Goal: Task Accomplishment & Management: Manage account settings

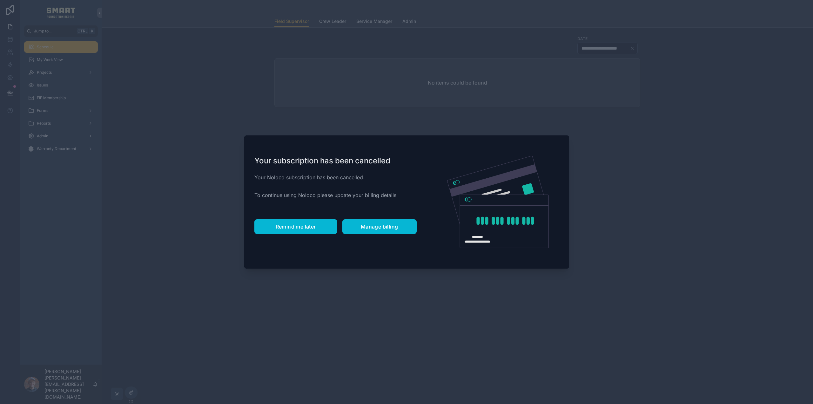
click at [308, 223] on button "Remind me later" at bounding box center [295, 226] width 83 height 15
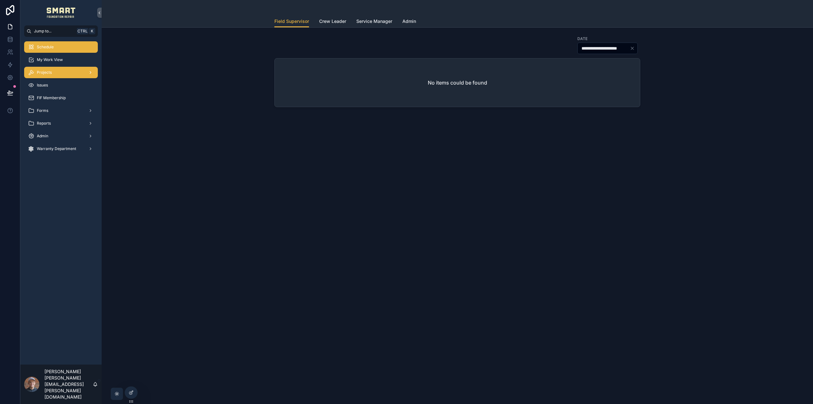
click at [50, 72] on span "Projects" at bounding box center [44, 72] width 15 height 5
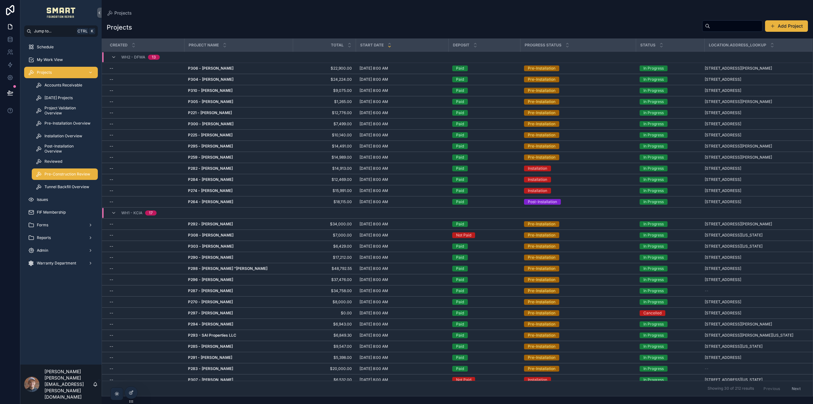
click at [64, 175] on span "Pre-Construction Review" at bounding box center [67, 174] width 46 height 5
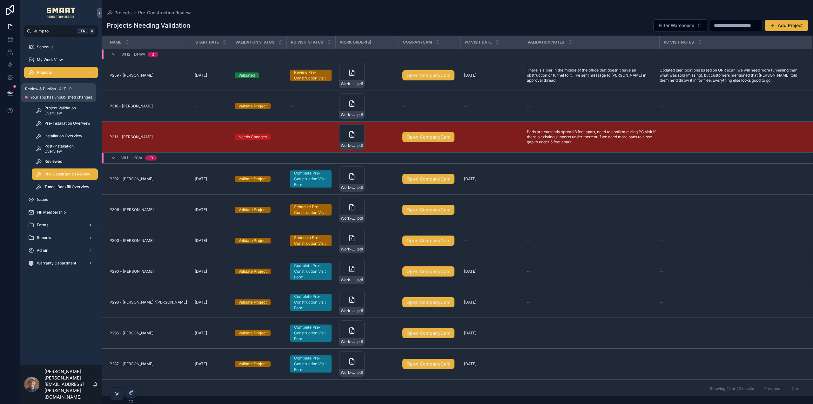
click at [10, 91] on icon at bounding box center [9, 92] width 5 height 3
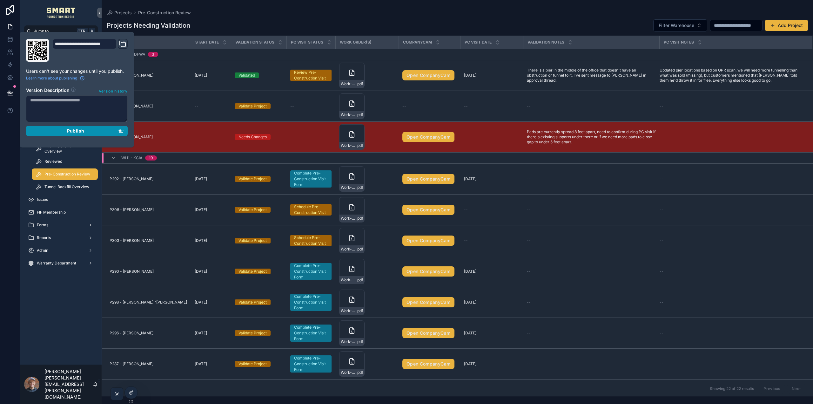
click at [98, 129] on div "Publish" at bounding box center [76, 131] width 93 height 6
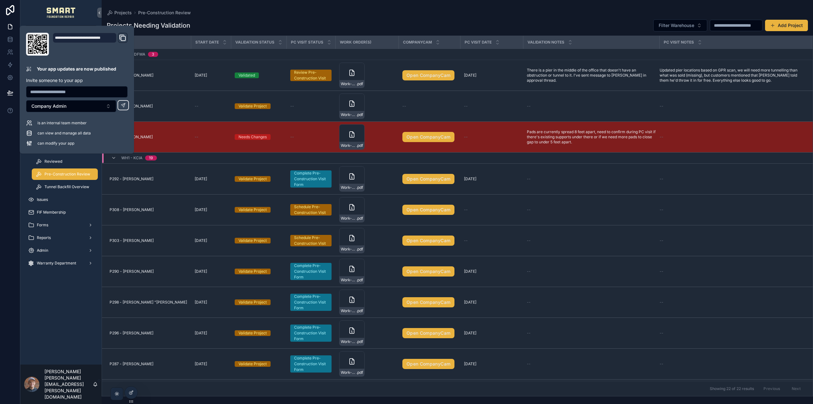
click at [256, 15] on div "Projects Pre-Construction Review" at bounding box center [457, 12] width 701 height 5
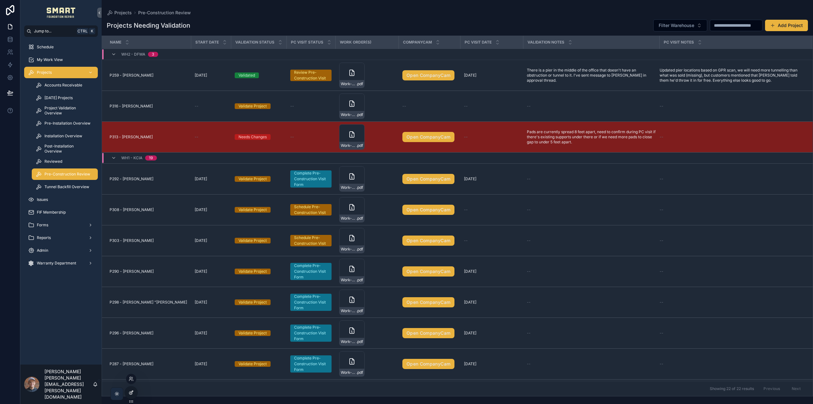
click at [133, 392] on icon at bounding box center [131, 392] width 5 height 5
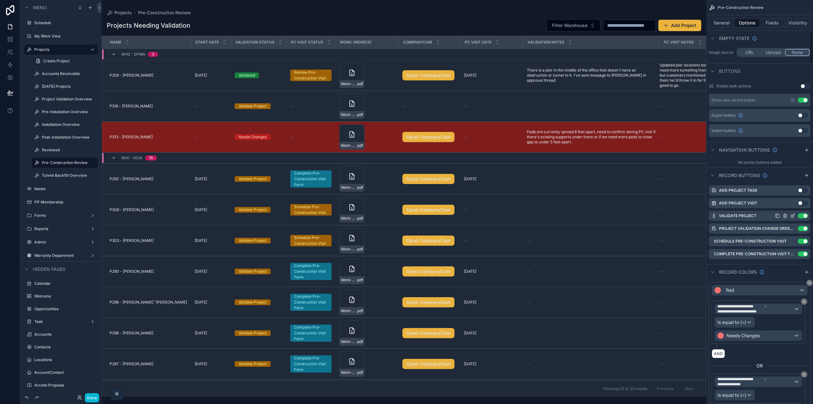
scroll to position [445, 0]
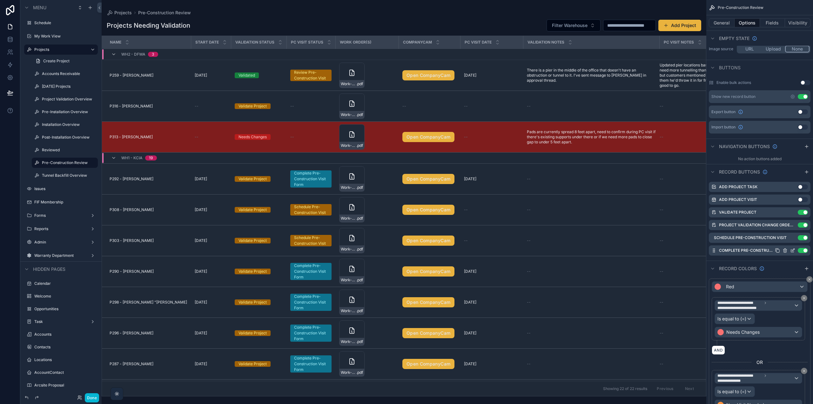
click at [793, 250] on icon "scrollable content" at bounding box center [793, 249] width 3 height 3
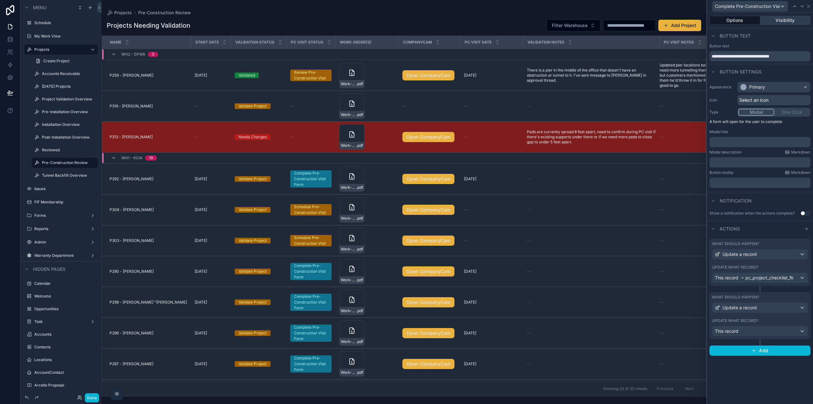
click at [787, 21] on button "Visibility" at bounding box center [785, 20] width 51 height 9
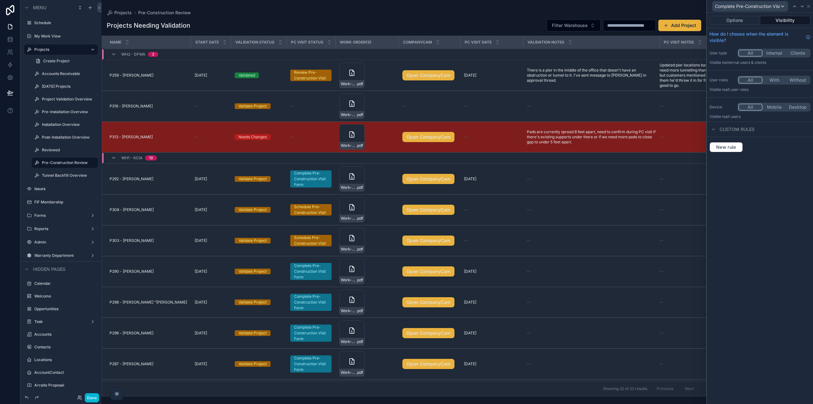
click at [731, 141] on div "New rule" at bounding box center [760, 147] width 106 height 20
click at [730, 146] on span "New rule" at bounding box center [726, 147] width 25 height 6
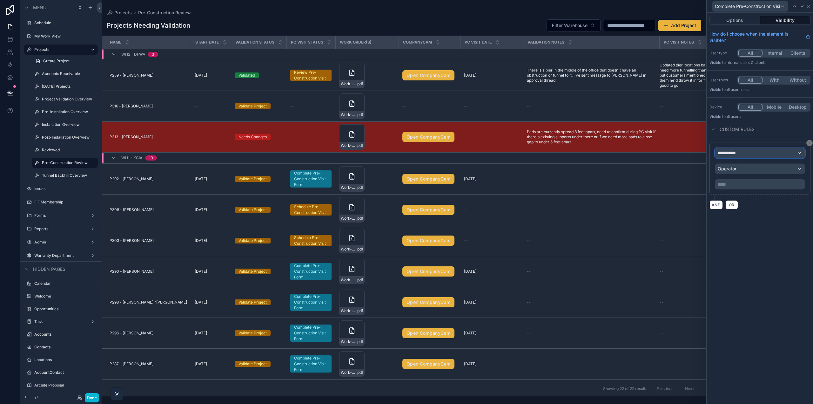
click at [738, 152] on span "**********" at bounding box center [730, 153] width 24 height 6
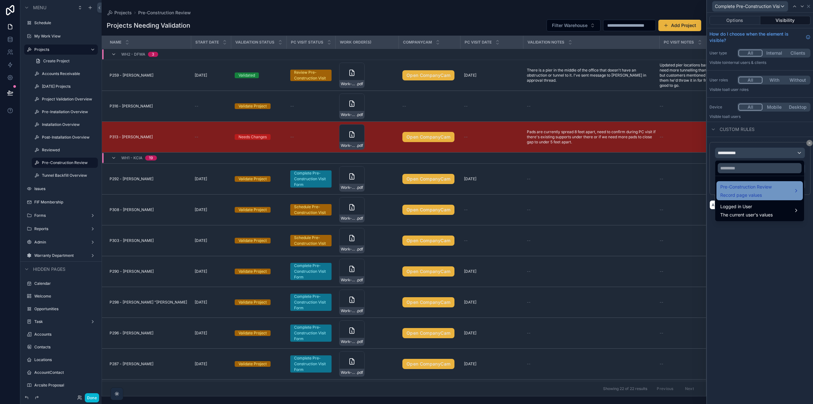
click at [743, 190] on span "Pre-Construction Review" at bounding box center [745, 187] width 51 height 8
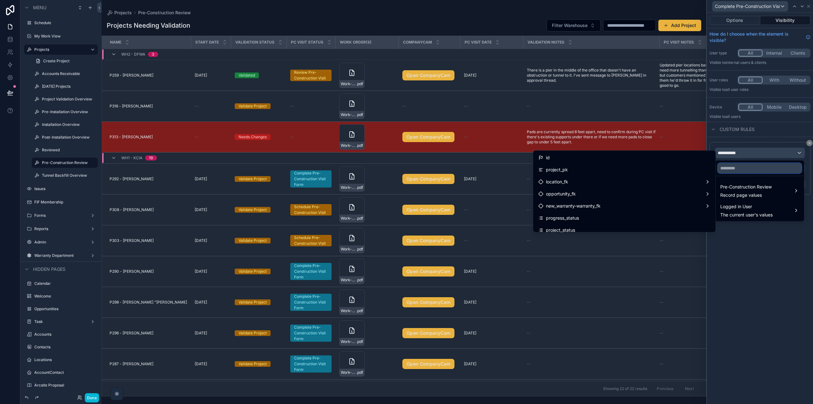
click at [739, 169] on input "text" at bounding box center [760, 168] width 84 height 10
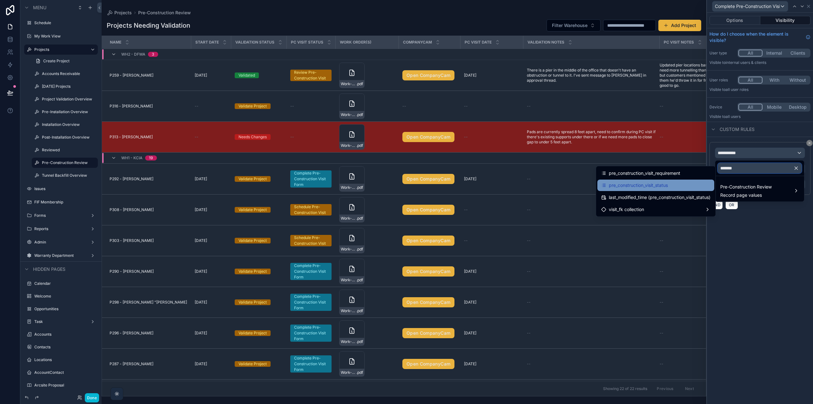
type input "*******"
click at [671, 184] on div "pre_construction_visit_status" at bounding box center [655, 185] width 109 height 8
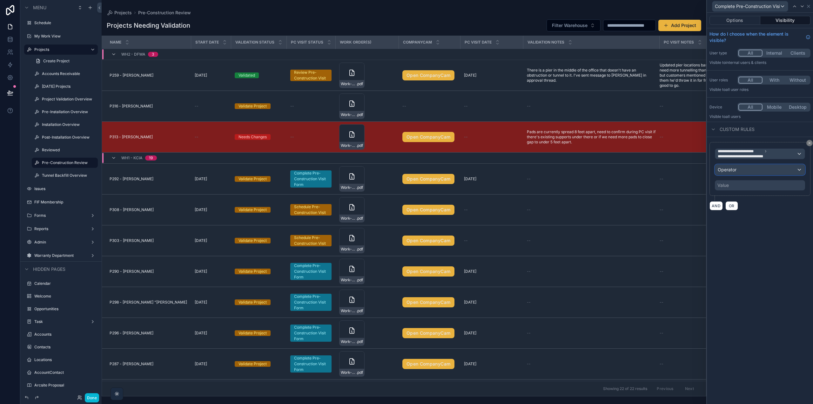
click at [749, 170] on div "Operator" at bounding box center [760, 170] width 90 height 10
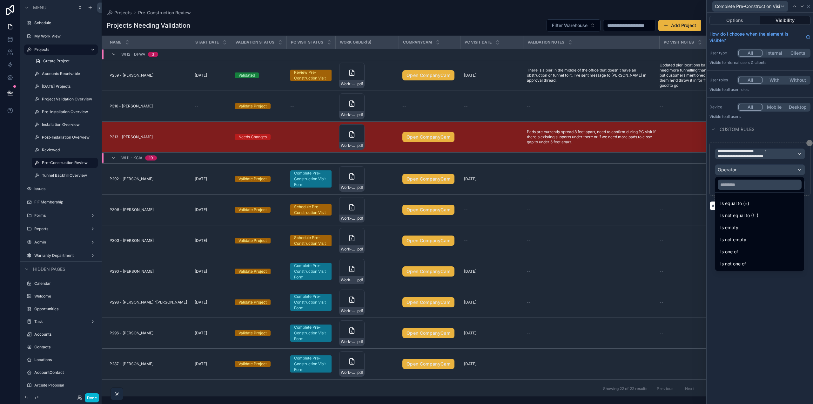
drag, startPoint x: 775, startPoint y: 306, endPoint x: 776, endPoint y: 253, distance: 53.4
click at [775, 305] on div at bounding box center [760, 202] width 106 height 404
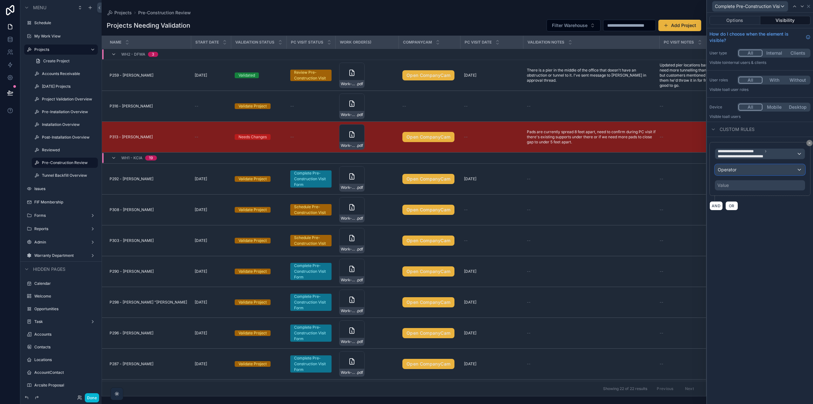
click at [756, 170] on div "Operator" at bounding box center [760, 170] width 90 height 10
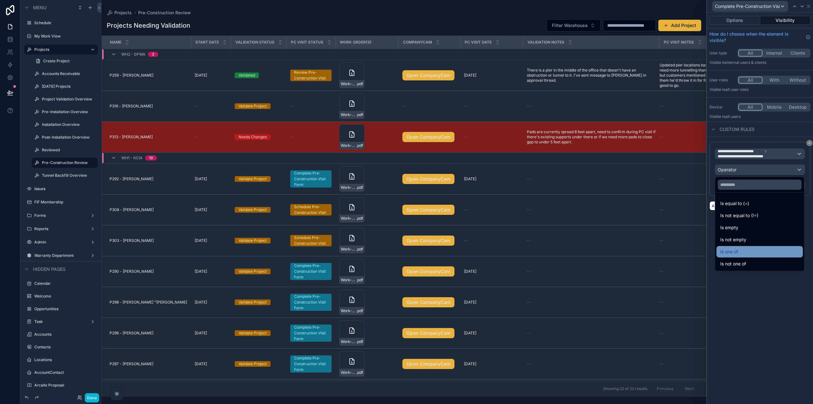
click at [737, 251] on span "Is one of" at bounding box center [729, 252] width 18 height 8
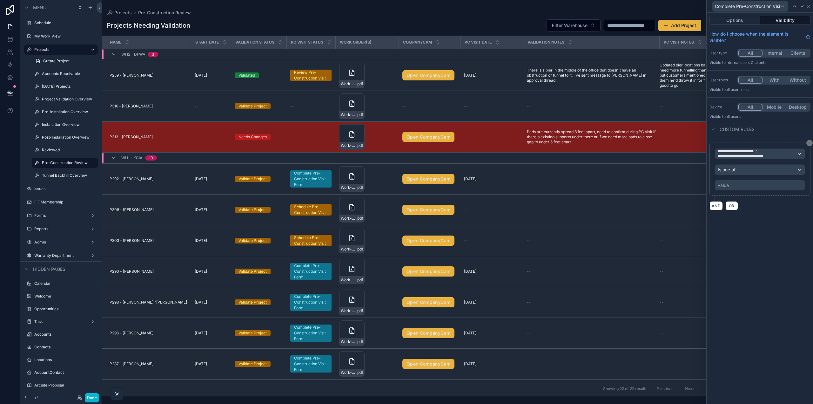
click at [740, 187] on div "Value" at bounding box center [760, 185] width 90 height 10
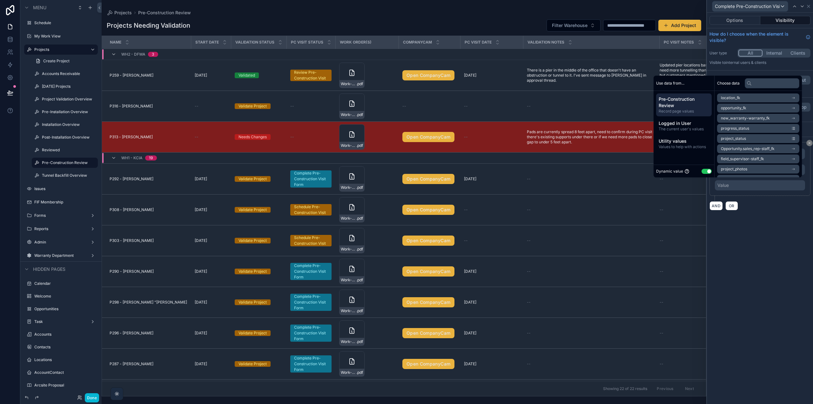
click at [703, 172] on button "Use setting" at bounding box center [707, 171] width 10 height 5
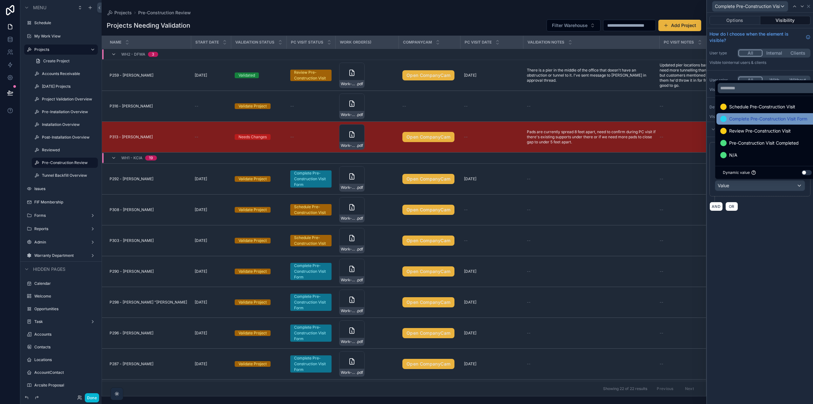
click at [763, 120] on span "Complete Pre-Construction Visit Form" at bounding box center [768, 119] width 78 height 8
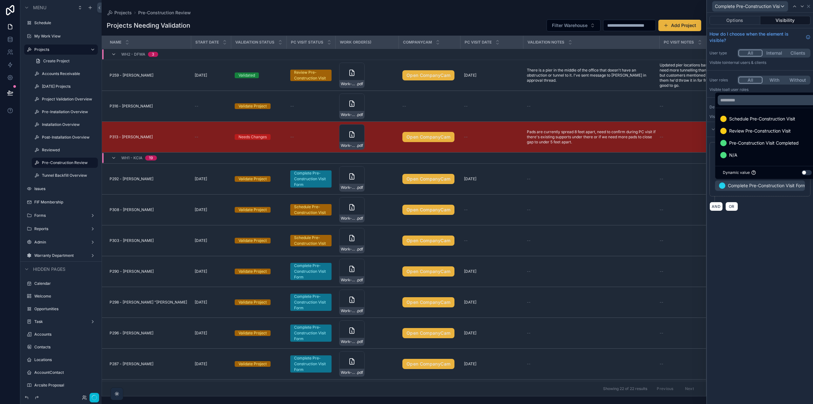
click at [773, 248] on div "**********" at bounding box center [760, 208] width 106 height 391
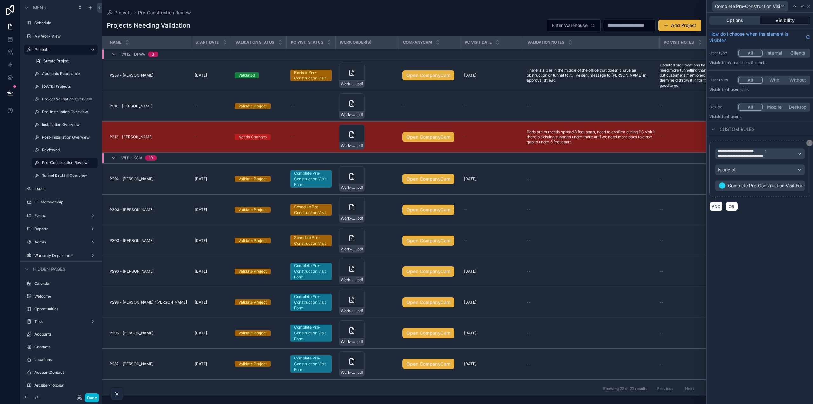
click at [741, 16] on button "Options" at bounding box center [735, 20] width 51 height 9
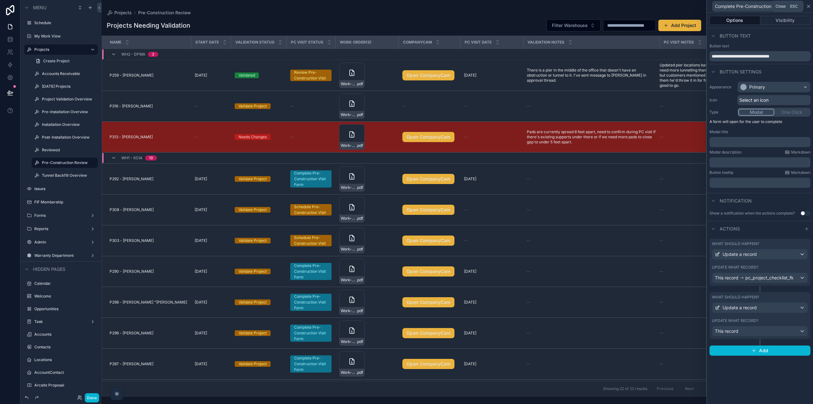
click at [810, 6] on icon at bounding box center [808, 6] width 5 height 5
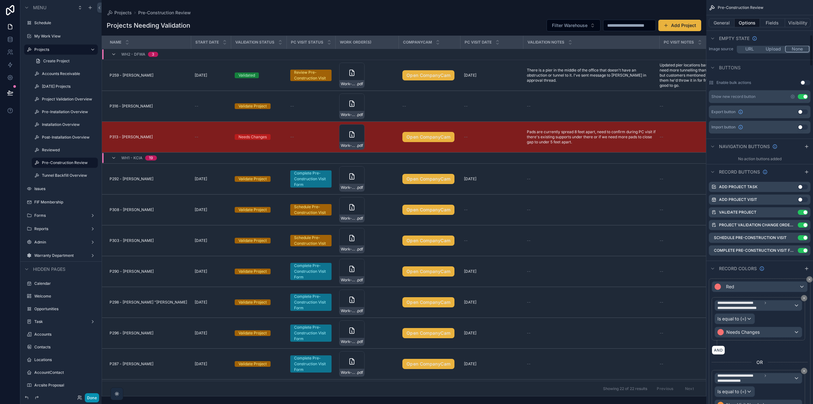
click at [91, 397] on button "Done" at bounding box center [92, 397] width 14 height 9
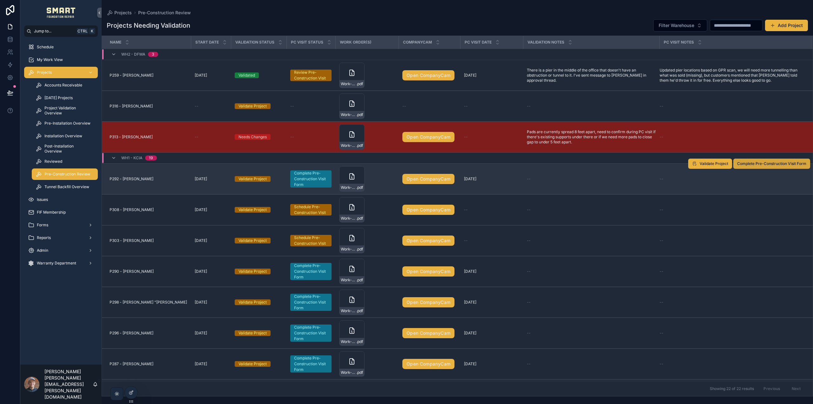
click at [769, 160] on button "Complete Pre-Construction Visit Form" at bounding box center [771, 163] width 77 height 10
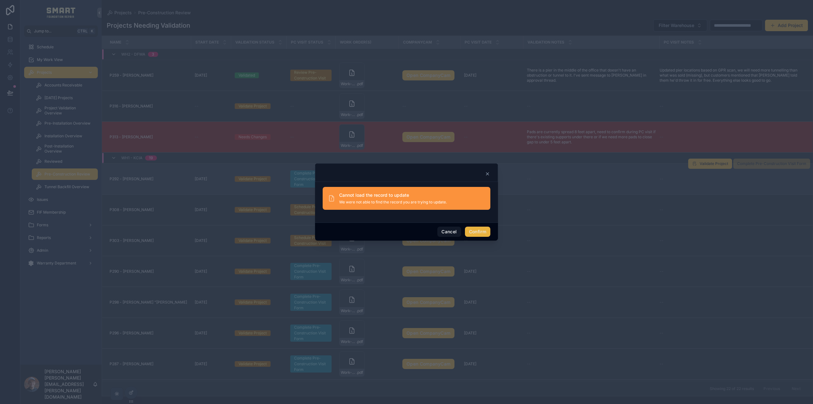
click at [488, 172] on icon at bounding box center [487, 173] width 5 height 5
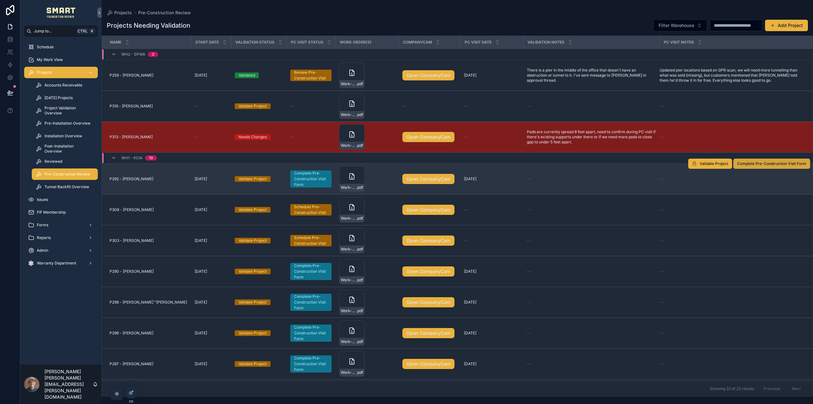
click at [770, 164] on span "Complete Pre-Construction Visit Form" at bounding box center [771, 163] width 69 height 5
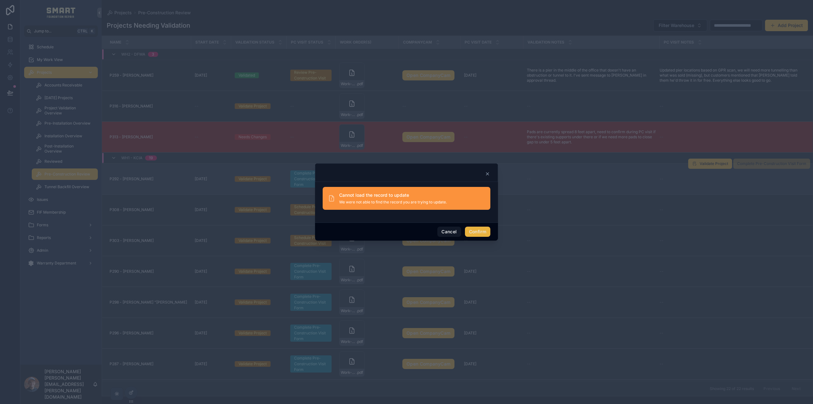
click at [487, 173] on icon at bounding box center [487, 173] width 5 height 5
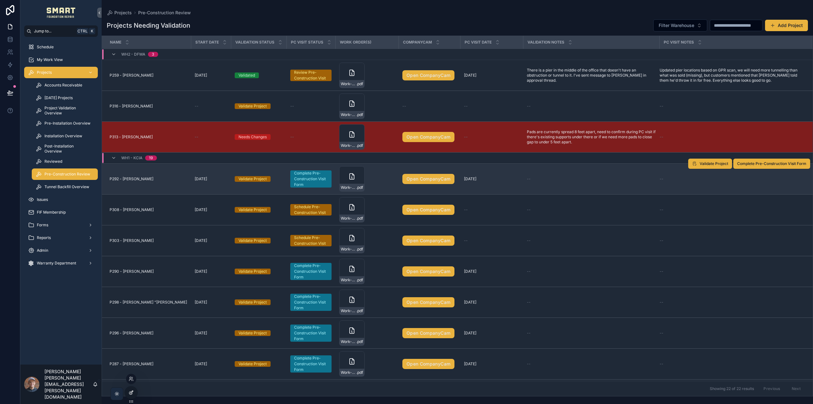
click at [129, 392] on icon at bounding box center [131, 392] width 5 height 5
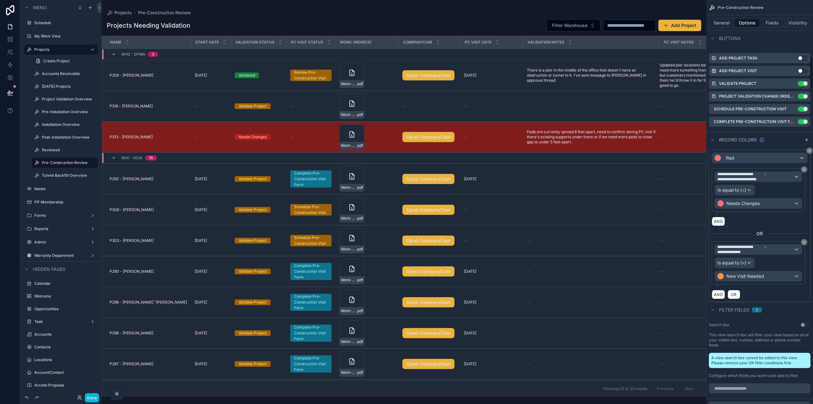
scroll to position [572, 0]
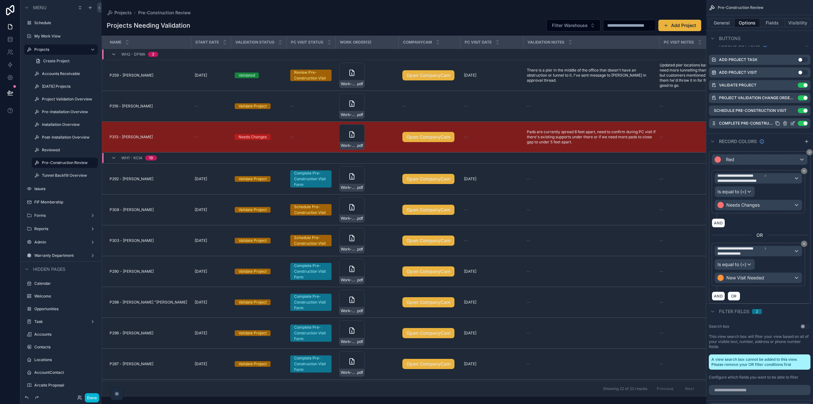
click at [792, 123] on icon "scrollable content" at bounding box center [793, 122] width 3 height 3
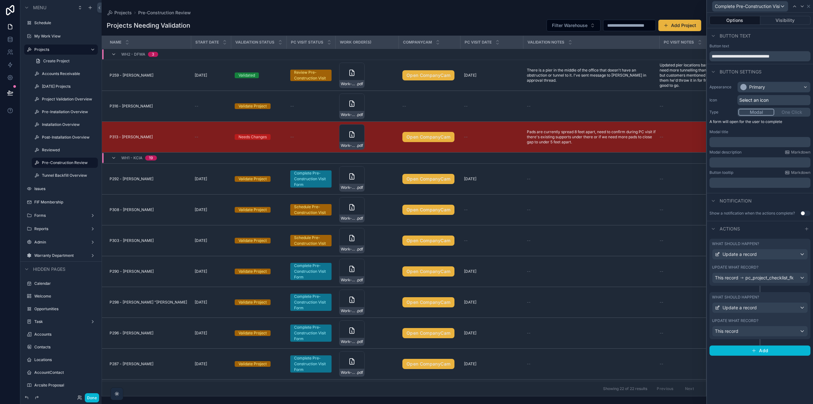
click at [761, 243] on div "What should happen?" at bounding box center [760, 243] width 96 height 5
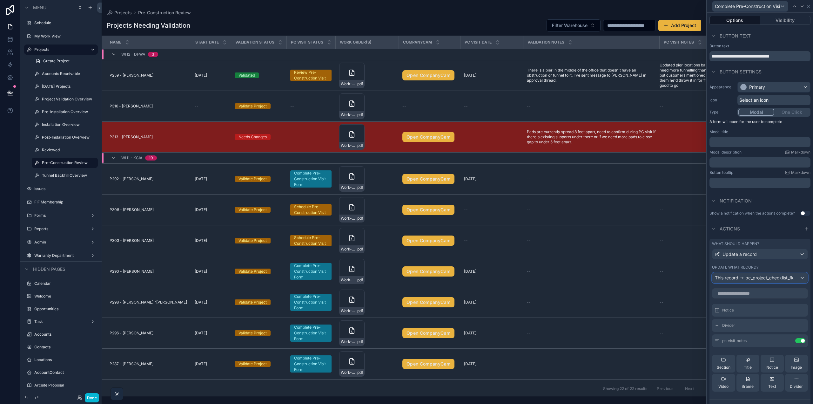
click at [756, 280] on span "pc_project_checklist_fk" at bounding box center [769, 277] width 48 height 6
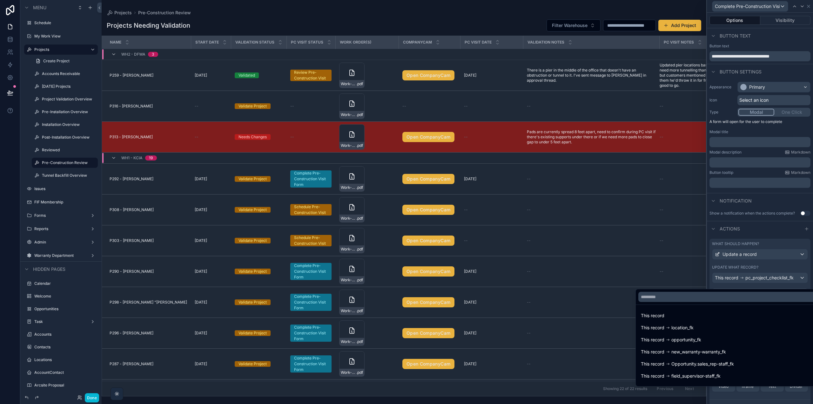
click at [777, 266] on div at bounding box center [760, 202] width 106 height 404
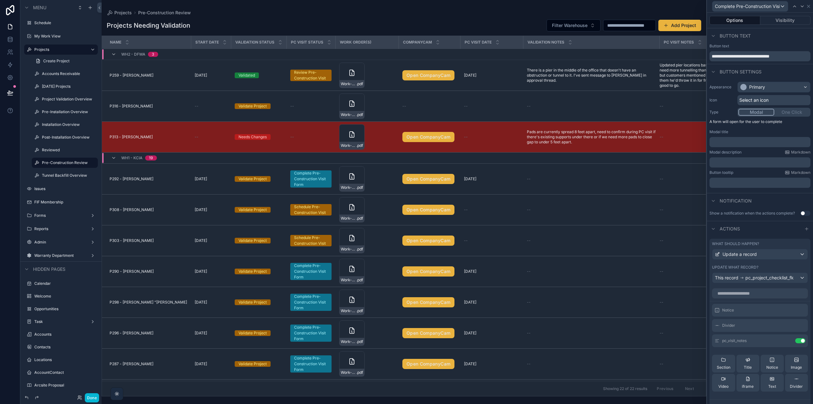
click at [765, 266] on div "Update what record?" at bounding box center [760, 267] width 96 height 5
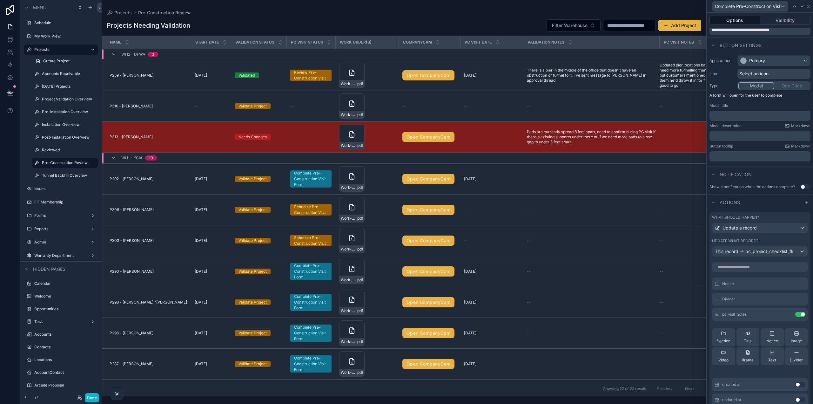
scroll to position [32, 0]
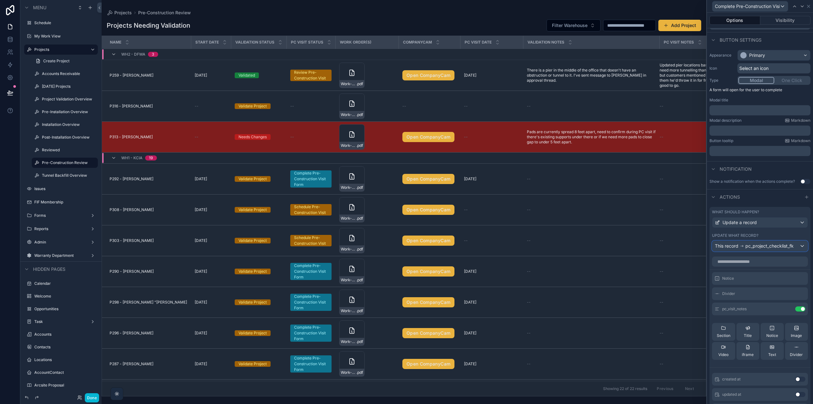
click at [754, 249] on span "pc_project_checklist_fk" at bounding box center [769, 246] width 48 height 6
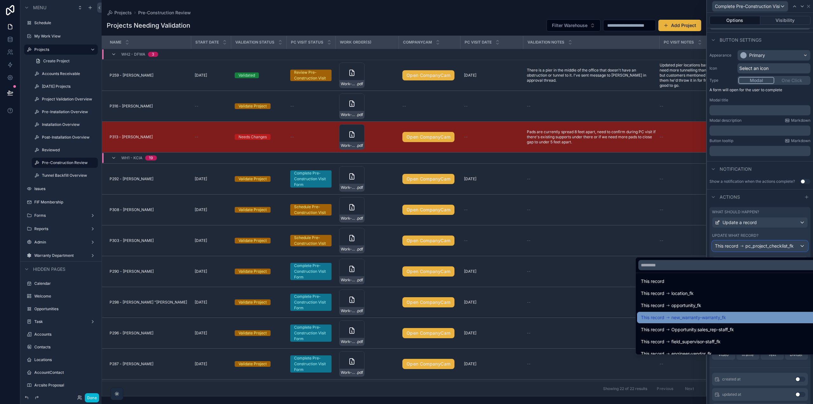
scroll to position [0, 0]
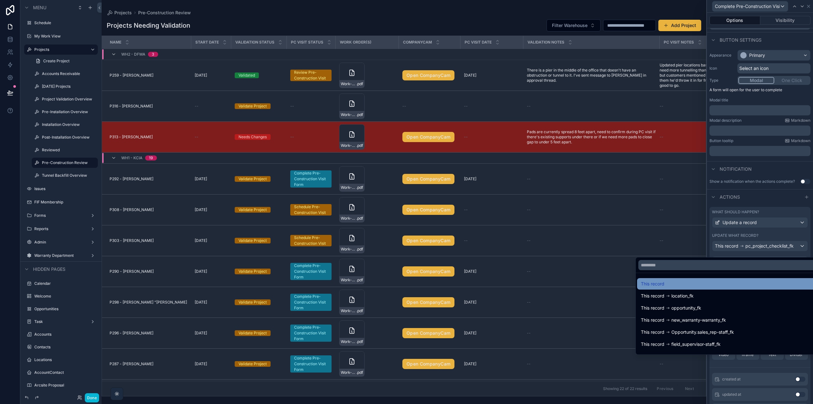
click at [744, 287] on div "This record" at bounding box center [727, 284] width 172 height 8
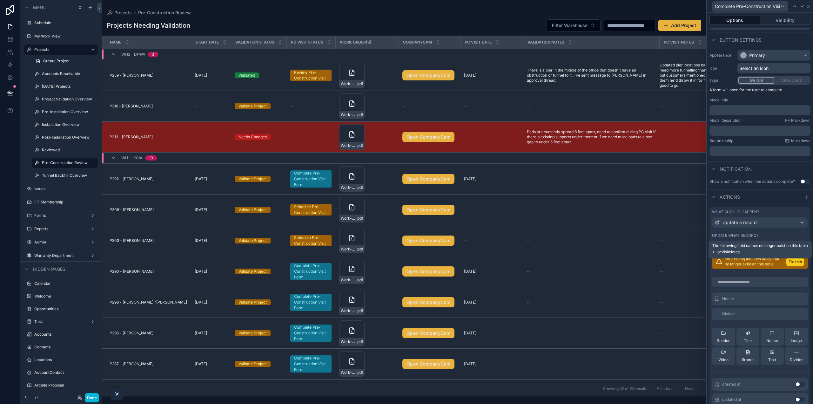
click at [787, 264] on button "Fix this" at bounding box center [795, 261] width 18 height 9
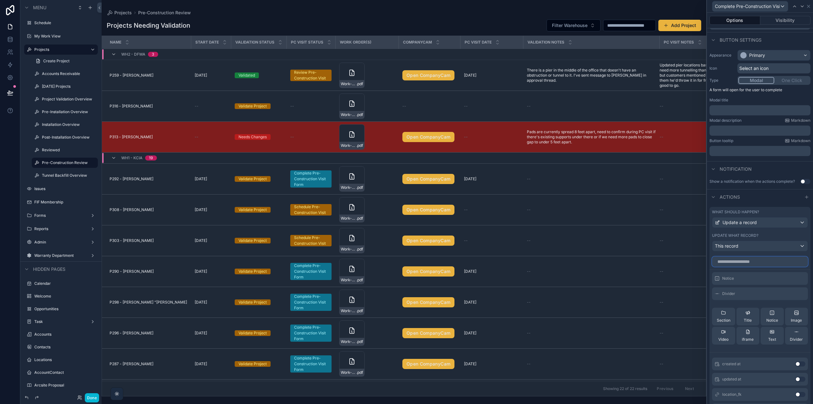
click at [733, 263] on input "text" at bounding box center [760, 261] width 96 height 10
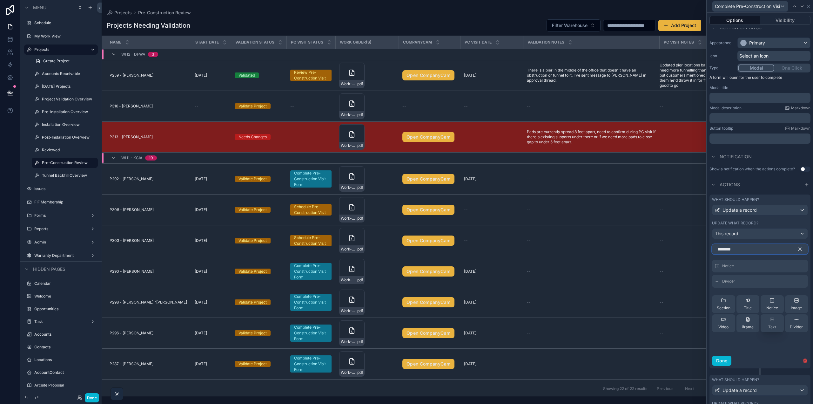
scroll to position [81, 0]
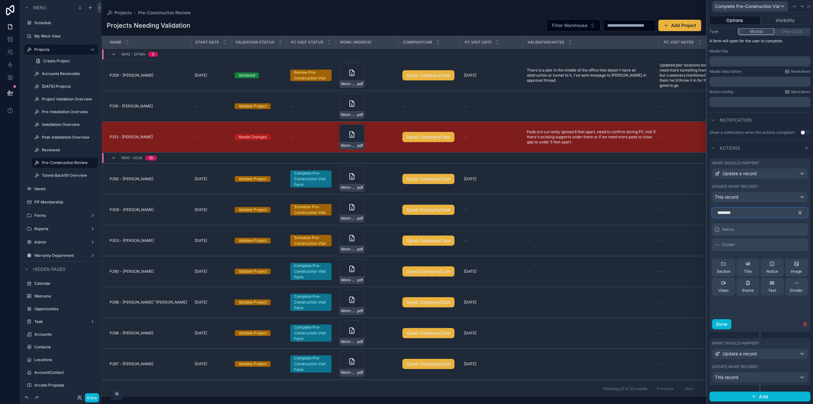
type input "********"
click at [799, 212] on icon "button" at bounding box center [800, 212] width 3 height 3
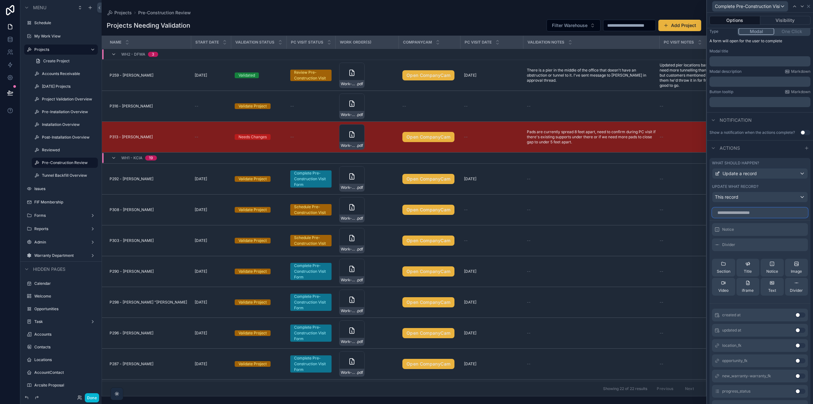
click at [739, 213] on input "text" at bounding box center [760, 212] width 96 height 10
type input "*****"
click at [795, 360] on button "Use setting" at bounding box center [800, 360] width 10 height 5
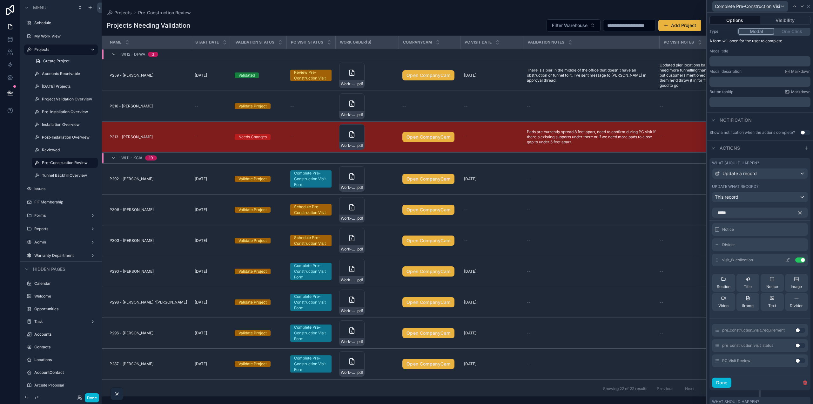
click at [785, 260] on icon at bounding box center [787, 259] width 5 height 5
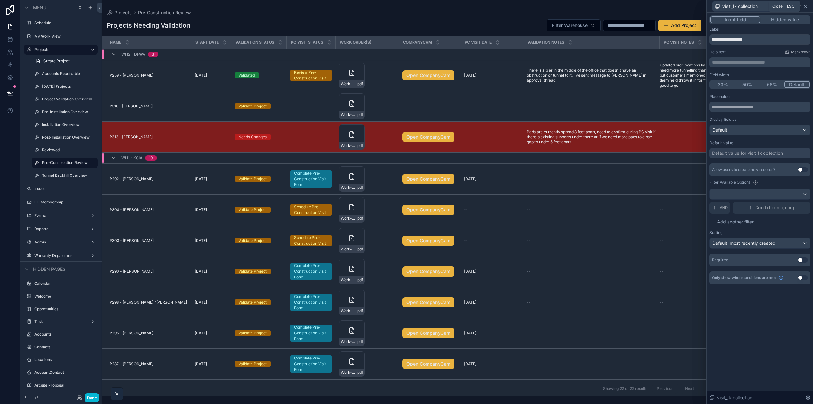
click at [805, 6] on icon at bounding box center [805, 6] width 5 height 5
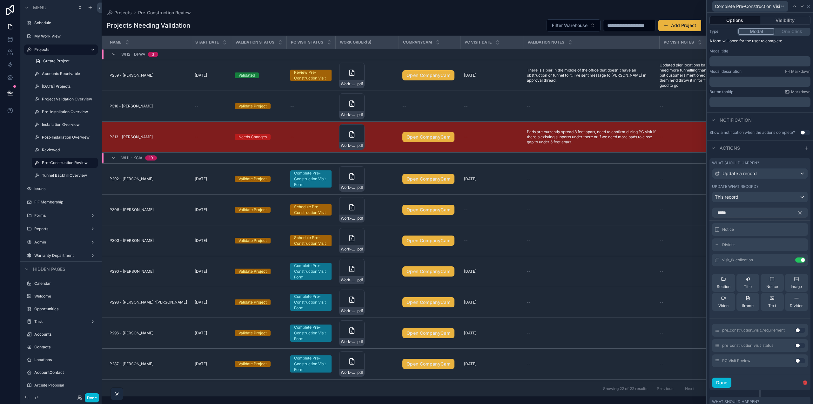
click at [797, 213] on icon "button" at bounding box center [800, 213] width 6 height 6
click at [795, 258] on button "Use setting" at bounding box center [800, 259] width 10 height 5
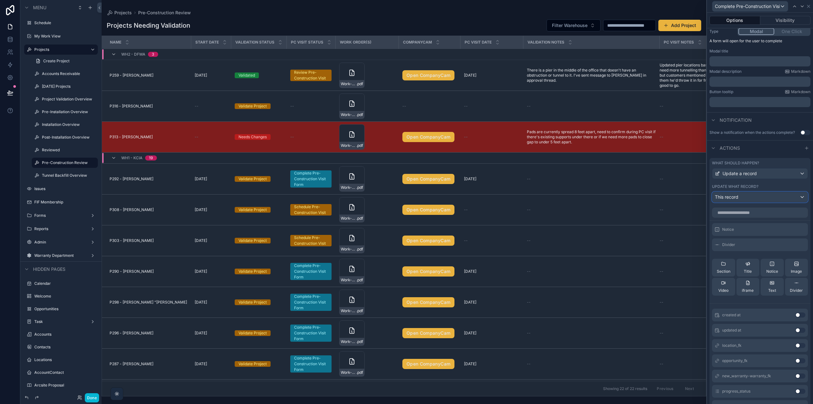
click at [764, 200] on div "This record" at bounding box center [759, 197] width 95 height 10
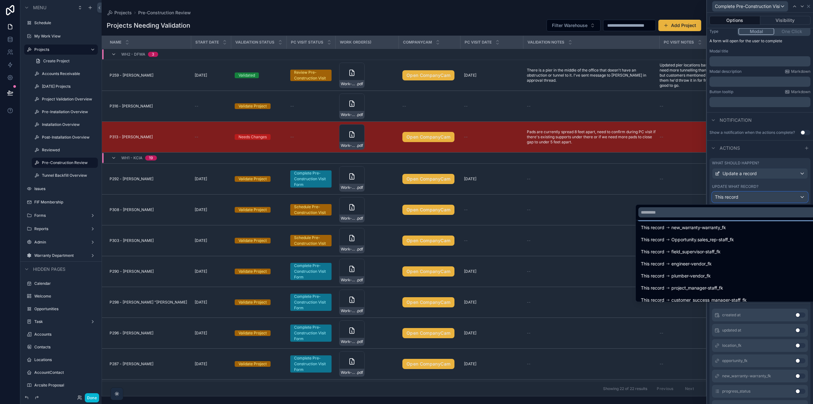
scroll to position [187, 0]
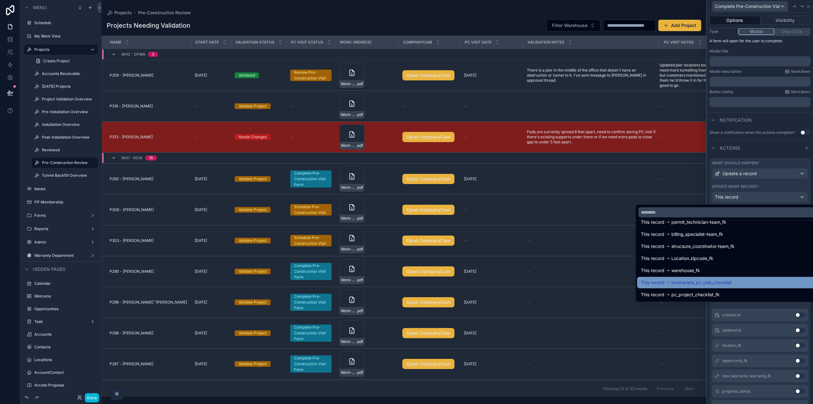
click at [732, 281] on span "incomplete_pc_visit_checklist" at bounding box center [701, 283] width 60 height 8
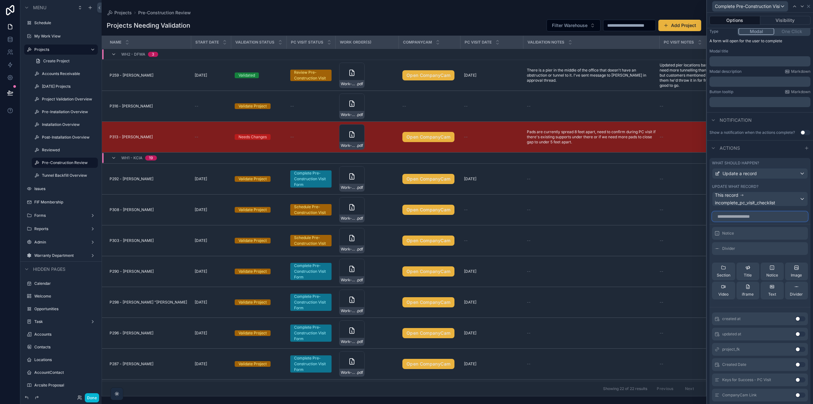
click at [733, 215] on input "text" at bounding box center [760, 216] width 96 height 10
type input "*****"
click at [795, 318] on button "Use setting" at bounding box center [800, 318] width 10 height 5
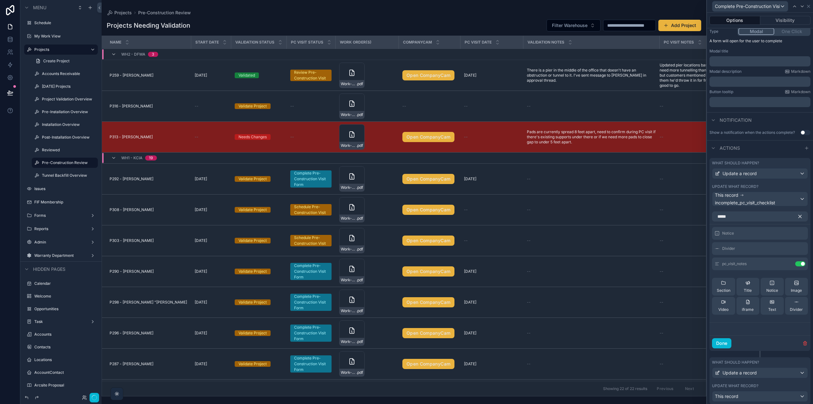
click at [799, 215] on icon "button" at bounding box center [800, 216] width 3 height 3
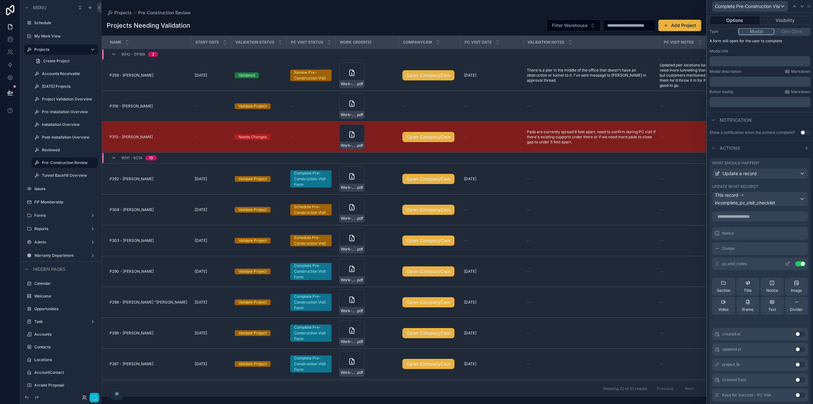
click at [785, 264] on icon at bounding box center [787, 263] width 5 height 5
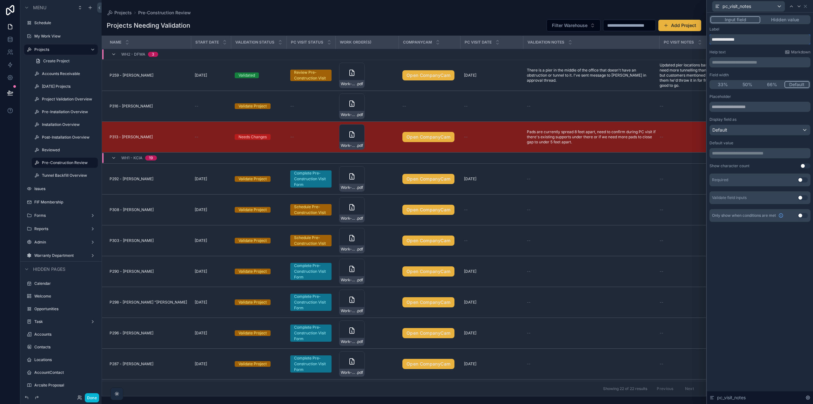
drag, startPoint x: 742, startPoint y: 41, endPoint x: 679, endPoint y: 39, distance: 62.3
click at [680, 38] on div "**********" at bounding box center [406, 202] width 813 height 404
paste input "**********"
type input "**********"
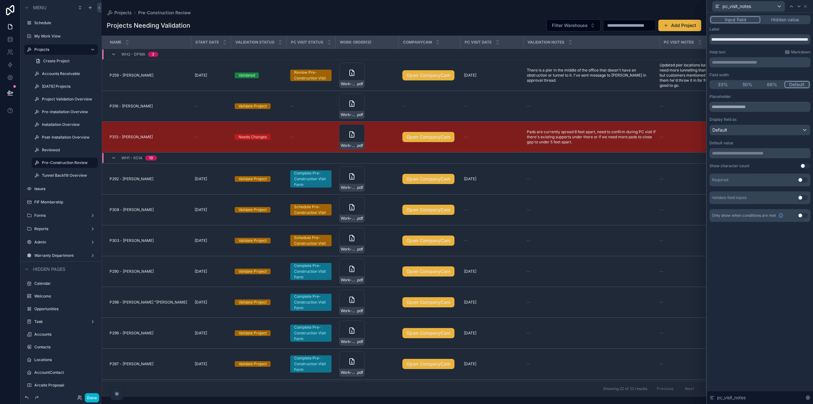
click at [803, 178] on button "Use setting" at bounding box center [803, 179] width 10 height 5
click at [767, 282] on div "**********" at bounding box center [760, 208] width 106 height 391
click at [806, 6] on icon at bounding box center [805, 6] width 3 height 3
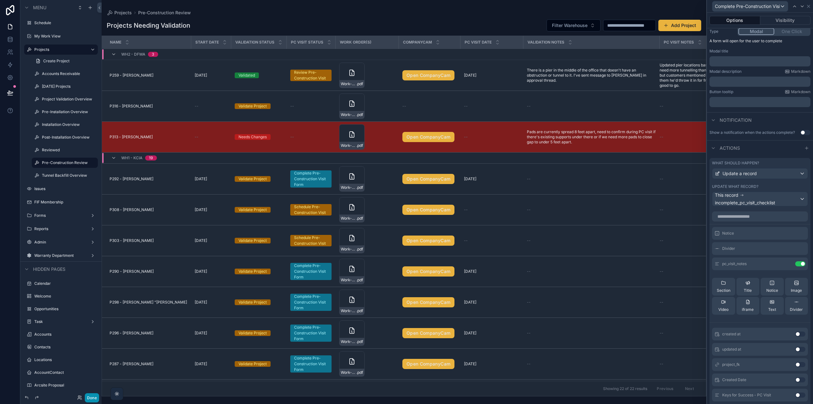
click at [90, 396] on button "Done" at bounding box center [92, 397] width 14 height 9
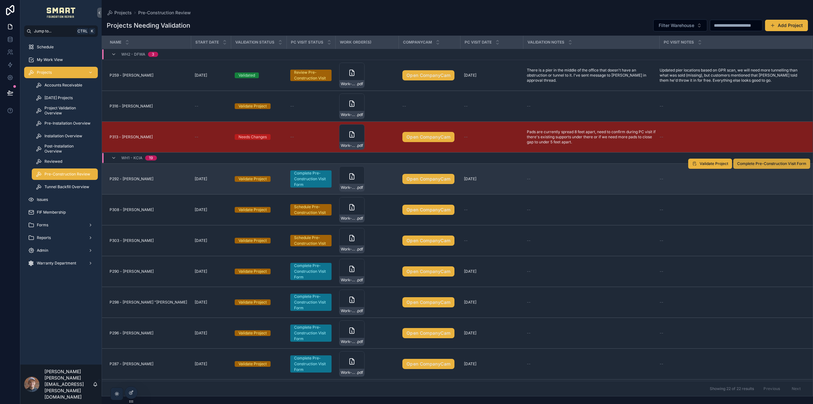
click at [768, 164] on span "Complete Pre-Construction Visit Form" at bounding box center [771, 163] width 69 height 5
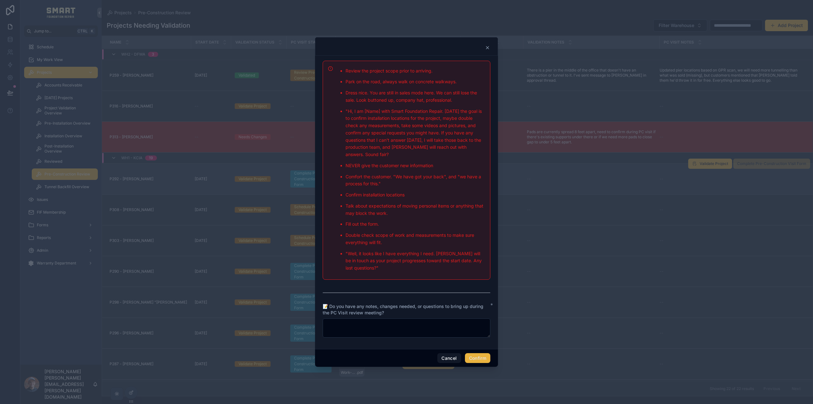
click at [489, 48] on icon at bounding box center [487, 47] width 5 height 5
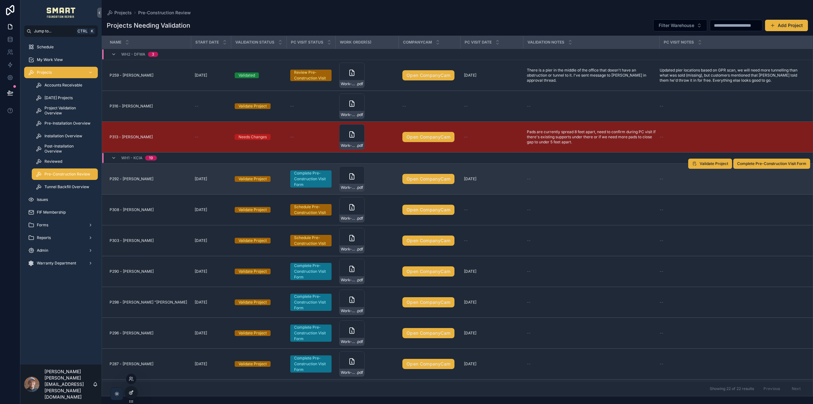
click at [131, 396] on div at bounding box center [131, 392] width 13 height 12
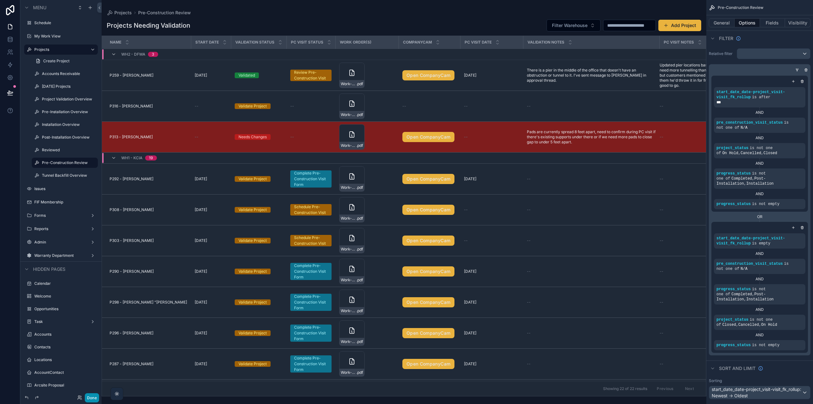
click at [98, 396] on button "Done" at bounding box center [92, 397] width 14 height 9
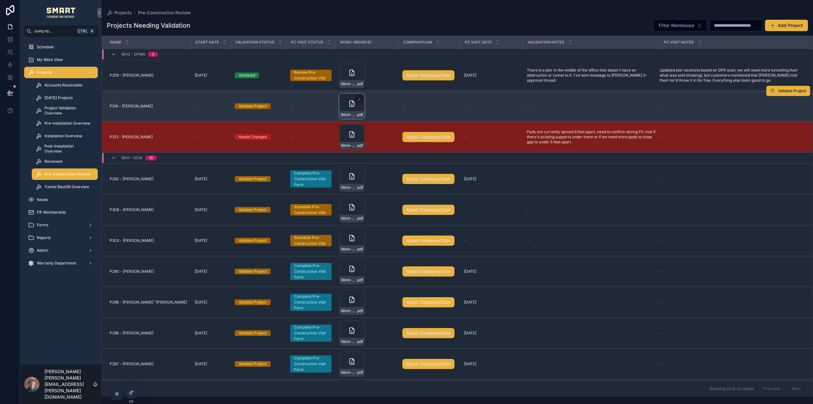
click at [348, 104] on icon "scrollable content" at bounding box center [352, 104] width 8 height 8
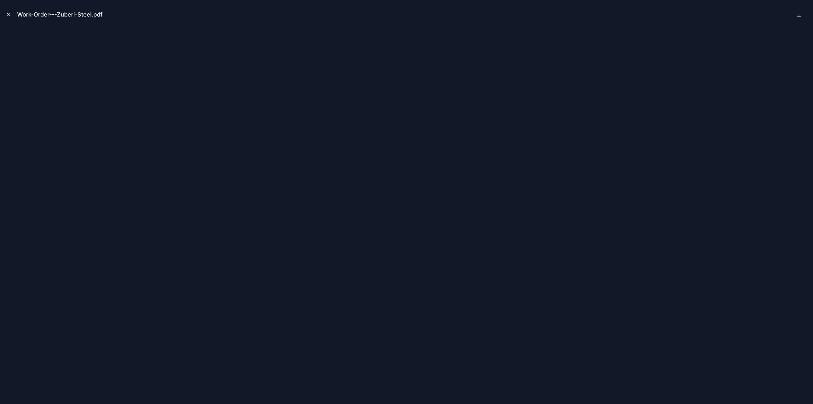
click at [10, 14] on icon "Close modal" at bounding box center [8, 14] width 4 height 4
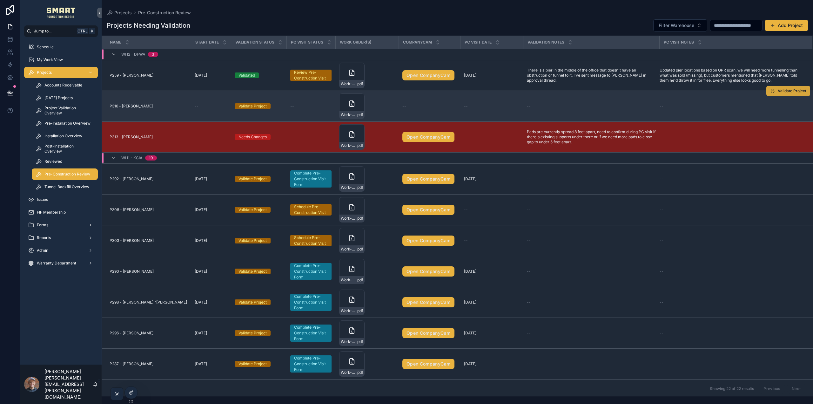
click at [784, 92] on span "Validate Project" at bounding box center [792, 90] width 29 height 5
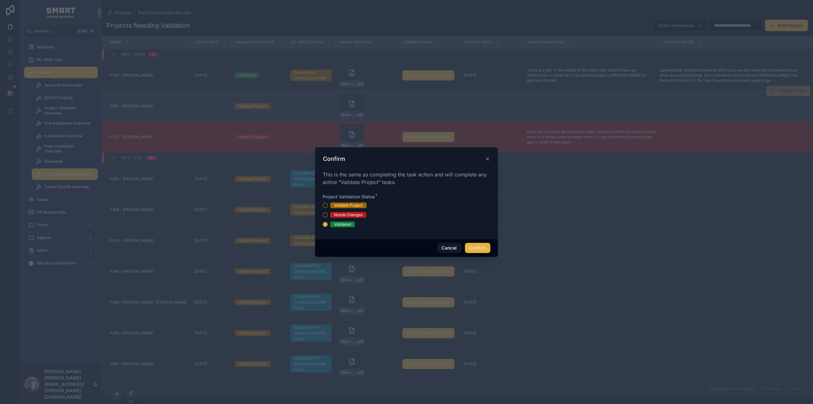
click at [483, 248] on button "Confirm" at bounding box center [477, 248] width 25 height 10
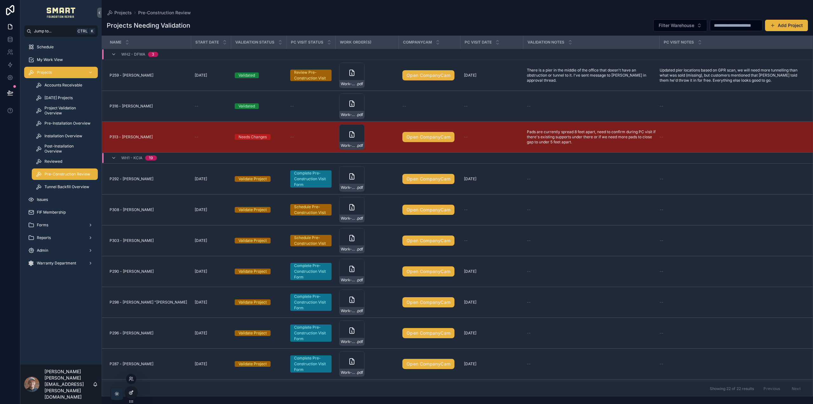
click at [131, 394] on icon at bounding box center [130, 392] width 3 height 3
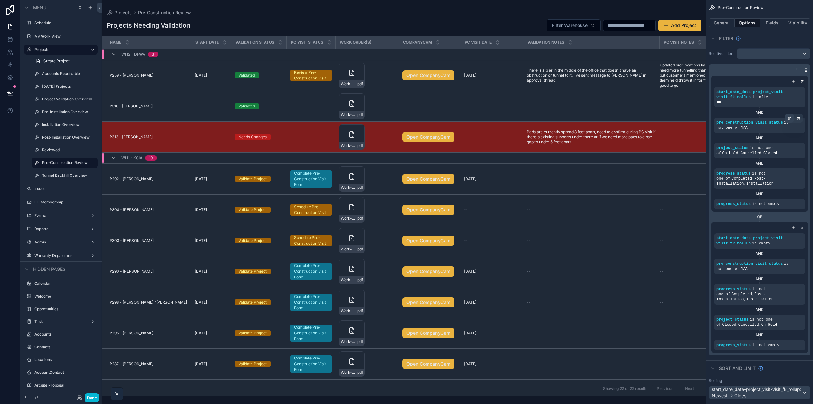
click at [788, 118] on icon "scrollable content" at bounding box center [789, 119] width 2 height 2
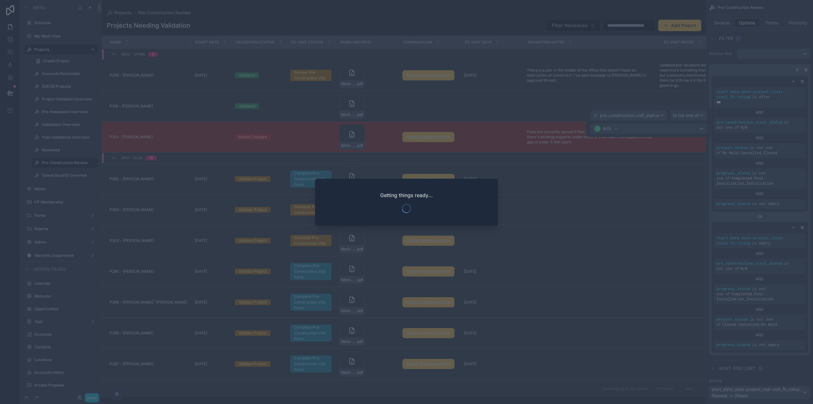
click at [465, 212] on div "Getting things ready..." at bounding box center [406, 201] width 183 height 47
click at [548, 196] on div at bounding box center [406, 202] width 813 height 404
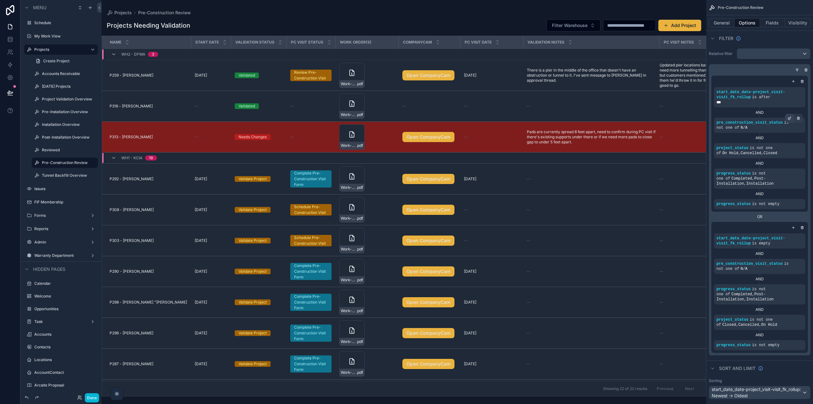
click at [789, 114] on div "scrollable content" at bounding box center [789, 118] width 9 height 9
click at [700, 126] on div "N/A" at bounding box center [648, 129] width 117 height 10
click at [758, 137] on div "AND" at bounding box center [759, 137] width 91 height 5
click at [795, 81] on icon "scrollable content" at bounding box center [793, 81] width 4 height 4
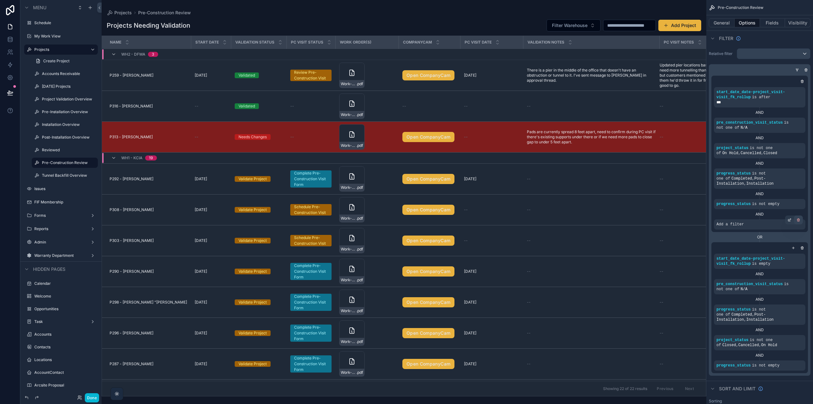
click at [801, 219] on div "scrollable content" at bounding box center [798, 219] width 9 height 9
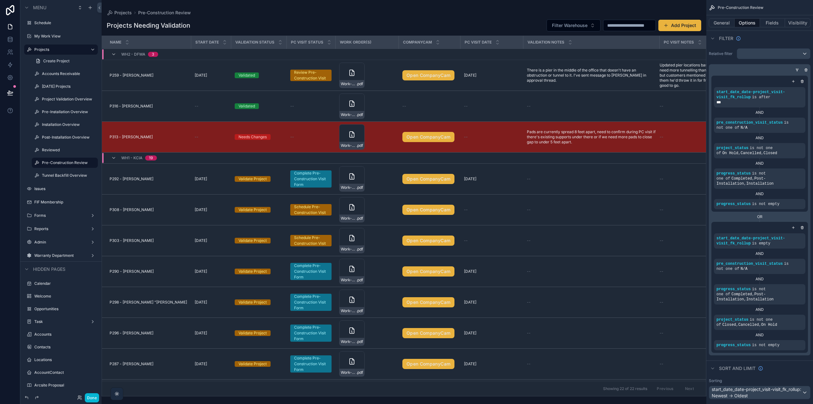
click at [798, 71] on icon "scrollable content" at bounding box center [797, 70] width 4 height 4
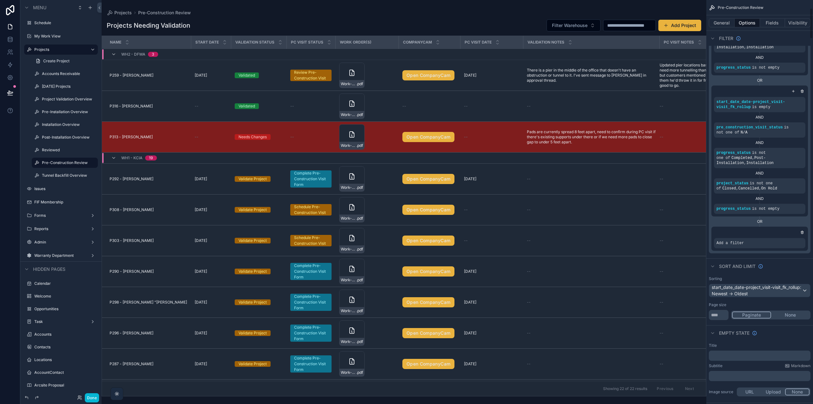
scroll to position [159, 0]
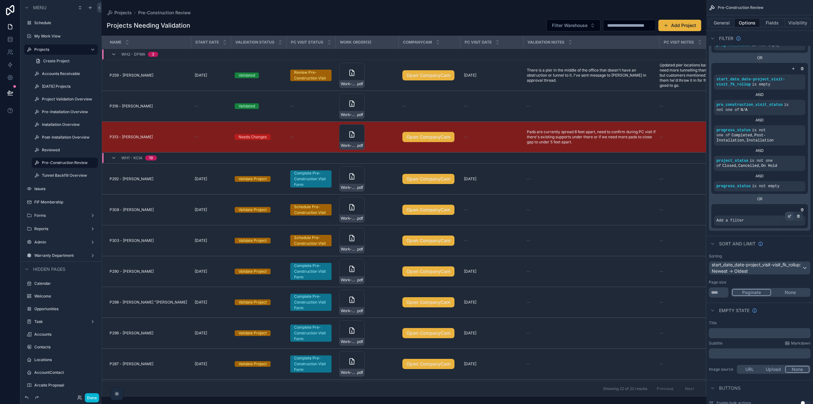
click at [789, 216] on icon "scrollable content" at bounding box center [790, 215] width 2 height 2
click at [655, 211] on span "Select a field" at bounding box center [649, 210] width 27 height 5
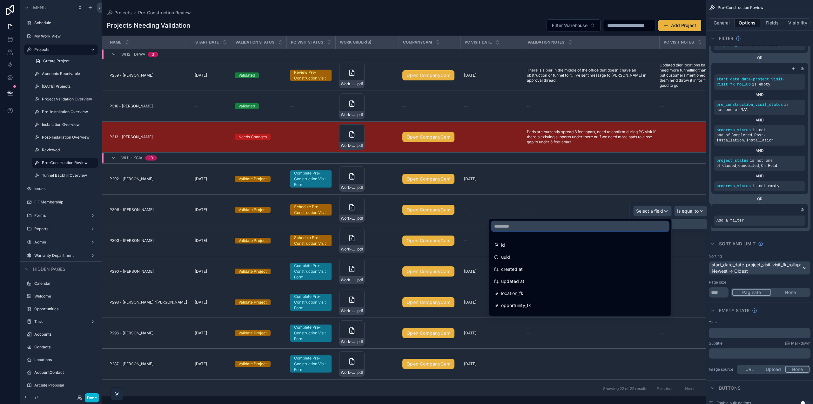
click at [528, 225] on input "text" at bounding box center [580, 226] width 177 height 10
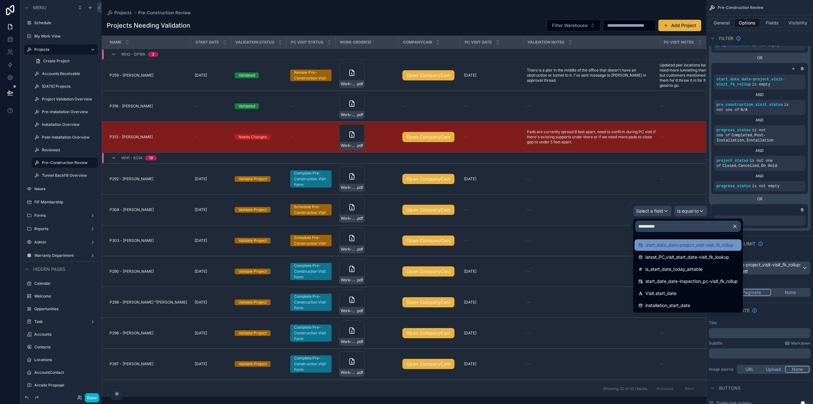
type input "**********"
click at [694, 245] on span "start_date_date-project_visit-visit_fk_rollup" at bounding box center [689, 245] width 88 height 8
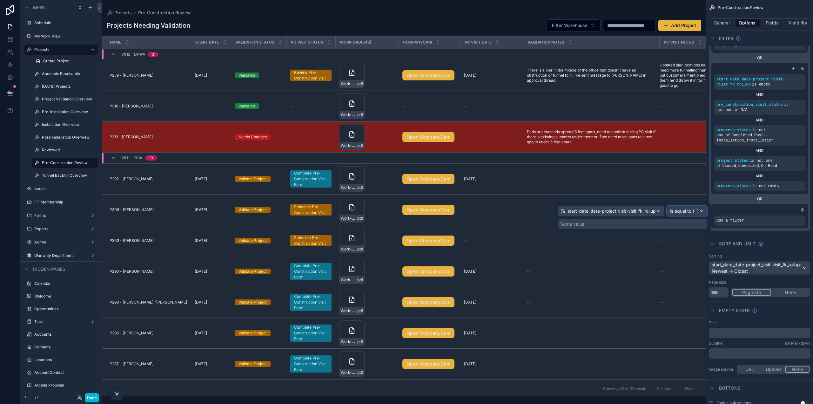
click at [695, 210] on span "Is equal to (=)" at bounding box center [684, 211] width 29 height 6
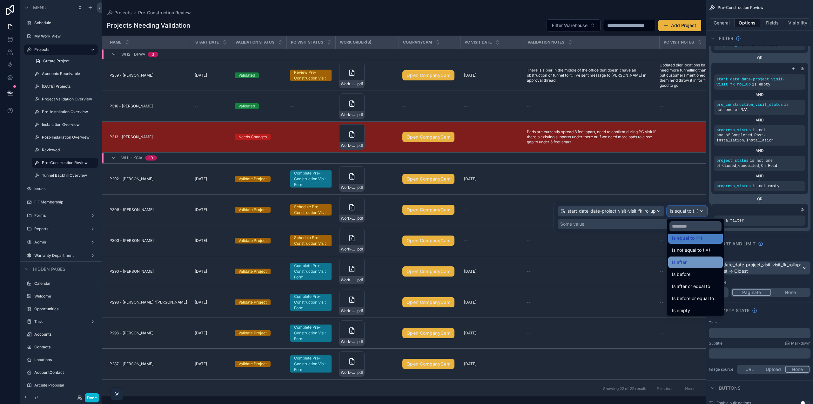
scroll to position [21, 0]
click at [694, 296] on div "Is empty" at bounding box center [695, 297] width 47 height 8
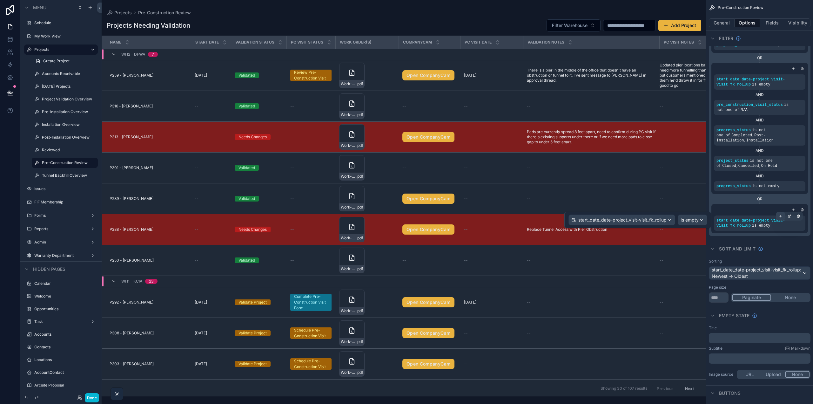
click at [780, 217] on icon "scrollable content" at bounding box center [781, 216] width 4 height 4
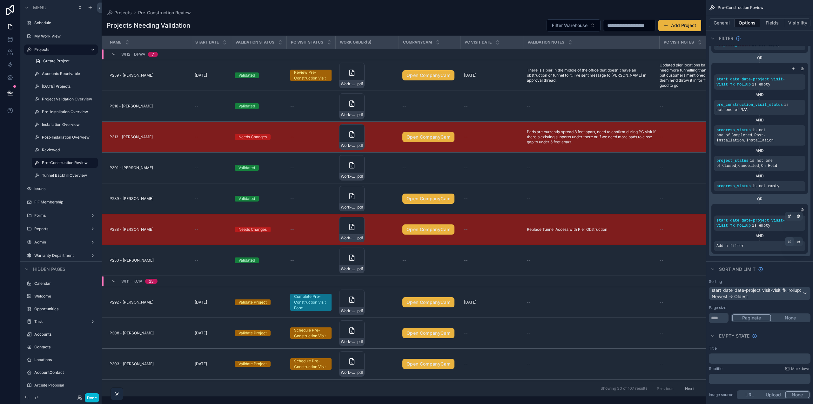
click at [790, 241] on icon "scrollable content" at bounding box center [790, 241] width 2 height 2
click at [661, 238] on span "Select a field" at bounding box center [649, 235] width 27 height 5
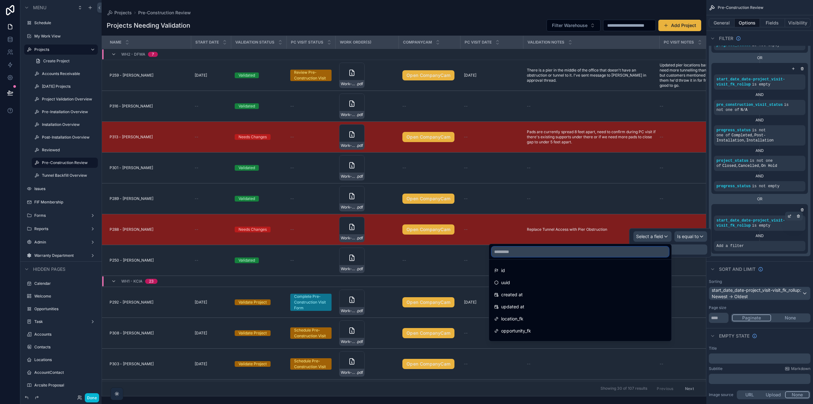
click at [629, 253] on input "text" at bounding box center [580, 251] width 177 height 10
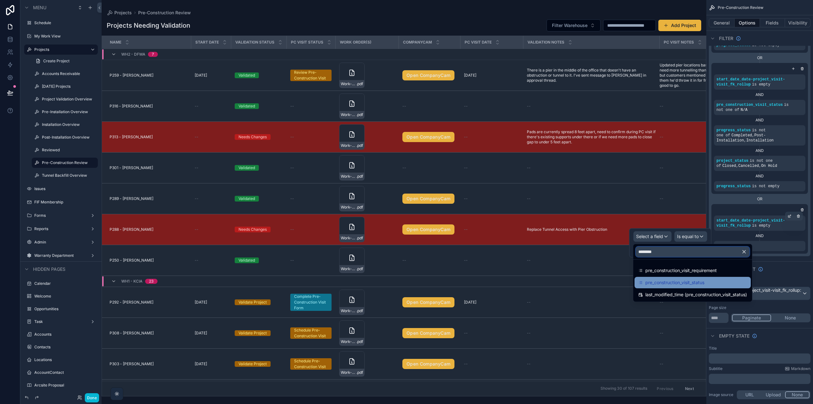
type input "********"
click at [677, 284] on span "pre_construction_visit_status" at bounding box center [674, 283] width 59 height 8
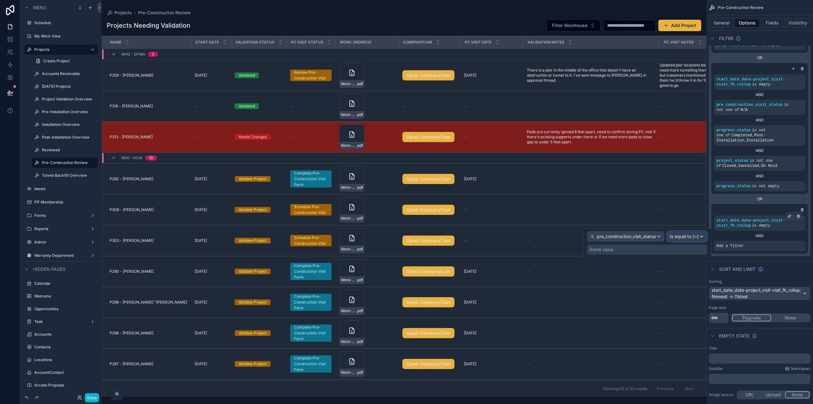
click at [694, 236] on span "Is equal to (=)" at bounding box center [684, 236] width 29 height 6
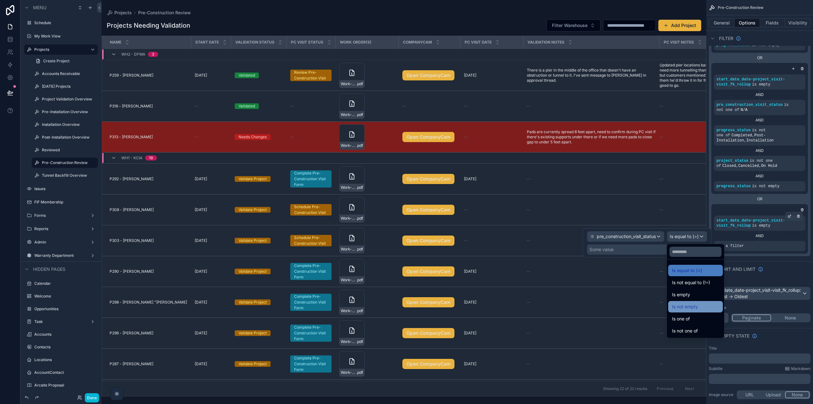
click at [705, 306] on div "Is not empty" at bounding box center [695, 307] width 47 height 8
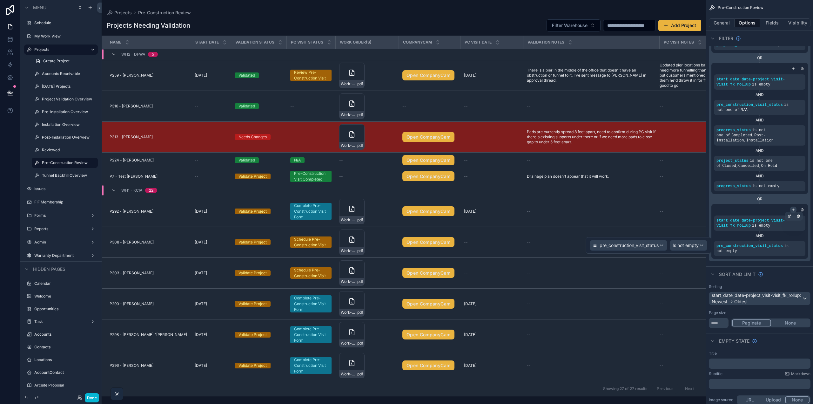
click at [792, 210] on icon "scrollable content" at bounding box center [793, 210] width 2 height 0
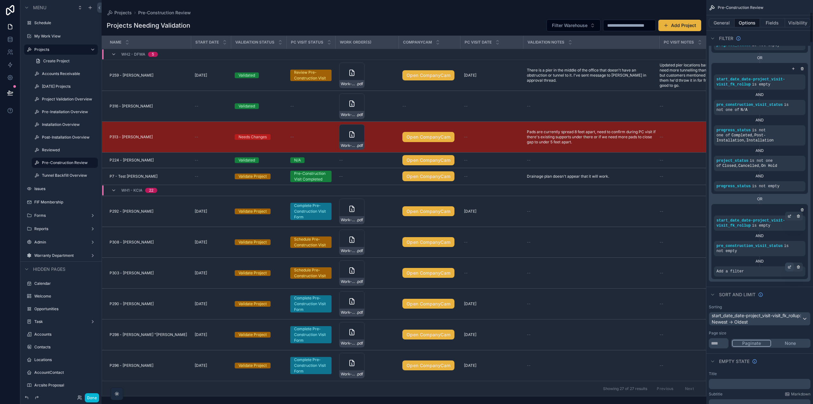
click at [788, 266] on icon "scrollable content" at bounding box center [789, 267] width 2 height 2
click at [658, 262] on span "Select a field" at bounding box center [649, 261] width 27 height 5
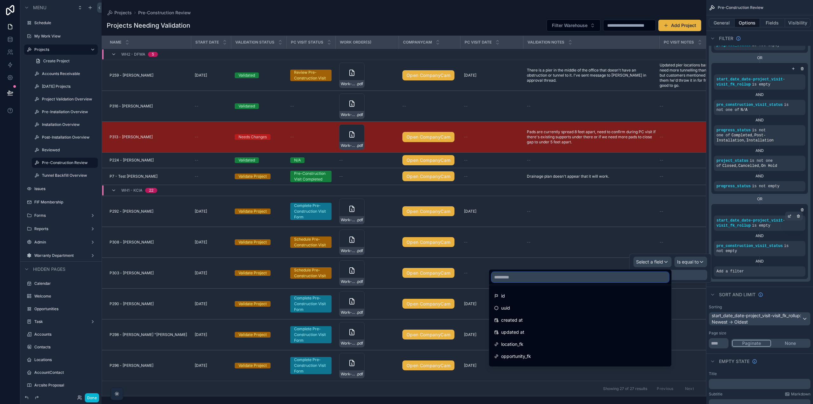
click at [630, 279] on input "text" at bounding box center [580, 277] width 177 height 10
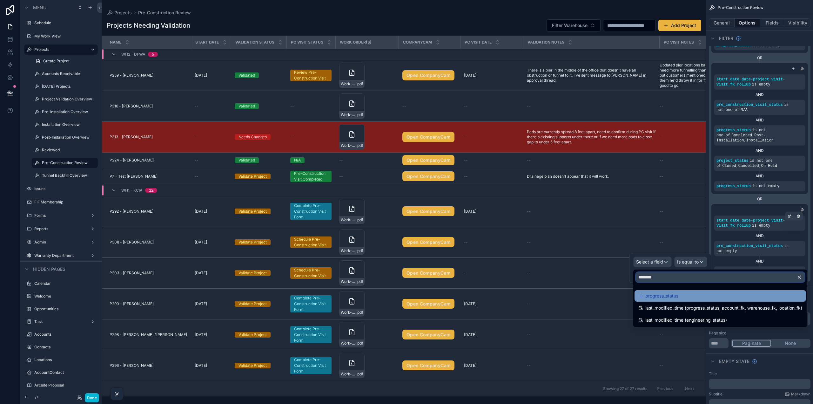
type input "********"
click at [665, 292] on div "progress_status" at bounding box center [721, 295] width 172 height 11
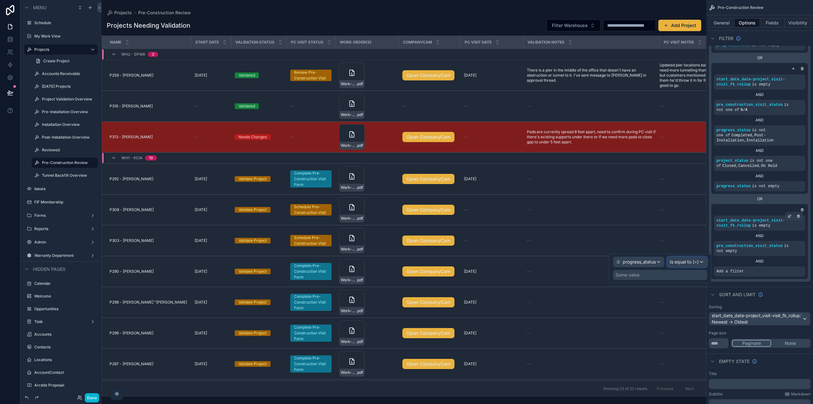
click at [681, 259] on span "Is equal to (=)" at bounding box center [684, 262] width 29 height 6
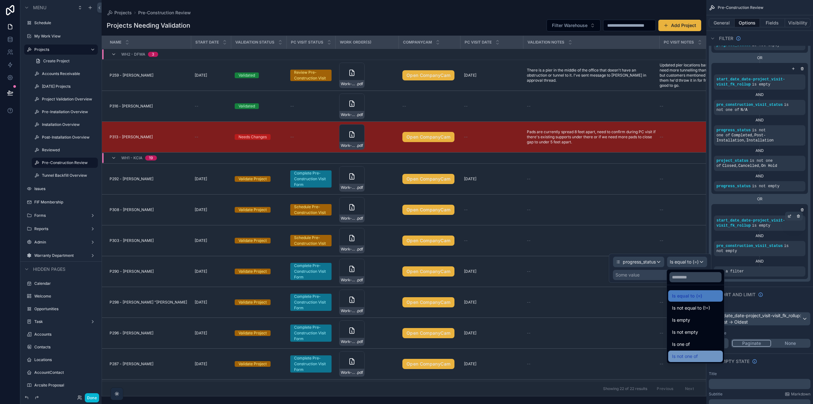
click at [696, 353] on span "Is not one of" at bounding box center [685, 356] width 26 height 8
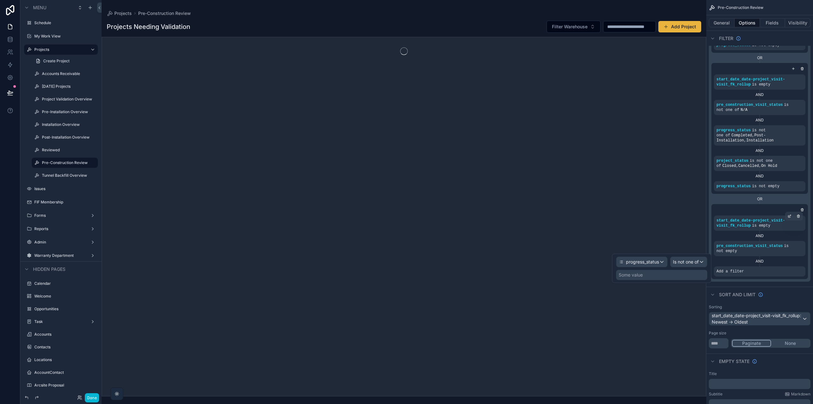
click at [684, 275] on div "Some value" at bounding box center [661, 275] width 91 height 10
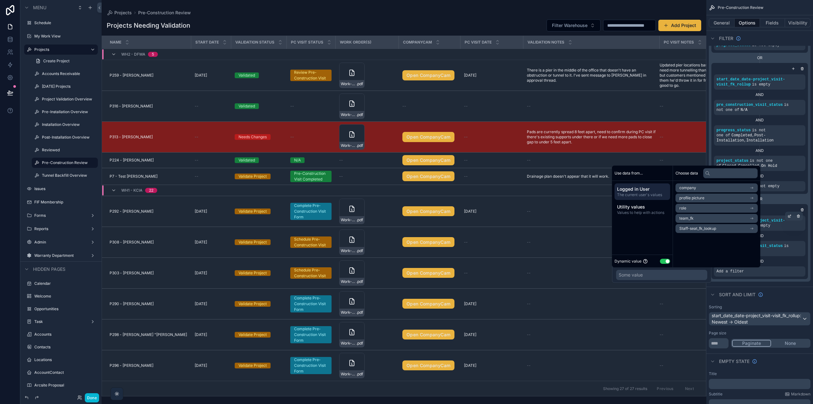
click at [667, 261] on button "Use setting" at bounding box center [665, 261] width 10 height 5
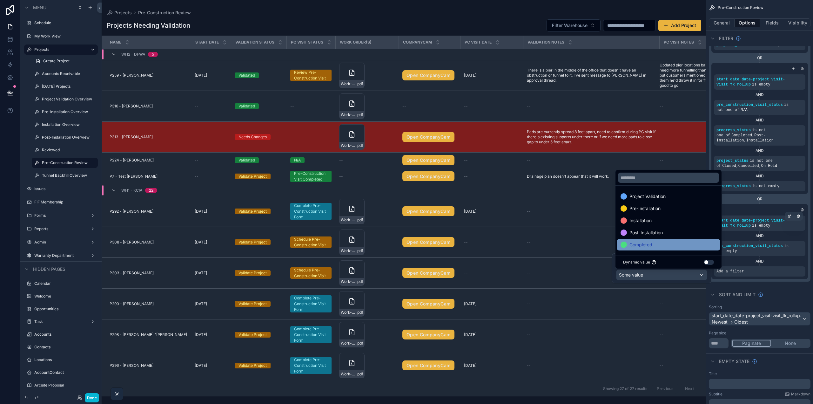
click at [647, 241] on span "Completed" at bounding box center [641, 245] width 23 height 8
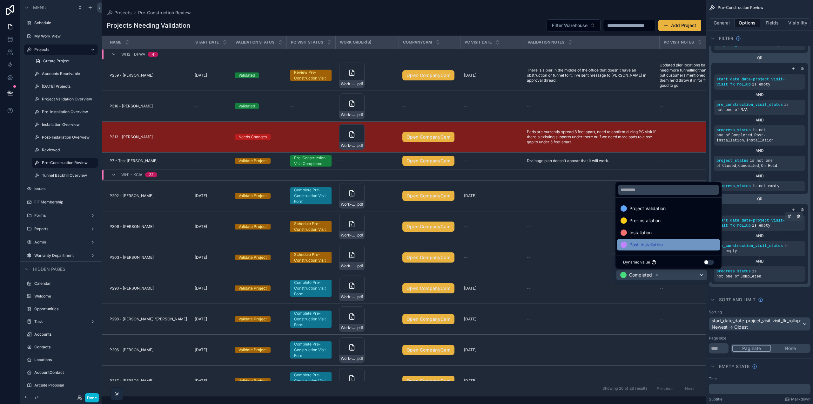
click at [646, 245] on span "Post-Installation" at bounding box center [646, 245] width 33 height 8
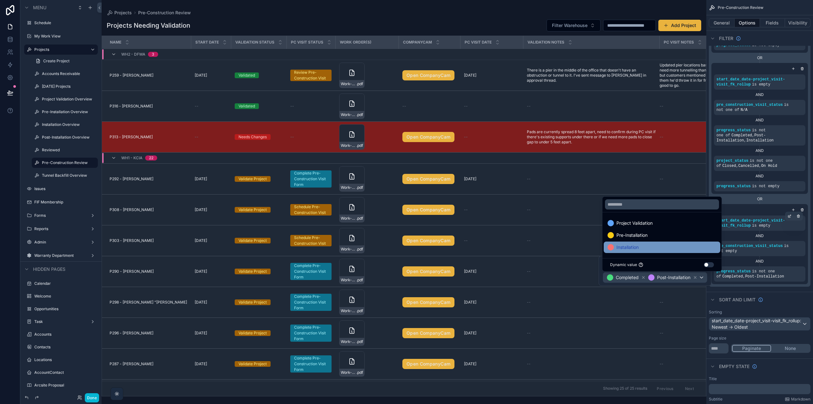
click at [643, 246] on div "Installation" at bounding box center [662, 247] width 109 height 8
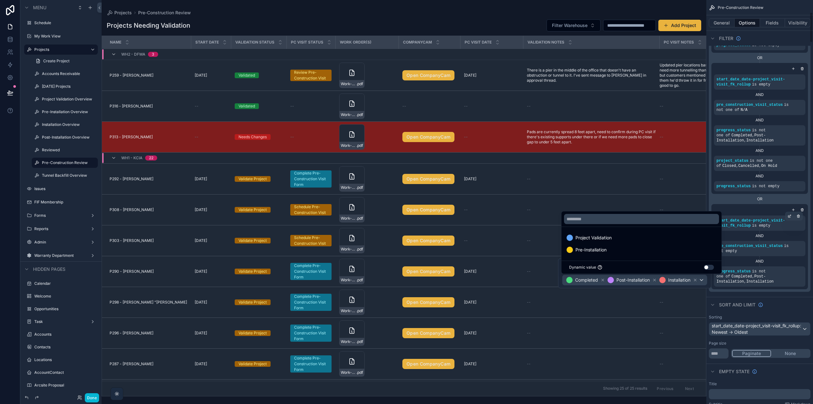
click at [802, 259] on div "AND" at bounding box center [759, 261] width 91 height 5
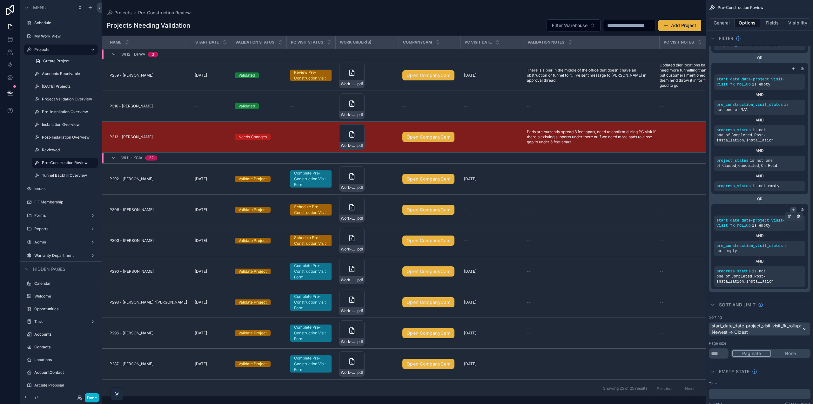
click at [793, 207] on div "scrollable content" at bounding box center [793, 209] width 6 height 6
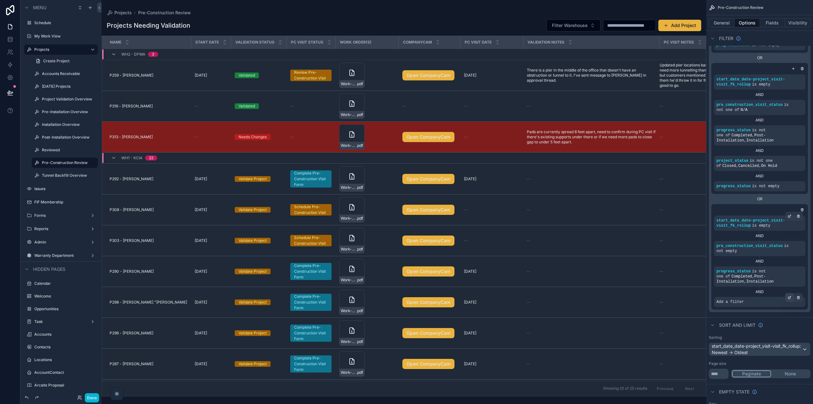
click at [790, 297] on icon "scrollable content" at bounding box center [790, 297] width 4 height 4
click at [660, 293] on span "Select a field" at bounding box center [649, 291] width 27 height 5
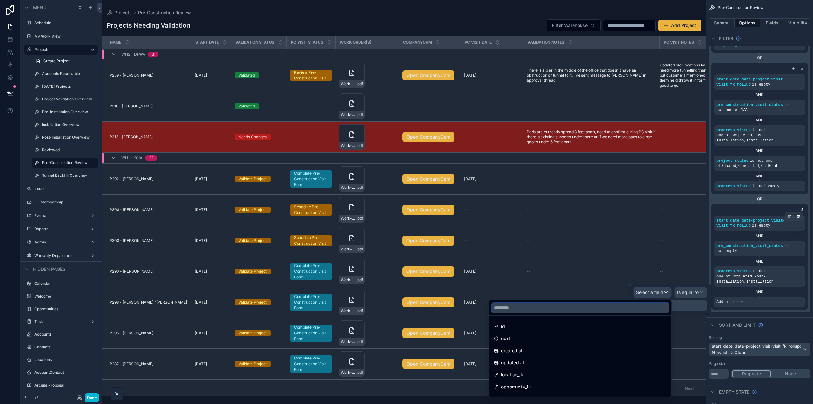
click at [590, 308] on input "text" at bounding box center [580, 307] width 177 height 10
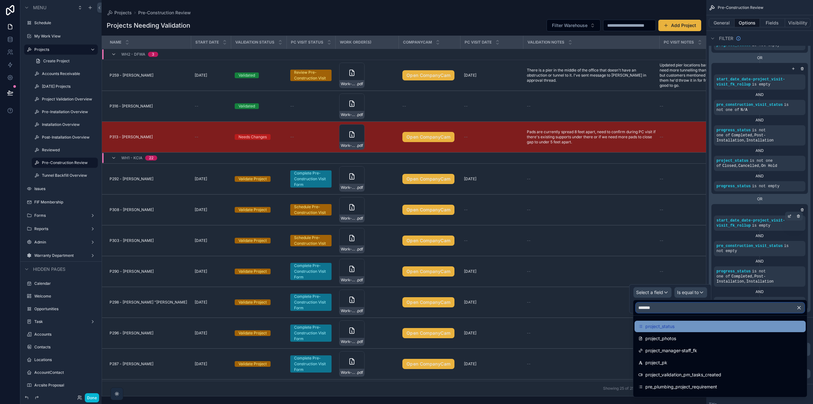
type input "*******"
click at [662, 326] on span "project_status" at bounding box center [659, 326] width 29 height 8
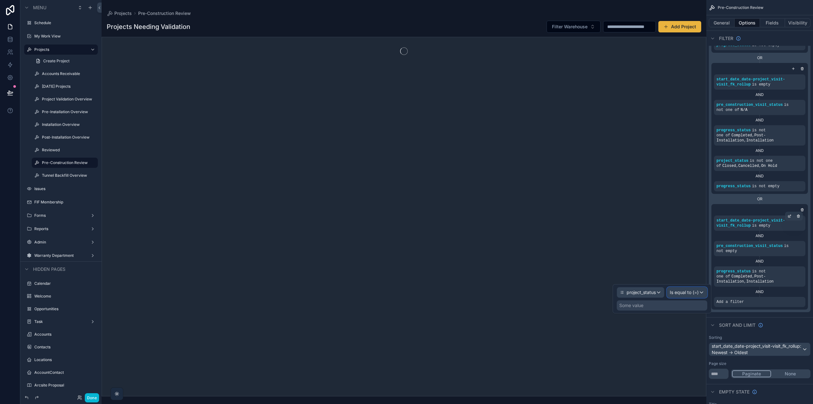
click at [676, 292] on span "Is equal to (=)" at bounding box center [684, 292] width 29 height 6
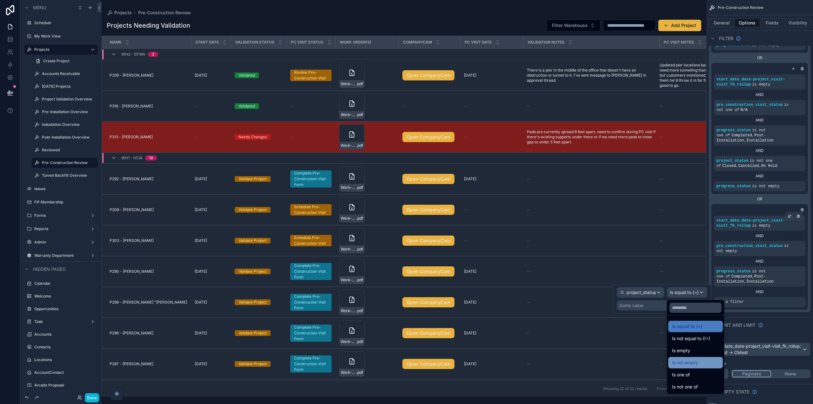
click at [686, 364] on span "Is not empty" at bounding box center [685, 363] width 26 height 8
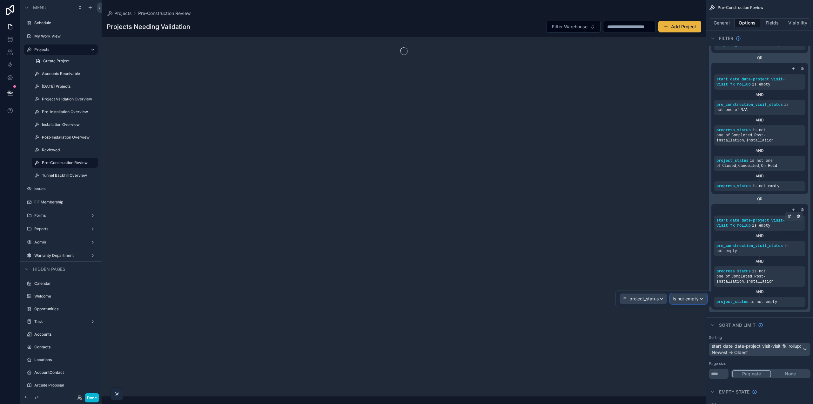
click at [699, 299] on div "Is not empty" at bounding box center [688, 298] width 37 height 10
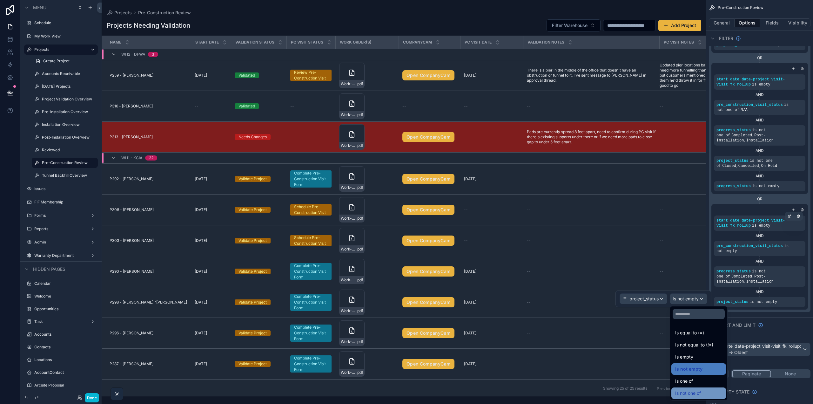
click at [695, 390] on span "Is not one of" at bounding box center [688, 393] width 26 height 8
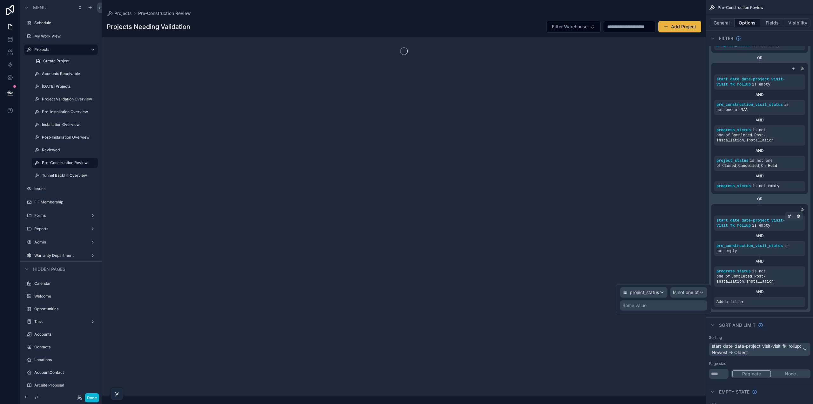
click at [663, 303] on div "Some value" at bounding box center [663, 305] width 87 height 10
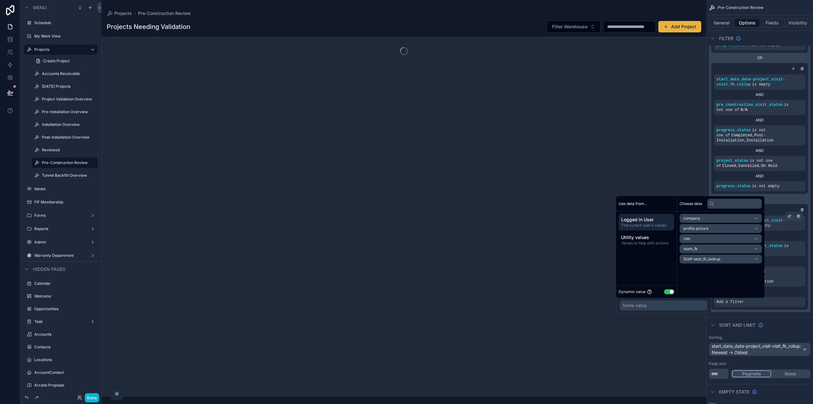
click at [674, 292] on button "Use setting" at bounding box center [669, 291] width 10 height 5
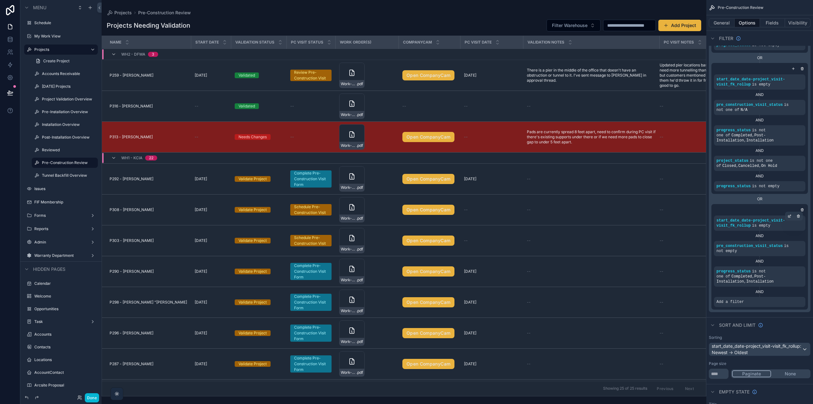
click at [775, 312] on div "Relative filter start_date_date-project_visit-visit_fk_rollup is after *** AND …" at bounding box center [759, 101] width 107 height 428
click at [802, 210] on icon "scrollable content" at bounding box center [802, 210] width 4 height 4
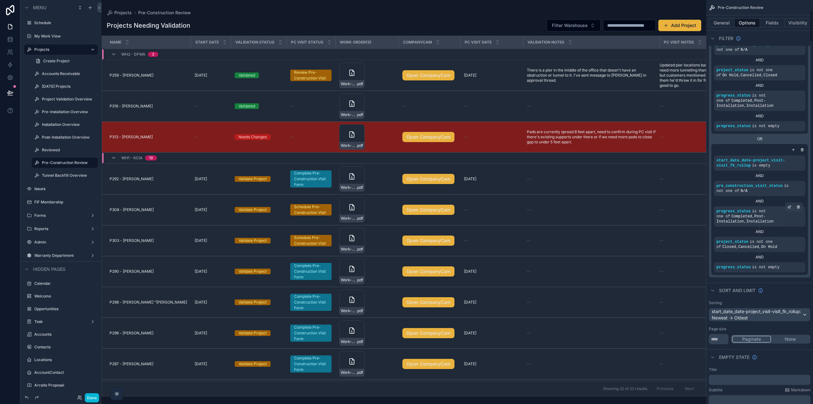
scroll to position [0, 0]
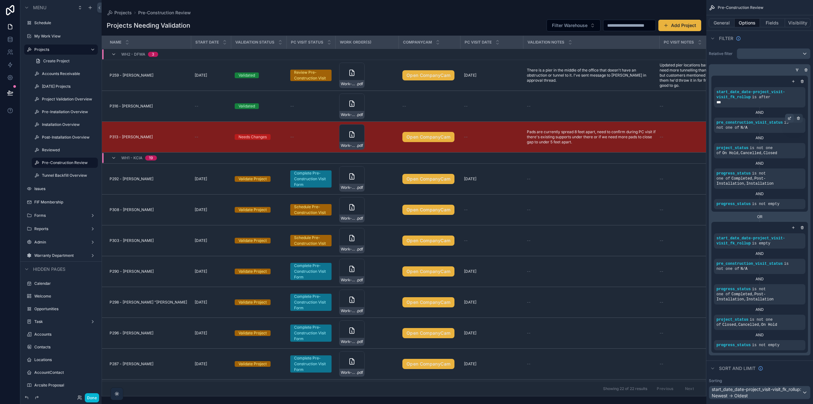
click at [790, 118] on icon "scrollable content" at bounding box center [790, 118] width 2 height 2
click at [771, 79] on div "scrollable content" at bounding box center [759, 81] width 91 height 6
click at [794, 81] on icon "scrollable content" at bounding box center [793, 81] width 4 height 4
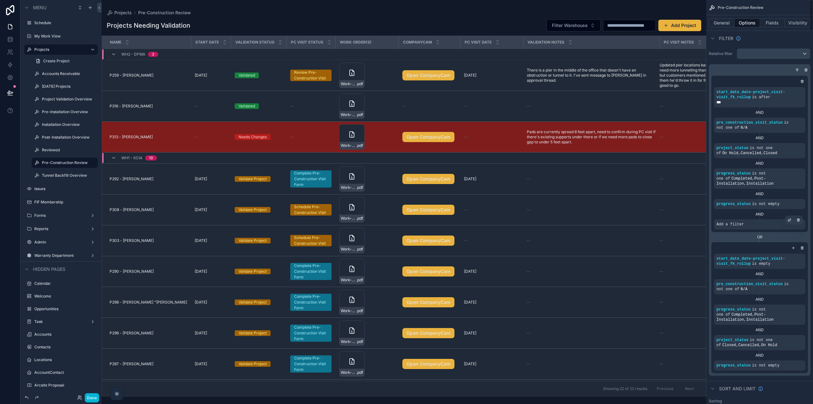
drag, startPoint x: 736, startPoint y: 224, endPoint x: 748, endPoint y: 225, distance: 11.8
click at [736, 224] on span "Add a filter" at bounding box center [730, 224] width 27 height 5
click at [791, 219] on icon "scrollable content" at bounding box center [790, 220] width 4 height 4
click at [657, 217] on span "Select a field" at bounding box center [649, 214] width 27 height 5
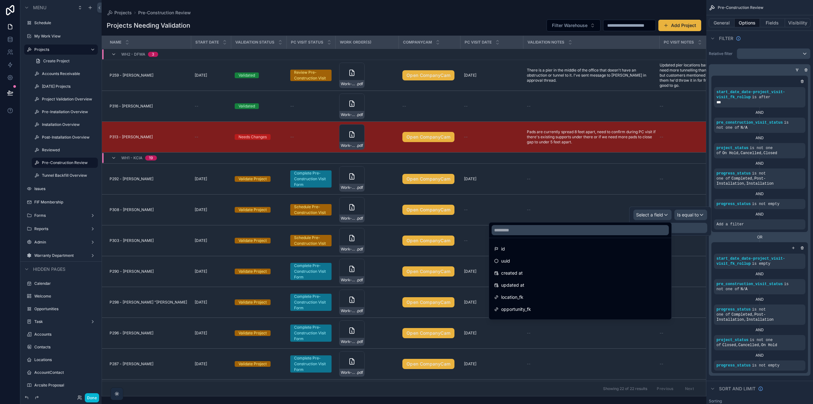
click at [615, 238] on div at bounding box center [580, 230] width 182 height 16
click at [615, 232] on input "text" at bounding box center [580, 230] width 177 height 10
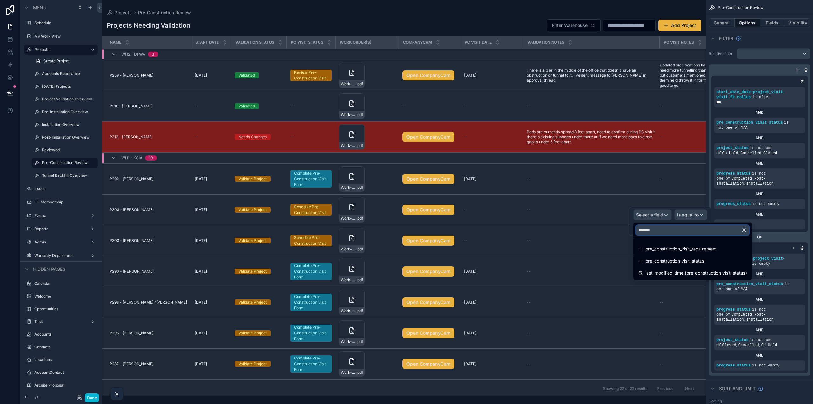
type input "********"
click at [674, 260] on span "pre_construction_visit_status" at bounding box center [674, 261] width 59 height 8
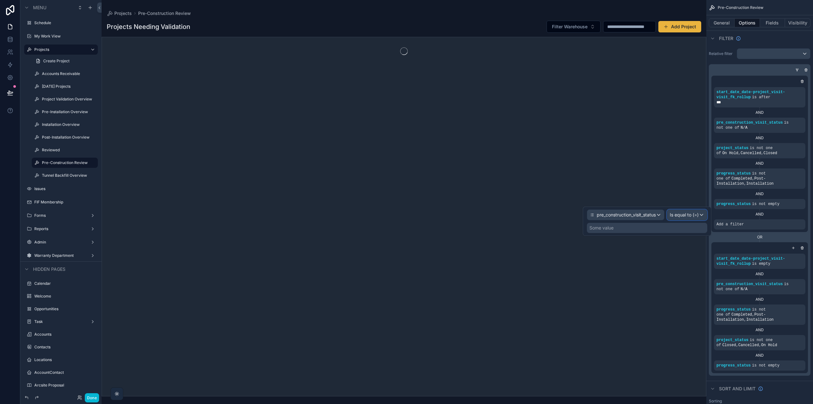
click at [684, 215] on span "Is equal to (=)" at bounding box center [684, 215] width 29 height 6
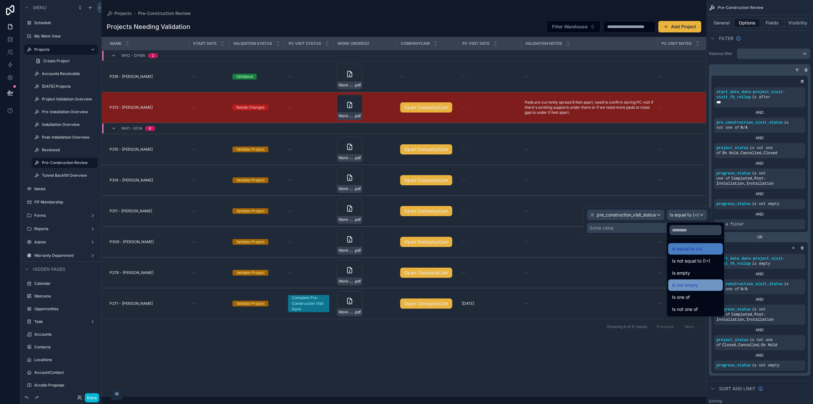
click at [702, 285] on div "Is not empty" at bounding box center [695, 285] width 47 height 8
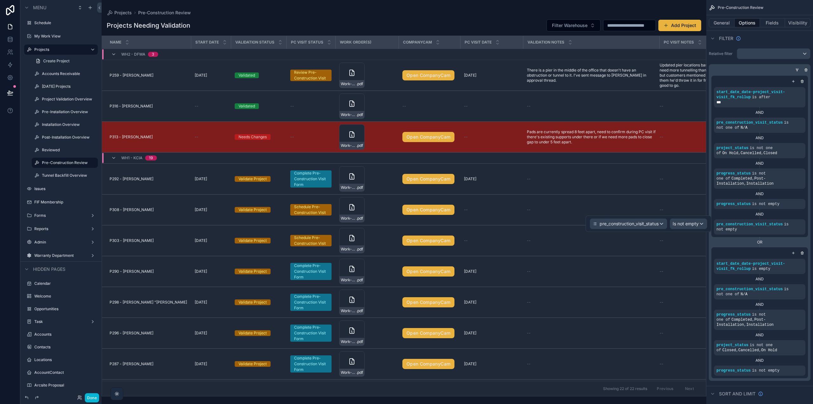
click at [778, 252] on div "scrollable content" at bounding box center [759, 253] width 91 height 6
click at [792, 252] on icon "scrollable content" at bounding box center [793, 253] width 4 height 4
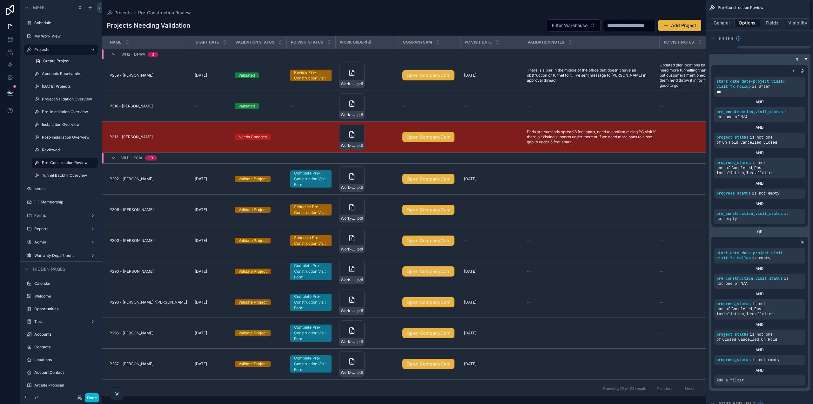
scroll to position [32, 0]
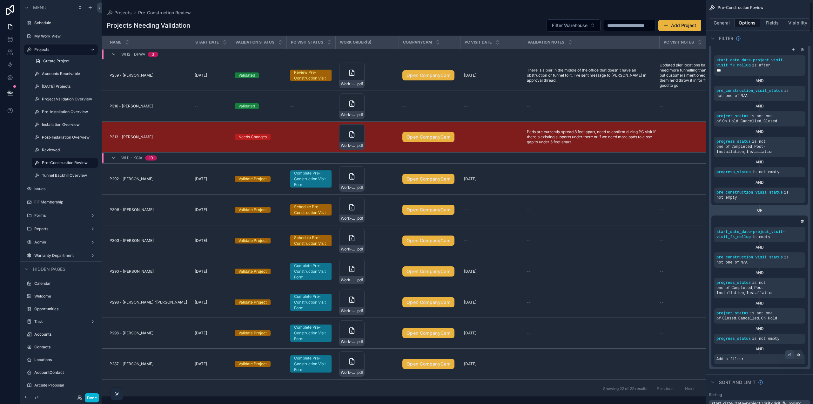
click at [789, 357] on div "scrollable content" at bounding box center [789, 354] width 9 height 9
click at [661, 352] on span "Select a field" at bounding box center [649, 349] width 27 height 5
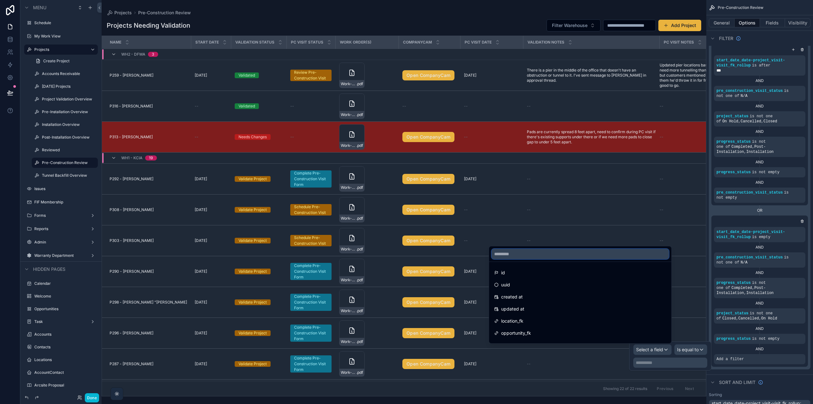
click at [531, 258] on input "text" at bounding box center [580, 254] width 177 height 10
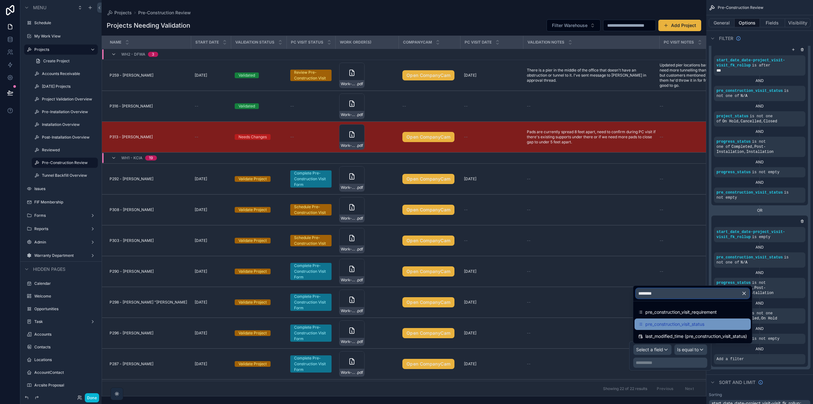
type input "********"
click at [690, 325] on span "pre_construction_visit_status" at bounding box center [674, 324] width 59 height 8
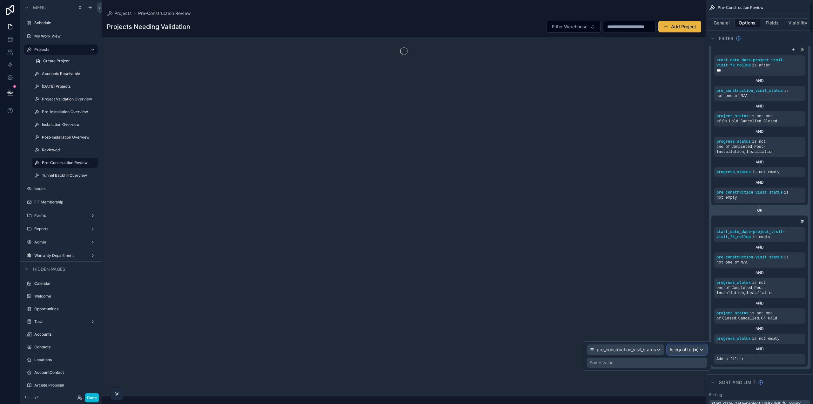
click at [682, 346] on span "Is equal to (=)" at bounding box center [684, 349] width 29 height 6
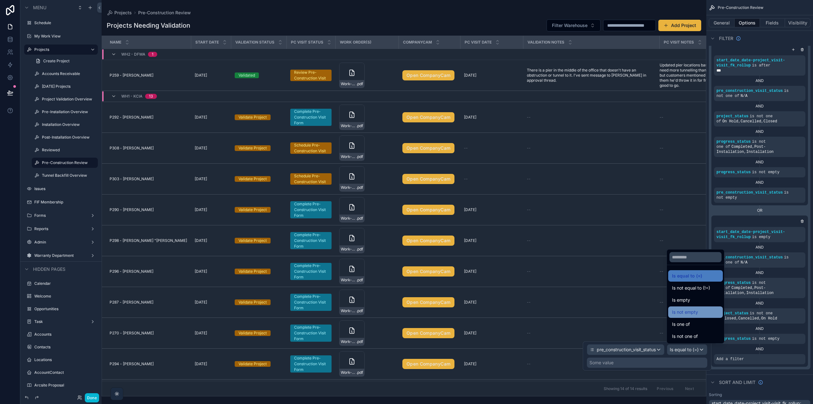
click at [697, 313] on span "Is not empty" at bounding box center [685, 312] width 26 height 8
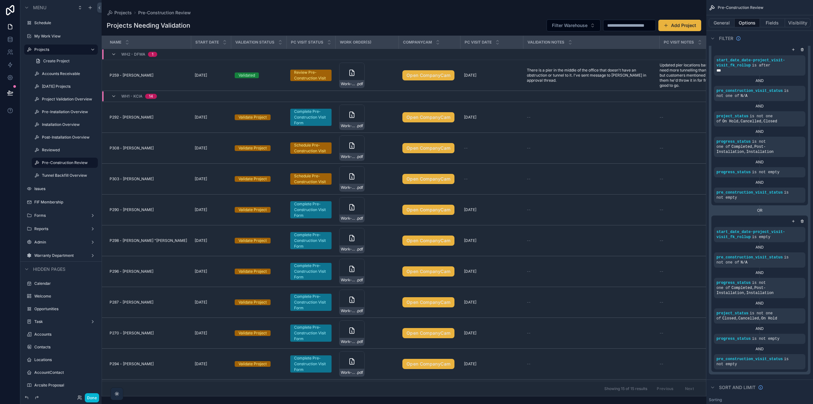
click at [761, 350] on div "AND" at bounding box center [759, 348] width 91 height 5
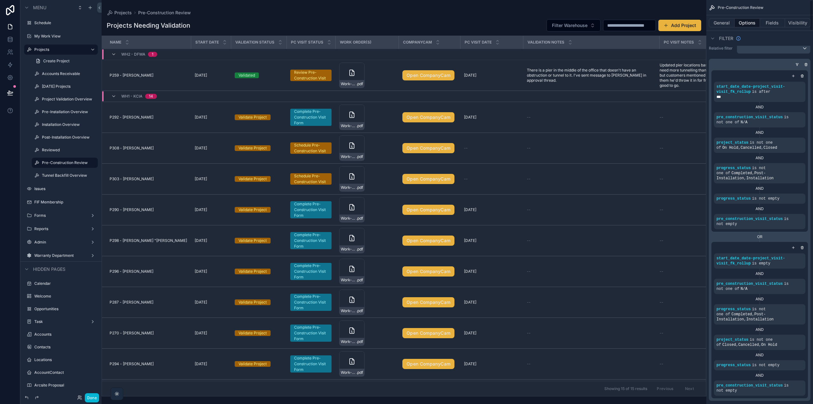
scroll to position [0, 0]
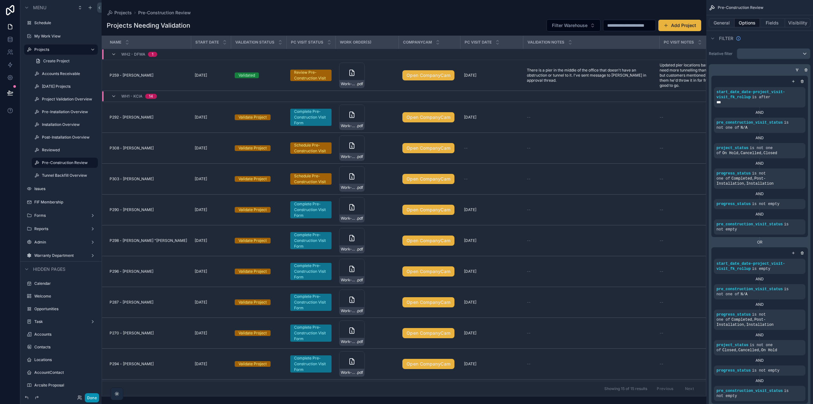
click at [90, 399] on button "Done" at bounding box center [92, 397] width 14 height 9
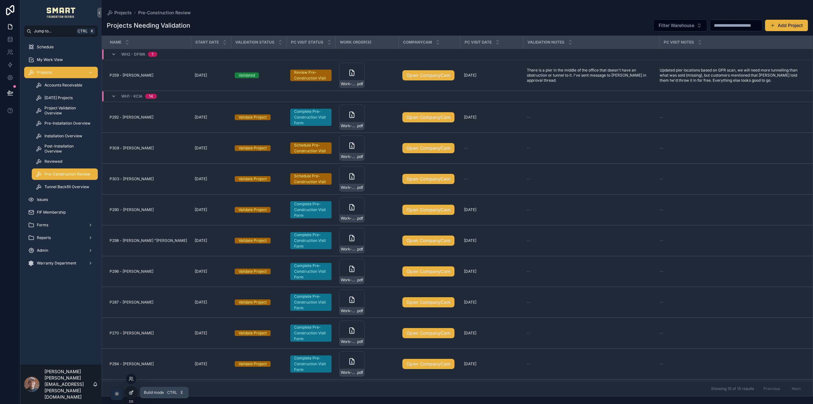
click at [134, 393] on div at bounding box center [131, 392] width 13 height 12
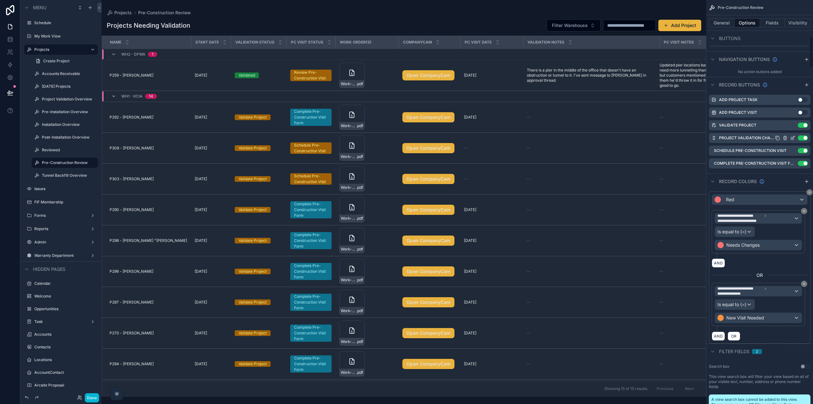
scroll to position [667, 0]
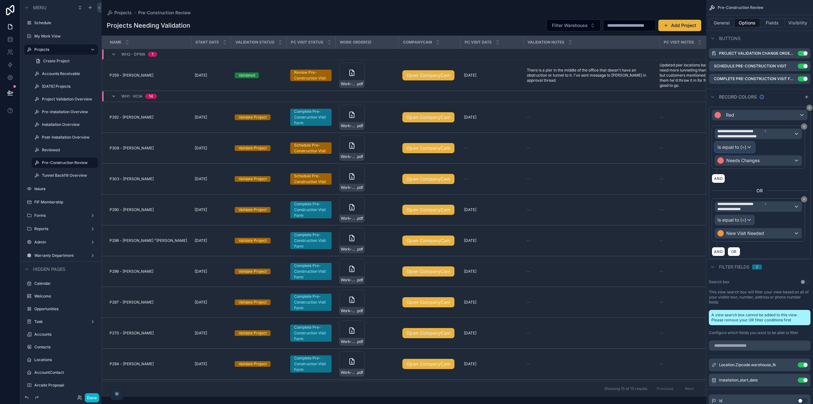
click at [744, 148] on span "Is equal to (=)" at bounding box center [731, 147] width 29 height 6
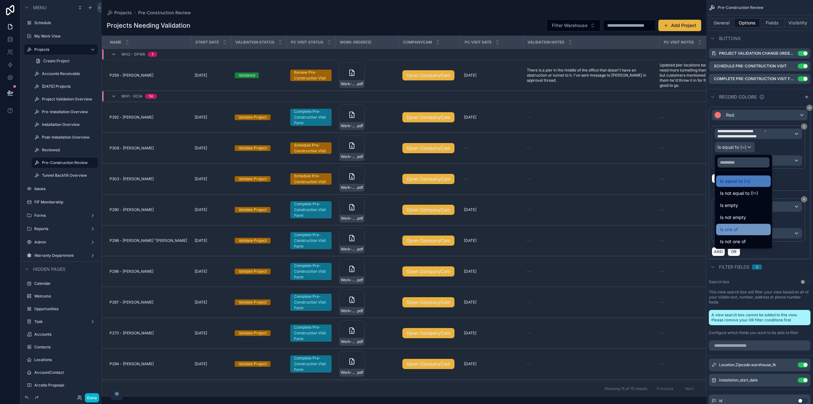
click at [742, 228] on div "Is one of" at bounding box center [743, 230] width 47 height 8
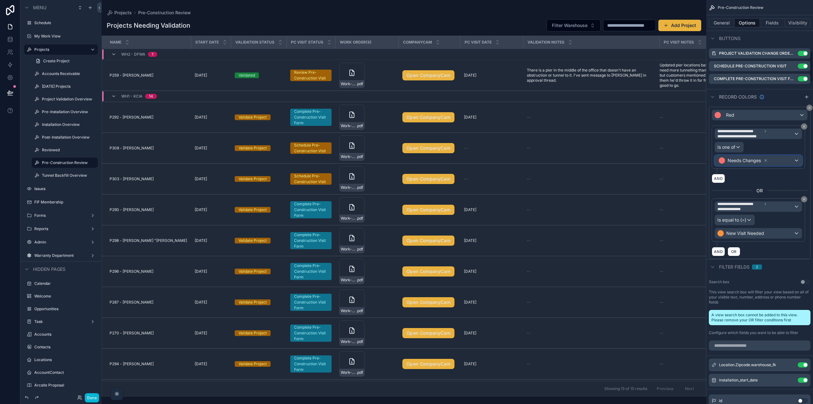
click at [790, 159] on div "Needs Changes" at bounding box center [758, 160] width 87 height 10
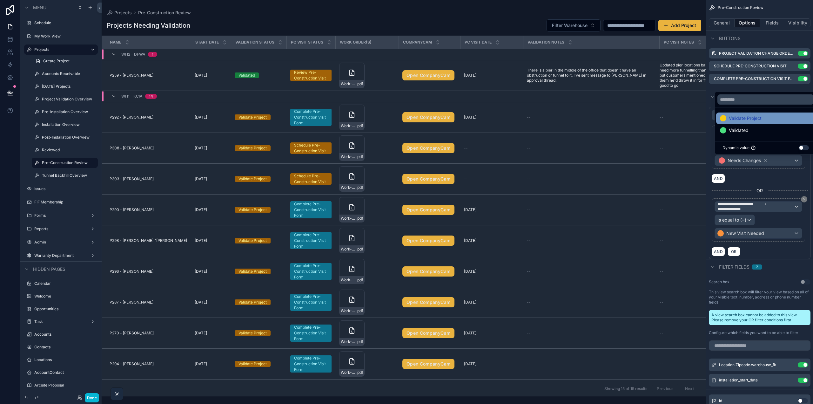
click at [756, 118] on span "Validate Project" at bounding box center [745, 118] width 33 height 8
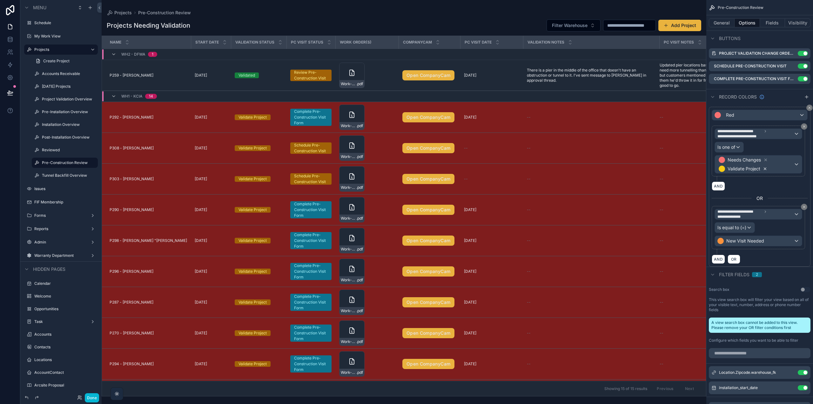
click at [764, 168] on icon "scrollable content" at bounding box center [765, 168] width 4 height 4
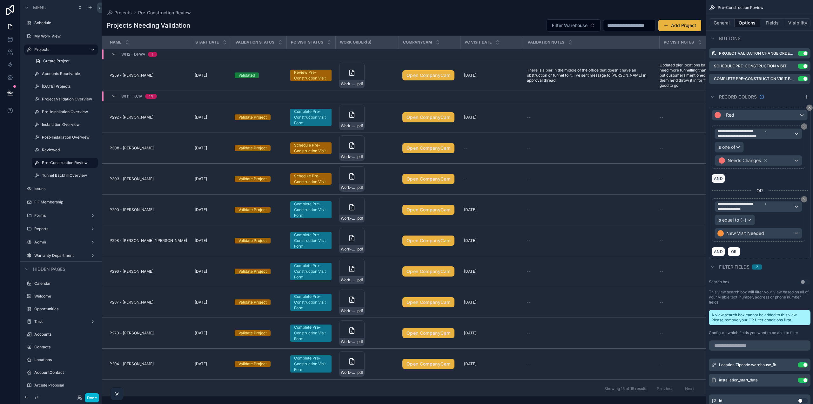
click at [718, 177] on button "AND" at bounding box center [718, 178] width 13 height 9
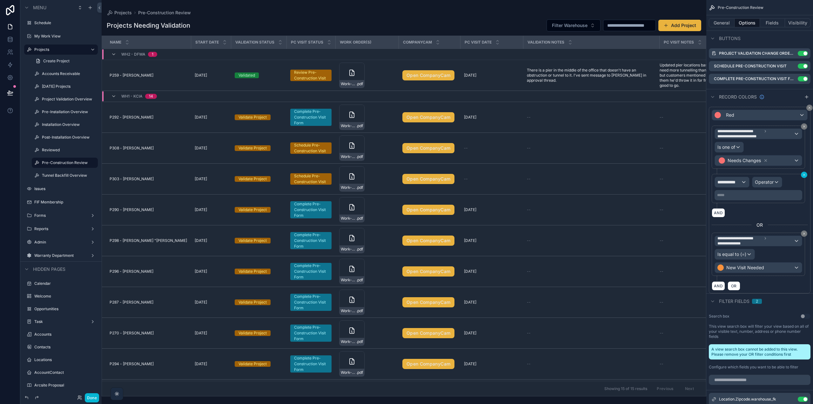
click at [804, 174] on icon "scrollable content" at bounding box center [804, 175] width 4 height 4
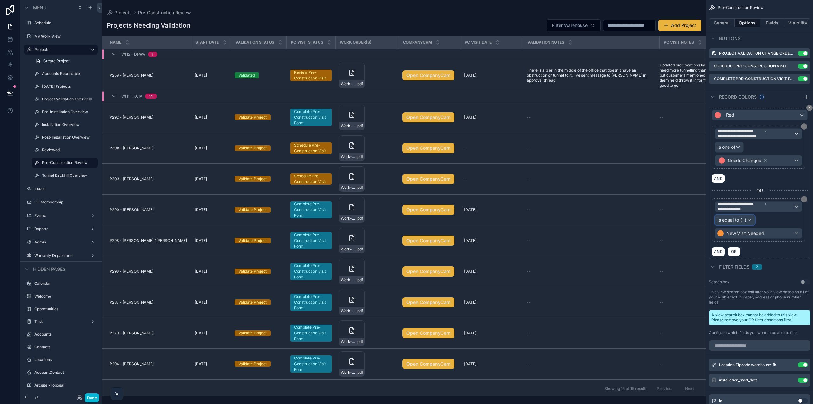
click at [746, 220] on span "Is equal to (=)" at bounding box center [731, 220] width 29 height 6
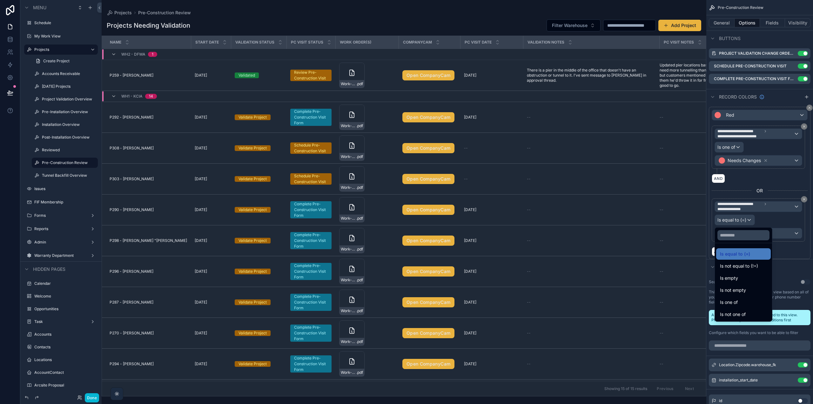
click at [746, 220] on div "scrollable content" at bounding box center [406, 202] width 813 height 404
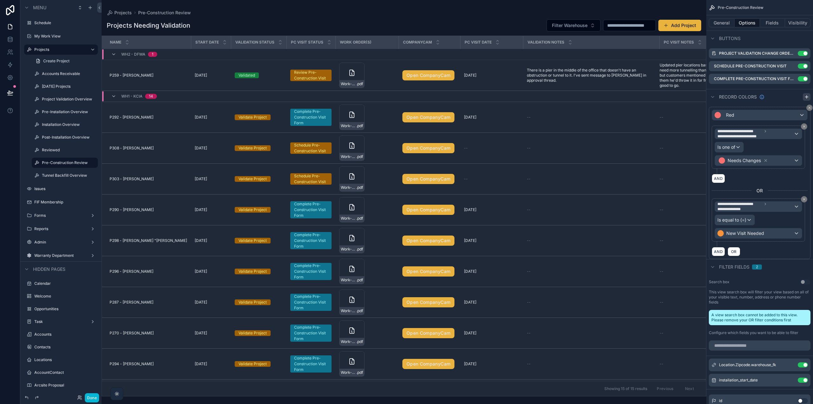
click at [805, 97] on icon "scrollable content" at bounding box center [806, 96] width 5 height 5
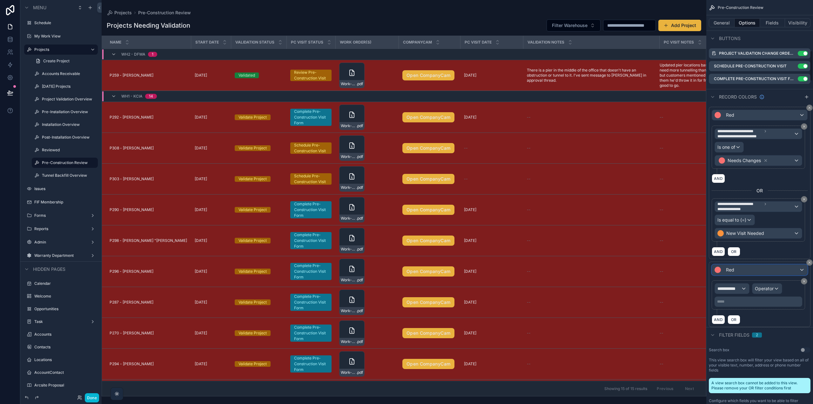
click at [743, 271] on div "Red" at bounding box center [759, 270] width 95 height 10
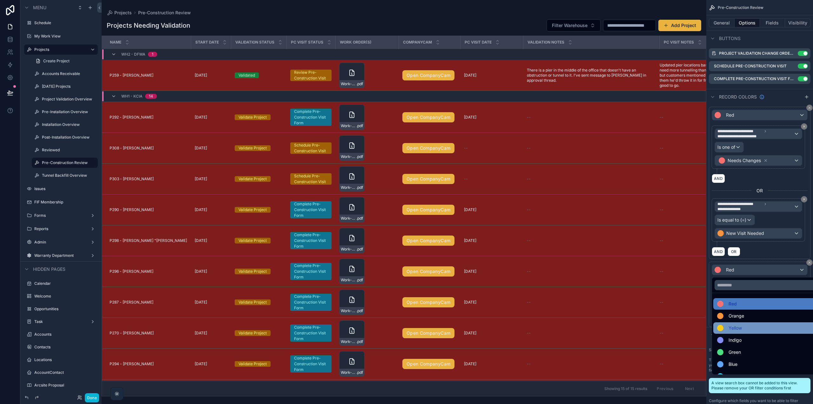
click at [740, 328] on span "Yellow" at bounding box center [735, 328] width 13 height 8
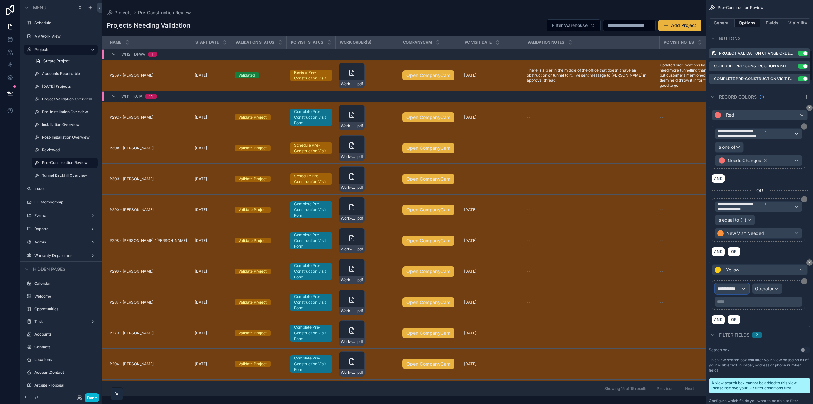
click at [737, 286] on span "**********" at bounding box center [729, 288] width 24 height 6
click at [738, 304] on input "text" at bounding box center [749, 304] width 65 height 10
type input "******"
click at [747, 331] on span "Record page values" at bounding box center [745, 330] width 51 height 6
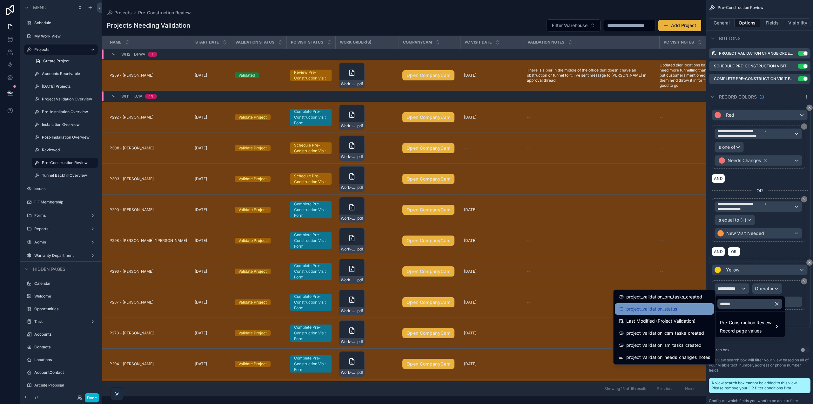
click at [679, 311] on div "project_validation_status" at bounding box center [664, 309] width 91 height 8
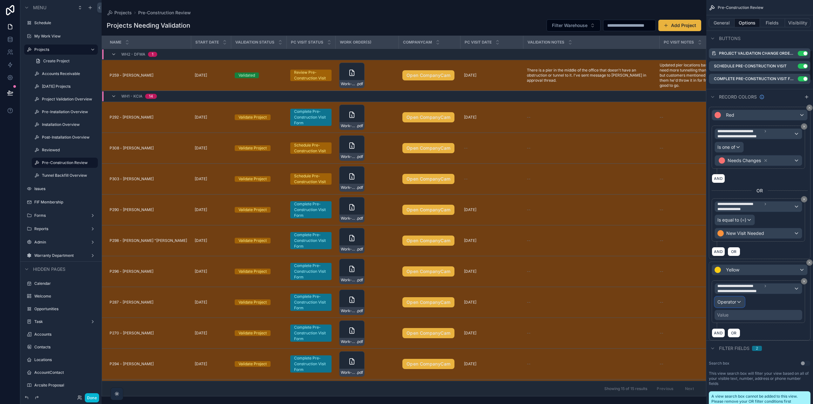
click at [726, 305] on div "Operator" at bounding box center [730, 302] width 30 height 10
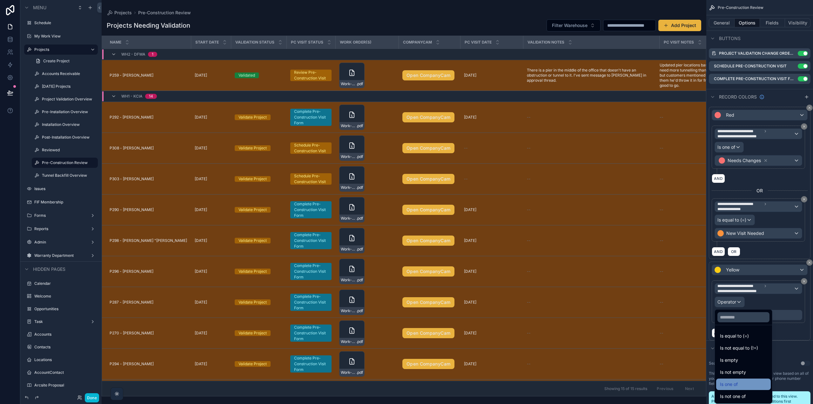
click at [741, 384] on div "Is one of" at bounding box center [743, 384] width 47 height 8
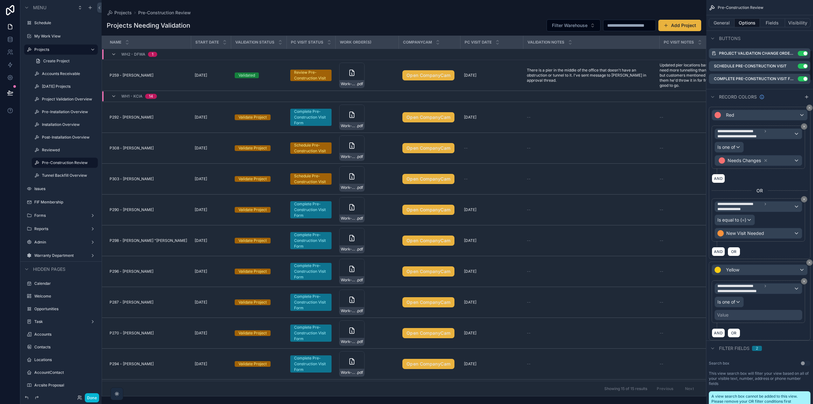
click at [743, 313] on div "Value" at bounding box center [759, 315] width 88 height 10
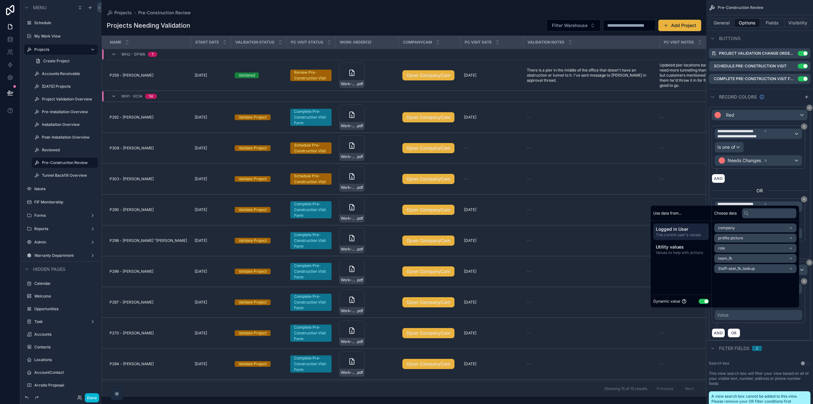
click at [699, 301] on button "Use setting" at bounding box center [704, 301] width 10 height 5
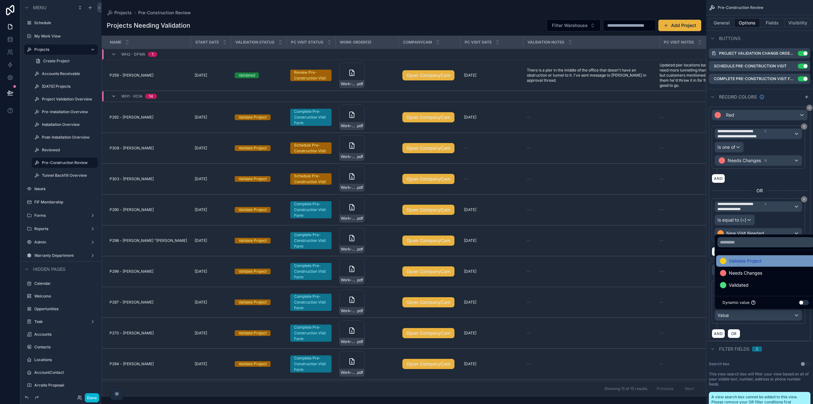
click at [743, 259] on span "Validate Project" at bounding box center [745, 261] width 33 height 8
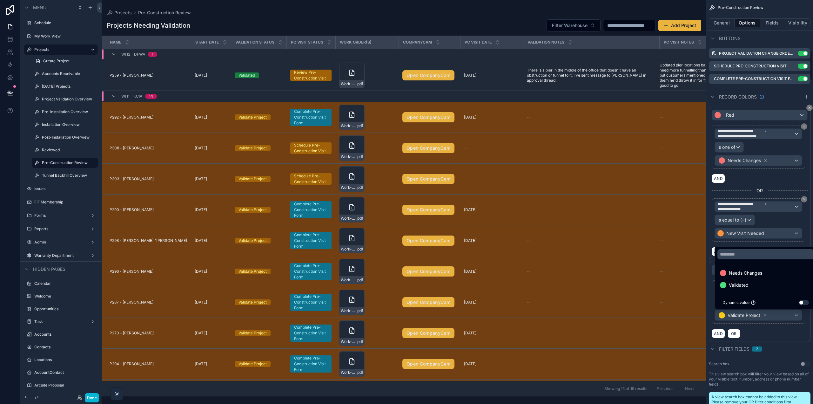
click at [767, 332] on div "AND OR" at bounding box center [760, 333] width 96 height 10
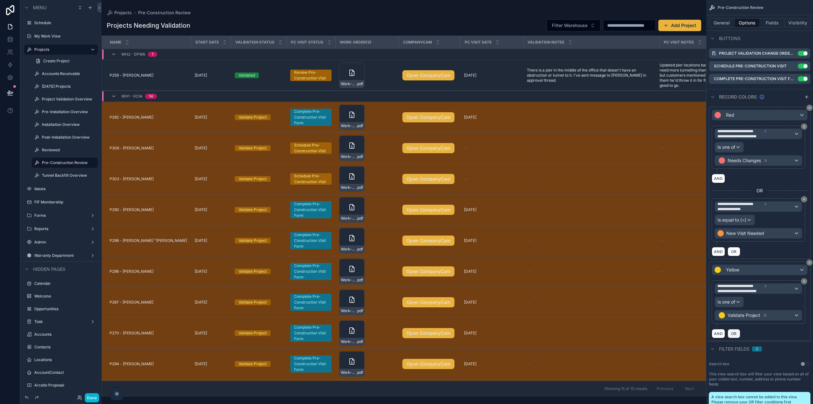
click at [736, 333] on span "OR" at bounding box center [734, 333] width 8 height 5
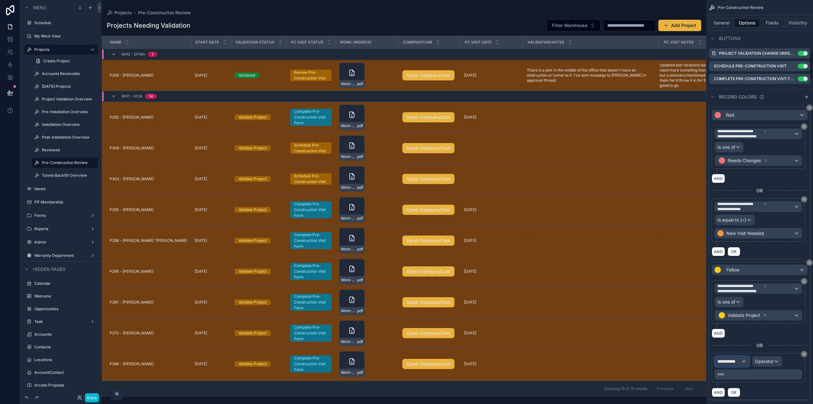
click at [742, 363] on div "**********" at bounding box center [732, 361] width 34 height 10
click at [736, 325] on input "text" at bounding box center [749, 321] width 65 height 10
click at [745, 341] on span "Pre-Construction Review" at bounding box center [745, 340] width 51 height 8
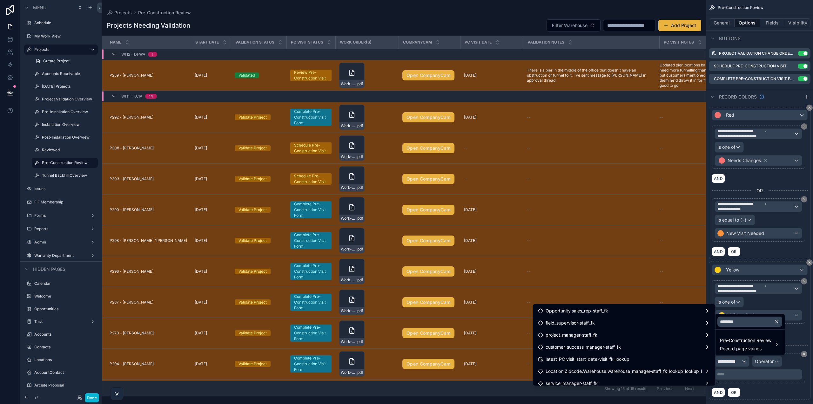
scroll to position [0, 0]
drag, startPoint x: 742, startPoint y: 322, endPoint x: 720, endPoint y: 318, distance: 22.6
click at [719, 319] on input "********" at bounding box center [749, 321] width 65 height 10
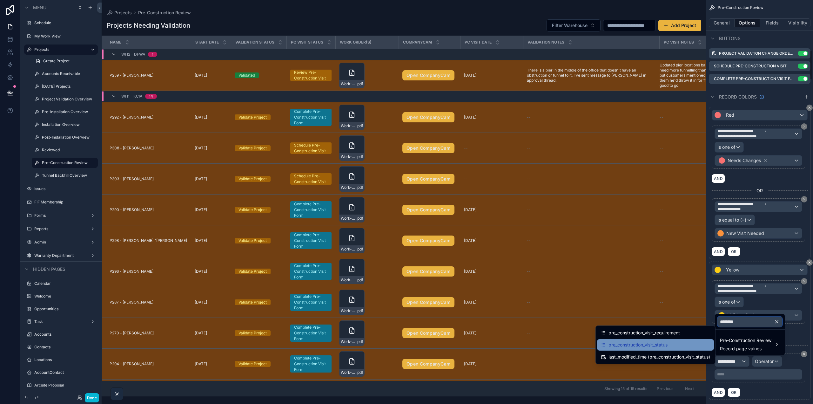
type input "********"
click at [677, 345] on div "pre_construction_visit_status" at bounding box center [655, 345] width 109 height 8
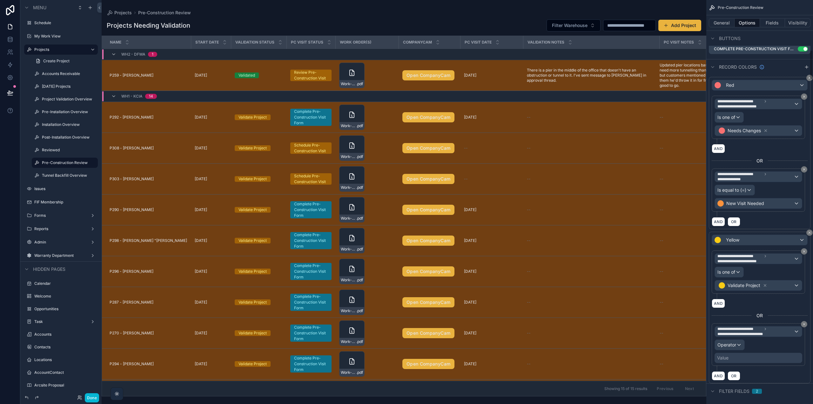
scroll to position [699, 0]
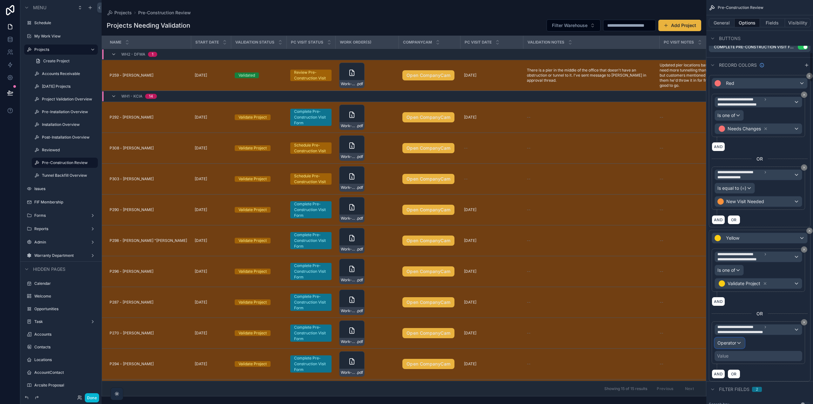
click at [738, 348] on button "Operator" at bounding box center [730, 342] width 30 height 11
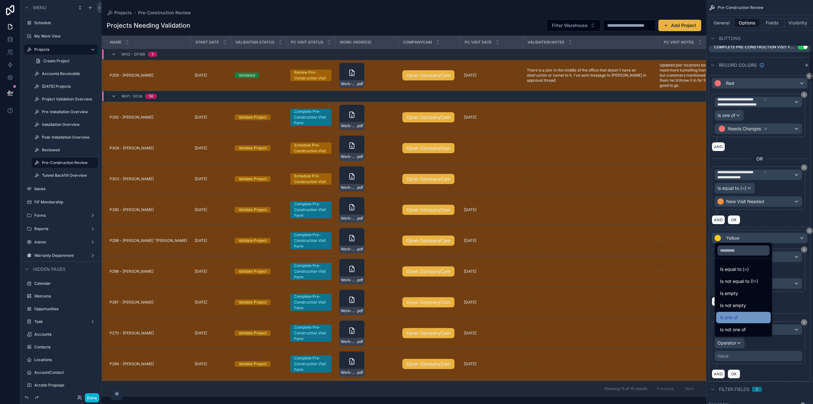
click at [738, 319] on span "Is one of" at bounding box center [729, 317] width 18 height 8
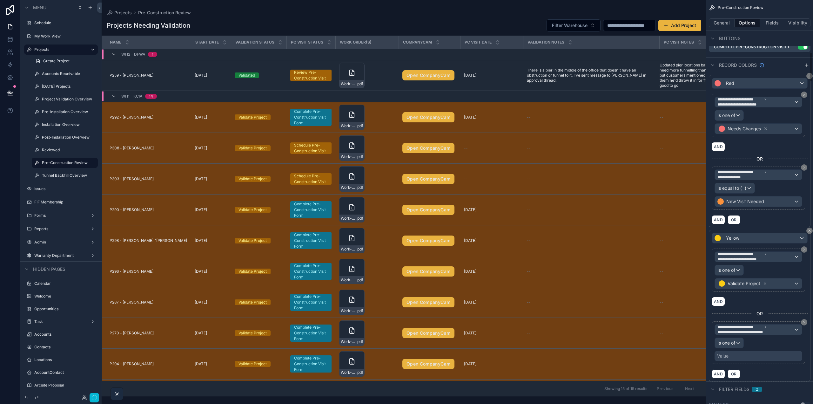
click at [744, 360] on div "Value" at bounding box center [759, 356] width 88 height 10
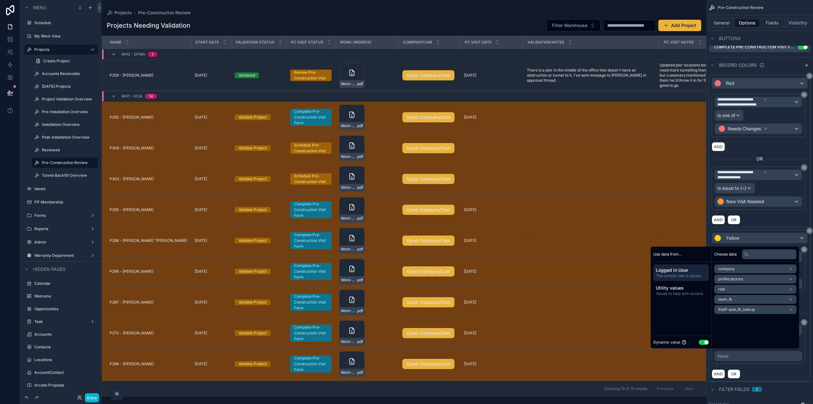
click at [699, 341] on button "Use setting" at bounding box center [704, 342] width 10 height 5
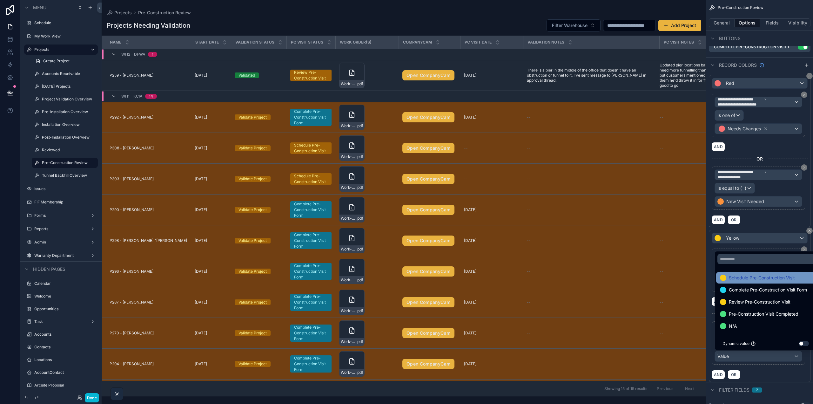
click at [750, 276] on span "Schedule Pre-Construction Visit" at bounding box center [762, 278] width 66 height 8
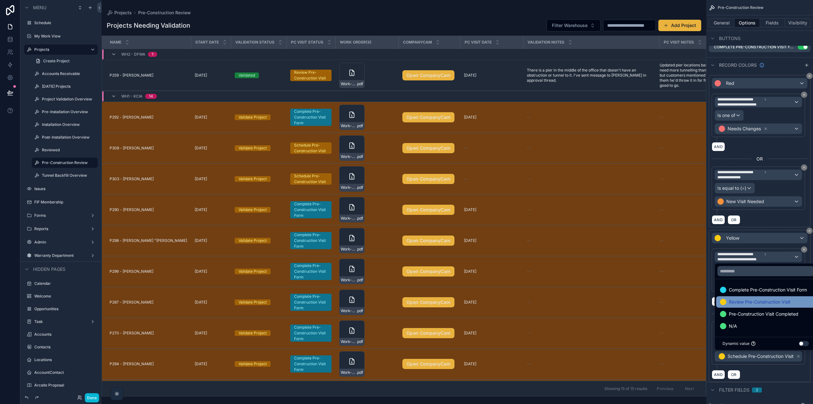
click at [742, 303] on span "Review Pre-Construction Visit" at bounding box center [760, 302] width 62 height 8
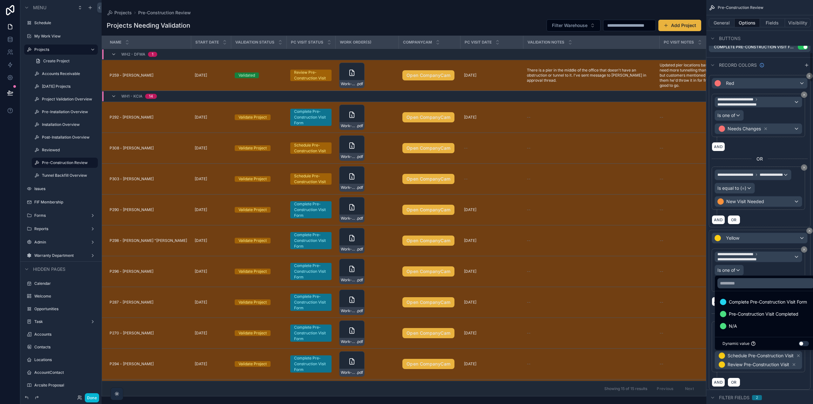
click at [762, 374] on div "**********" at bounding box center [760, 349] width 96 height 56
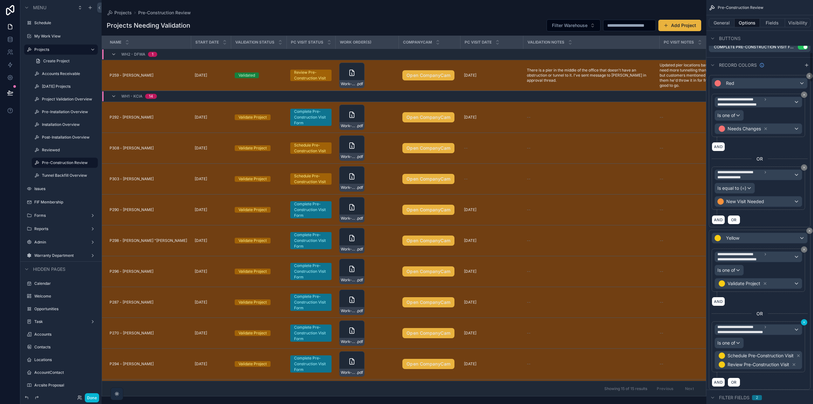
click at [806, 319] on button "scrollable content" at bounding box center [804, 322] width 6 height 6
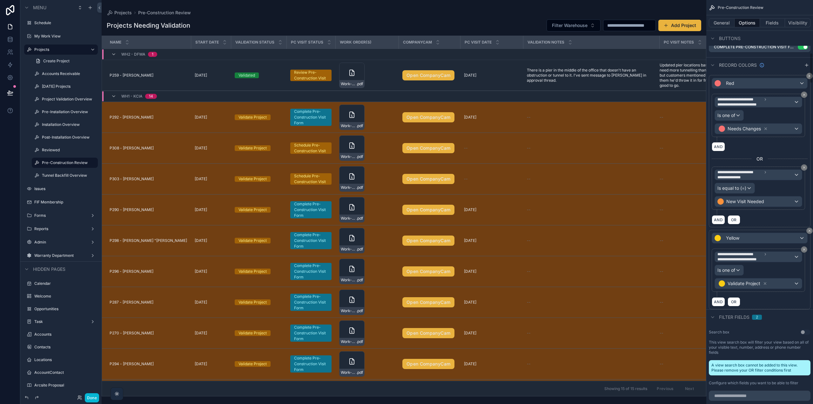
click at [809, 230] on icon "scrollable content" at bounding box center [810, 231] width 4 height 4
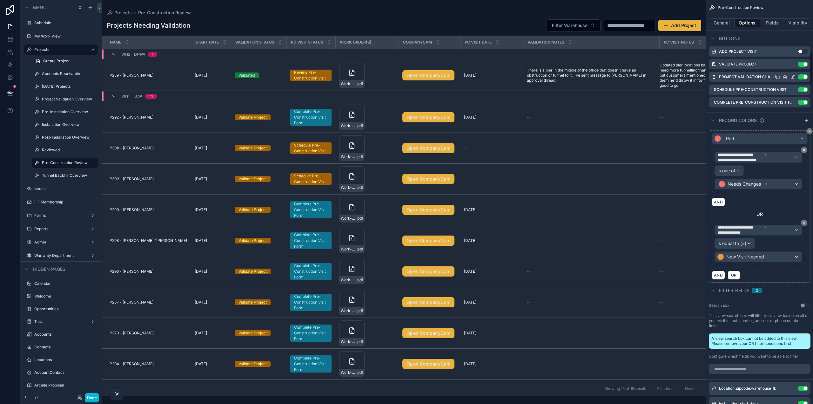
scroll to position [635, 0]
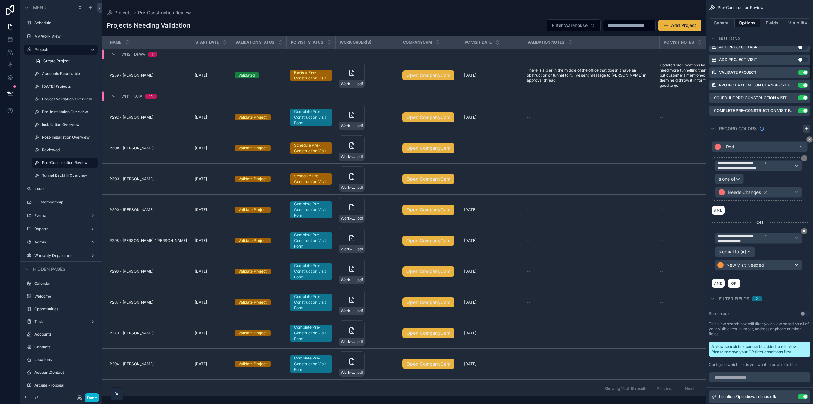
click at [805, 129] on icon "scrollable content" at bounding box center [806, 129] width 3 height 0
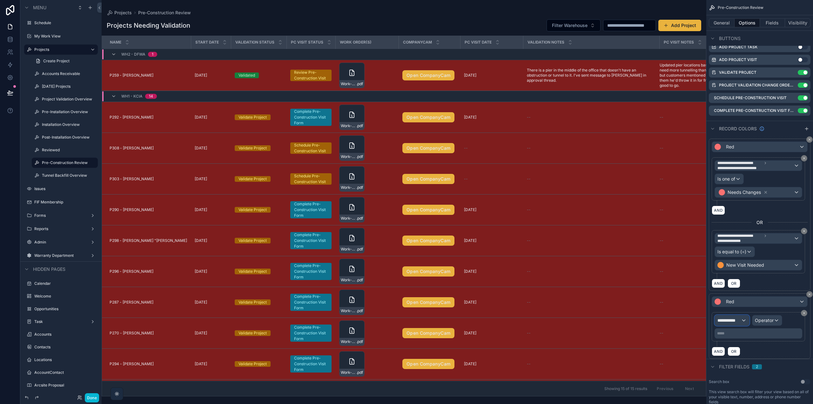
click at [733, 317] on span "**********" at bounding box center [729, 320] width 24 height 6
click at [734, 336] on input "text" at bounding box center [749, 335] width 65 height 10
click at [735, 354] on span "Pre-Construction Review" at bounding box center [745, 354] width 51 height 8
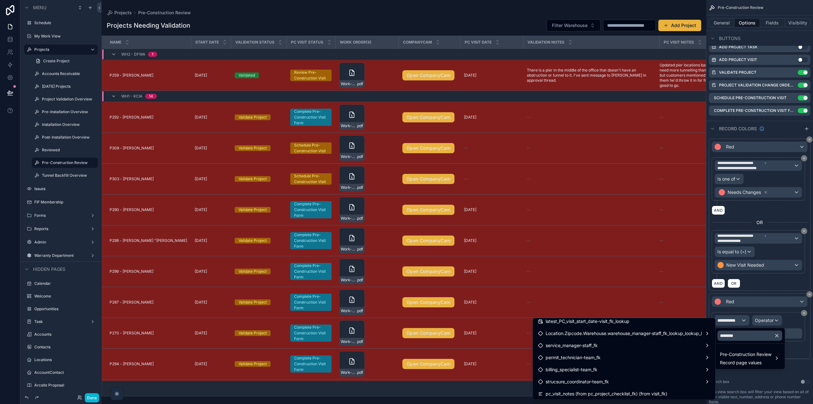
scroll to position [77, 0]
drag, startPoint x: 737, startPoint y: 335, endPoint x: 719, endPoint y: 335, distance: 17.8
click at [719, 335] on input "********" at bounding box center [749, 335] width 65 height 10
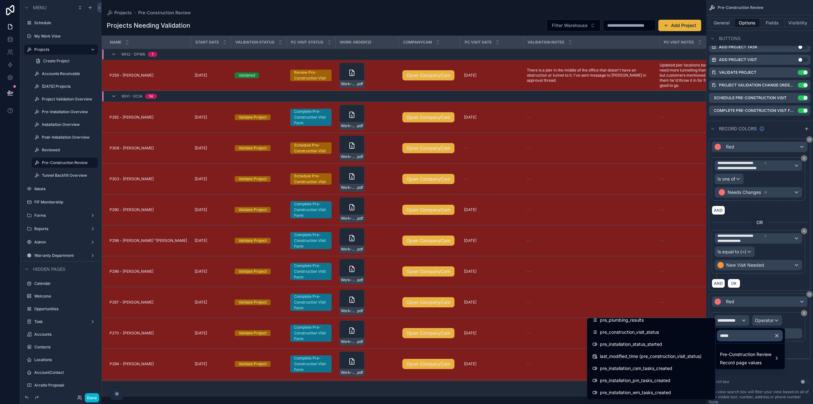
scroll to position [0, 0]
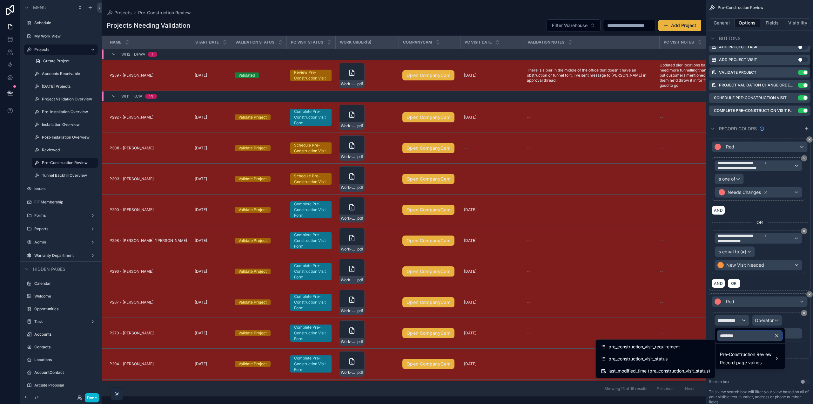
type input "********"
click at [770, 24] on div "scrollable content" at bounding box center [406, 202] width 813 height 404
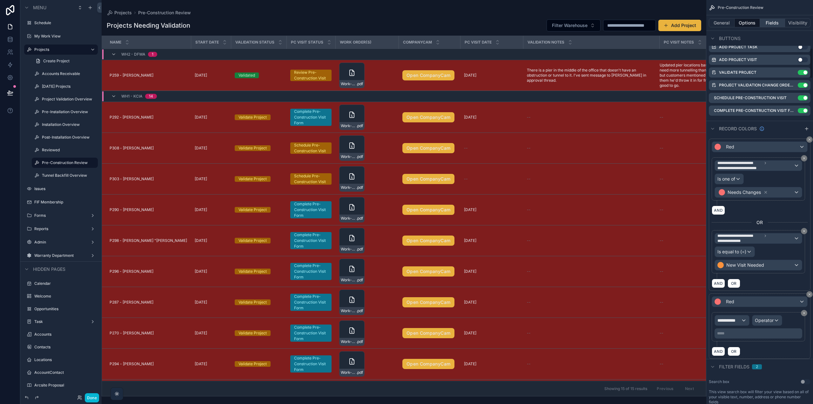
click at [771, 23] on button "Fields" at bounding box center [772, 22] width 25 height 9
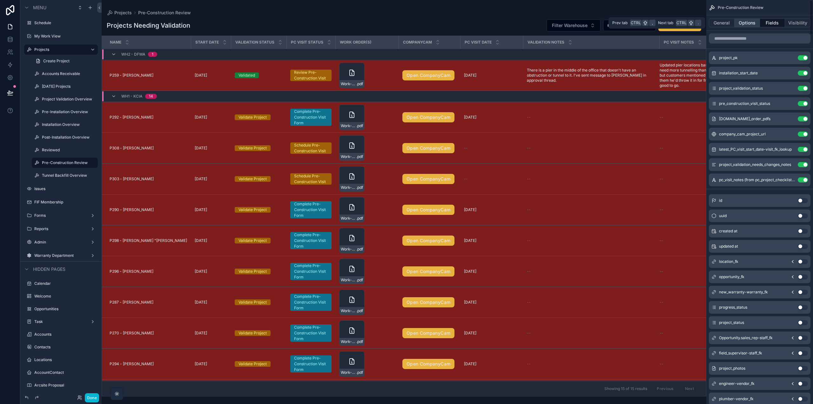
click at [745, 24] on button "Options" at bounding box center [747, 22] width 25 height 9
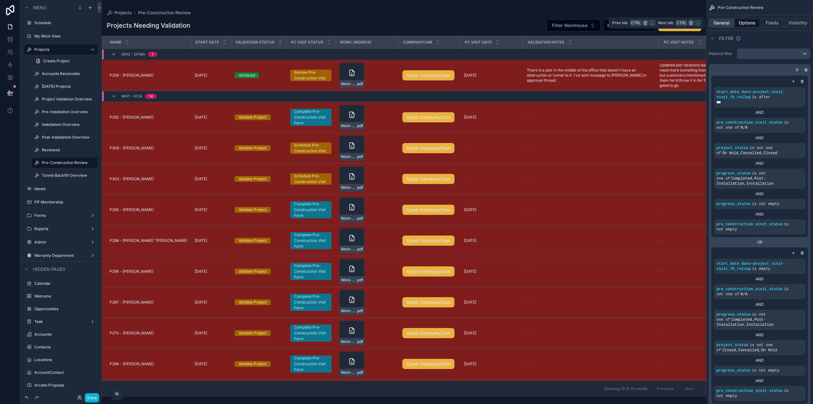
click at [727, 23] on button "General" at bounding box center [722, 22] width 26 height 9
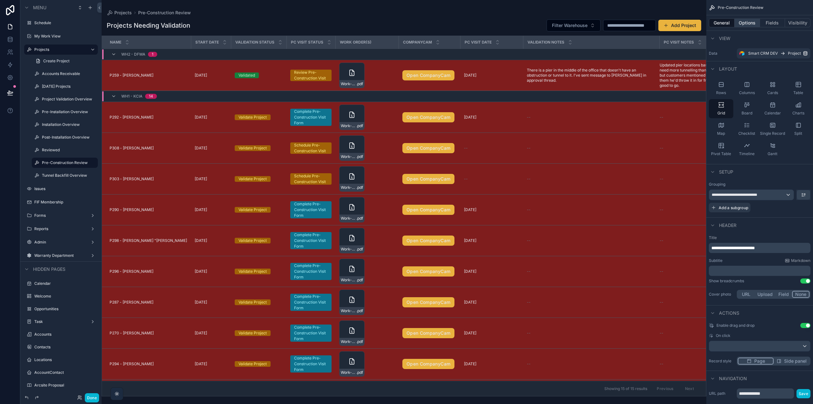
click at [750, 23] on button "Options" at bounding box center [747, 22] width 25 height 9
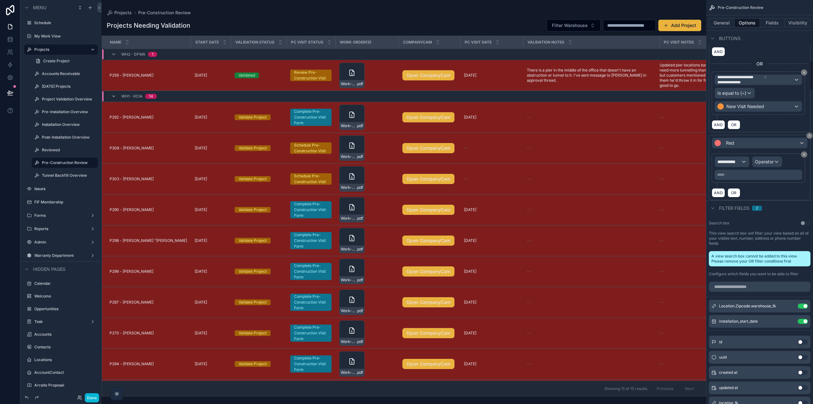
scroll to position [794, 0]
click at [736, 163] on span "**********" at bounding box center [729, 161] width 24 height 6
click at [733, 175] on input "text" at bounding box center [749, 177] width 65 height 10
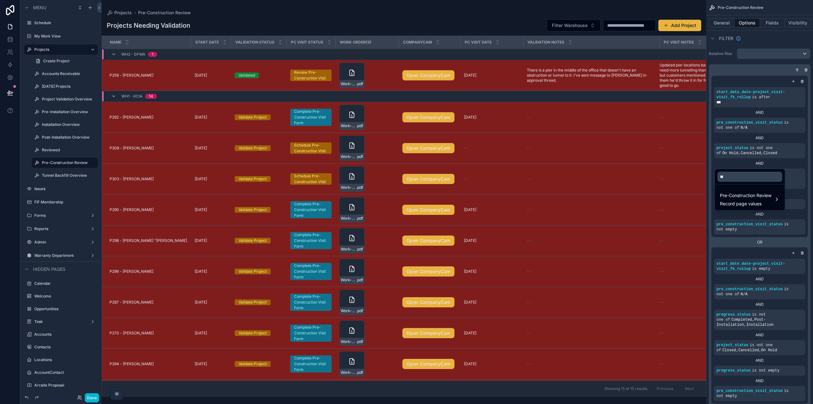
scroll to position [794, 0]
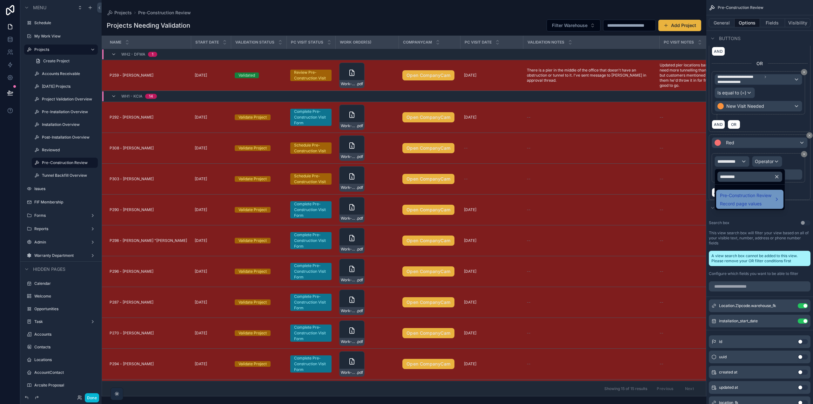
type input "*********"
click at [738, 195] on span "Pre-Construction Review" at bounding box center [745, 196] width 51 height 8
click at [690, 198] on span "latest_PC_visit_start_date-visit_fk_lookup" at bounding box center [668, 200] width 84 height 8
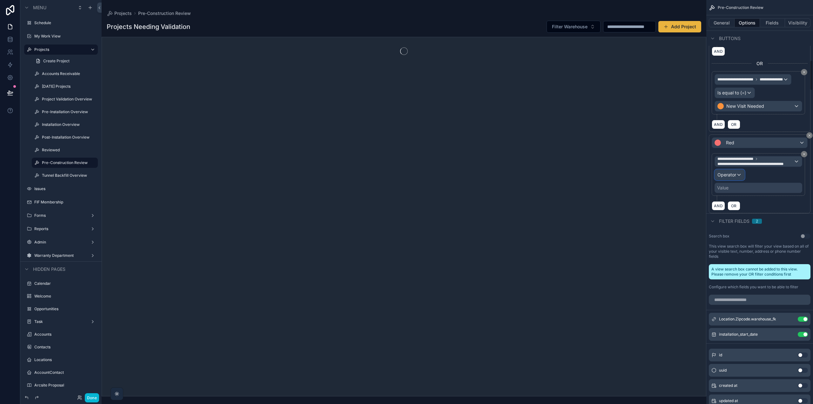
click at [738, 177] on div "Operator" at bounding box center [730, 175] width 30 height 10
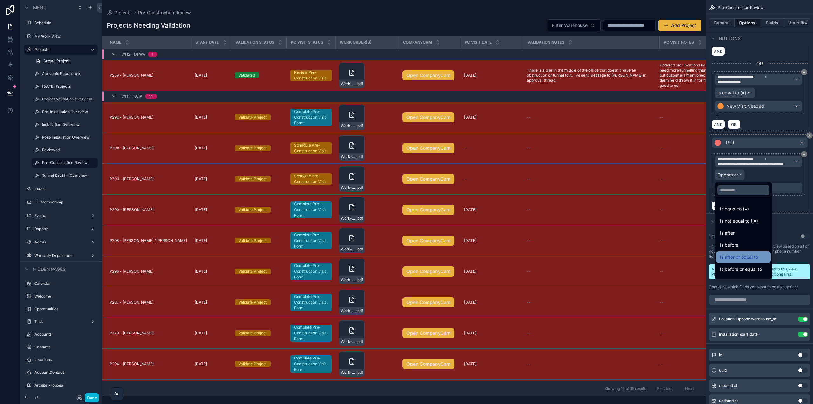
click at [766, 257] on div "Is after or equal to" at bounding box center [743, 257] width 47 height 8
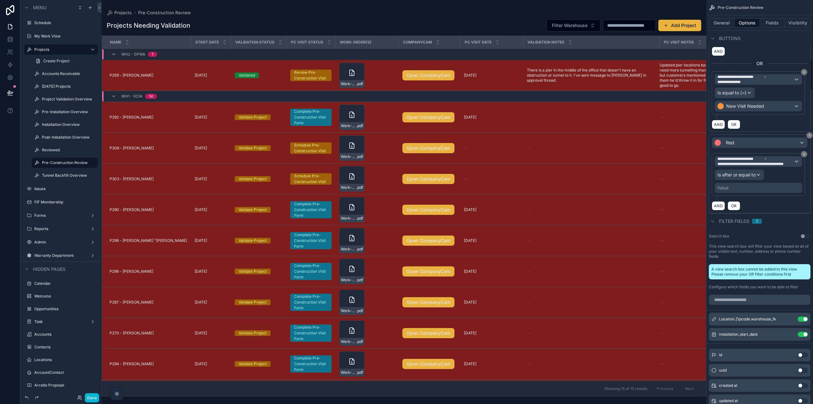
click at [746, 189] on div "Value" at bounding box center [759, 188] width 88 height 10
click at [734, 189] on div "Value" at bounding box center [759, 188] width 88 height 10
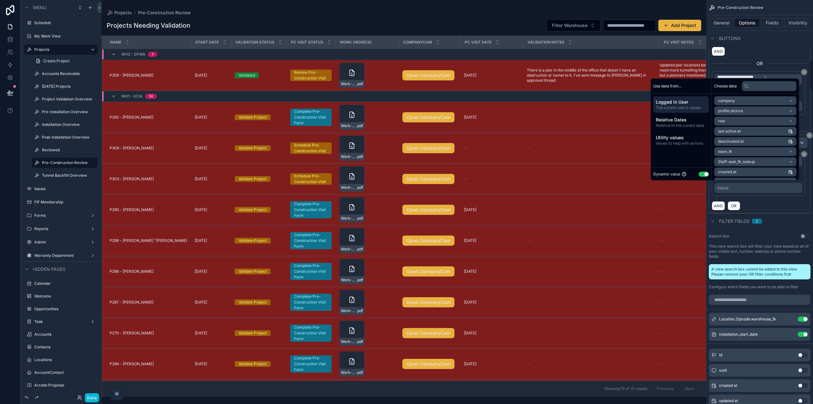
click at [765, 199] on div "**********" at bounding box center [760, 177] width 96 height 48
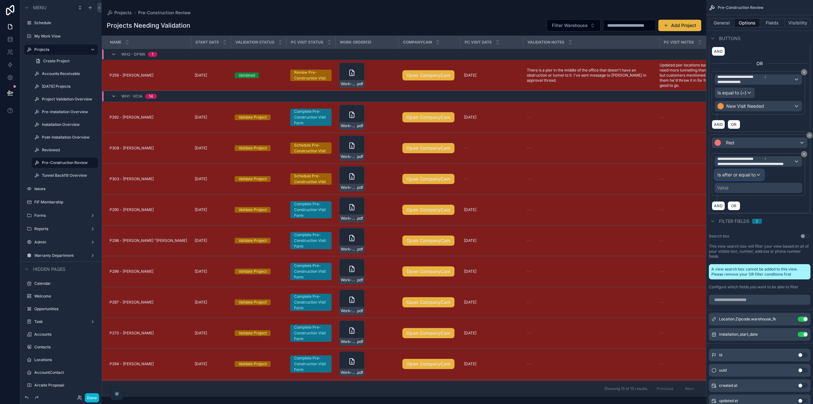
click at [747, 175] on span "Is after or equal to" at bounding box center [736, 175] width 38 height 6
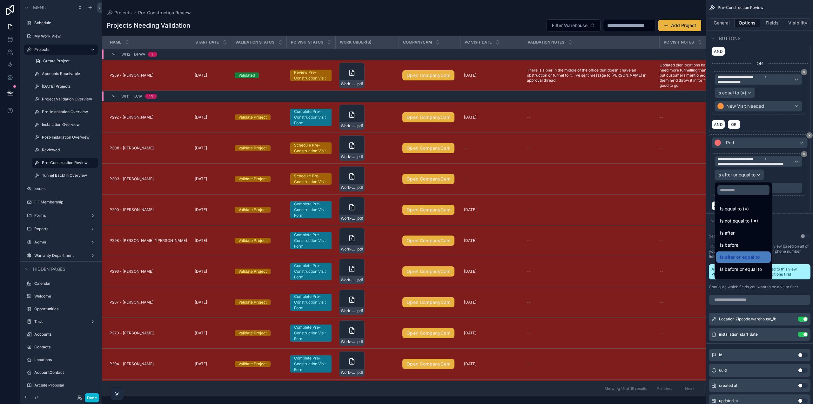
click at [746, 232] on div "Is after" at bounding box center [743, 233] width 47 height 8
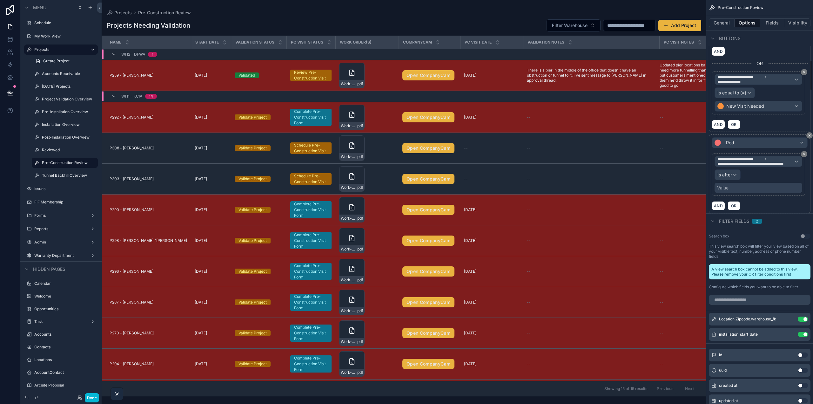
click at [742, 187] on div "Value" at bounding box center [759, 188] width 88 height 10
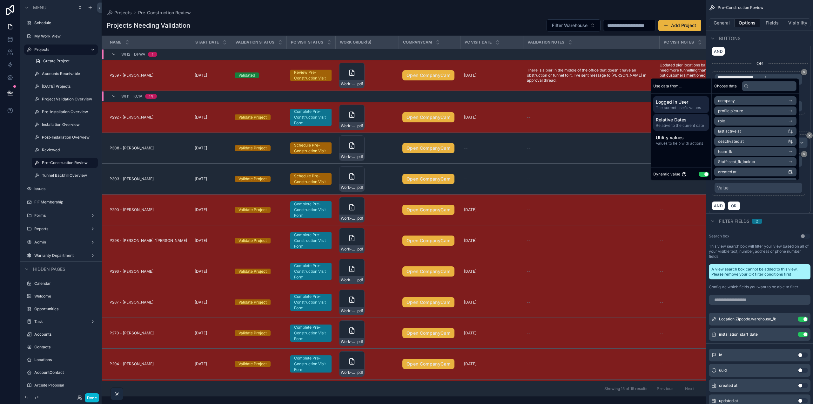
click at [689, 120] on span "Relative Dates" at bounding box center [681, 120] width 51 height 6
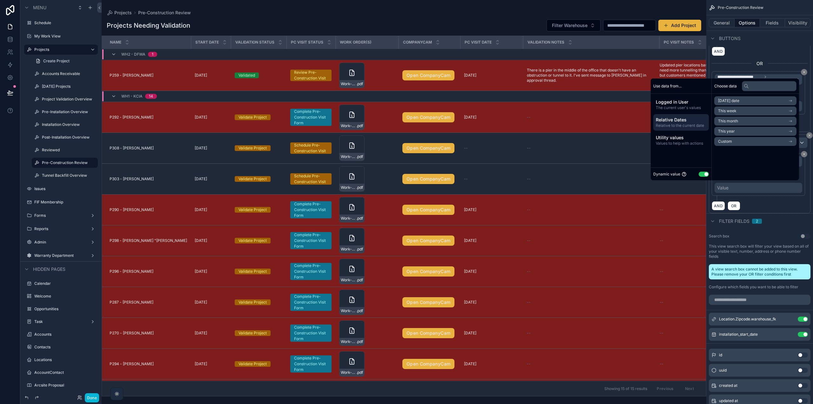
click at [742, 101] on li "Today's date" at bounding box center [755, 100] width 82 height 9
click at [743, 112] on li "Now" at bounding box center [755, 112] width 82 height 9
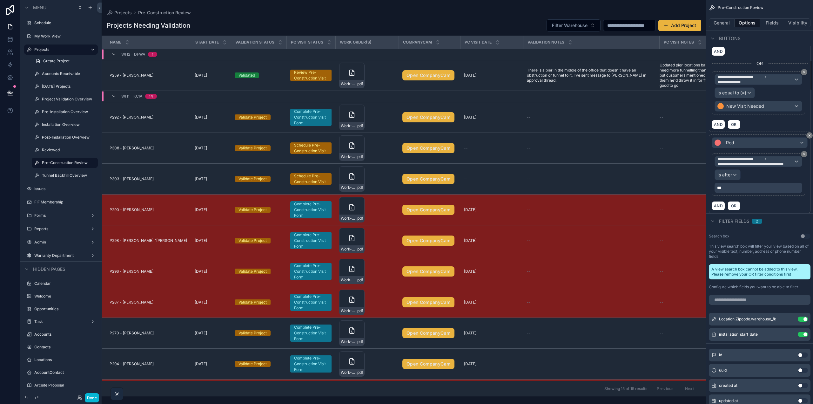
click at [767, 205] on div "AND OR" at bounding box center [760, 206] width 96 height 10
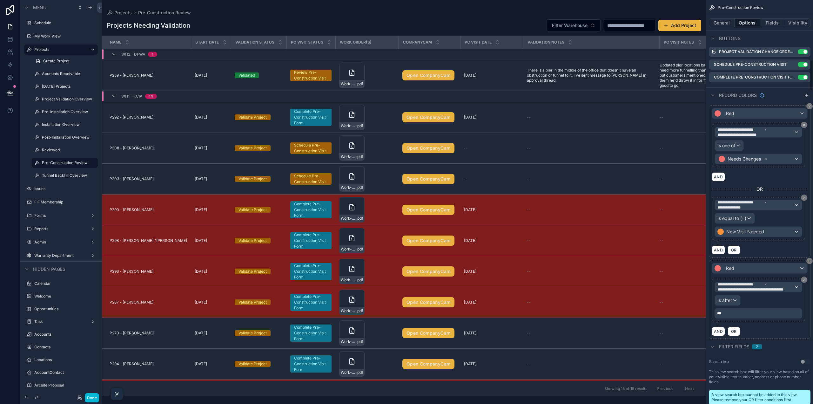
scroll to position [667, 0]
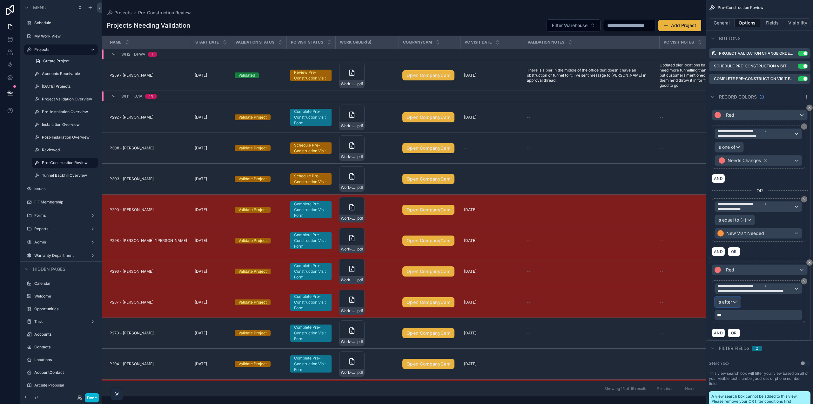
click at [734, 303] on div "Is after" at bounding box center [727, 302] width 25 height 10
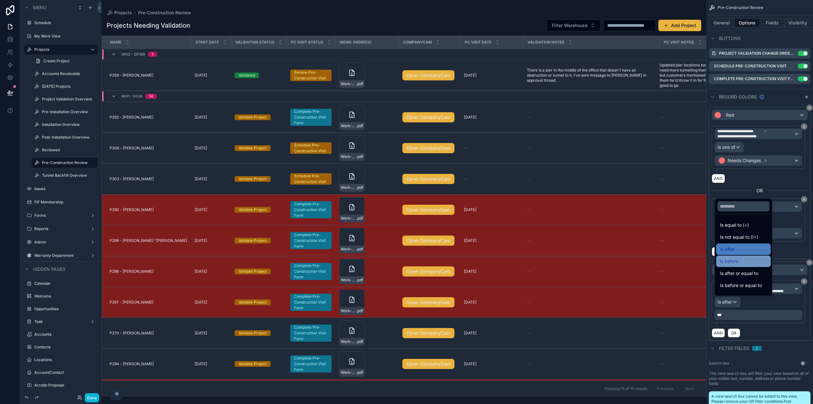
click at [731, 261] on span "Is before" at bounding box center [729, 261] width 18 height 8
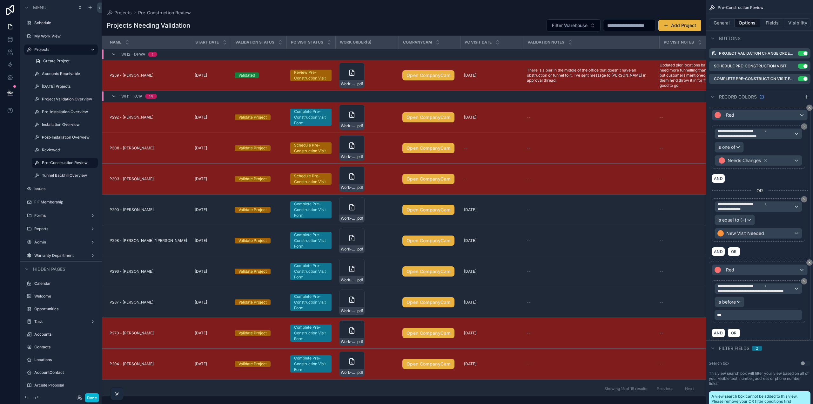
click at [774, 333] on div "AND OR" at bounding box center [760, 333] width 96 height 10
click at [721, 333] on button "AND" at bounding box center [718, 332] width 13 height 9
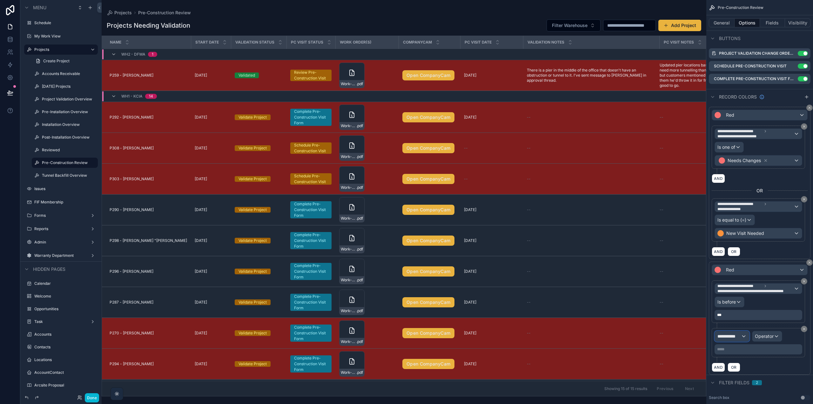
click at [744, 336] on div "**********" at bounding box center [732, 336] width 34 height 10
click at [743, 369] on span "Pre-Construction Review" at bounding box center [745, 370] width 51 height 8
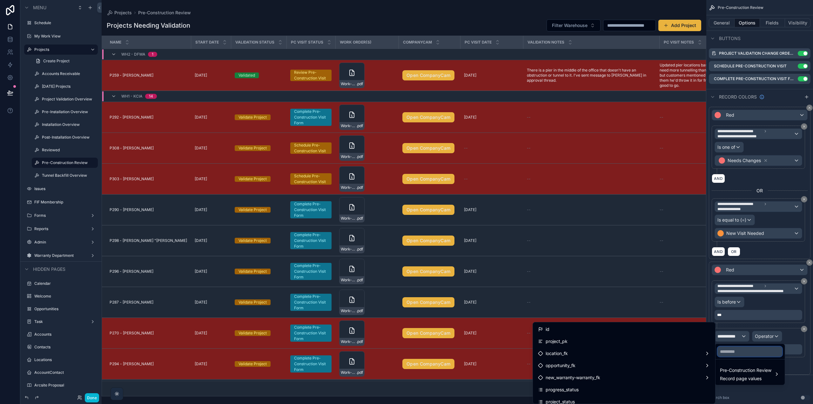
click at [738, 355] on input "text" at bounding box center [749, 351] width 65 height 10
click at [733, 352] on input "********" at bounding box center [749, 351] width 65 height 10
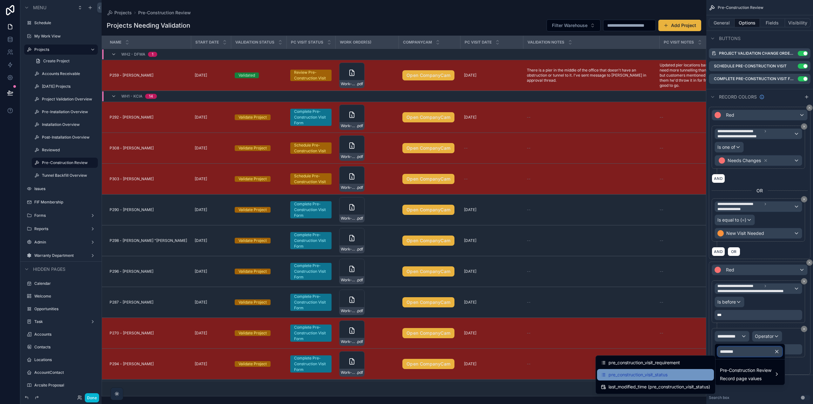
type input "********"
click at [676, 371] on div "pre_construction_visit_status" at bounding box center [655, 375] width 109 height 8
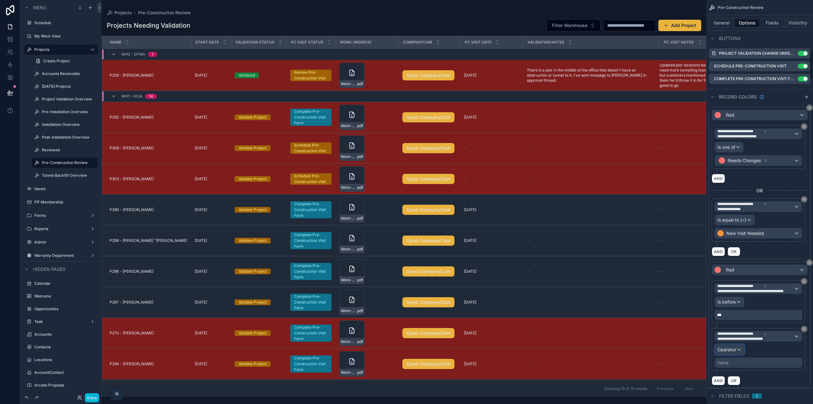
click at [736, 352] on div "Operator" at bounding box center [730, 349] width 30 height 10
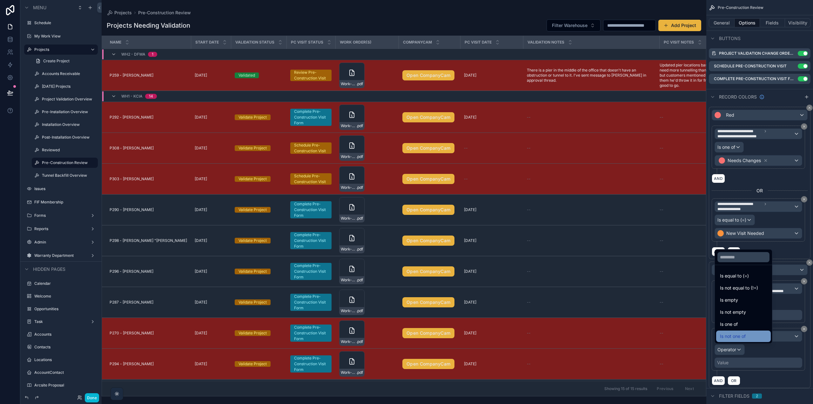
click at [741, 337] on span "Is not one of" at bounding box center [733, 336] width 26 height 8
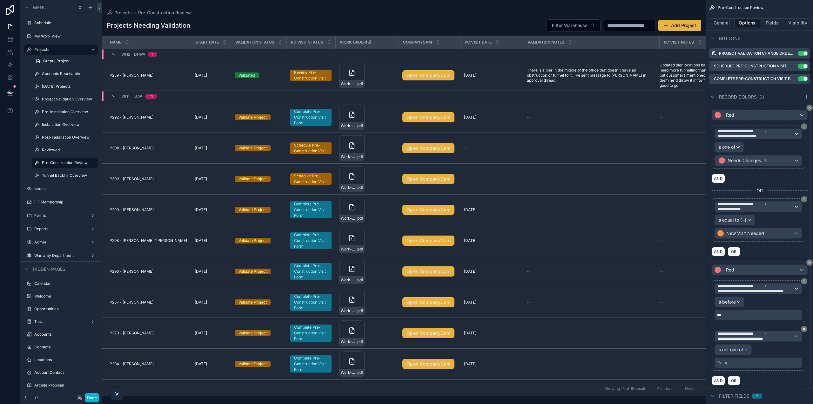
click at [738, 363] on div "Value" at bounding box center [759, 362] width 88 height 10
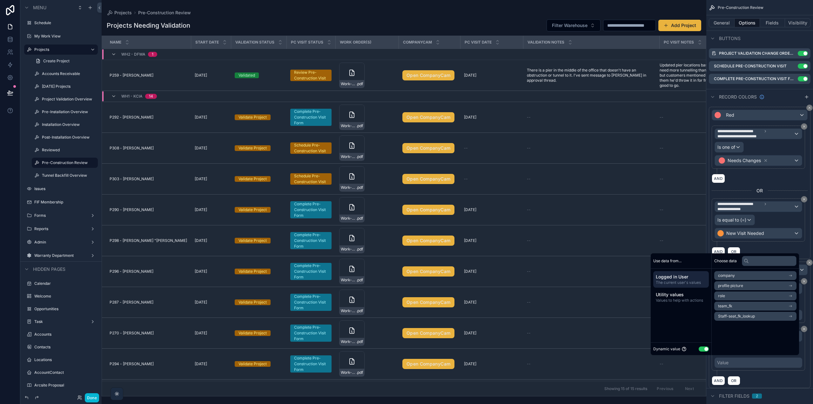
click at [700, 349] on button "Use setting" at bounding box center [704, 348] width 10 height 5
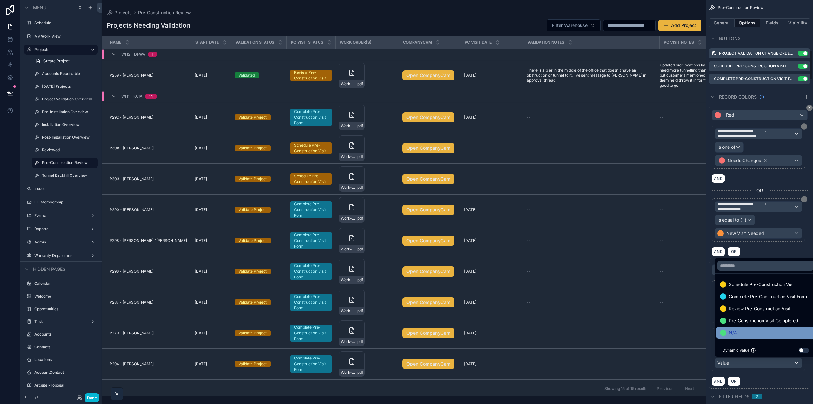
click at [739, 333] on div "N/A" at bounding box center [765, 333] width 91 height 8
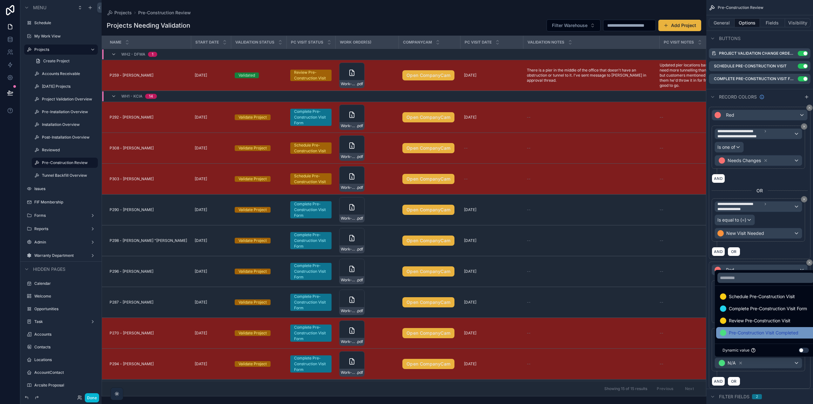
click at [741, 333] on span "Pre-Construction Visit Completed" at bounding box center [764, 333] width 70 height 8
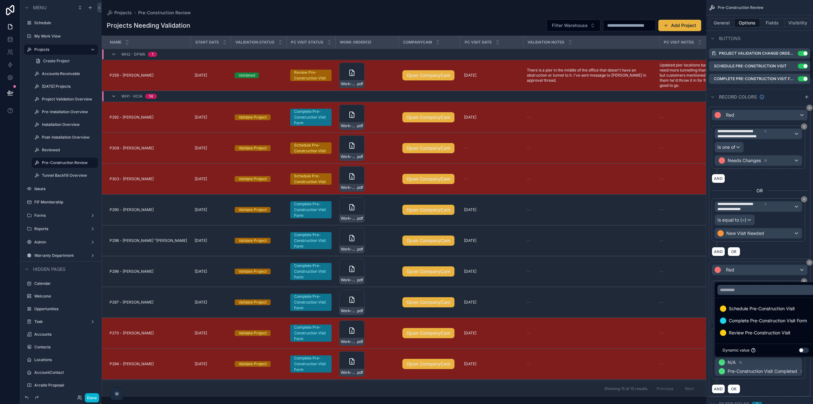
click at [713, 314] on div "**********" at bounding box center [758, 301] width 93 height 43
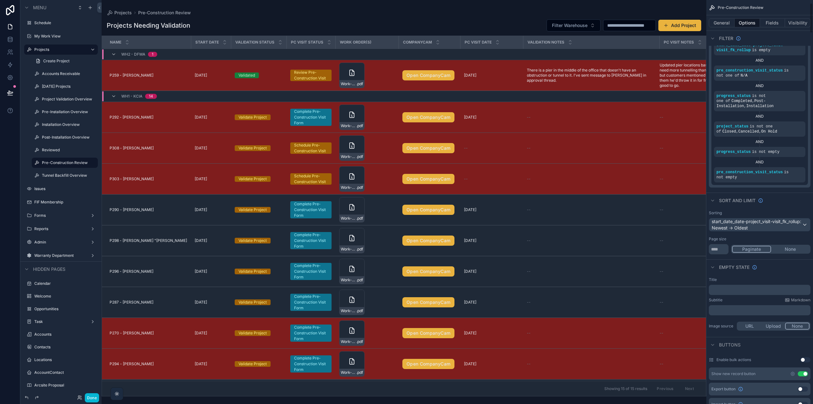
scroll to position [222, 0]
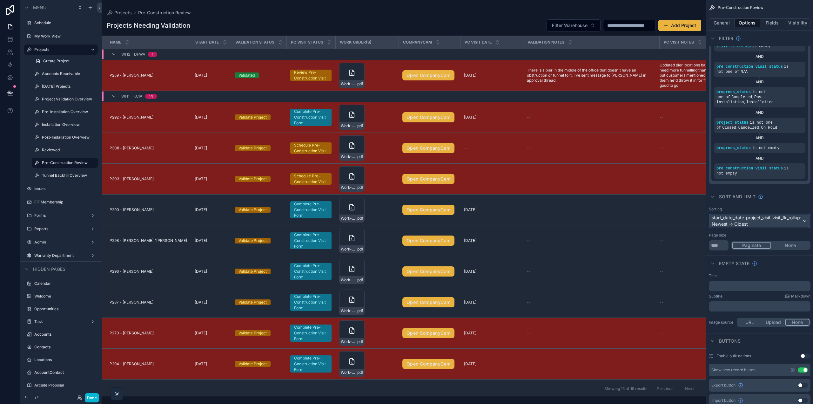
click at [799, 221] on div "start_date_date-project_visit-visit_fk_rollup: Newest -> Oldest" at bounding box center [759, 220] width 101 height 13
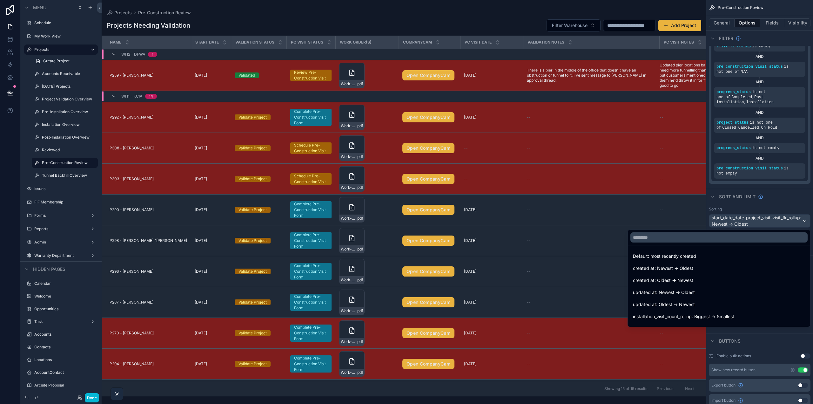
click at [800, 203] on div "scrollable content" at bounding box center [406, 202] width 813 height 404
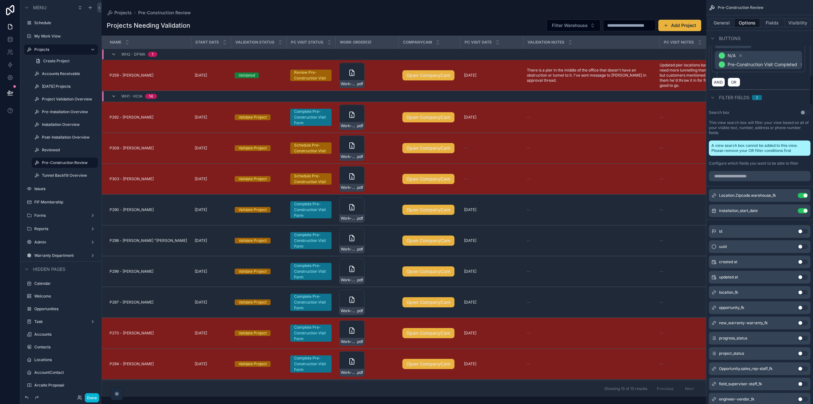
scroll to position [1016, 0]
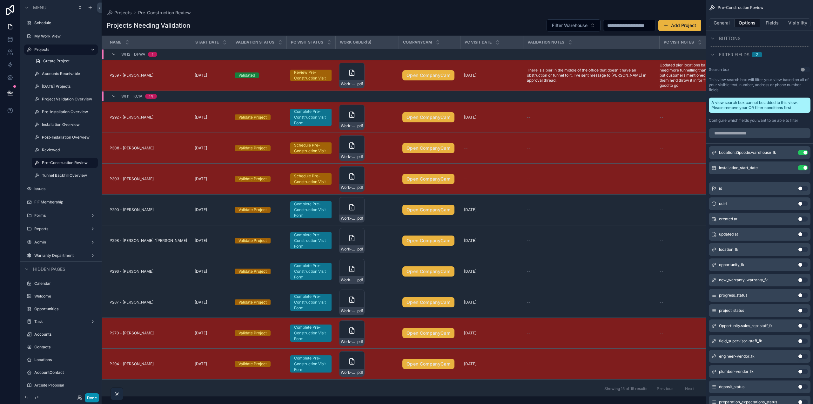
click at [92, 397] on button "Done" at bounding box center [92, 397] width 14 height 9
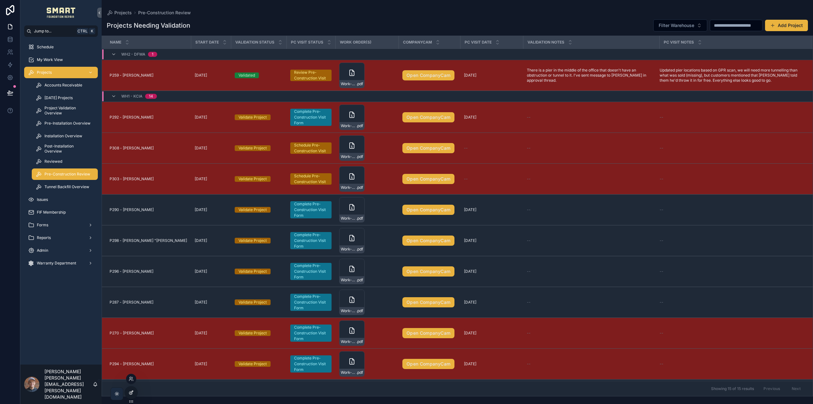
click at [129, 390] on icon at bounding box center [131, 392] width 5 height 5
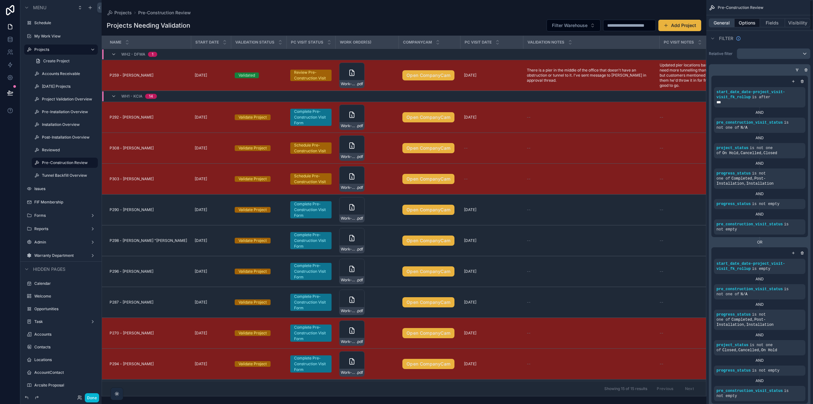
click at [721, 20] on button "General" at bounding box center [722, 22] width 26 height 9
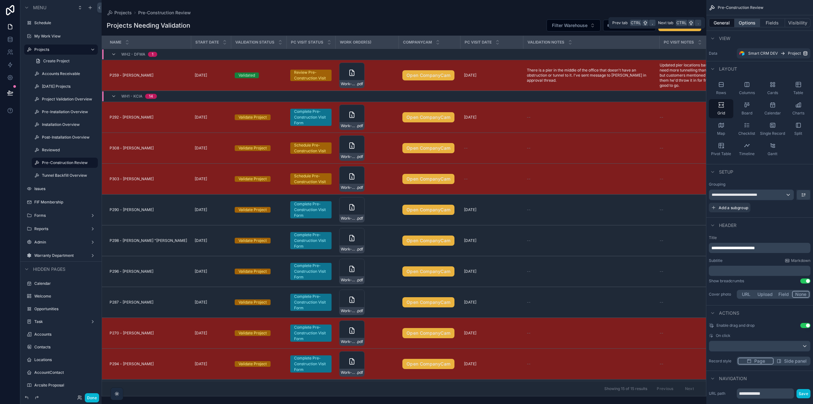
click at [746, 23] on button "Options" at bounding box center [747, 22] width 25 height 9
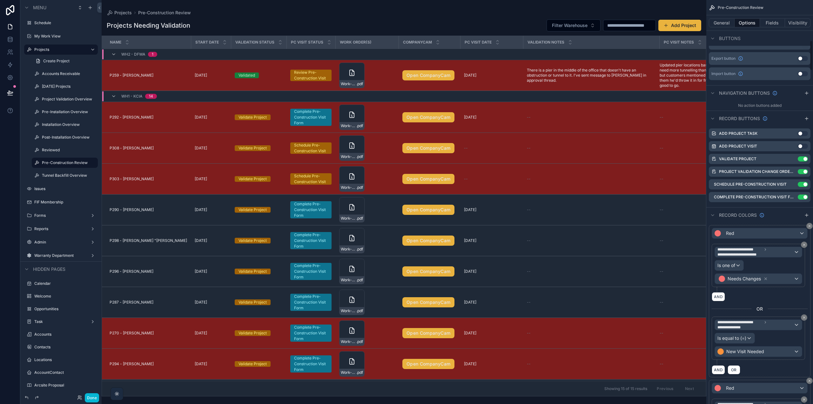
scroll to position [540, 0]
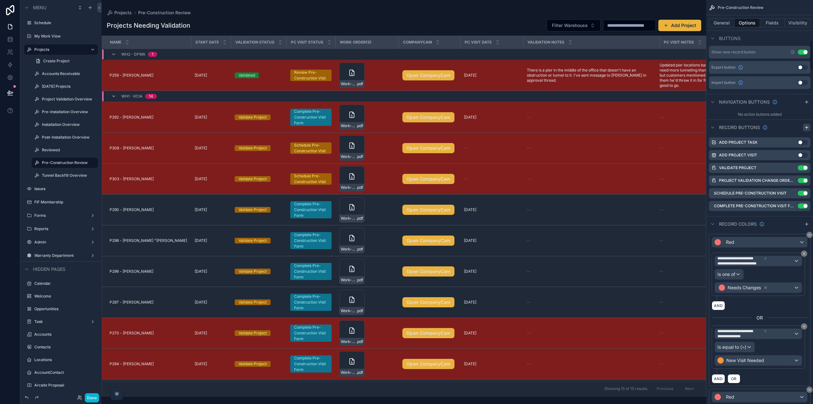
click at [808, 128] on icon "scrollable content" at bounding box center [806, 127] width 5 height 5
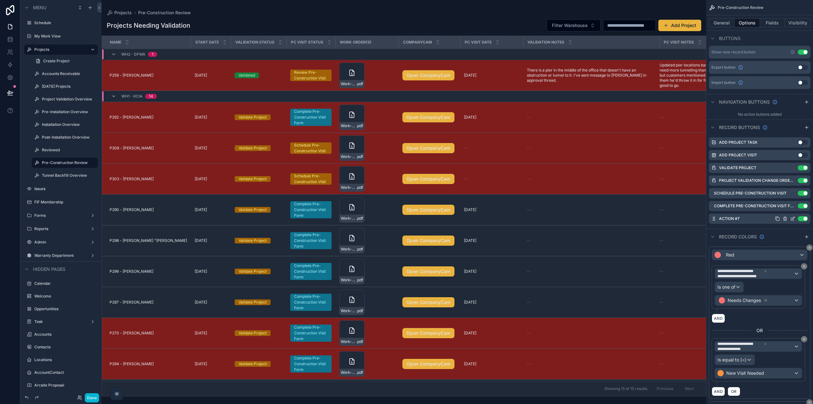
click at [793, 218] on icon "scrollable content" at bounding box center [793, 218] width 3 height 3
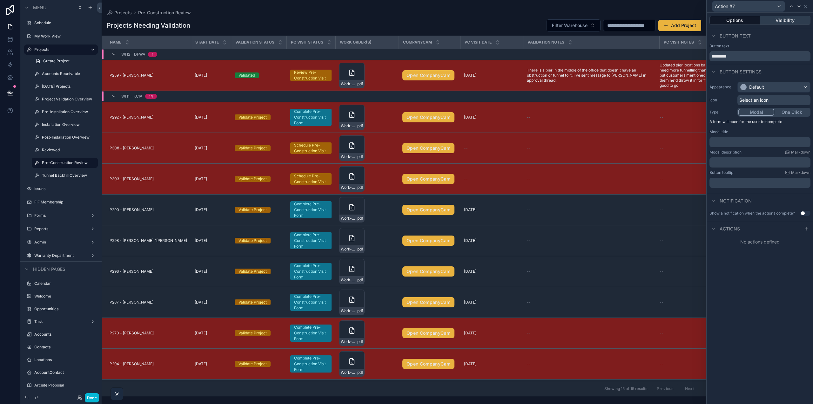
click at [792, 22] on button "Visibility" at bounding box center [785, 20] width 51 height 9
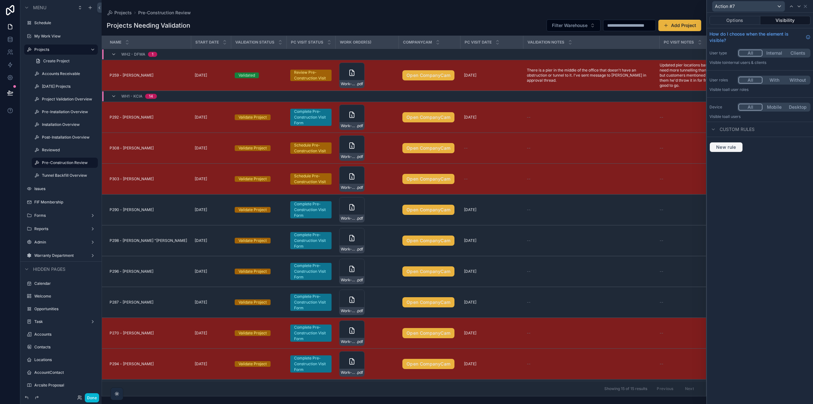
click at [725, 149] on span "New rule" at bounding box center [726, 147] width 25 height 6
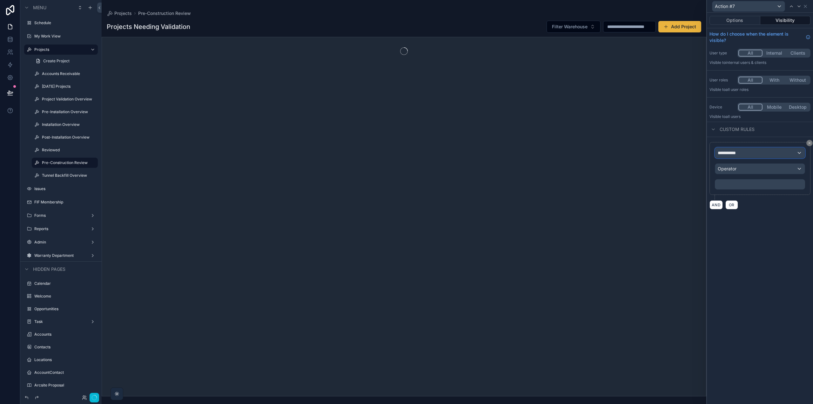
click at [748, 155] on div "**********" at bounding box center [760, 153] width 90 height 10
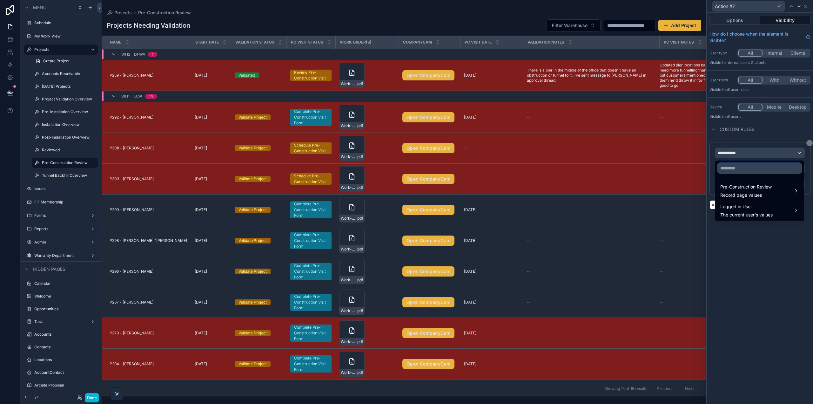
click at [727, 168] on input "text" at bounding box center [760, 168] width 84 height 10
type input "*******"
click at [731, 183] on span "Pre-Construction Review" at bounding box center [745, 187] width 51 height 8
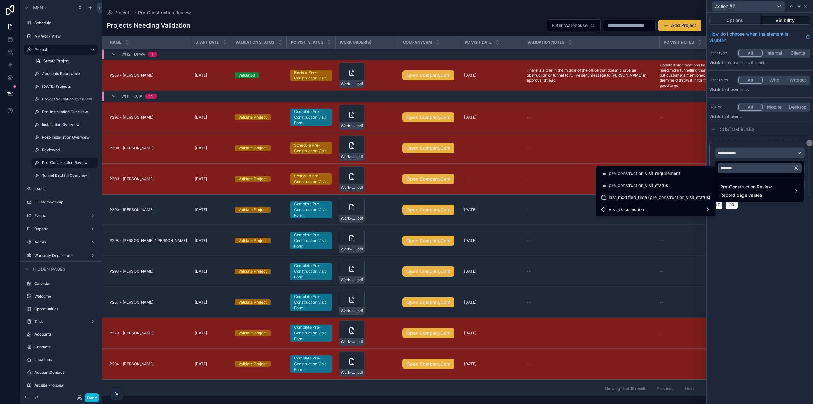
drag, startPoint x: 689, startPoint y: 187, endPoint x: 735, endPoint y: 179, distance: 46.8
click at [689, 187] on div "pre_construction_visit_status" at bounding box center [655, 185] width 109 height 8
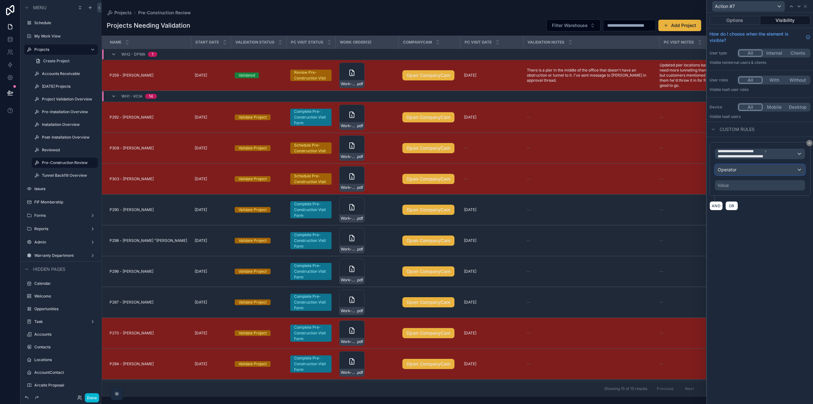
click at [744, 171] on div "Operator" at bounding box center [760, 170] width 90 height 10
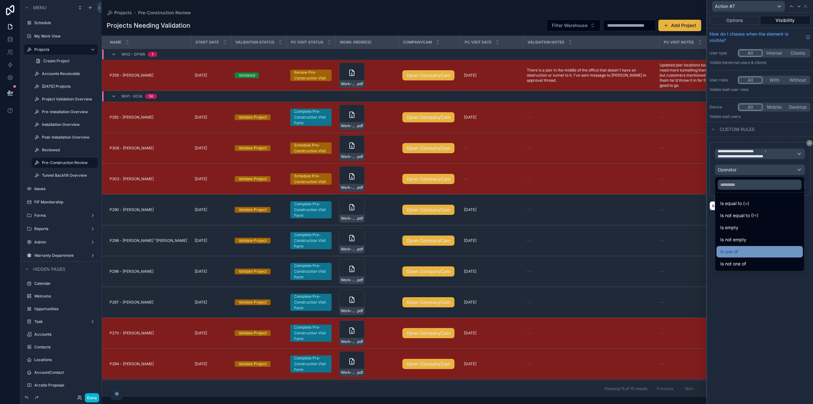
click at [742, 254] on div "Is one of" at bounding box center [759, 252] width 79 height 8
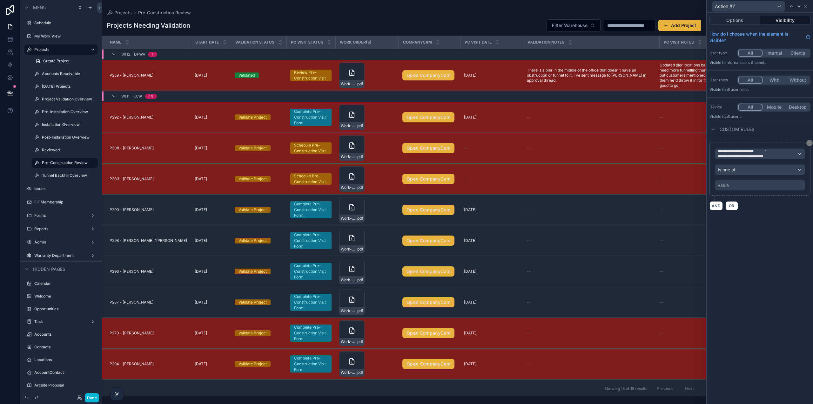
click at [736, 185] on div "Value" at bounding box center [760, 185] width 90 height 10
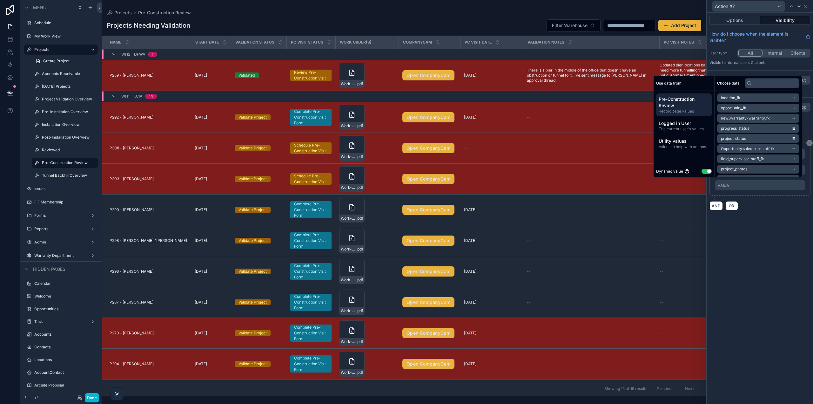
click at [705, 171] on button "Use setting" at bounding box center [707, 171] width 10 height 5
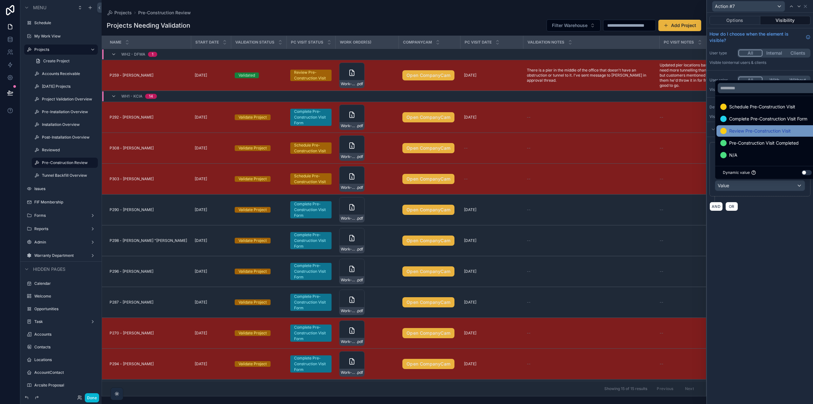
click at [758, 130] on span "Review Pre-Construction Visit" at bounding box center [760, 131] width 62 height 8
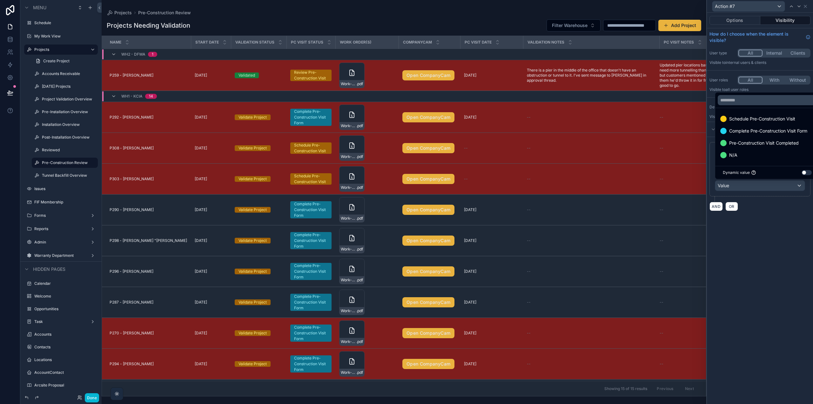
click at [765, 227] on div "**********" at bounding box center [760, 208] width 106 height 391
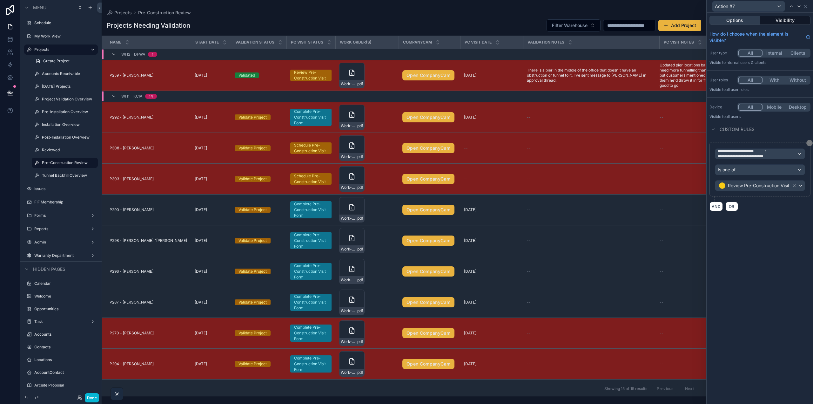
click at [729, 23] on button "Options" at bounding box center [735, 20] width 51 height 9
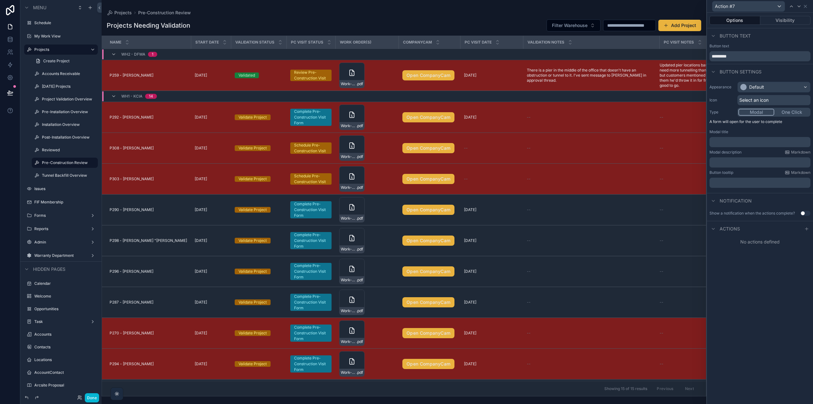
click at [762, 102] on span "Select an icon" at bounding box center [753, 100] width 29 height 6
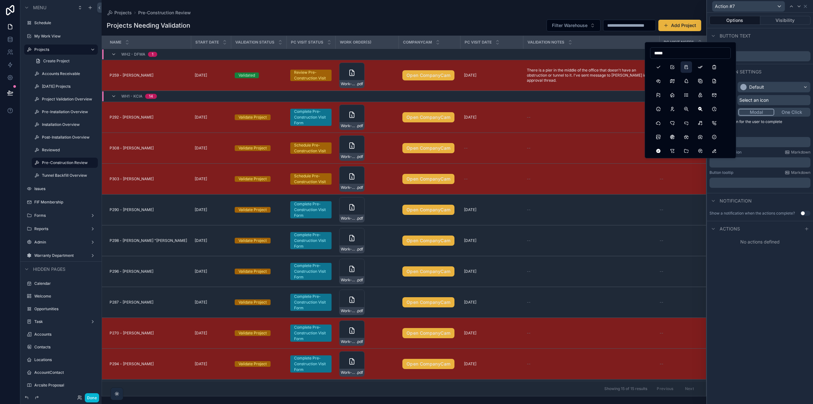
type input "*****"
click at [686, 70] on button "Checklist" at bounding box center [686, 66] width 11 height 11
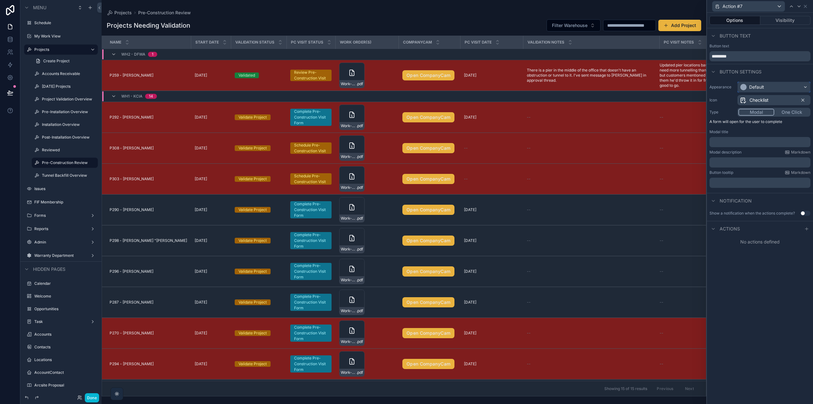
click at [778, 87] on div "Default" at bounding box center [774, 87] width 72 height 10
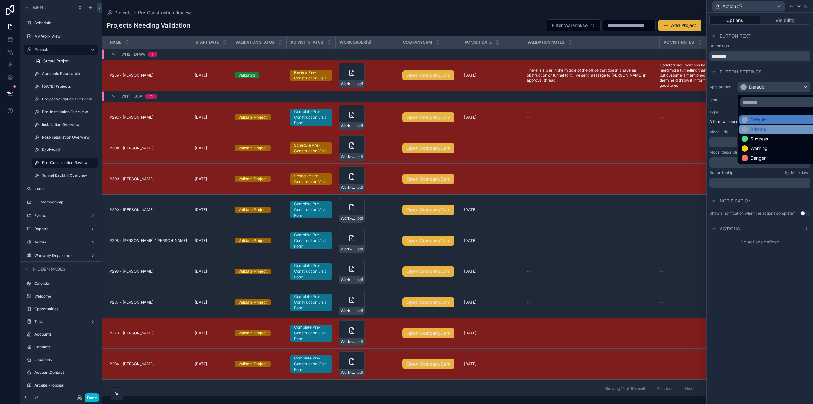
click at [762, 131] on div "Primary" at bounding box center [759, 129] width 16 height 6
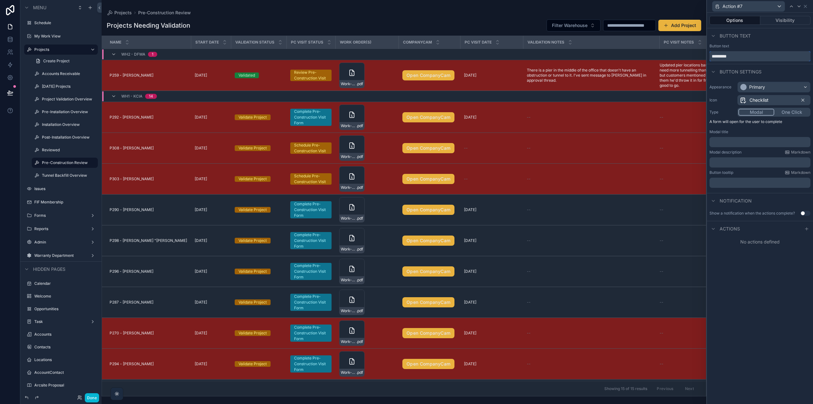
click at [728, 58] on input "*********" at bounding box center [760, 56] width 101 height 10
paste input "**********"
click at [771, 58] on input "**********" at bounding box center [760, 56] width 101 height 10
paste input "text"
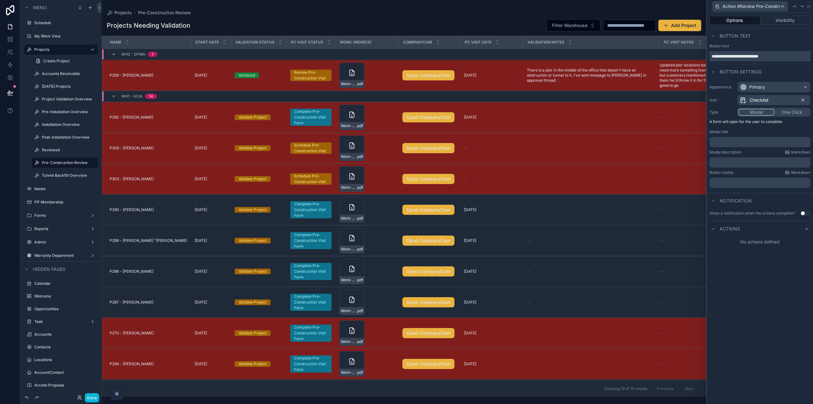
type input "**********"
click at [786, 45] on div "Button text" at bounding box center [760, 46] width 101 height 5
click at [755, 139] on p "﻿" at bounding box center [760, 142] width 97 height 6
click at [745, 161] on p "﻿" at bounding box center [760, 162] width 97 height 6
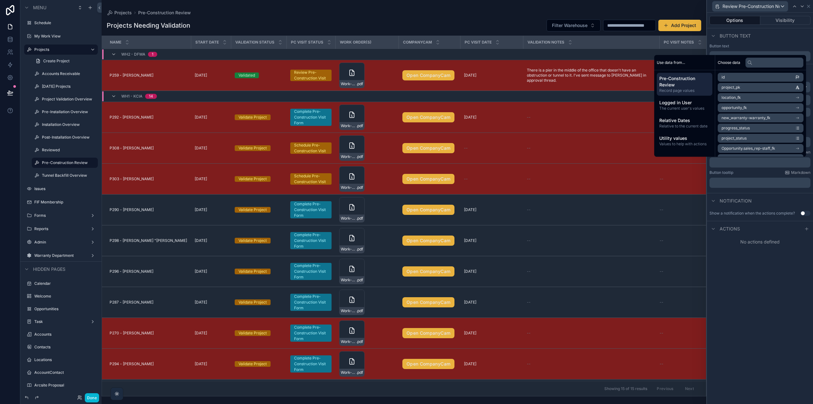
paste div "scrollable content"
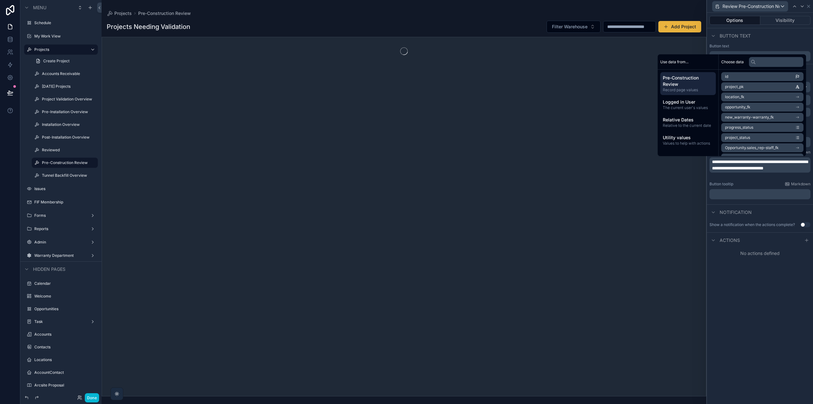
scroll to position [0, 0]
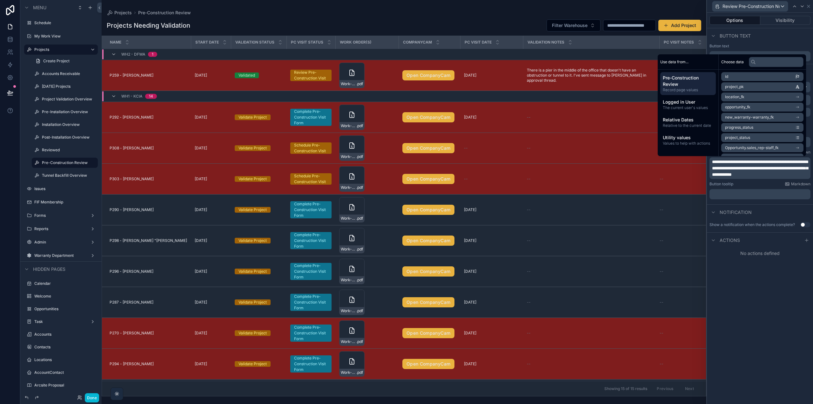
click at [771, 167] on span "**********" at bounding box center [760, 167] width 96 height 17
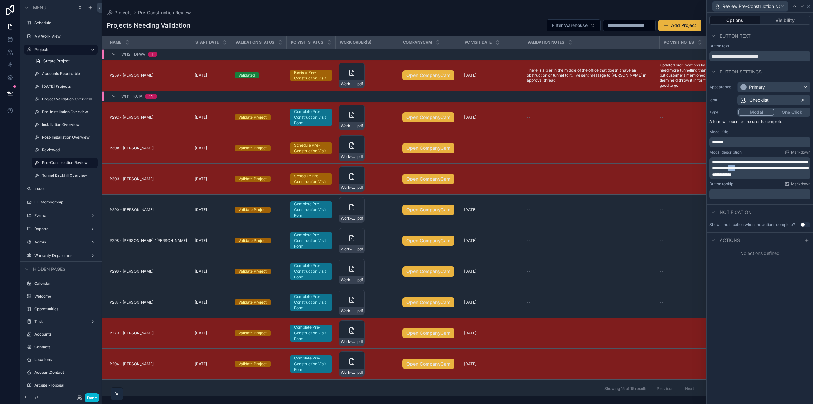
click at [771, 167] on span "**********" at bounding box center [760, 167] width 96 height 17
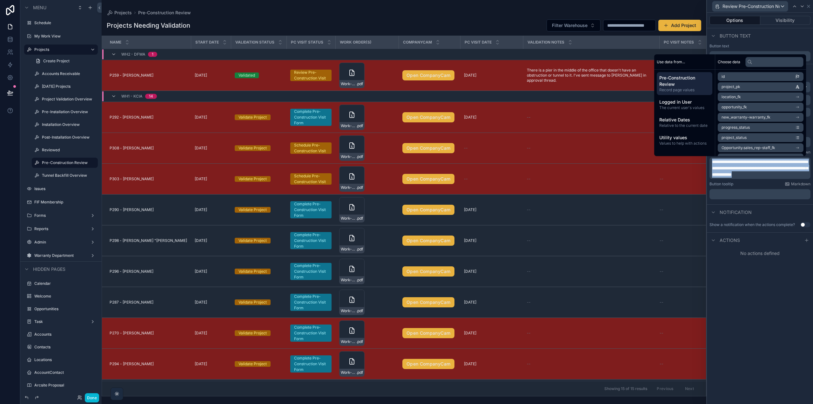
click at [771, 167] on span "**********" at bounding box center [760, 167] width 96 height 17
copy span "**********"
click at [751, 280] on div "**********" at bounding box center [760, 208] width 106 height 391
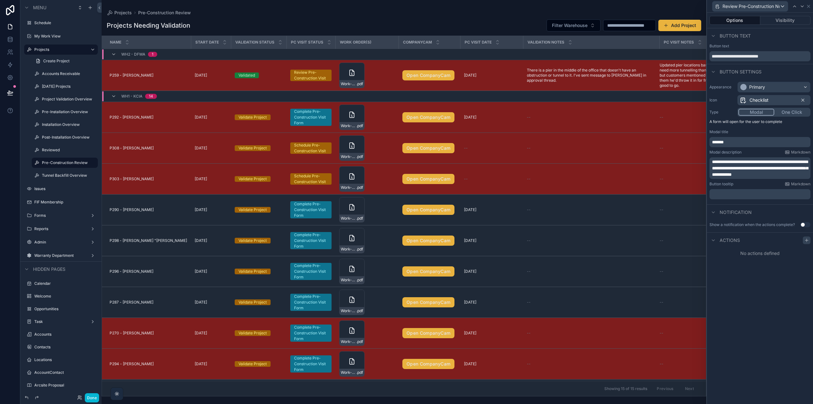
click at [807, 243] on div at bounding box center [807, 240] width 8 height 8
click at [756, 267] on div "Select a type" at bounding box center [759, 265] width 95 height 10
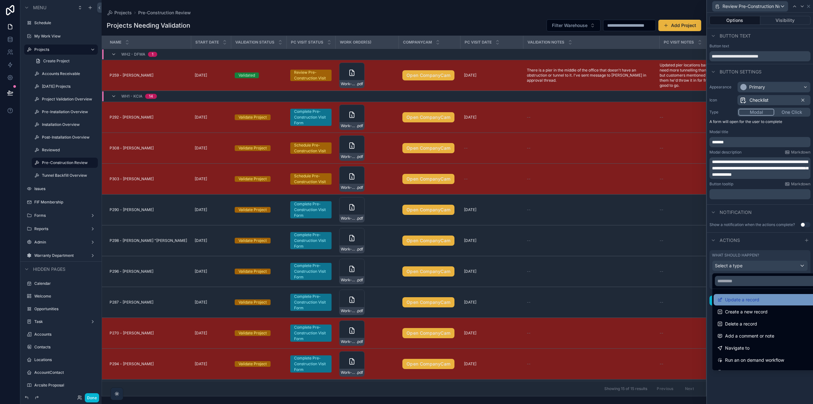
click at [744, 297] on span "Update a record" at bounding box center [742, 300] width 34 height 8
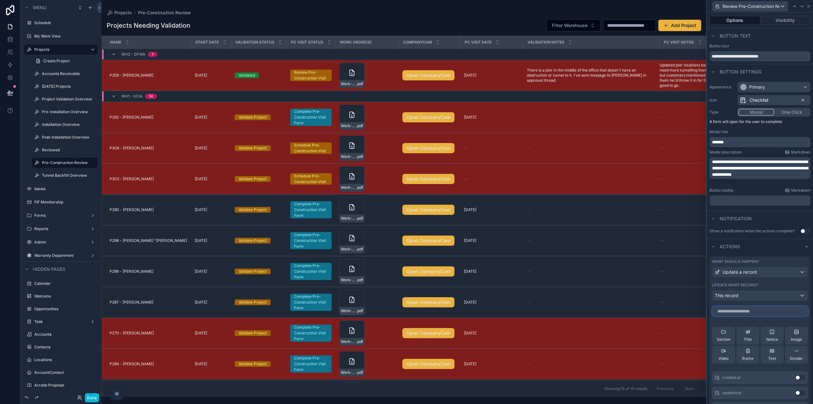
click at [734, 313] on input "text" at bounding box center [760, 311] width 96 height 10
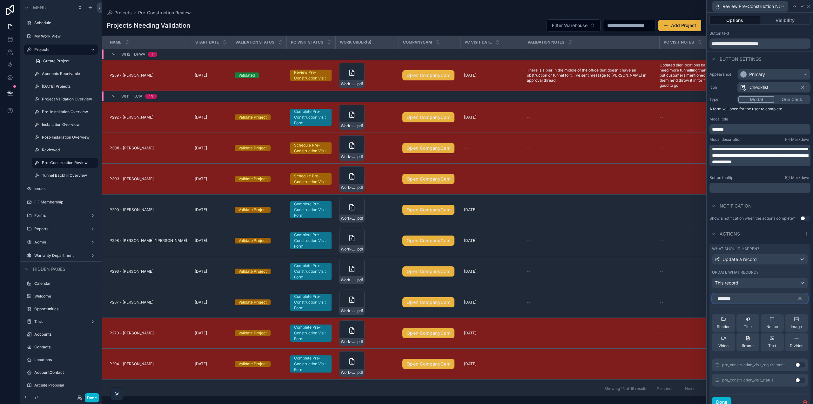
scroll to position [32, 0]
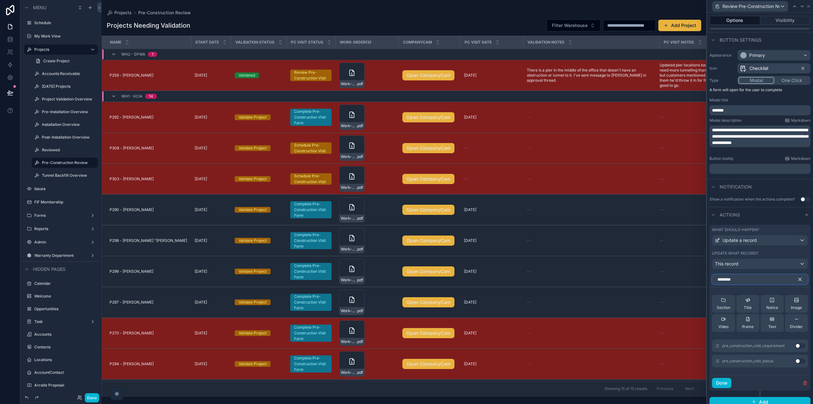
type input "********"
click at [799, 362] on button "Use setting" at bounding box center [800, 360] width 10 height 5
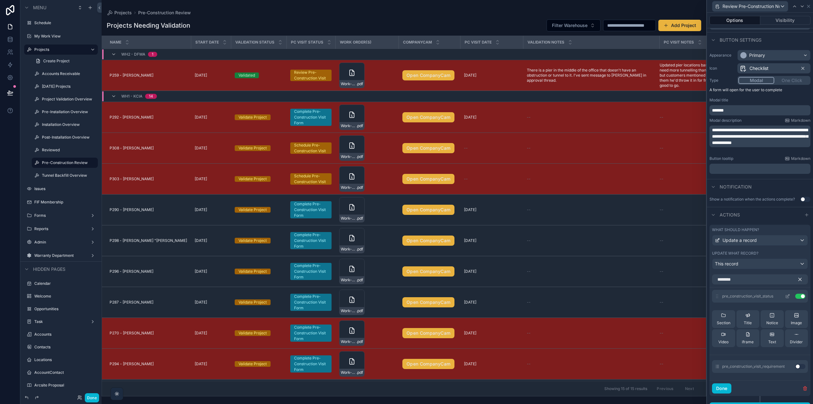
click at [787, 296] on icon at bounding box center [788, 295] width 3 height 3
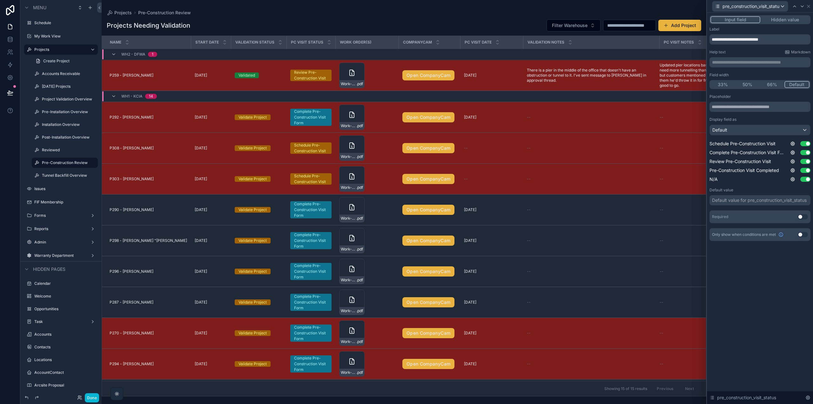
click at [790, 20] on button "Hidden value" at bounding box center [784, 19] width 49 height 7
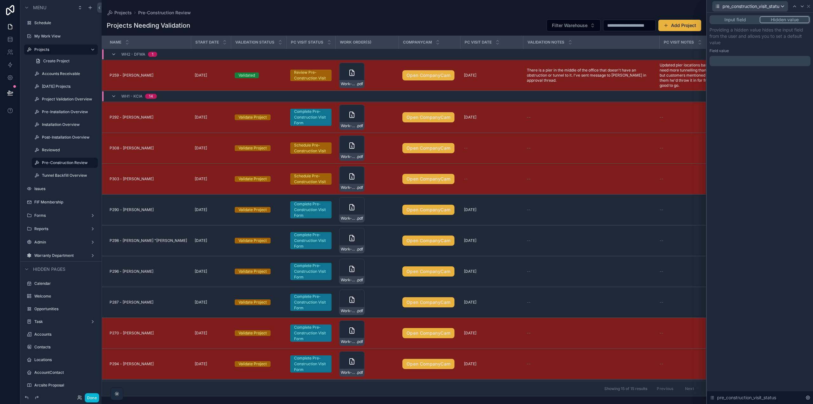
click at [748, 60] on div at bounding box center [760, 61] width 101 height 10
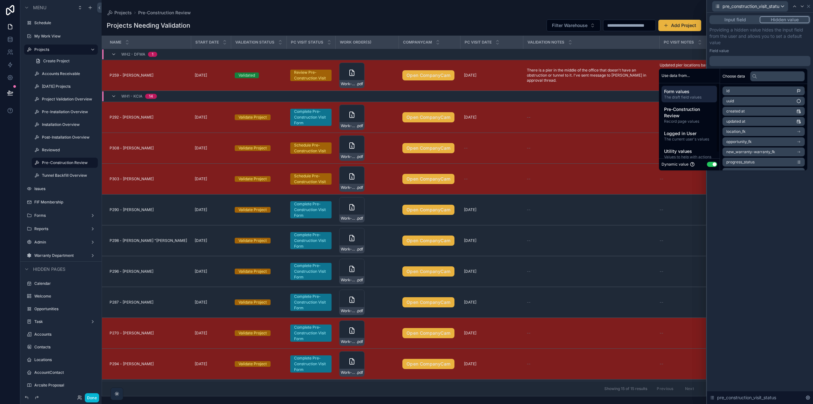
click at [708, 165] on button "Use setting" at bounding box center [712, 164] width 10 height 5
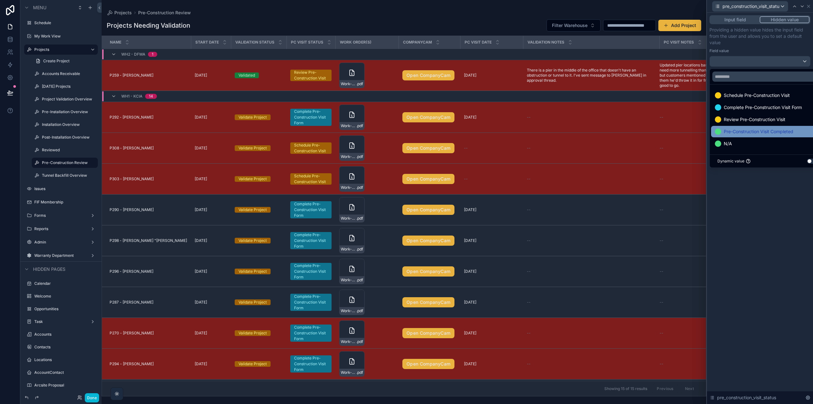
click at [742, 131] on span "Pre-Construction Visit Completed" at bounding box center [759, 132] width 70 height 8
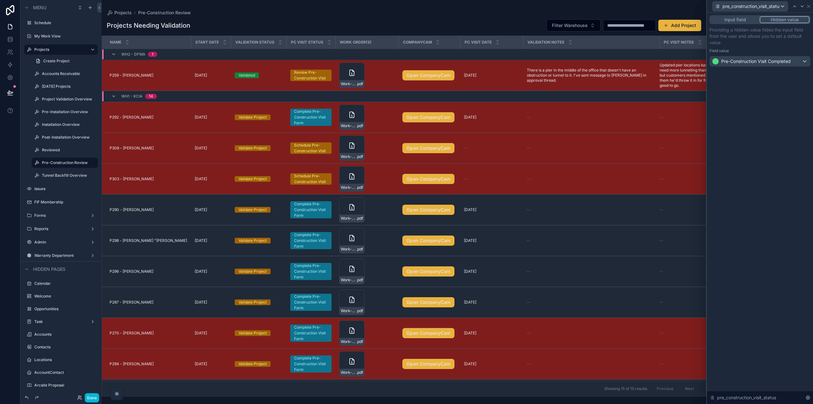
click at [759, 199] on div "Input field Hidden value Providing a hidden value hides the input field from th…" at bounding box center [760, 208] width 106 height 391
click at [809, 7] on icon at bounding box center [808, 6] width 5 height 5
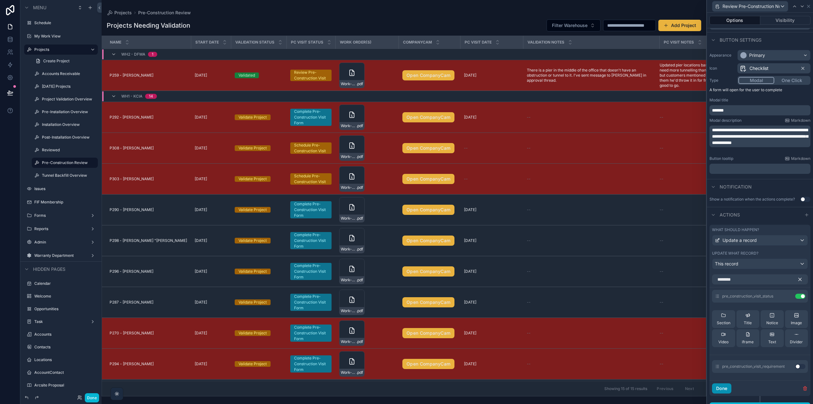
click at [727, 389] on button "Done" at bounding box center [721, 388] width 19 height 10
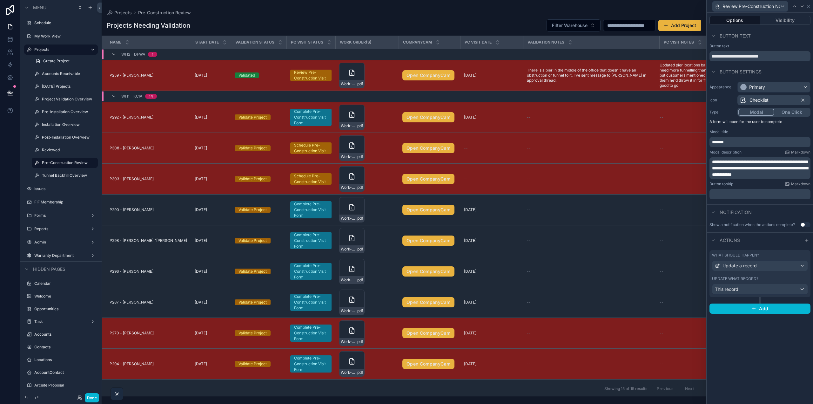
scroll to position [0, 0]
click at [746, 308] on button "Add" at bounding box center [760, 308] width 101 height 10
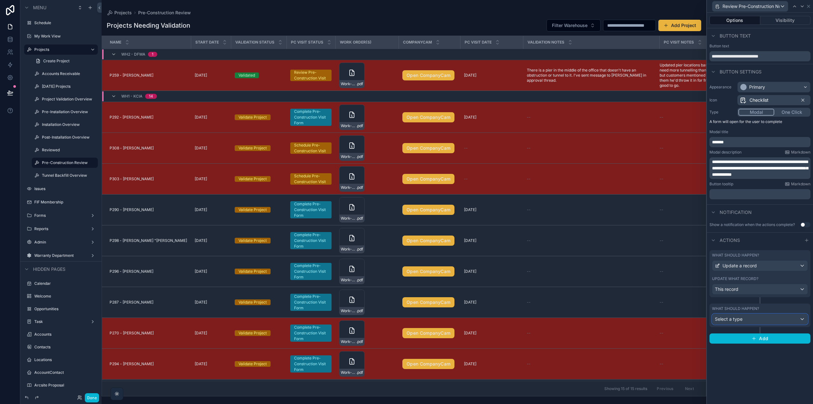
click at [738, 322] on div "Select a type" at bounding box center [759, 319] width 95 height 10
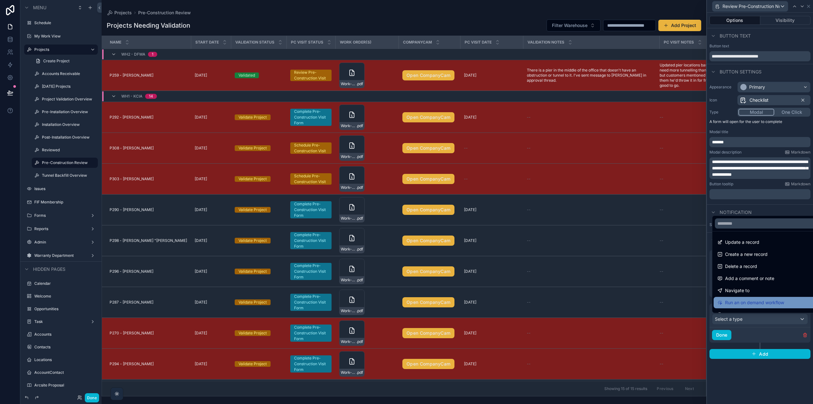
click at [748, 302] on span "Run an on demand workflow" at bounding box center [754, 303] width 59 height 8
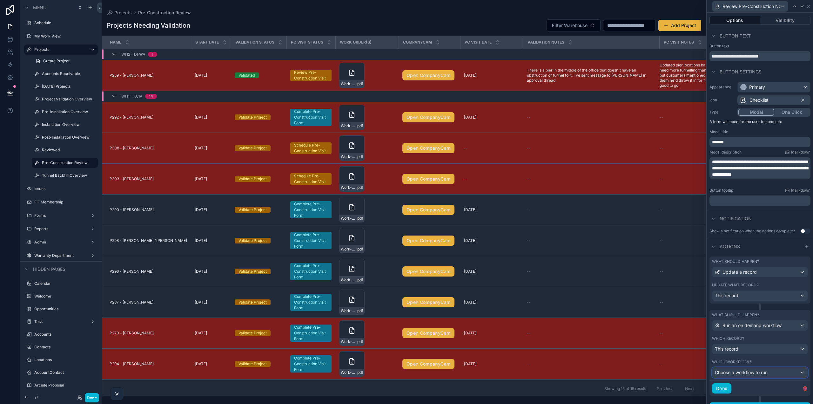
click at [749, 372] on span "Choose a workflow to run" at bounding box center [741, 371] width 53 height 5
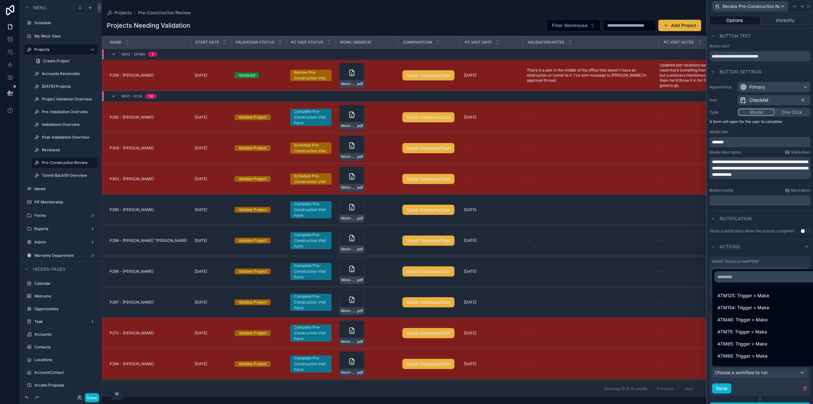
click at [735, 278] on input "text" at bounding box center [765, 277] width 100 height 10
type input "***"
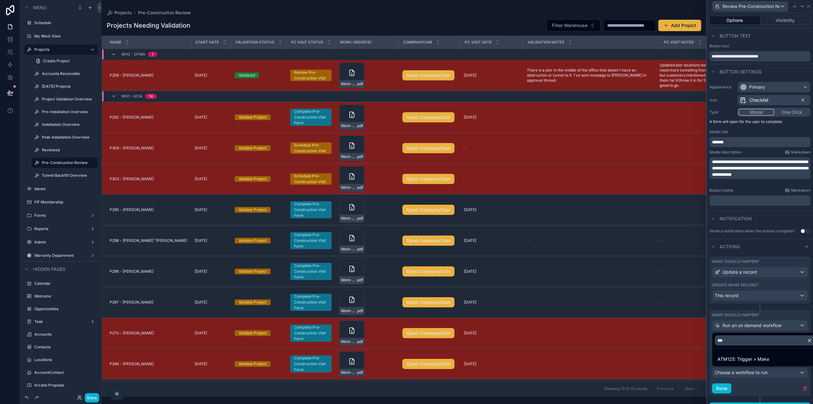
click at [742, 356] on span "ATM125: Trigger > Make" at bounding box center [743, 359] width 52 height 8
click at [728, 387] on button "Done" at bounding box center [721, 388] width 19 height 10
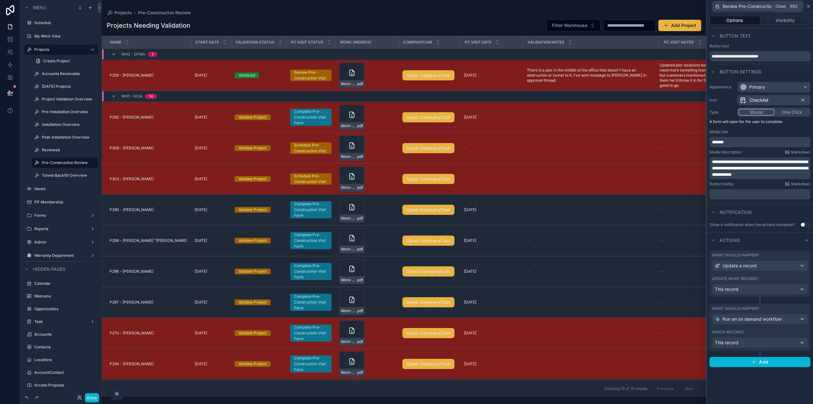
click at [809, 6] on icon at bounding box center [808, 6] width 5 height 5
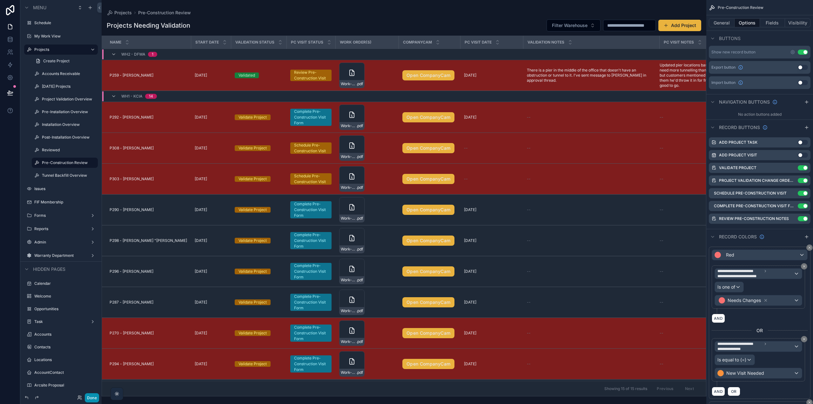
click at [91, 397] on button "Done" at bounding box center [92, 397] width 14 height 9
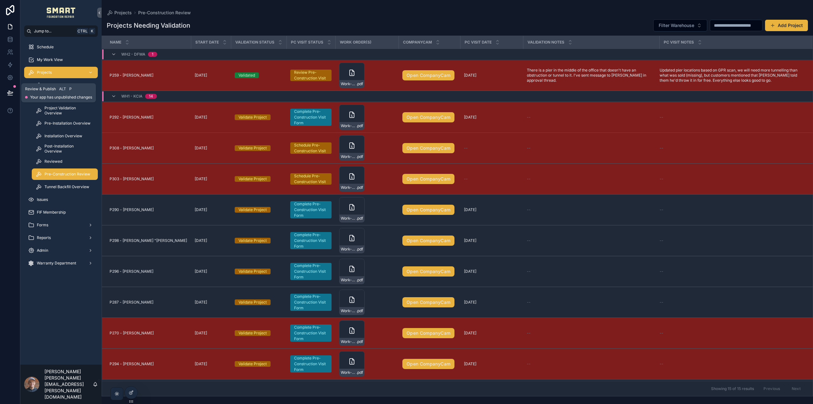
click at [13, 92] on button at bounding box center [10, 93] width 14 height 18
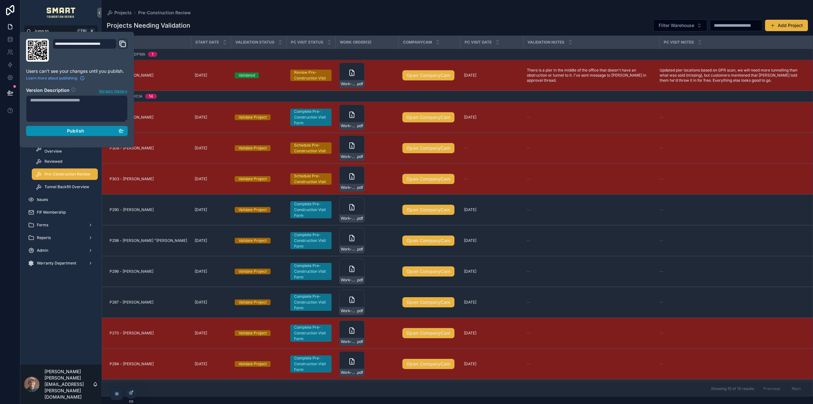
click at [54, 136] on button "Publish" at bounding box center [77, 131] width 102 height 10
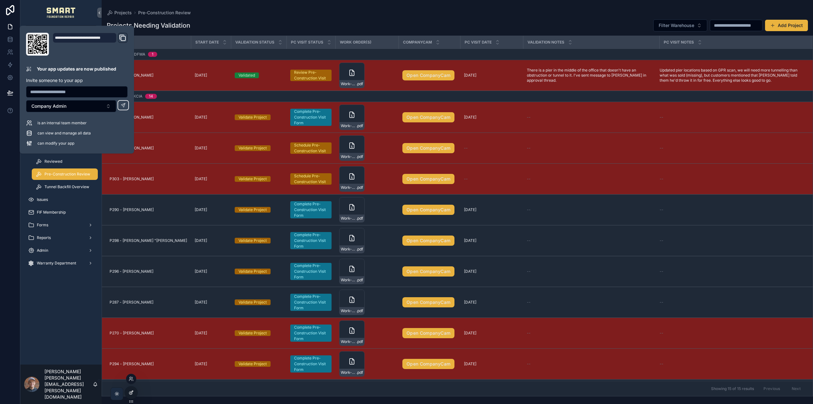
click at [134, 392] on div at bounding box center [131, 392] width 13 height 12
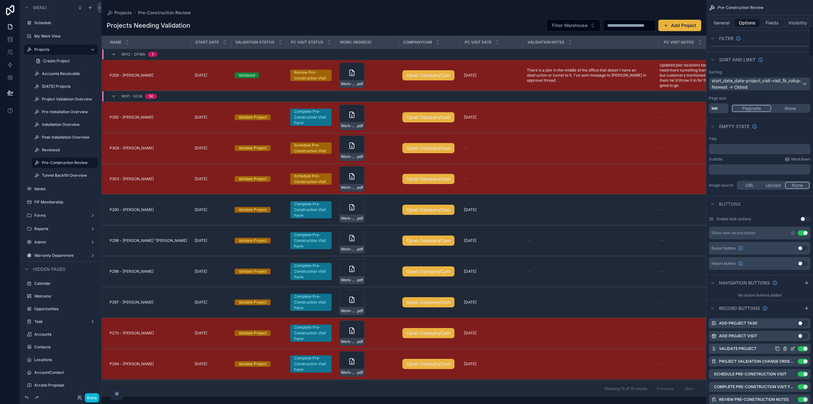
scroll to position [508, 0]
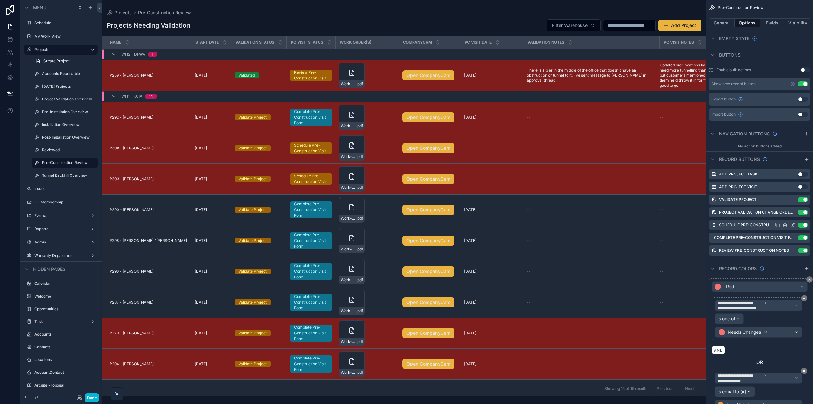
click at [792, 224] on icon "scrollable content" at bounding box center [792, 224] width 5 height 5
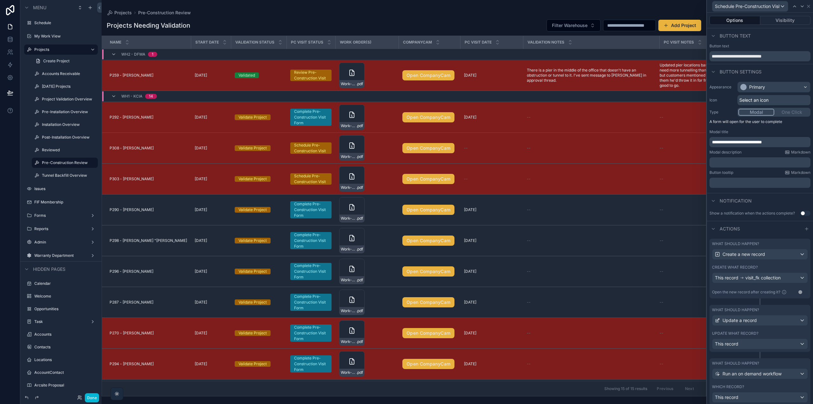
click at [754, 100] on span "Select an icon" at bounding box center [753, 100] width 29 height 6
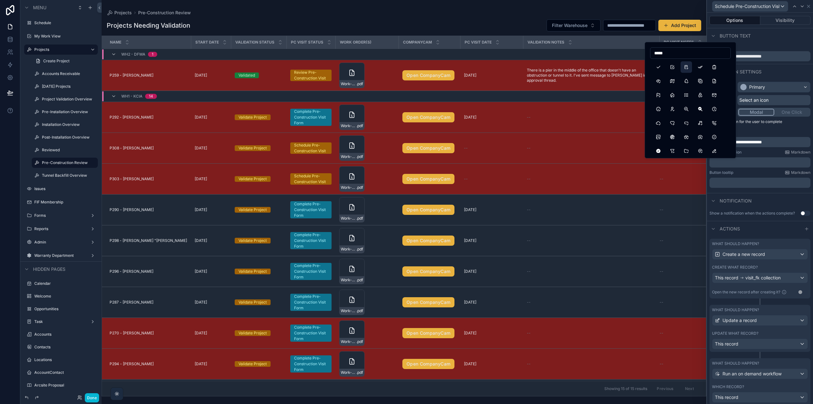
type input "*****"
click at [687, 69] on button "Checklist" at bounding box center [686, 66] width 11 height 11
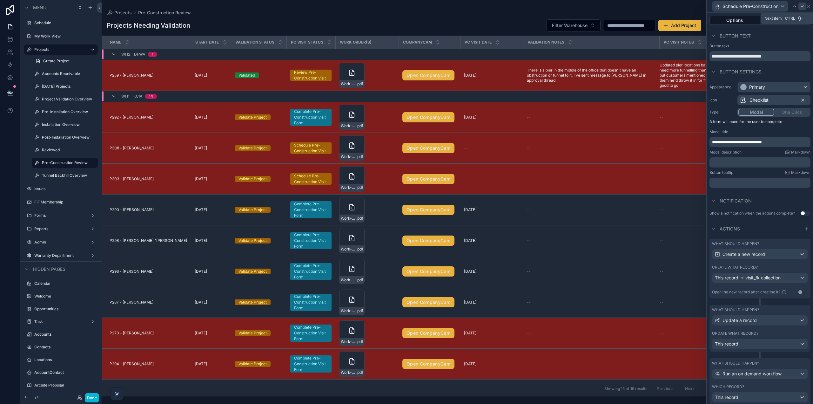
click at [802, 6] on icon at bounding box center [802, 6] width 5 height 5
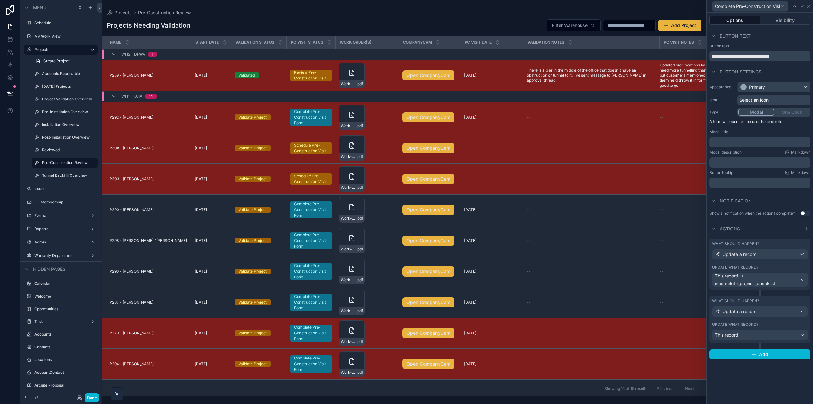
click at [750, 101] on span "Select an icon" at bounding box center [753, 100] width 29 height 6
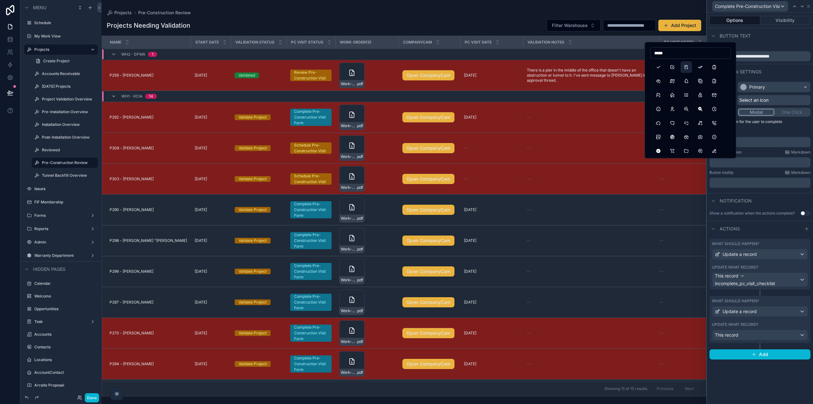
type input "*****"
click at [685, 66] on button "Checklist" at bounding box center [686, 66] width 11 height 11
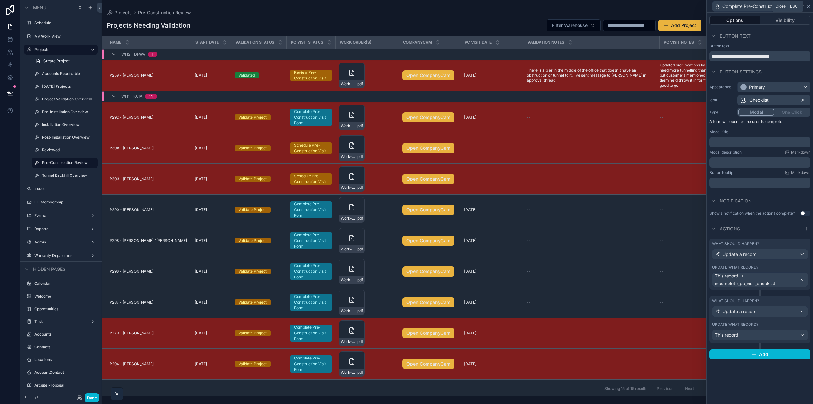
click at [810, 4] on icon at bounding box center [808, 6] width 5 height 5
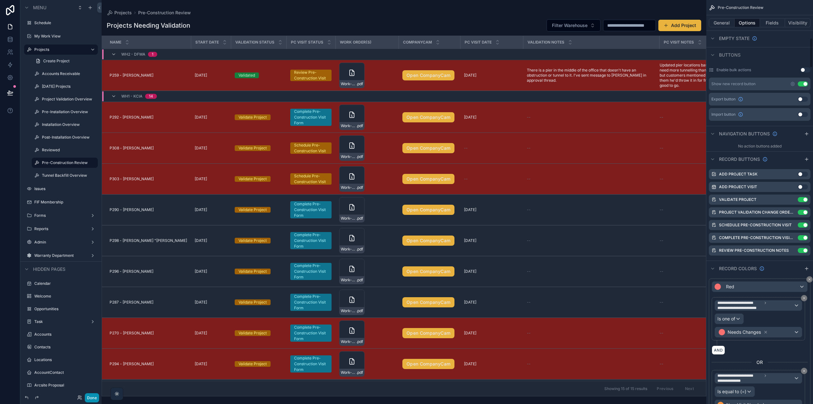
click at [93, 396] on button "Done" at bounding box center [92, 397] width 14 height 9
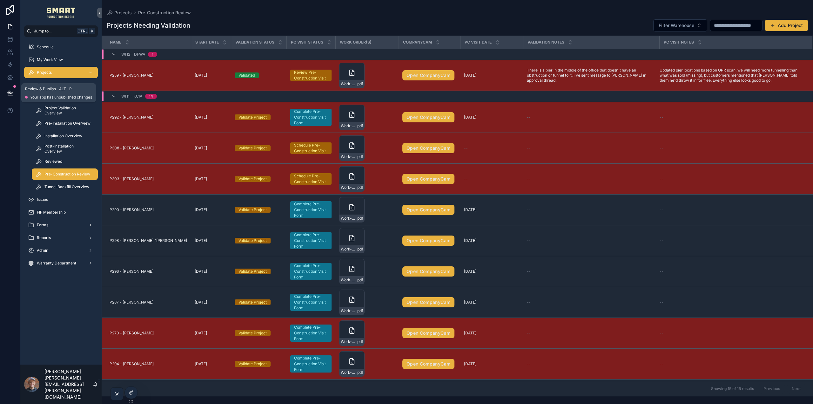
click at [11, 92] on icon at bounding box center [9, 92] width 5 height 3
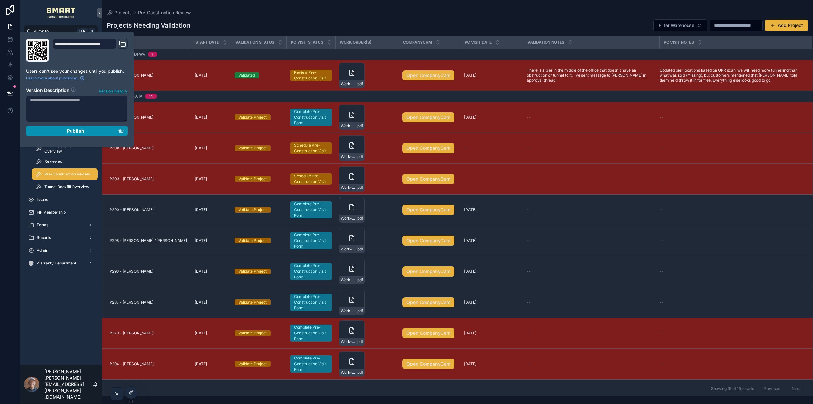
click at [77, 130] on span "Publish" at bounding box center [75, 131] width 17 height 6
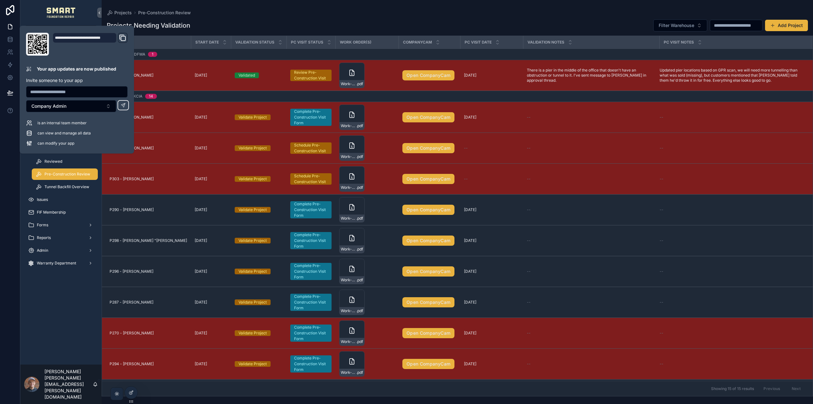
click at [443, 11] on div "Projects Pre-Construction Review" at bounding box center [457, 12] width 701 height 5
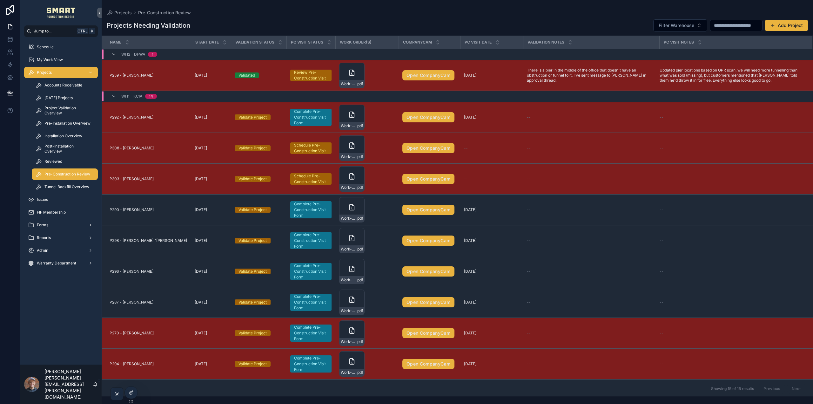
click at [460, 7] on div "Projects Pre-Construction Review Projects Needing Validation Filter Warehouse A…" at bounding box center [457, 198] width 711 height 396
click at [133, 391] on icon at bounding box center [132, 391] width 3 height 3
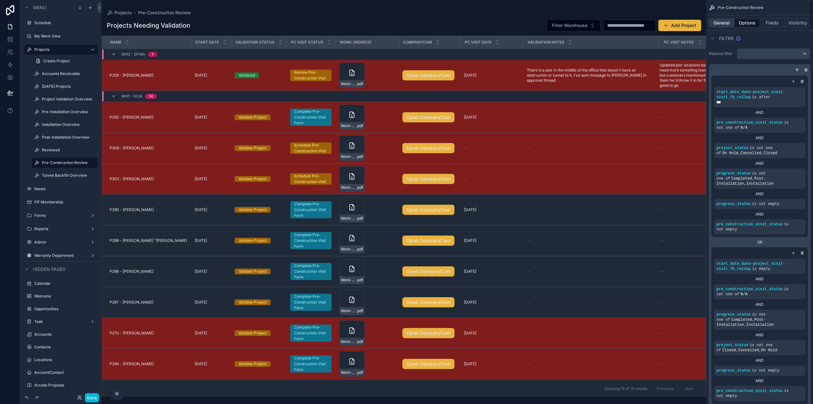
click at [730, 24] on button "General" at bounding box center [722, 22] width 26 height 9
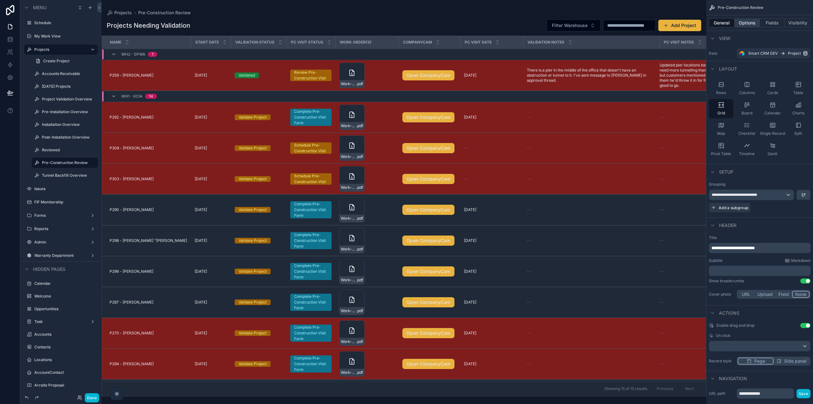
click at [751, 22] on button "Options" at bounding box center [747, 22] width 25 height 9
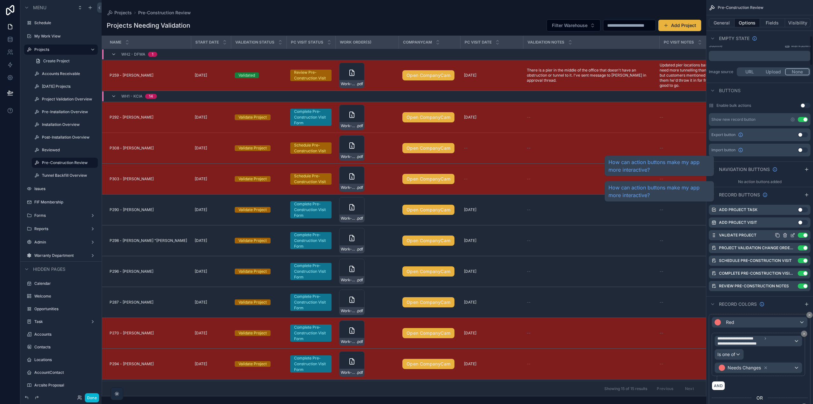
scroll to position [476, 0]
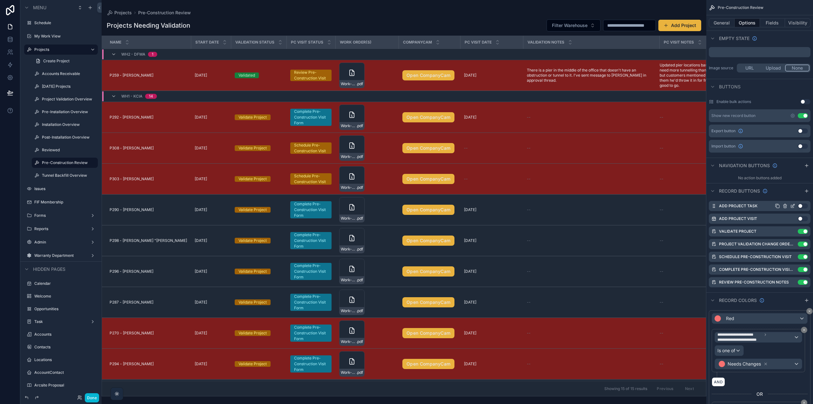
click at [791, 205] on icon "scrollable content" at bounding box center [792, 205] width 5 height 5
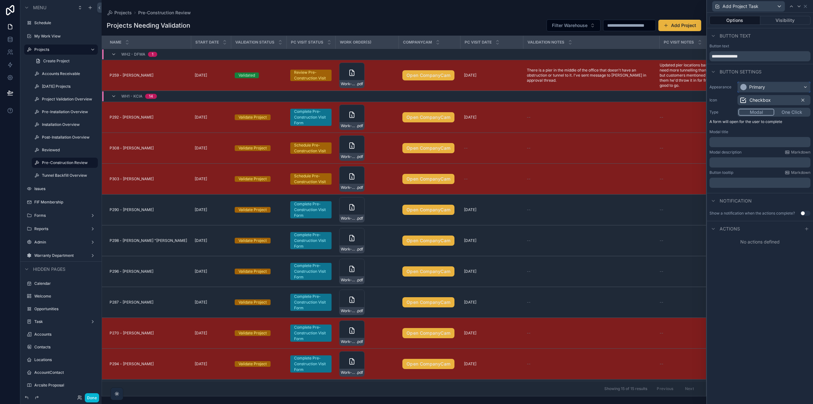
click at [755, 84] on div "Primary" at bounding box center [757, 87] width 16 height 6
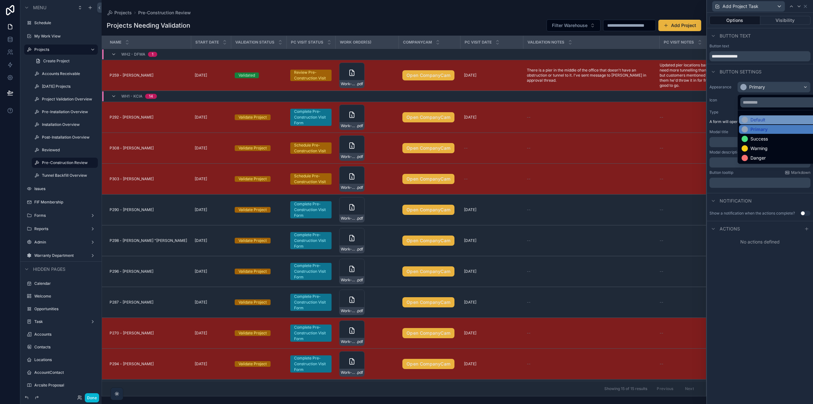
click at [762, 116] on div "Default" at bounding box center [781, 119] width 84 height 9
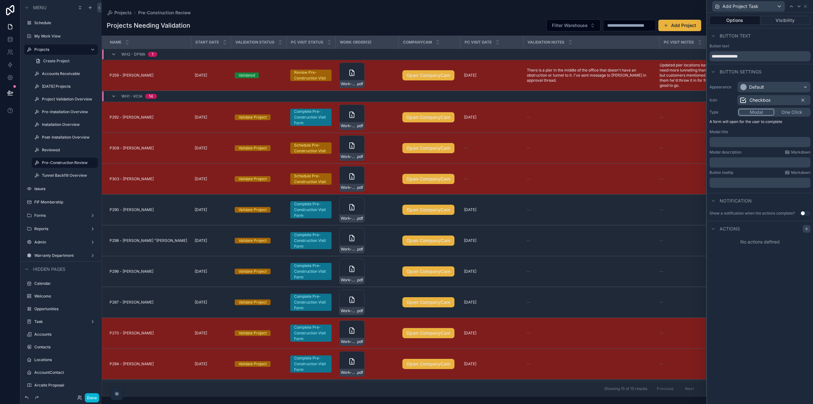
click at [805, 229] on icon at bounding box center [806, 229] width 3 height 0
click at [759, 257] on div "Select a type" at bounding box center [759, 254] width 95 height 10
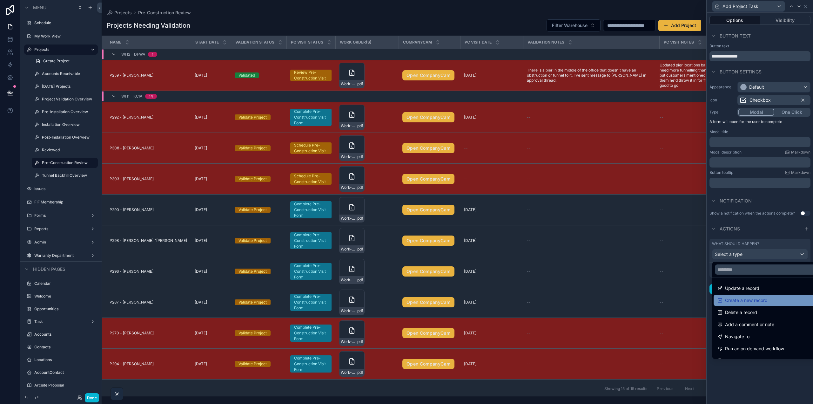
click at [751, 300] on span "Create a new record" at bounding box center [746, 300] width 43 height 8
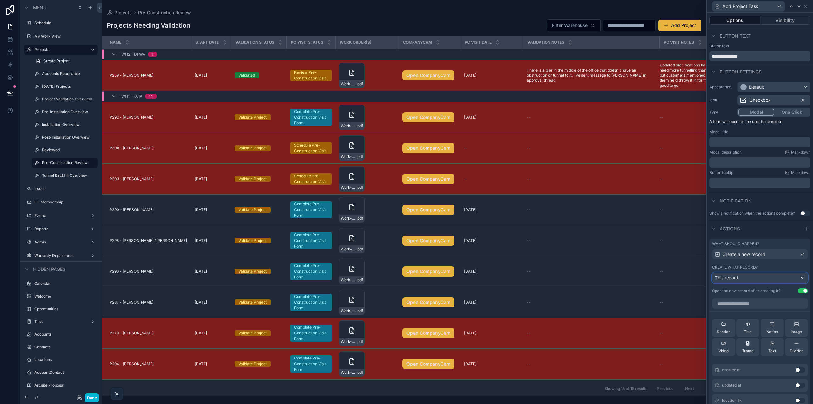
click at [754, 276] on div "This record" at bounding box center [759, 278] width 95 height 10
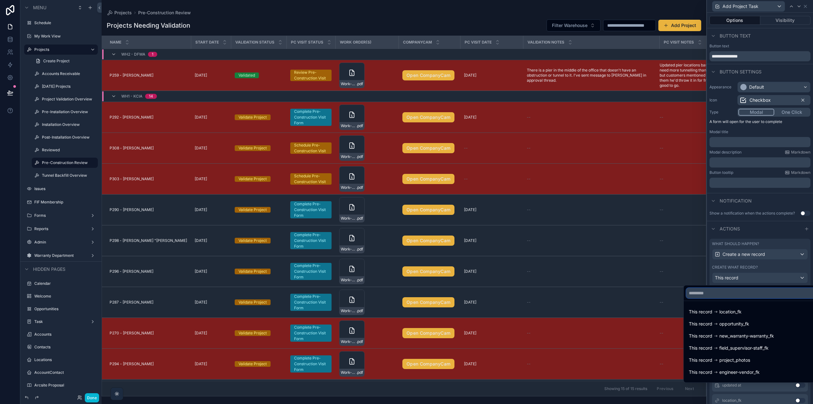
click at [738, 294] on input "text" at bounding box center [750, 293] width 129 height 10
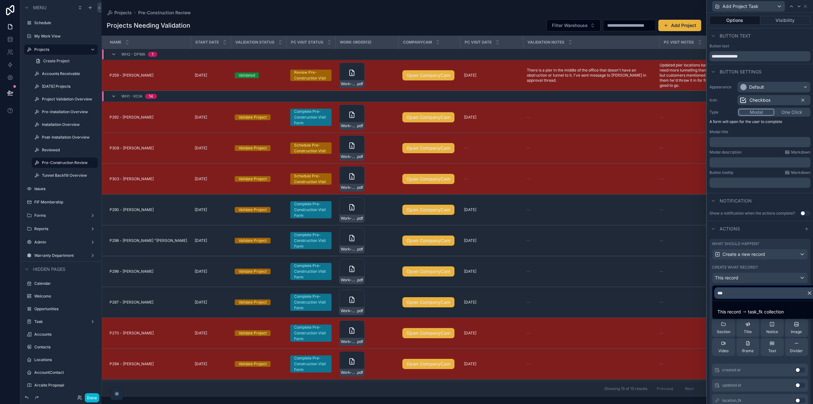
scroll to position [0, 0]
type input "***"
click at [758, 308] on span "task_fk collection" at bounding box center [766, 312] width 36 height 8
click at [748, 264] on div "What should happen? Create a new record Create what record? This record task_fk…" at bounding box center [760, 267] width 101 height 57
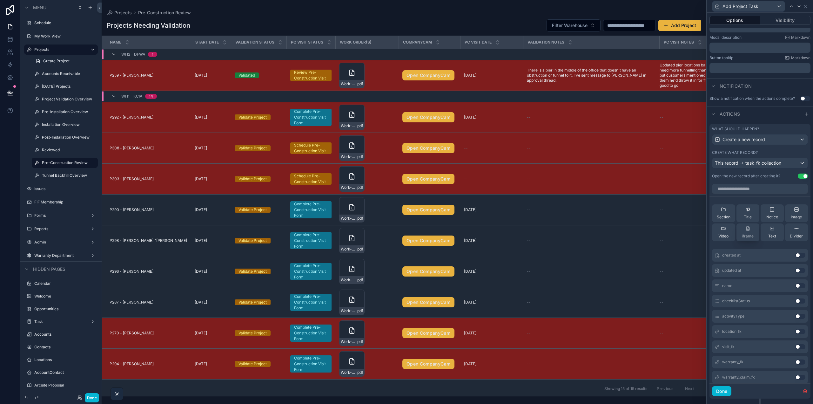
scroll to position [128, 0]
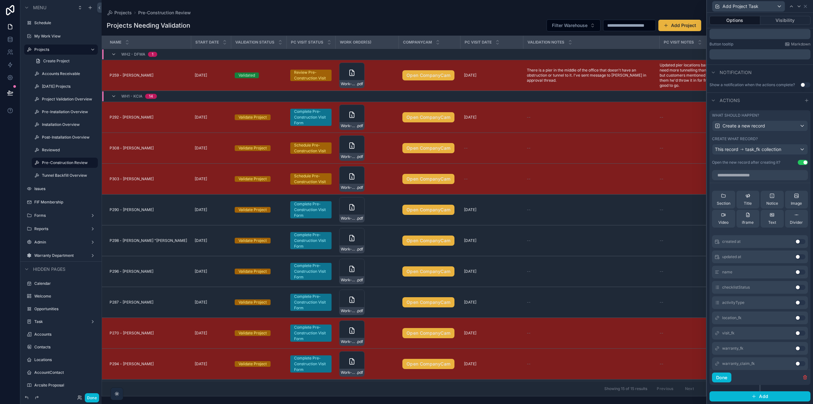
click at [798, 162] on button "Use setting" at bounding box center [803, 162] width 10 height 5
click at [795, 239] on button "Use setting" at bounding box center [800, 240] width 10 height 5
click at [795, 317] on button "Use setting" at bounding box center [800, 317] width 10 height 5
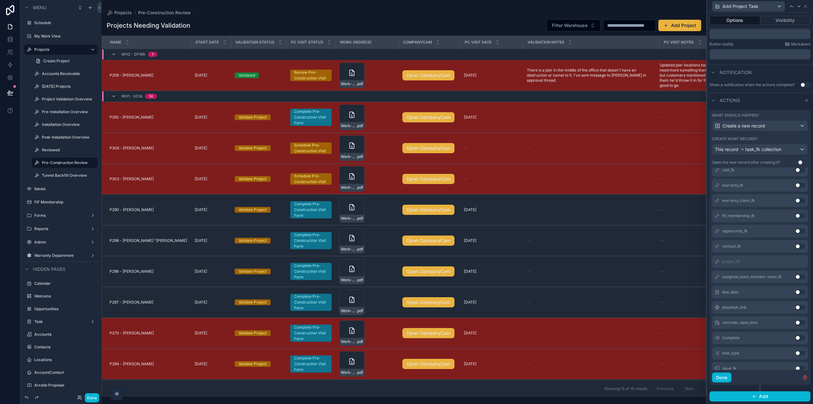
scroll to position [206, 0]
click at [795, 331] on button "Use setting" at bounding box center [800, 330] width 10 height 5
click at [795, 255] on button "Use setting" at bounding box center [800, 254] width 10 height 5
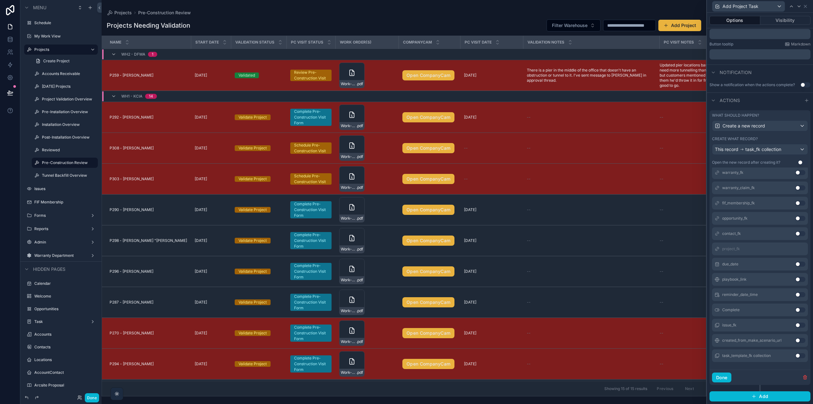
click at [795, 263] on button "Use setting" at bounding box center [800, 263] width 10 height 5
click at [786, 194] on icon at bounding box center [787, 192] width 3 height 3
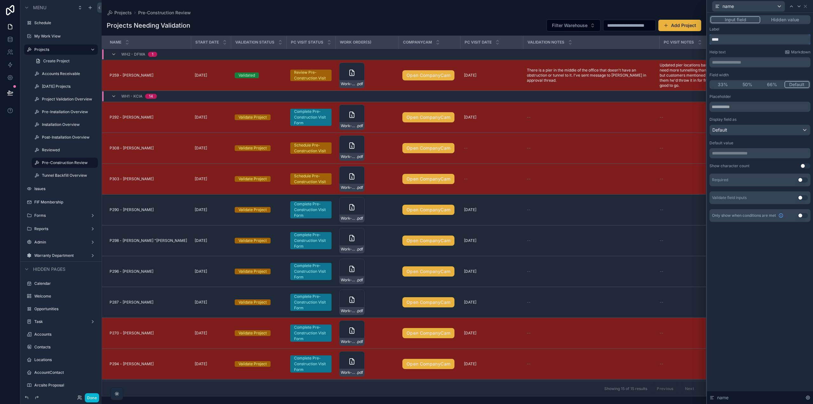
drag, startPoint x: 728, startPoint y: 39, endPoint x: 675, endPoint y: 37, distance: 53.1
click at [679, 37] on div "**********" at bounding box center [406, 202] width 813 height 404
paste input "*****"
type input "*********"
click at [802, 182] on button "Use setting" at bounding box center [803, 179] width 10 height 5
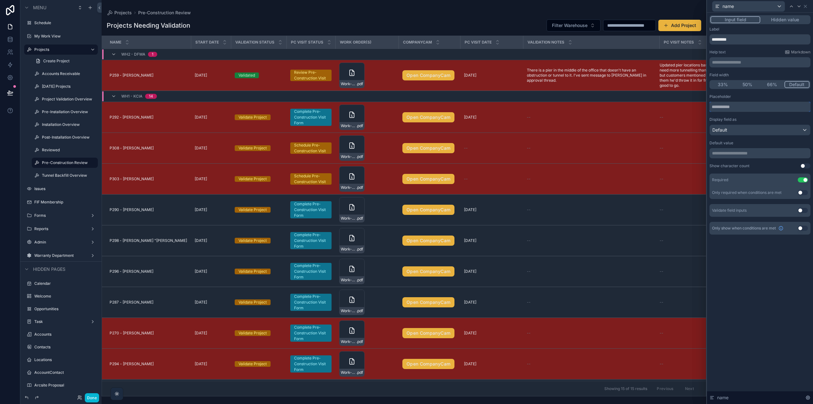
click at [741, 108] on input "text" at bounding box center [760, 107] width 101 height 10
paste input "**********"
type input "**********"
drag, startPoint x: 760, startPoint y: 285, endPoint x: 761, endPoint y: 282, distance: 3.6
click at [760, 283] on div "**********" at bounding box center [760, 208] width 106 height 391
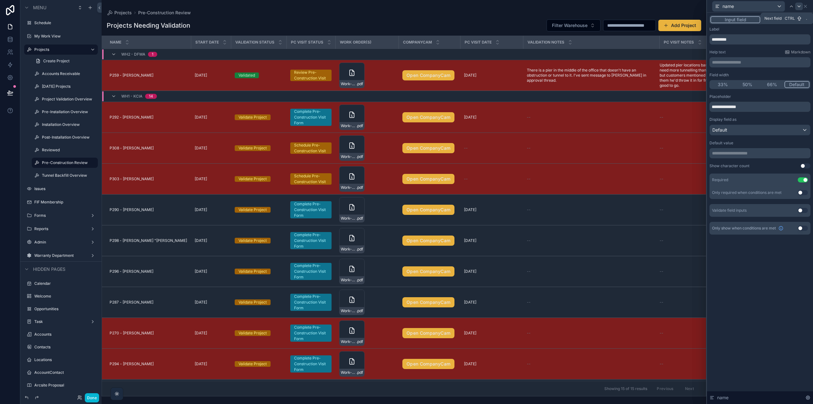
click at [798, 5] on icon at bounding box center [799, 6] width 5 height 5
drag, startPoint x: 737, startPoint y: 38, endPoint x: 682, endPoint y: 37, distance: 55.3
click at [686, 37] on div "**********" at bounding box center [406, 202] width 813 height 404
click at [759, 107] on input "text" at bounding box center [760, 107] width 101 height 10
paste input "**********"
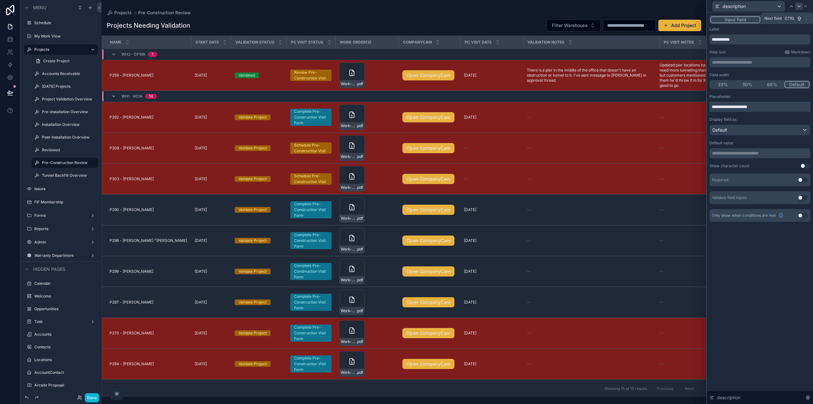
type input "**********"
click at [799, 4] on icon at bounding box center [799, 6] width 5 height 5
click at [787, 20] on button "Hidden value" at bounding box center [784, 19] width 49 height 7
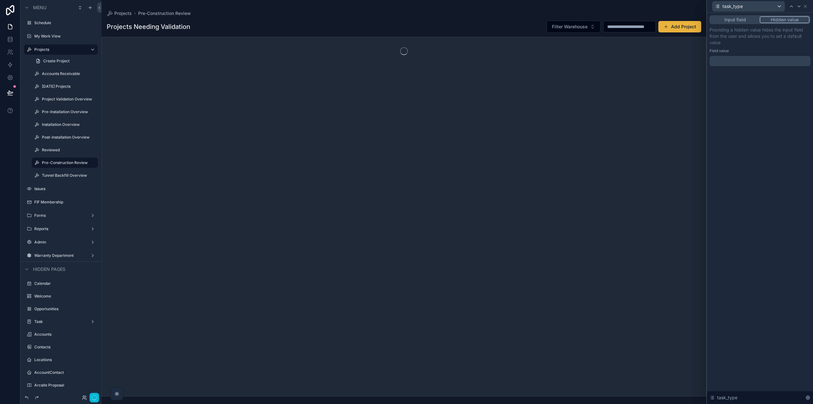
click at [746, 63] on div at bounding box center [760, 61] width 101 height 10
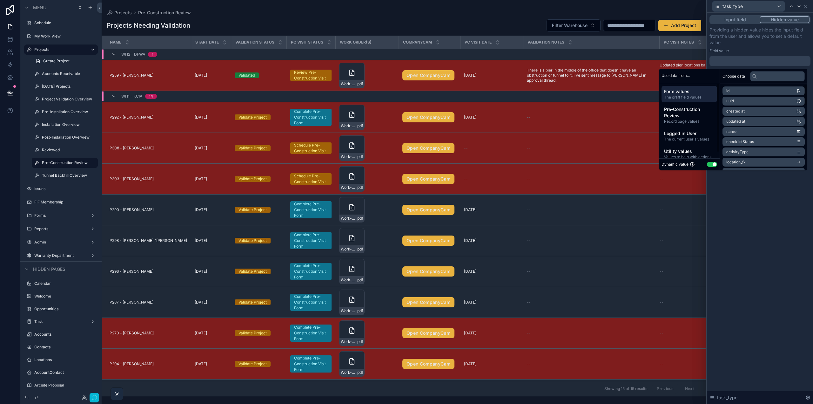
click at [711, 162] on div "Dynamic value Use setting" at bounding box center [690, 164] width 56 height 7
click at [709, 163] on button "Use setting" at bounding box center [712, 164] width 10 height 5
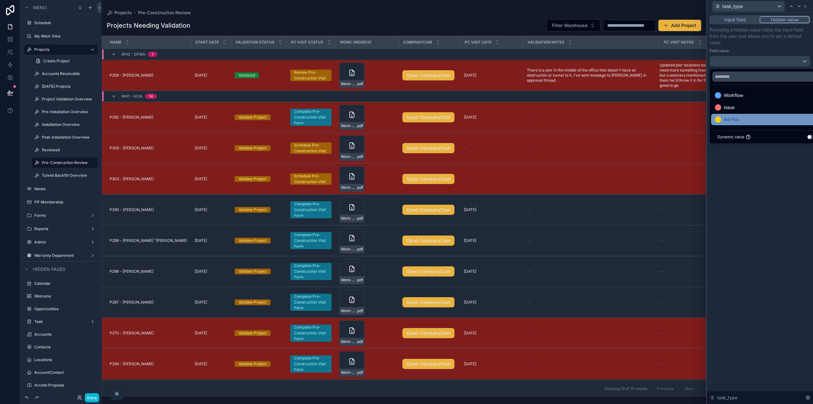
click at [735, 118] on span "Ad Hoc" at bounding box center [732, 120] width 16 height 8
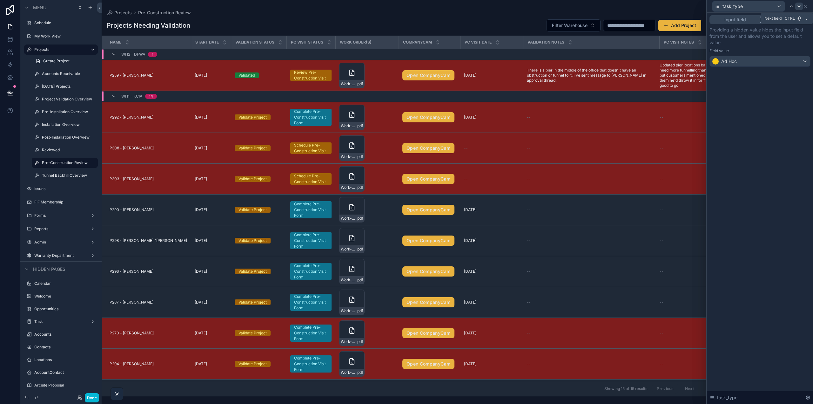
click at [800, 5] on icon at bounding box center [799, 6] width 5 height 5
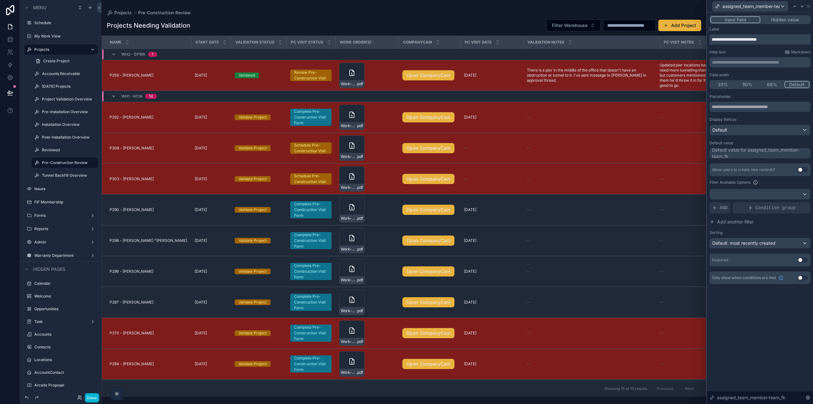
drag, startPoint x: 738, startPoint y: 37, endPoint x: 614, endPoint y: 33, distance: 123.9
click at [655, 35] on div "**********" at bounding box center [406, 202] width 813 height 404
paste input "text"
type input "**********"
click at [730, 108] on input "text" at bounding box center [760, 107] width 101 height 10
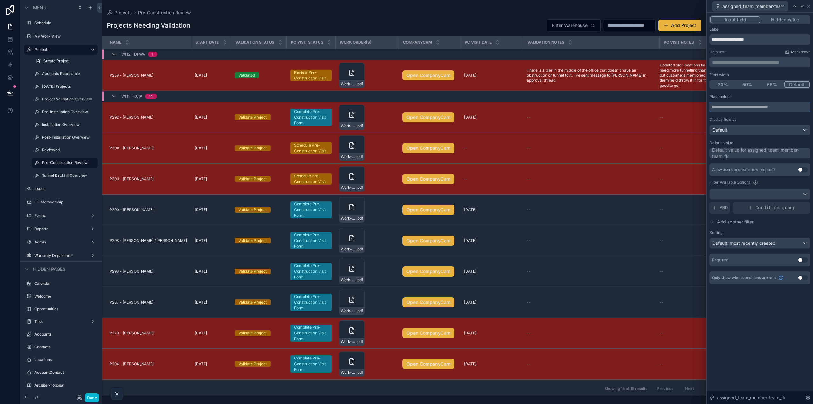
paste input "**********"
type input "**********"
click at [802, 260] on button "Use setting" at bounding box center [803, 259] width 10 height 5
click at [802, 291] on button "Use setting" at bounding box center [803, 290] width 10 height 5
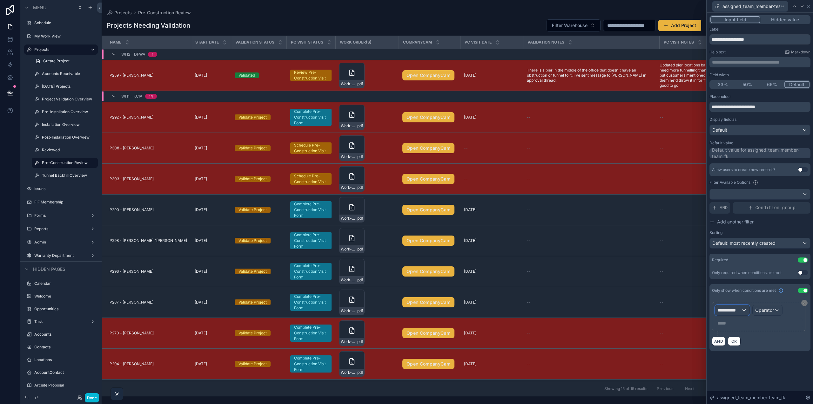
click at [736, 311] on span "**********" at bounding box center [730, 310] width 24 height 6
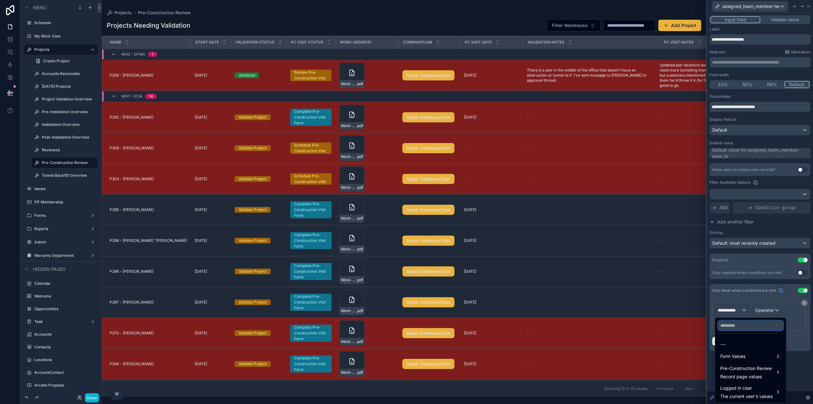
click at [737, 325] on input "text" at bounding box center [751, 325] width 66 height 10
type input "*********"
click at [740, 345] on span "Form Values" at bounding box center [732, 344] width 25 height 8
click at [701, 348] on span "task_type" at bounding box center [700, 345] width 20 height 8
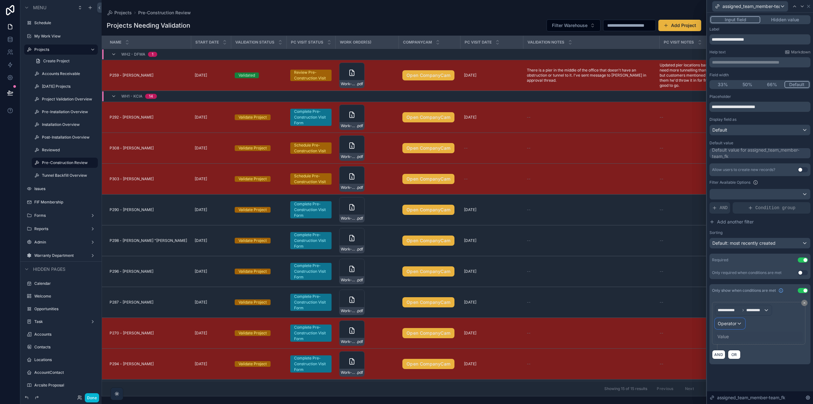
click at [727, 325] on span "Operator" at bounding box center [727, 322] width 19 height 5
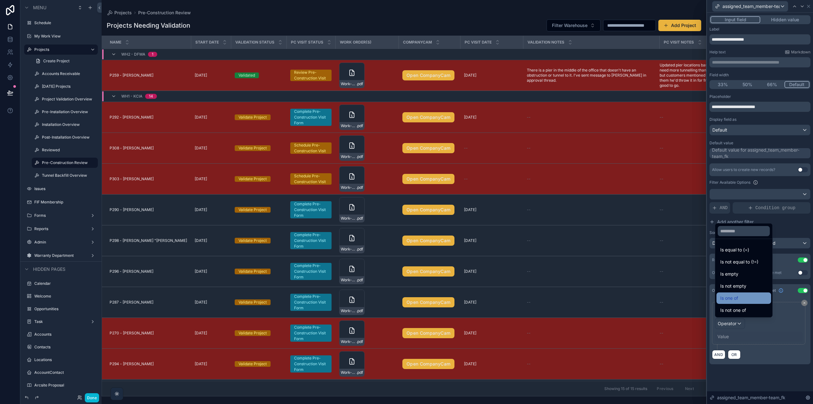
click at [742, 297] on div "Is one of" at bounding box center [743, 298] width 47 height 8
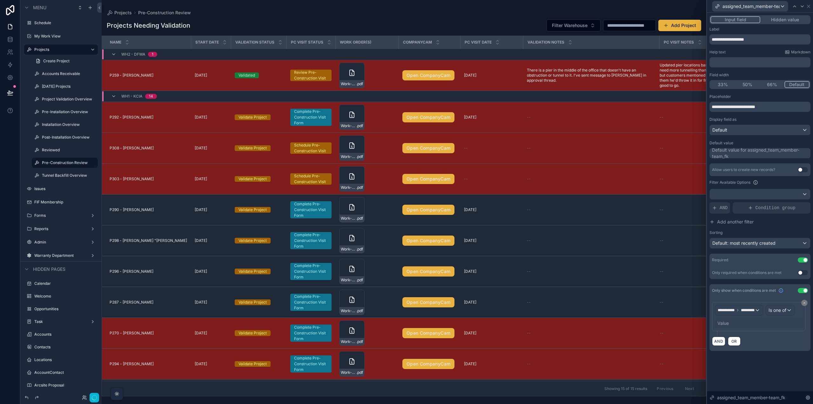
click at [727, 326] on div "Value" at bounding box center [722, 323] width 11 height 6
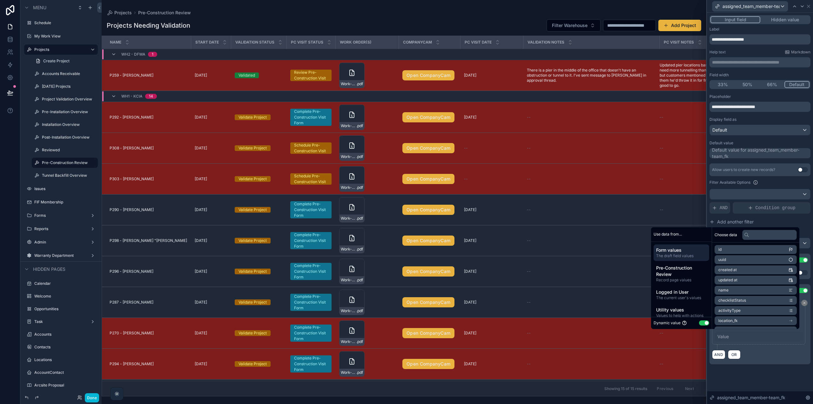
click at [705, 323] on button "Use setting" at bounding box center [704, 322] width 10 height 5
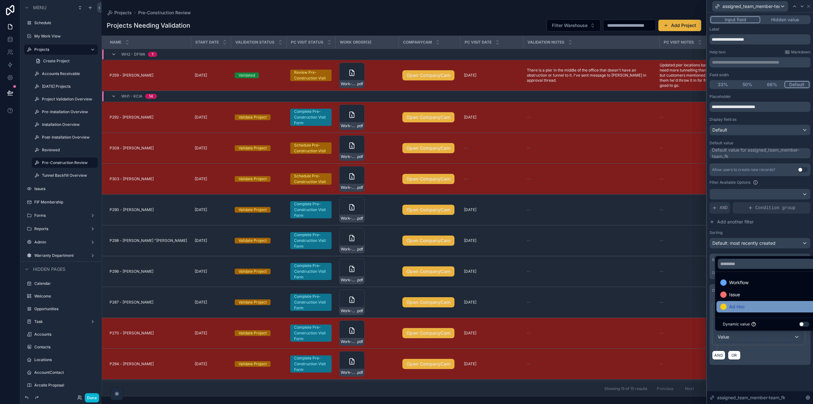
click at [732, 306] on span "Ad Hoc" at bounding box center [737, 307] width 16 height 8
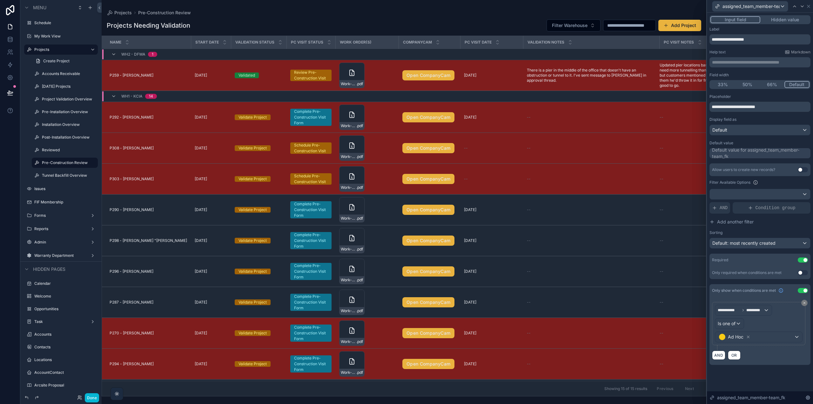
click at [772, 372] on div "**********" at bounding box center [760, 196] width 106 height 367
click at [805, 7] on div at bounding box center [802, 7] width 8 height 8
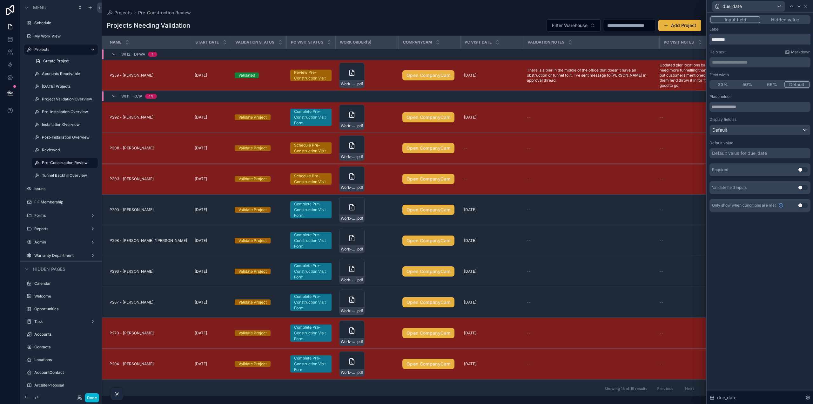
drag, startPoint x: 748, startPoint y: 41, endPoint x: 650, endPoint y: 41, distance: 97.2
click at [663, 41] on div "**********" at bounding box center [406, 202] width 813 height 404
paste input "text"
type input "********"
click at [748, 109] on input "text" at bounding box center [760, 107] width 101 height 10
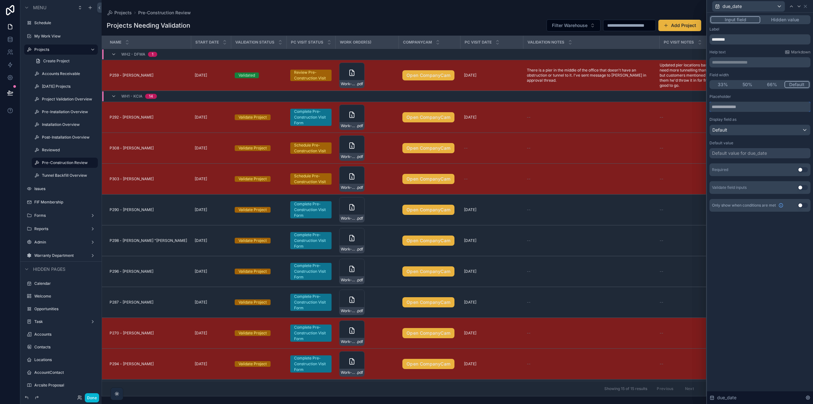
click at [741, 105] on input "text" at bounding box center [760, 107] width 101 height 10
paste input "**********"
type input "**********"
click at [802, 169] on button "Use setting" at bounding box center [803, 169] width 10 height 5
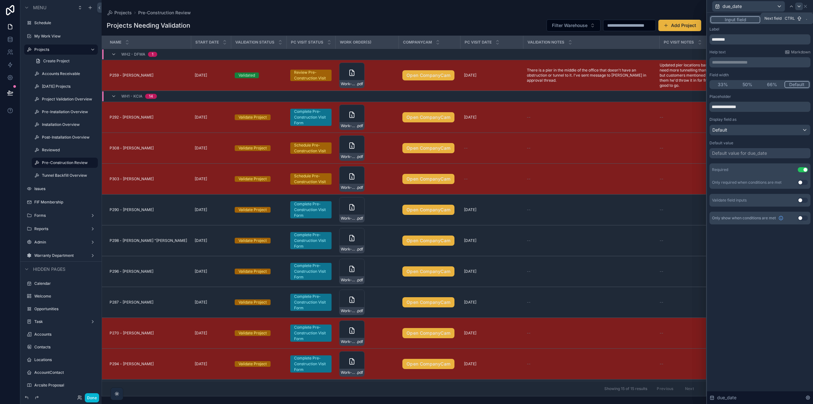
click at [800, 6] on icon at bounding box center [799, 6] width 3 height 1
click at [807, 7] on icon at bounding box center [805, 6] width 5 height 5
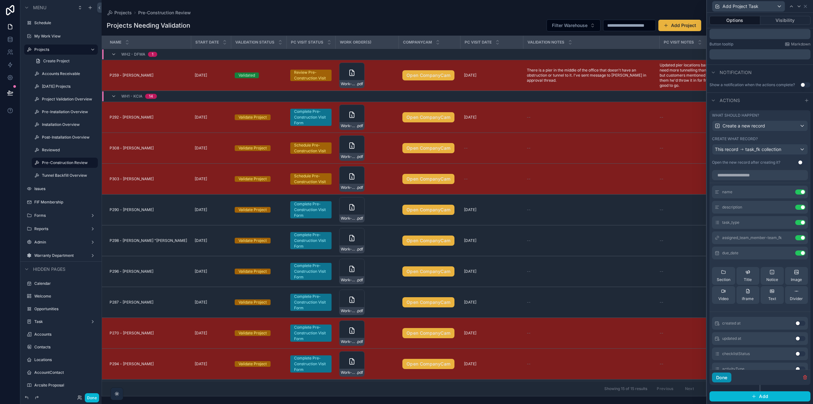
click at [723, 376] on button "Done" at bounding box center [721, 377] width 19 height 10
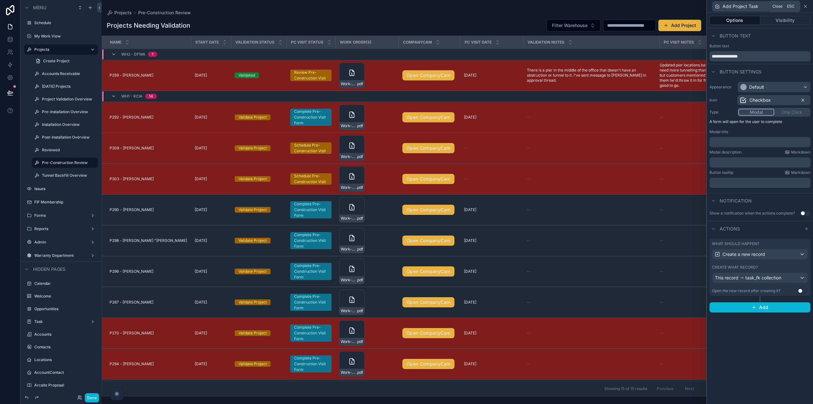
click at [807, 6] on icon at bounding box center [805, 6] width 5 height 5
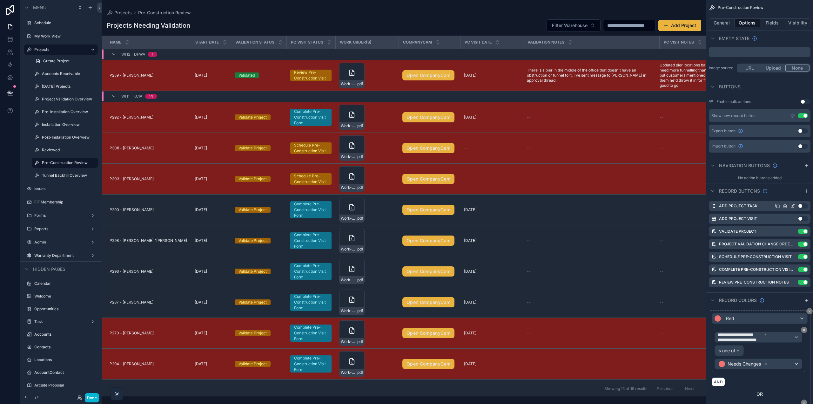
click at [802, 205] on button "Use setting" at bounding box center [803, 205] width 10 height 5
click at [92, 397] on button "Done" at bounding box center [92, 397] width 14 height 9
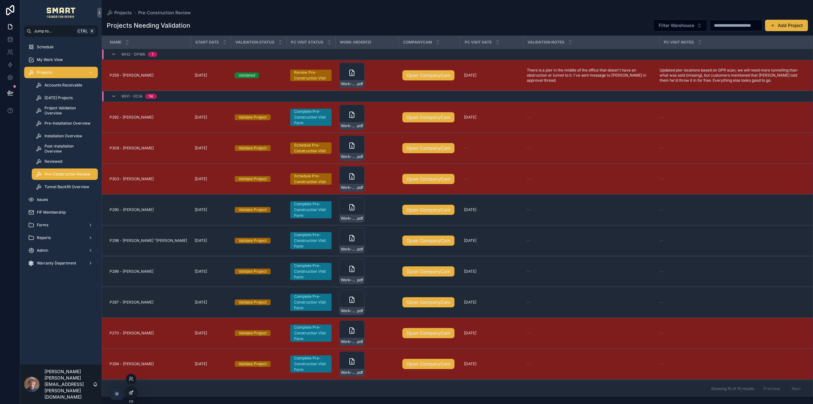
click at [131, 391] on icon at bounding box center [131, 392] width 5 height 5
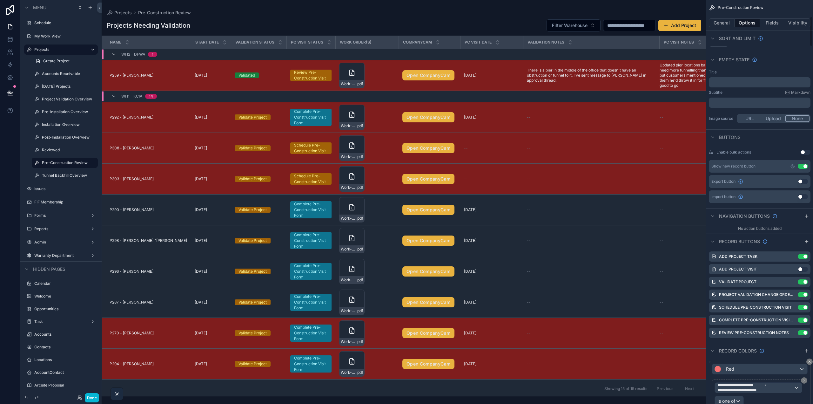
scroll to position [445, 0]
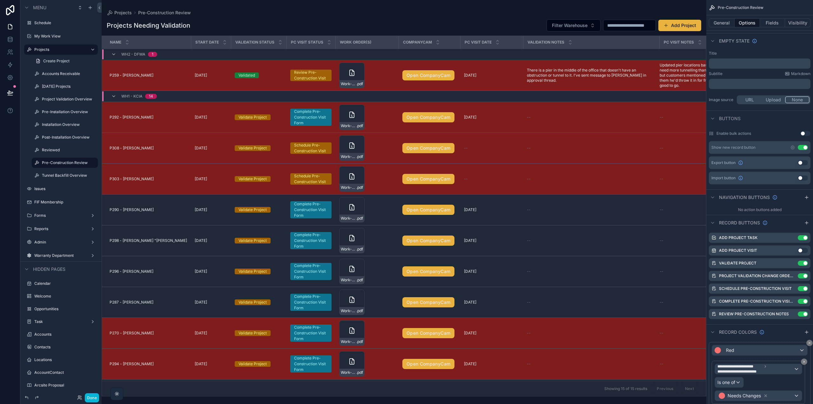
drag, startPoint x: 808, startPoint y: 222, endPoint x: 754, endPoint y: 282, distance: 80.8
click at [808, 222] on icon "scrollable content" at bounding box center [806, 222] width 5 height 5
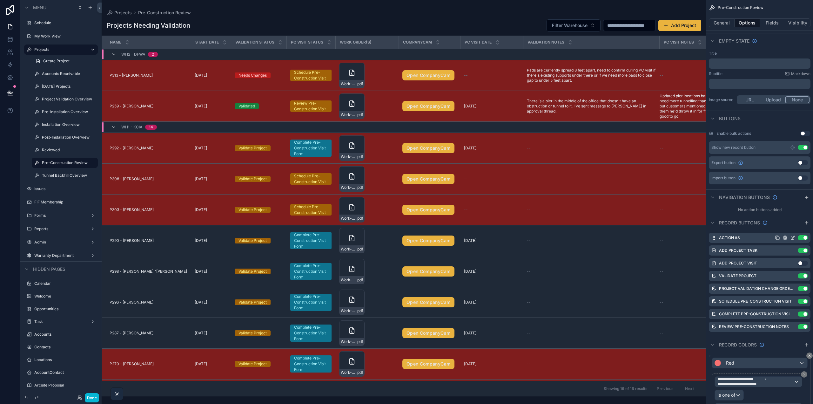
click at [792, 237] on icon "scrollable content" at bounding box center [793, 237] width 3 height 3
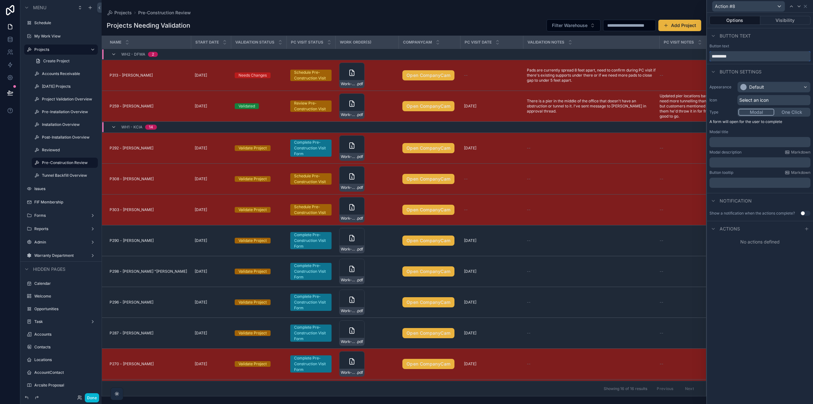
click at [691, 56] on div "Action #8 Options Visibility Button text Button text ********* Button settings …" at bounding box center [406, 202] width 813 height 404
type input "*"
type input "**********"
click at [769, 85] on div "Default" at bounding box center [774, 87] width 72 height 10
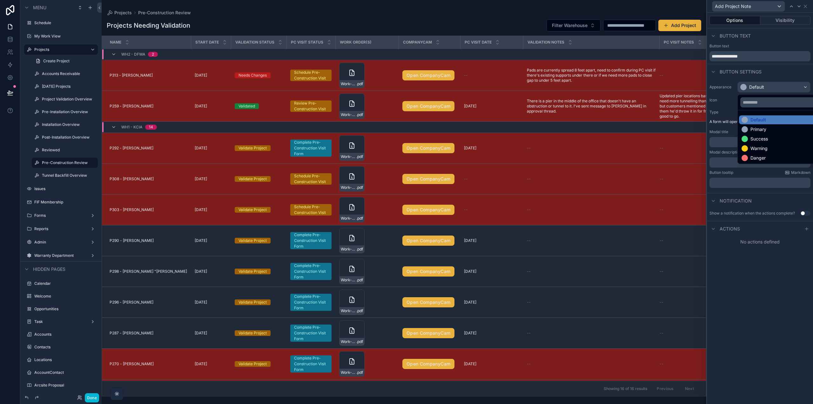
click at [768, 271] on div at bounding box center [760, 202] width 106 height 404
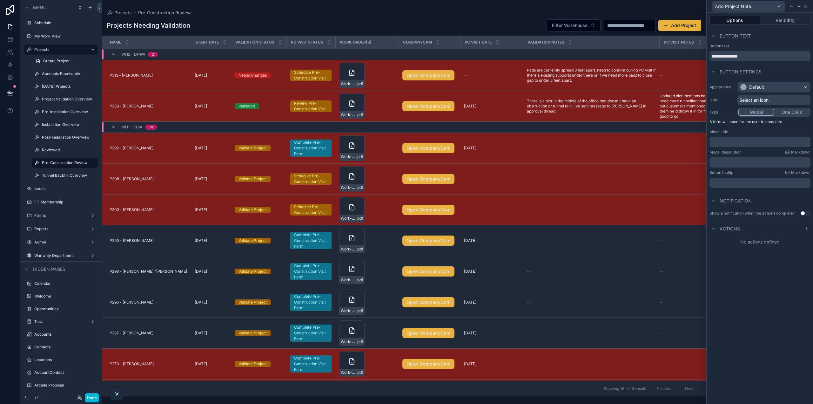
click at [763, 100] on span "Select an icon" at bounding box center [753, 100] width 29 height 6
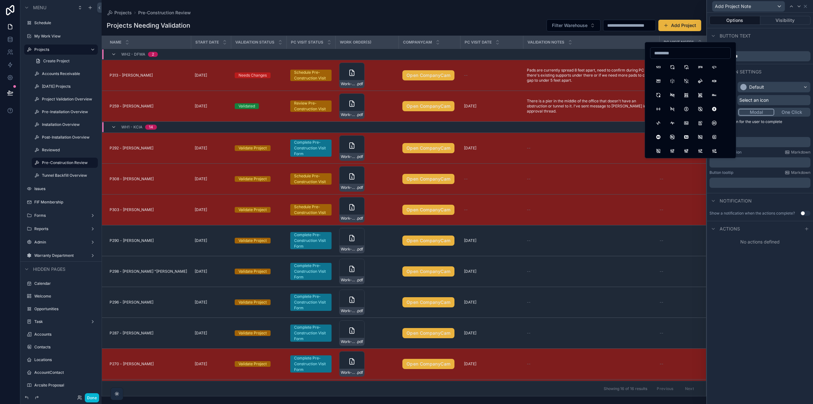
click at [665, 55] on input at bounding box center [690, 53] width 80 height 9
type input "****"
click at [716, 66] on button "Notes" at bounding box center [714, 66] width 11 height 11
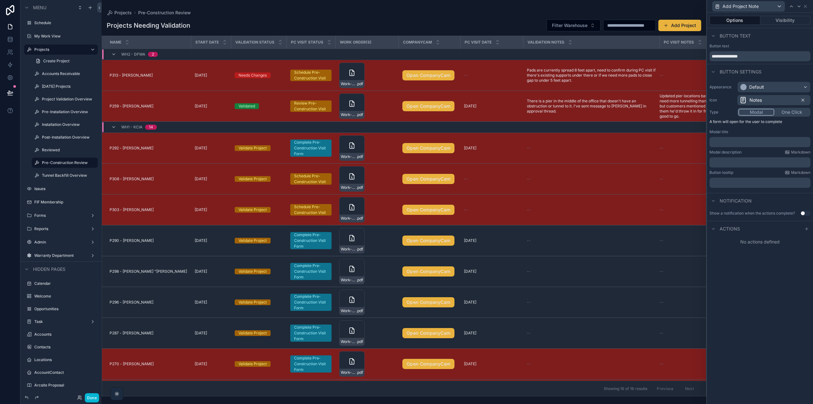
click at [755, 101] on span "Notes" at bounding box center [756, 100] width 12 height 6
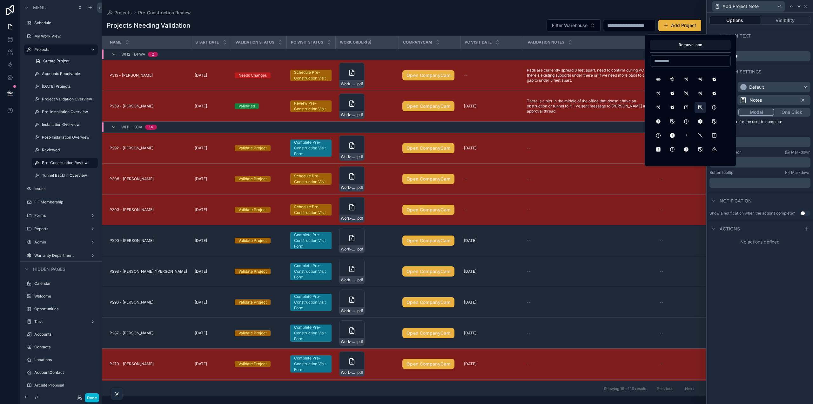
scroll to position [159, 0]
click at [675, 63] on input at bounding box center [690, 61] width 80 height 9
drag, startPoint x: 678, startPoint y: 62, endPoint x: 636, endPoint y: 60, distance: 42.0
click at [642, 60] on div "**********" at bounding box center [406, 202] width 813 height 404
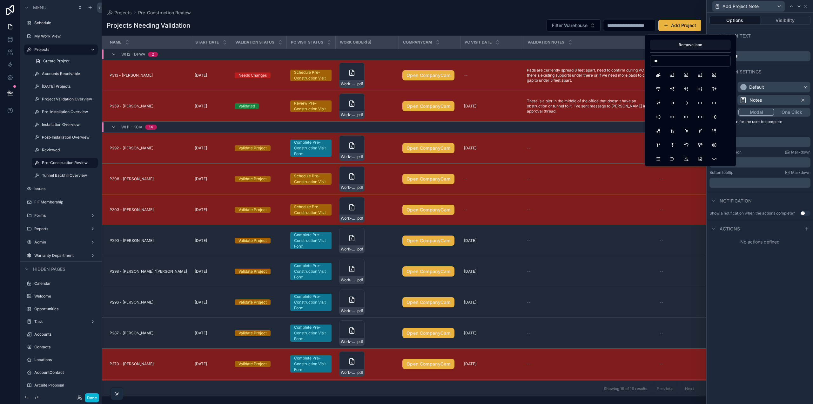
type input "*"
click at [661, 63] on input "****" at bounding box center [690, 61] width 80 height 9
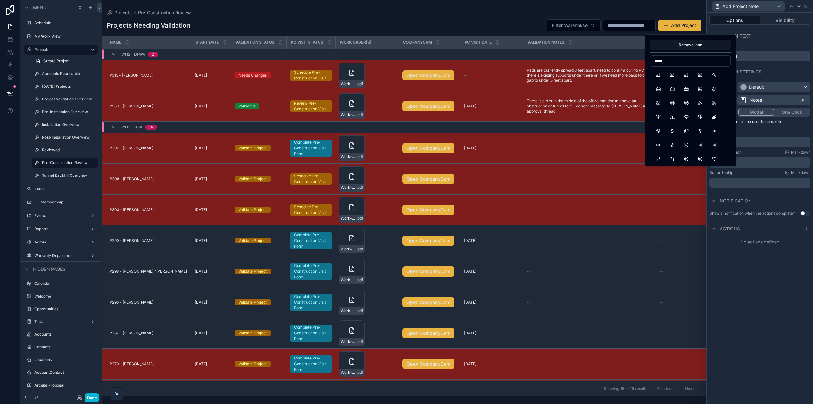
drag, startPoint x: 674, startPoint y: 63, endPoint x: 648, endPoint y: 62, distance: 26.1
click at [648, 62] on div "Remove icon *****" at bounding box center [690, 100] width 91 height 132
type input "***"
drag, startPoint x: 660, startPoint y: 116, endPoint x: 665, endPoint y: 115, distance: 5.2
click at [660, 116] on button "PencilPlus" at bounding box center [658, 116] width 11 height 11
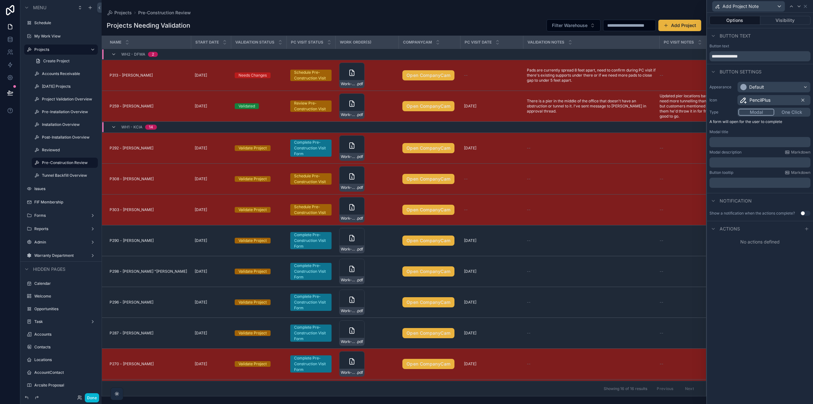
drag, startPoint x: 807, startPoint y: 229, endPoint x: 802, endPoint y: 236, distance: 8.5
click at [807, 229] on icon at bounding box center [807, 228] width 0 height 3
click at [785, 255] on div "Select a type" at bounding box center [759, 254] width 95 height 10
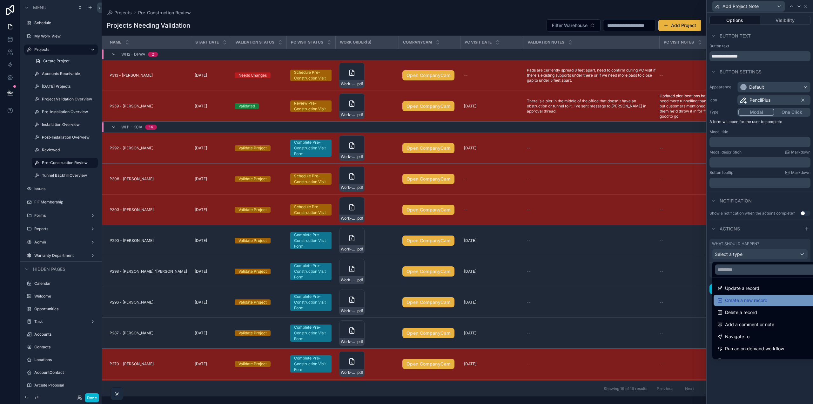
click at [768, 298] on div "Create a new record" at bounding box center [767, 300] width 100 height 8
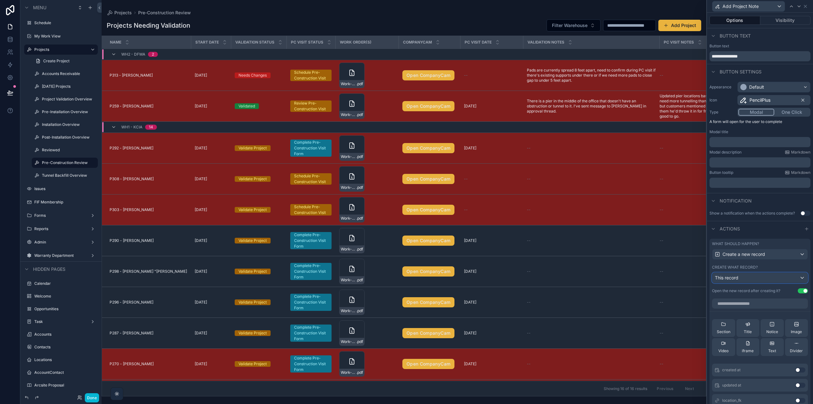
click at [760, 277] on div "This record" at bounding box center [759, 278] width 95 height 10
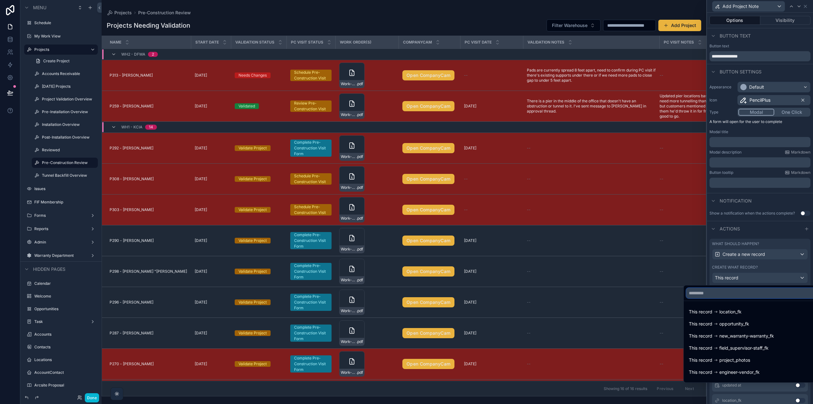
click at [725, 296] on input "text" at bounding box center [750, 293] width 129 height 10
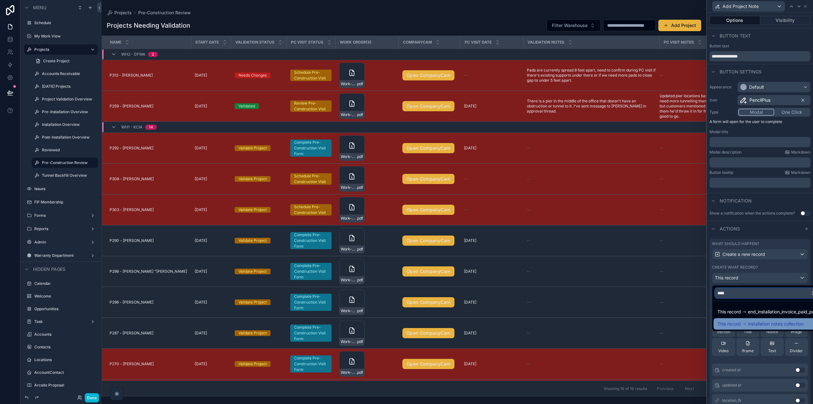
type input "****"
click at [762, 323] on span "installation notes collection" at bounding box center [776, 324] width 56 height 8
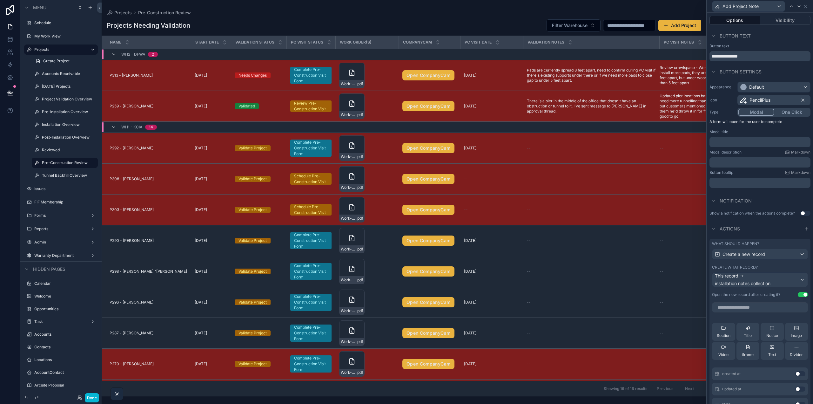
click at [763, 267] on div "Create what record?" at bounding box center [760, 267] width 96 height 5
click at [742, 144] on p "﻿" at bounding box center [760, 142] width 97 height 6
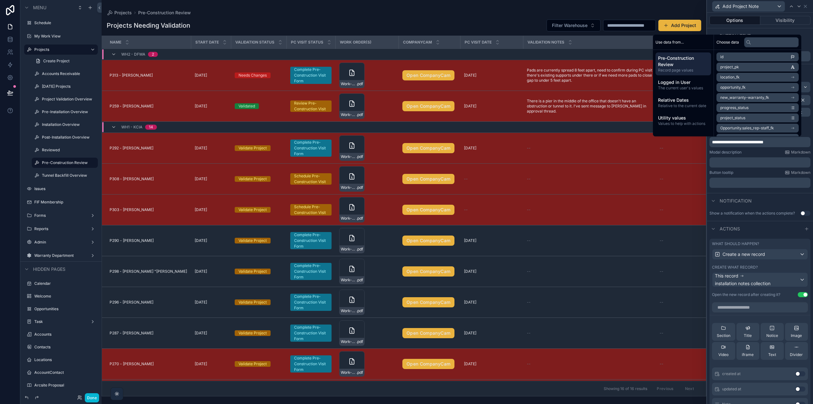
click at [757, 152] on div "Modal description Markdown" at bounding box center [760, 152] width 101 height 5
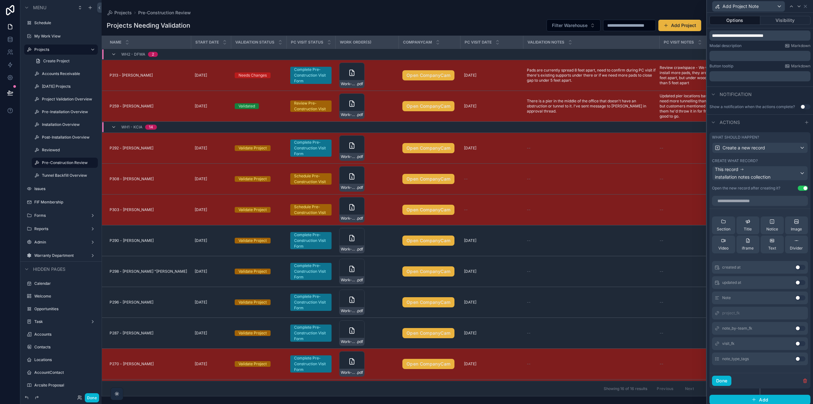
scroll to position [110, 0]
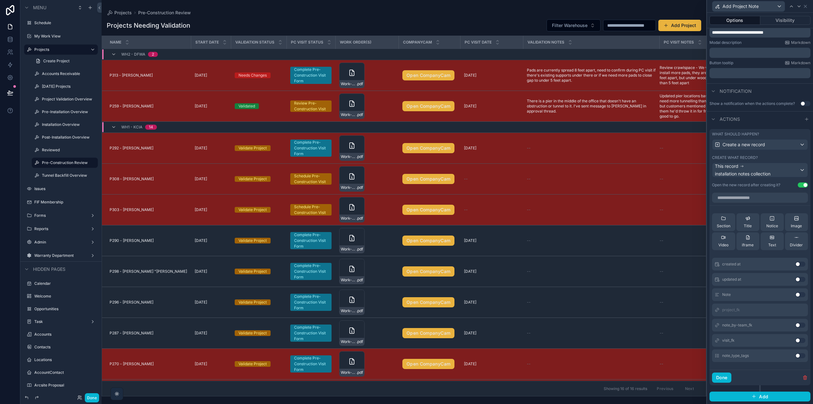
click at [795, 325] on button "Use setting" at bounding box center [800, 324] width 10 height 5
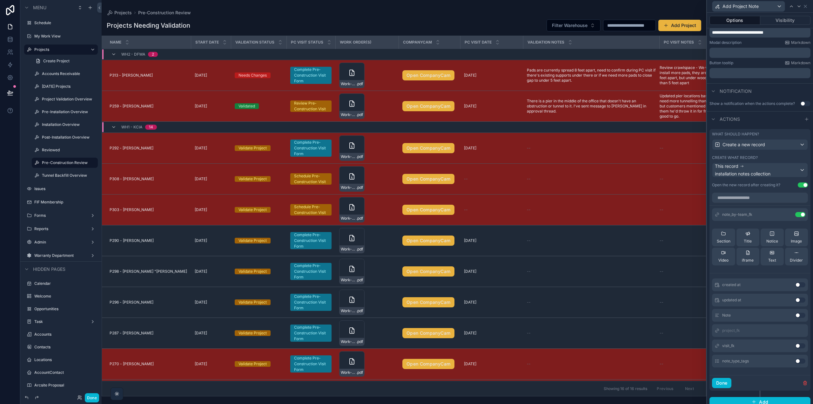
click at [795, 316] on button "Use setting" at bounding box center [800, 315] width 10 height 5
click at [795, 299] on button "Use setting" at bounding box center [800, 299] width 10 height 5
click at [799, 246] on button "Use setting" at bounding box center [800, 244] width 10 height 5
click at [785, 229] on icon at bounding box center [787, 229] width 5 height 5
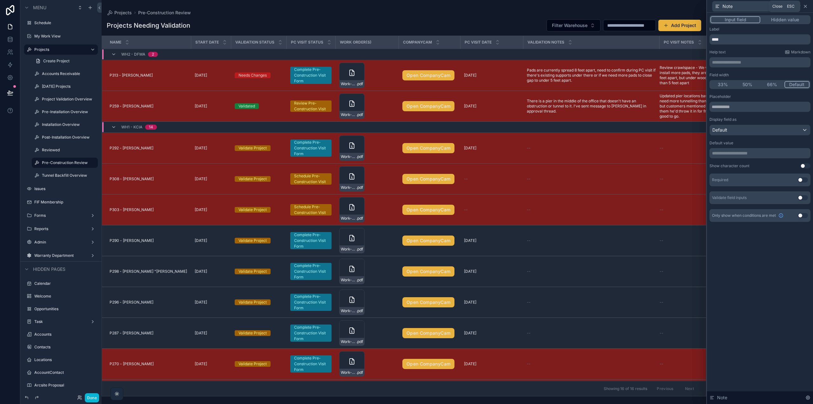
click at [806, 8] on icon at bounding box center [805, 6] width 5 height 5
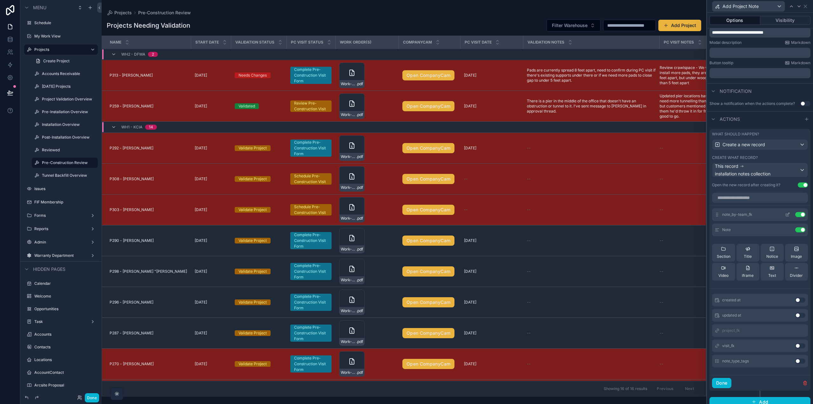
click at [786, 213] on icon at bounding box center [787, 214] width 3 height 3
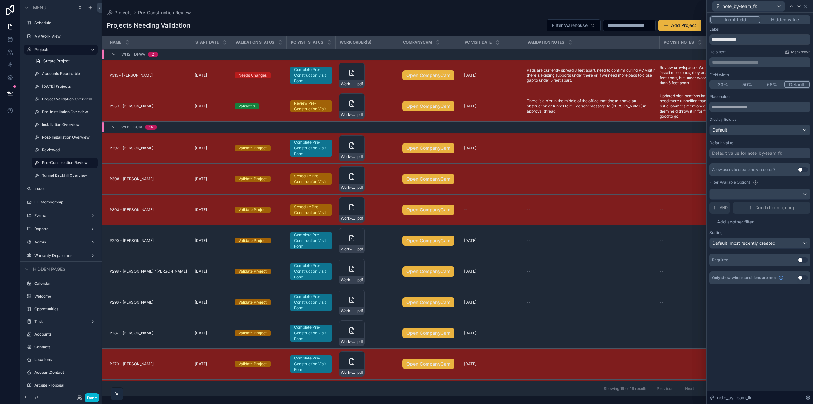
click at [771, 18] on button "Hidden value" at bounding box center [784, 19] width 49 height 7
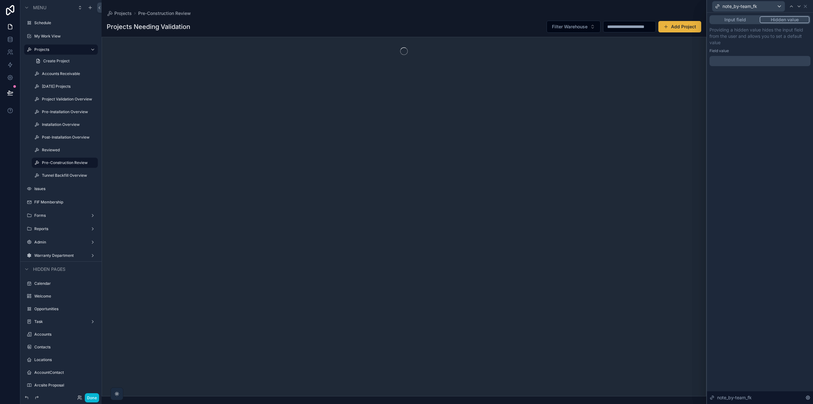
click at [745, 61] on div at bounding box center [760, 61] width 101 height 10
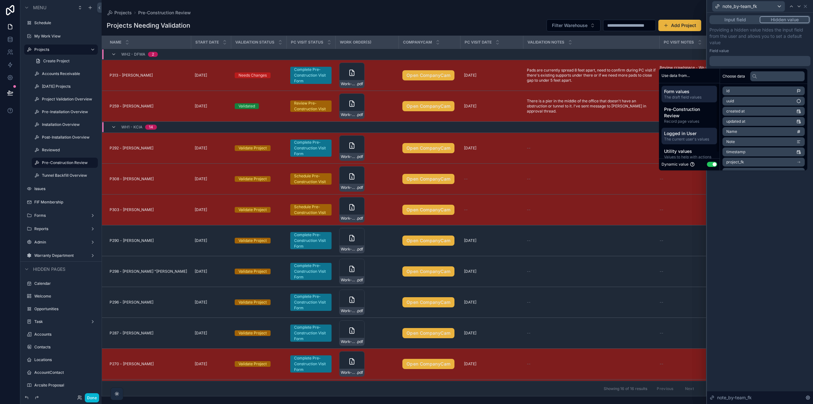
click at [690, 135] on span "Logged in User" at bounding box center [689, 133] width 51 height 6
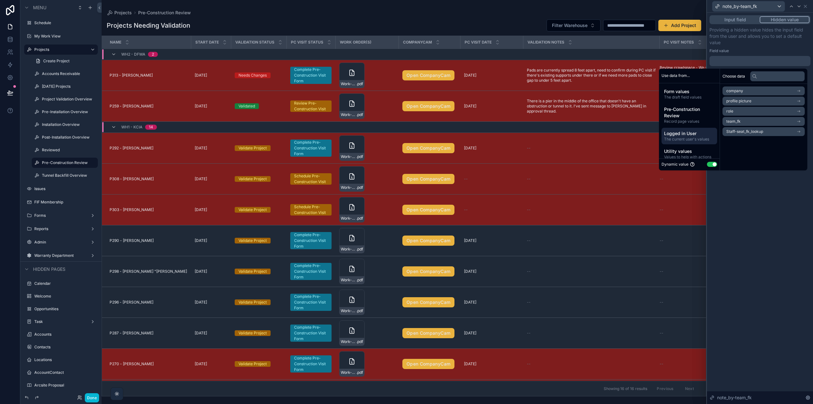
click at [799, 121] on icon "scrollable content" at bounding box center [799, 121] width 3 height 0
click at [799, 101] on icon "scrollable content" at bounding box center [799, 102] width 3 height 2
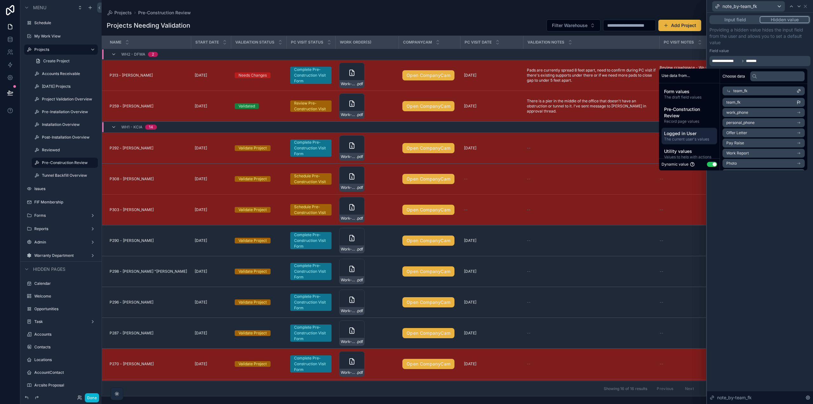
click at [781, 216] on div "**********" at bounding box center [760, 208] width 106 height 391
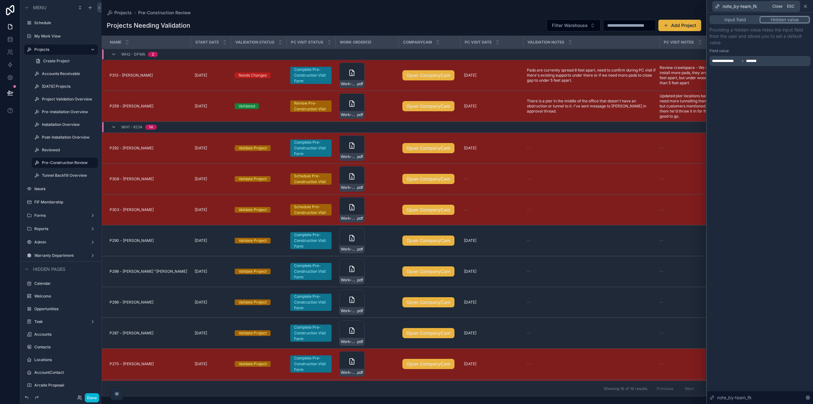
click at [805, 6] on icon at bounding box center [805, 6] width 3 height 3
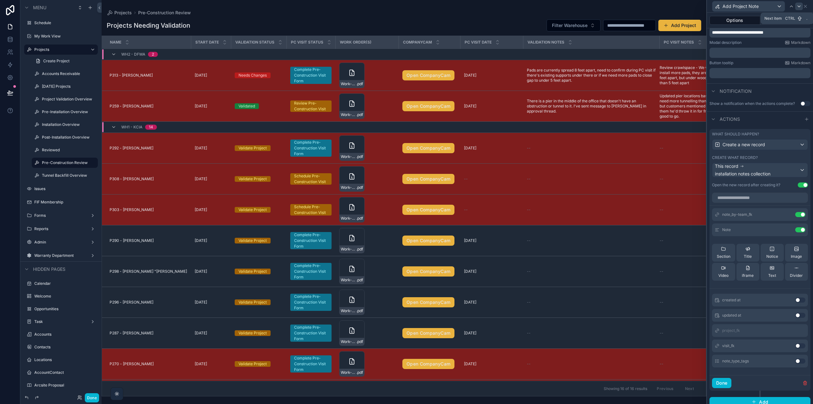
click at [797, 6] on icon at bounding box center [799, 6] width 5 height 5
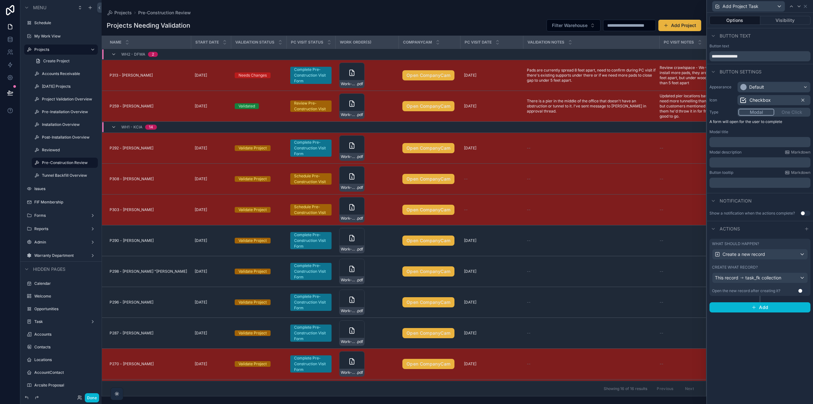
click at [778, 241] on div "What should happen?" at bounding box center [760, 243] width 96 height 5
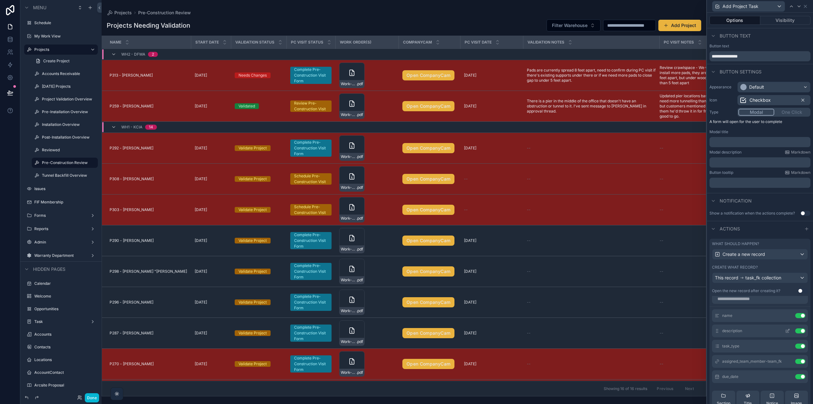
scroll to position [0, 0]
drag, startPoint x: 805, startPoint y: 4, endPoint x: 805, endPoint y: 9, distance: 4.8
click at [805, 4] on icon at bounding box center [805, 6] width 5 height 5
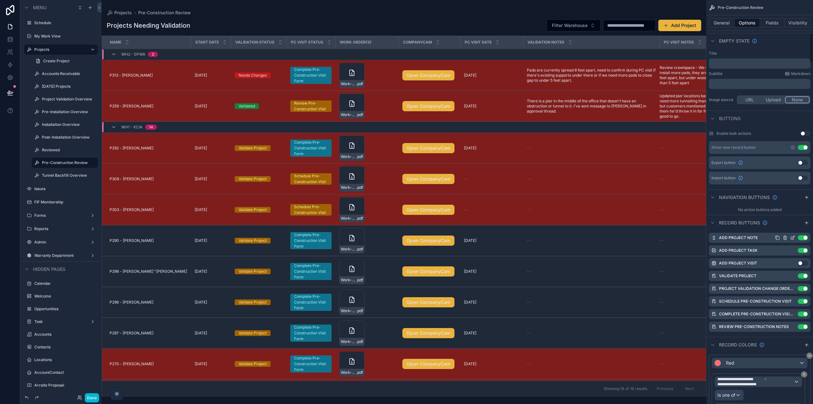
click at [791, 237] on icon "scrollable content" at bounding box center [792, 237] width 5 height 5
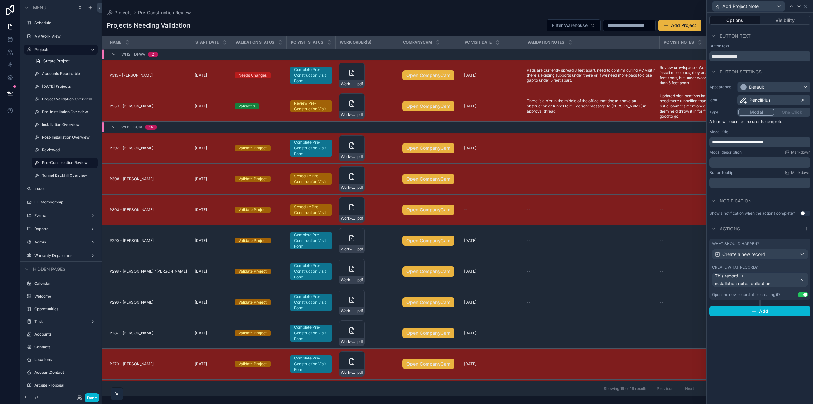
click at [781, 265] on div "Create what record?" at bounding box center [760, 267] width 96 height 5
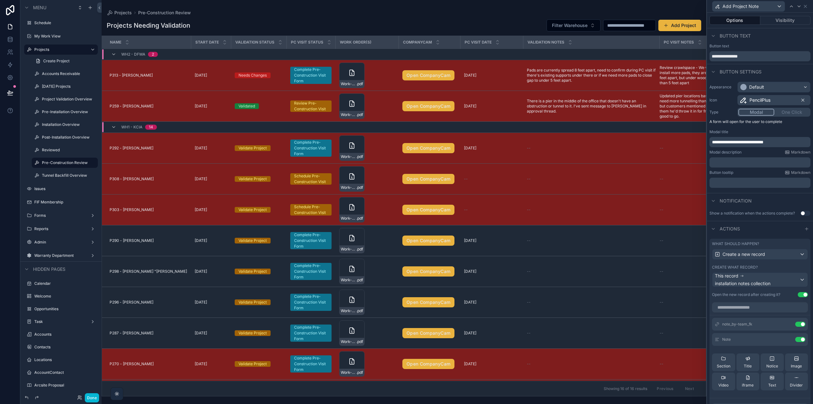
scroll to position [32, 0]
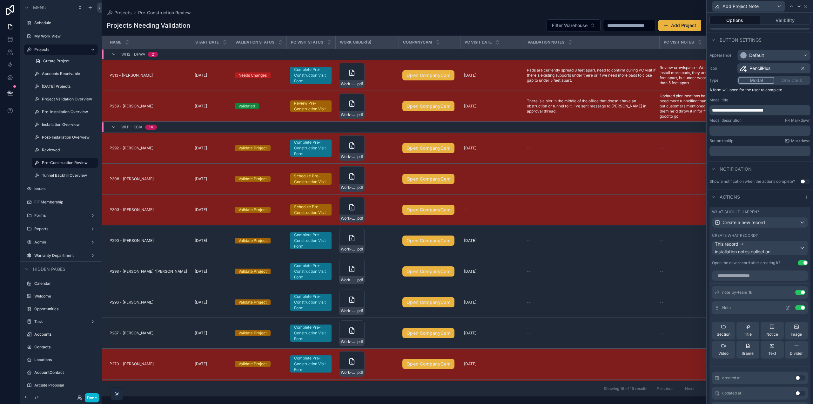
click at [785, 306] on icon at bounding box center [787, 307] width 5 height 5
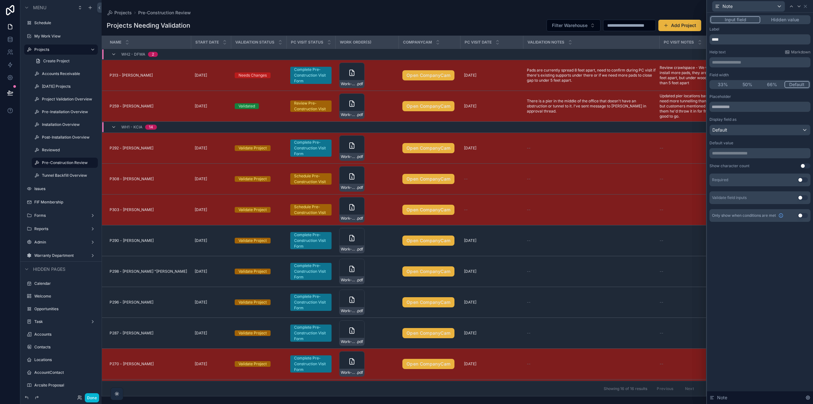
click at [800, 179] on button "Use setting" at bounding box center [803, 179] width 10 height 5
click at [808, 6] on icon at bounding box center [805, 6] width 5 height 5
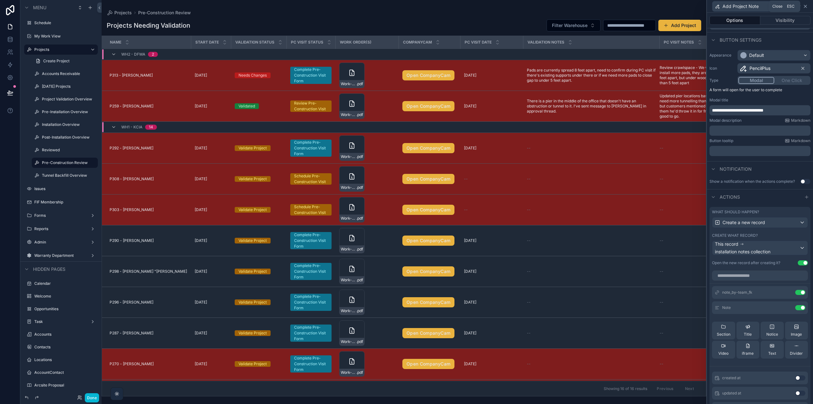
click at [805, 7] on icon at bounding box center [805, 6] width 3 height 3
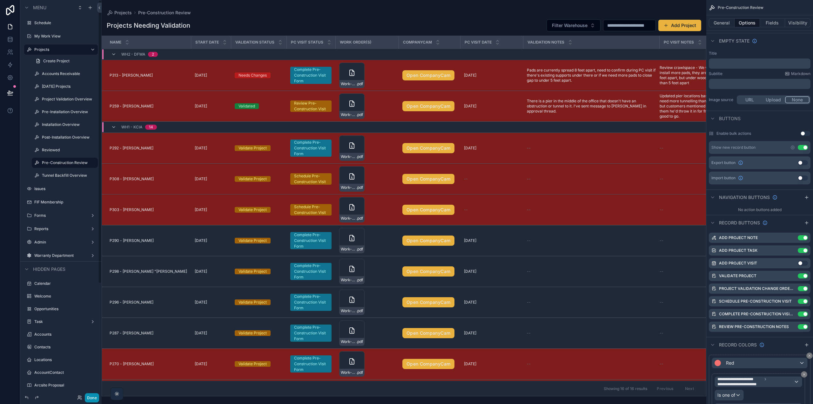
click at [94, 395] on button "Done" at bounding box center [92, 397] width 14 height 9
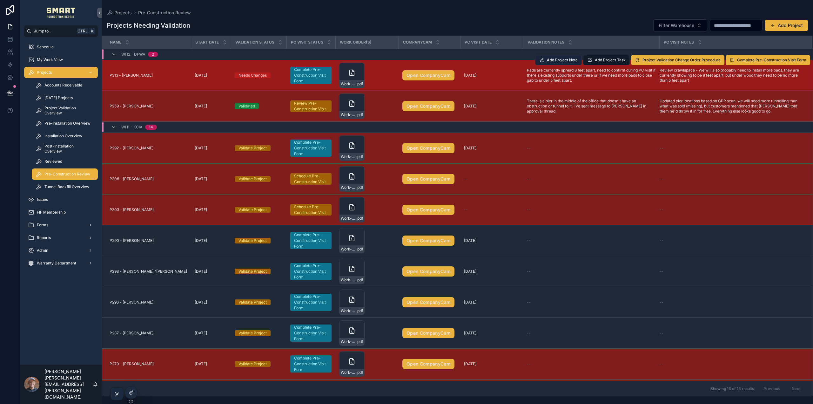
click at [567, 60] on span "Add Project Note" at bounding box center [562, 59] width 31 height 5
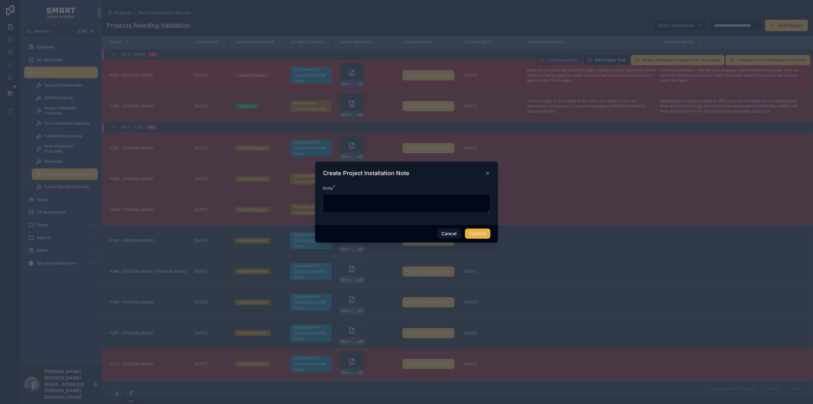
click at [488, 172] on icon at bounding box center [487, 173] width 3 height 3
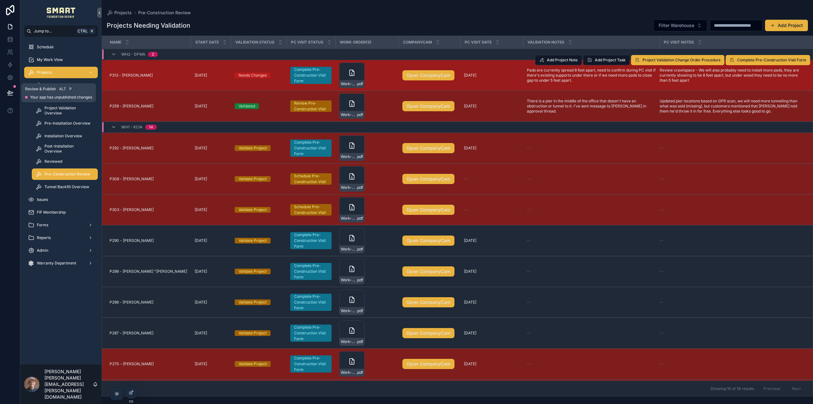
click at [10, 95] on icon at bounding box center [10, 95] width 5 height 0
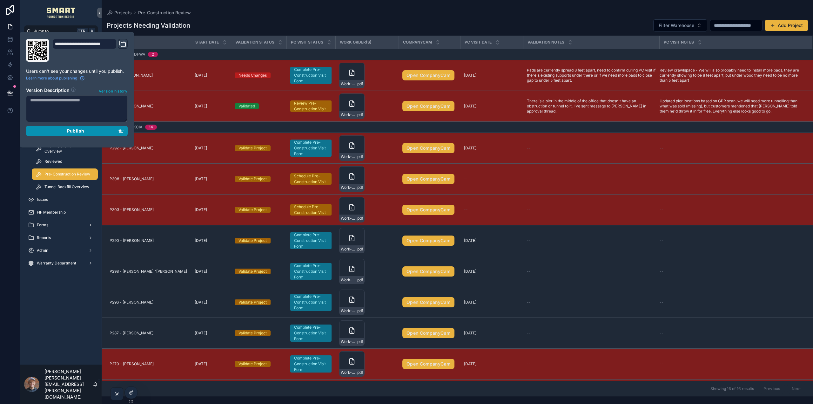
click at [95, 130] on div "Publish" at bounding box center [76, 131] width 93 height 6
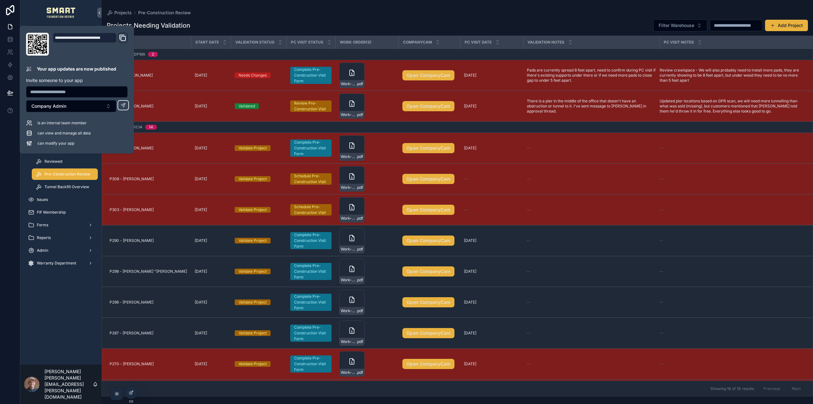
drag, startPoint x: 297, startPoint y: 10, endPoint x: 167, endPoint y: 34, distance: 132.1
click at [297, 10] on div "Projects Pre-Construction Review" at bounding box center [457, 12] width 701 height 5
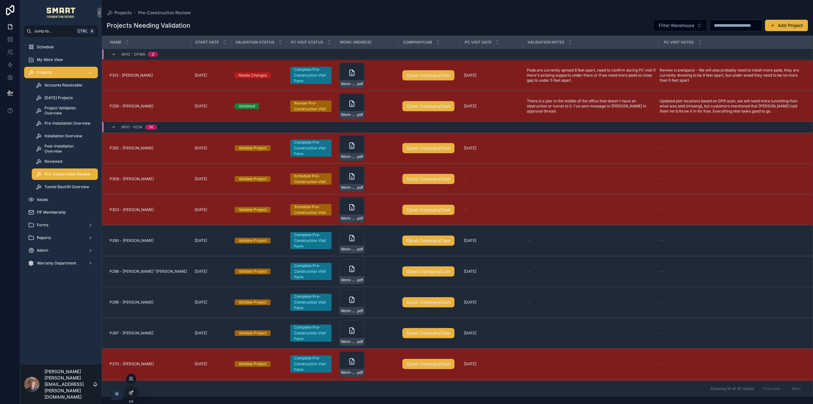
click at [131, 392] on icon at bounding box center [131, 392] width 5 height 5
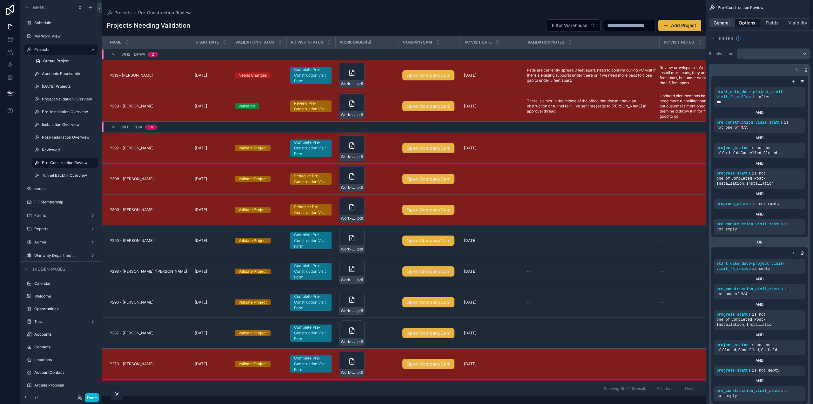
click at [722, 22] on button "General" at bounding box center [722, 22] width 26 height 9
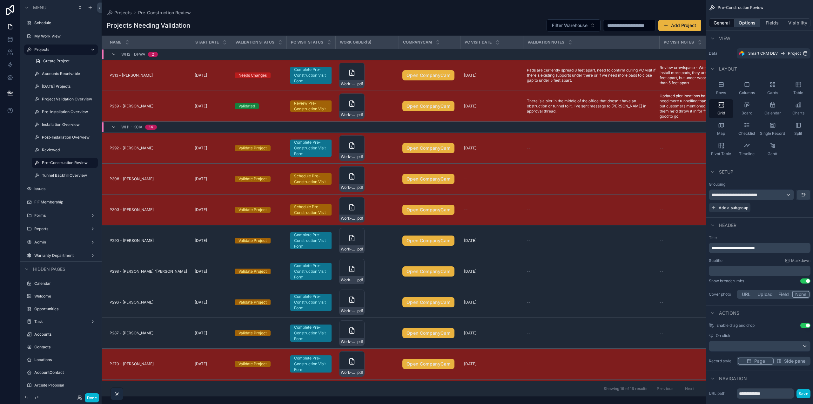
click at [746, 27] on button "Options" at bounding box center [747, 22] width 25 height 9
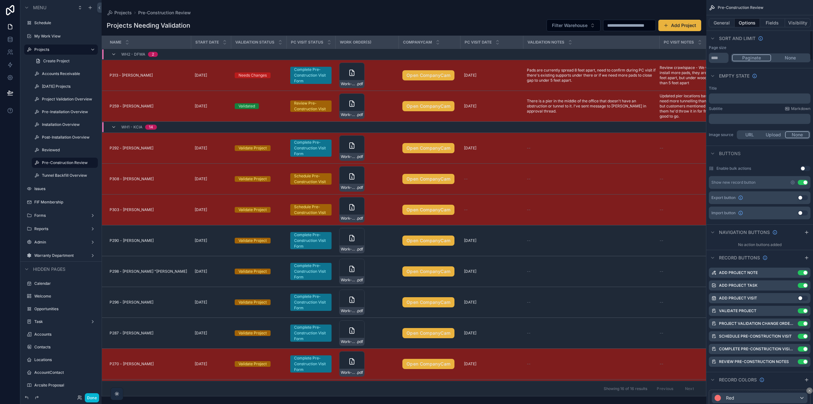
scroll to position [413, 0]
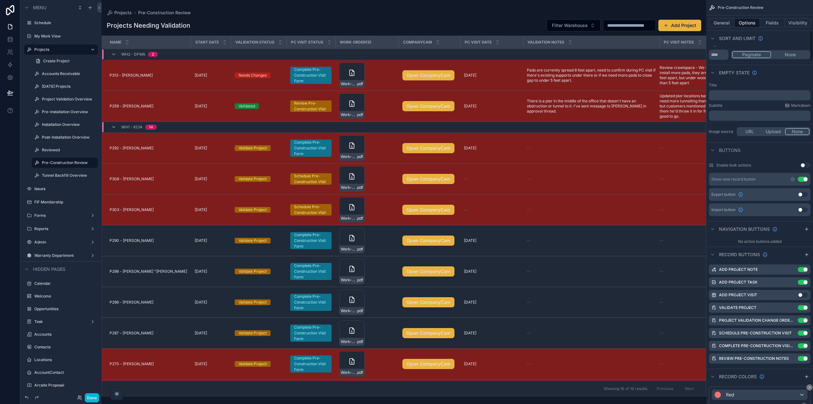
click at [806, 180] on button "Use setting" at bounding box center [803, 179] width 10 height 5
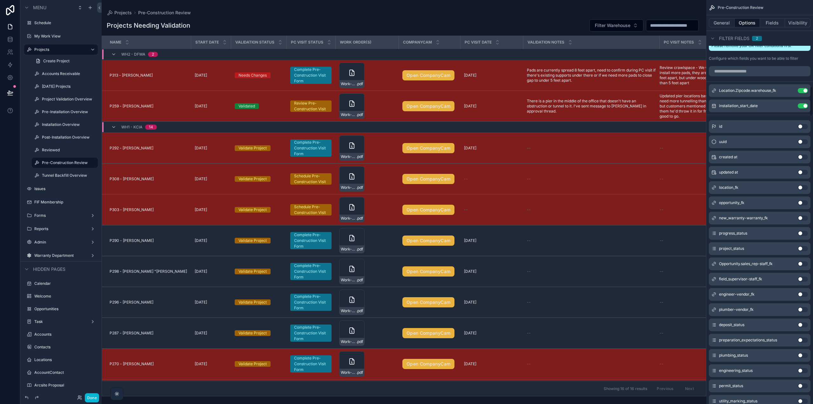
scroll to position [1016, 0]
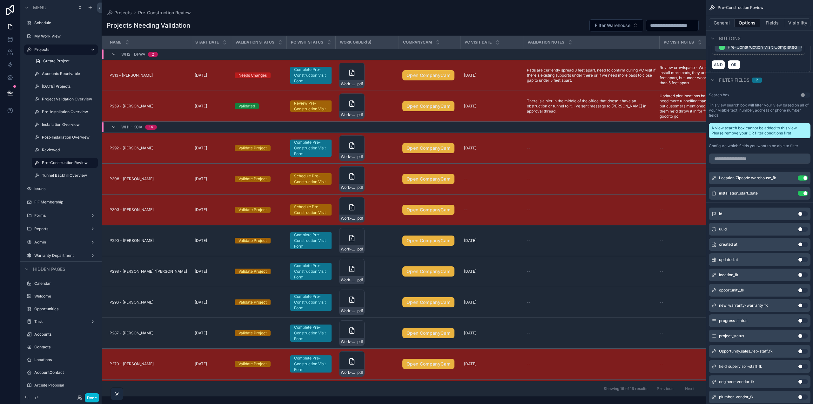
click at [518, 16] on div "scrollable content" at bounding box center [404, 202] width 605 height 404
click at [90, 399] on button "Done" at bounding box center [92, 397] width 14 height 9
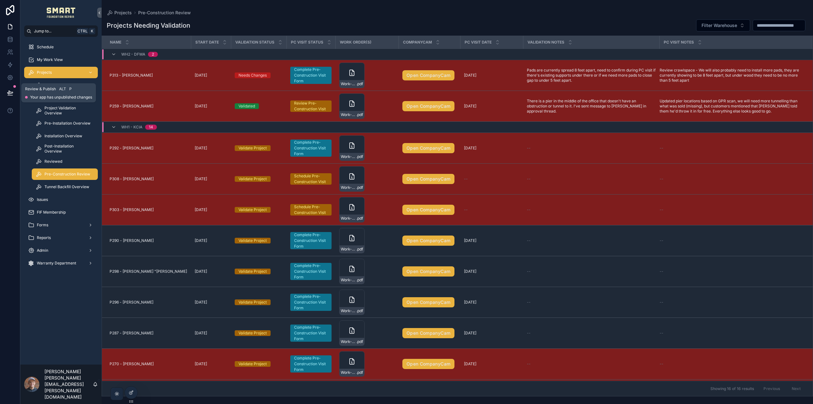
click at [11, 91] on icon at bounding box center [10, 93] width 6 height 6
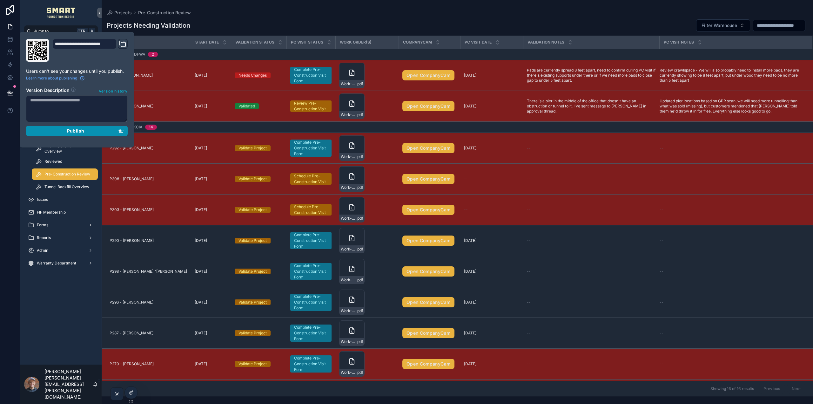
click at [68, 132] on span "Publish" at bounding box center [75, 131] width 17 height 6
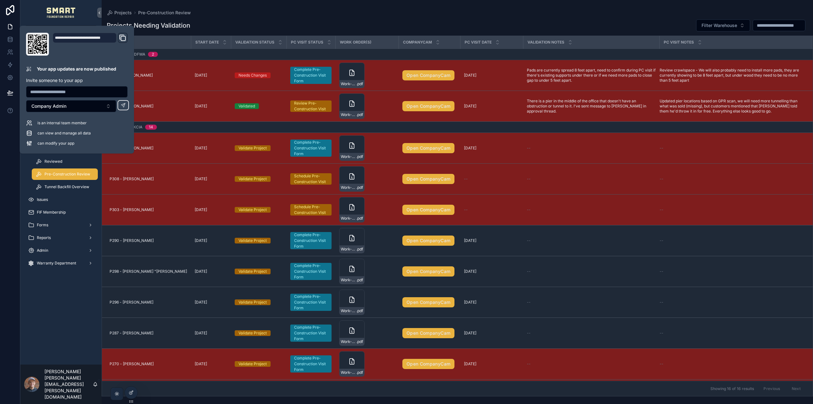
click at [465, 11] on div "Projects Pre-Construction Review" at bounding box center [457, 12] width 701 height 5
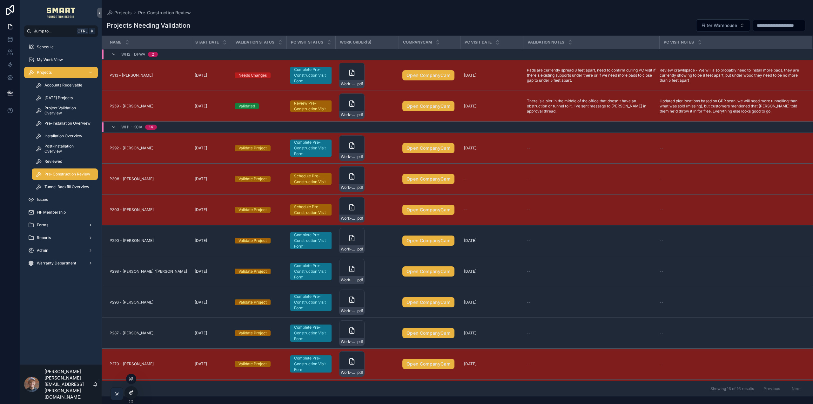
click at [130, 393] on icon at bounding box center [131, 392] width 5 height 5
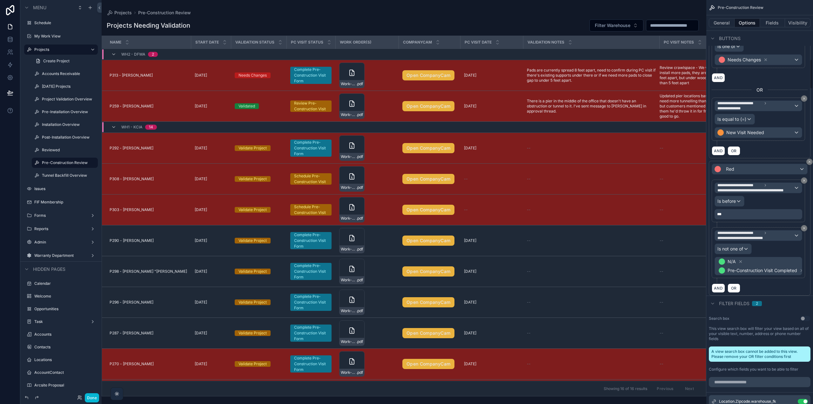
scroll to position [794, 0]
click at [722, 288] on button "AND" at bounding box center [718, 286] width 13 height 9
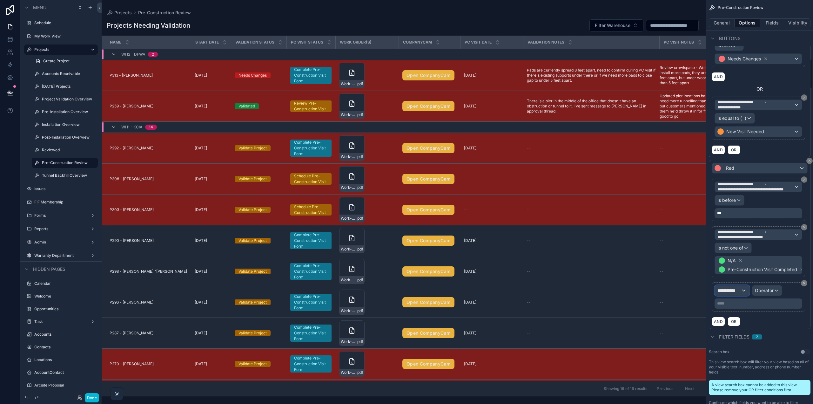
click at [734, 291] on span "**********" at bounding box center [729, 290] width 24 height 6
click at [743, 304] on input "text" at bounding box center [749, 305] width 65 height 10
type input "********"
click at [744, 328] on div "Pre-Construction Review Record page values" at bounding box center [745, 327] width 51 height 15
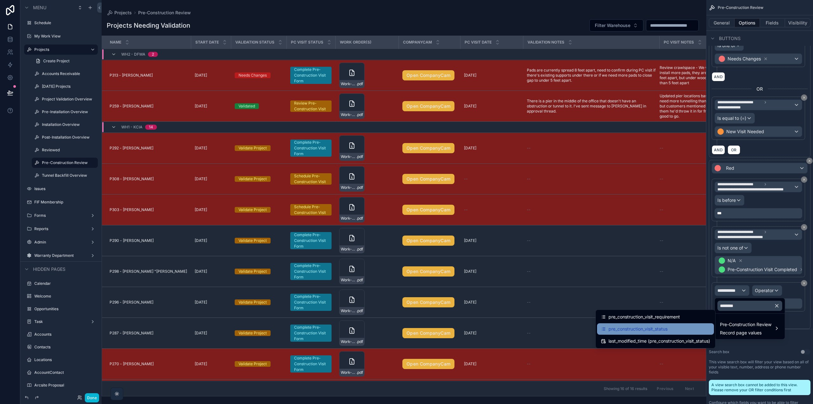
click at [688, 328] on div "pre_construction_visit_status" at bounding box center [655, 329] width 109 height 8
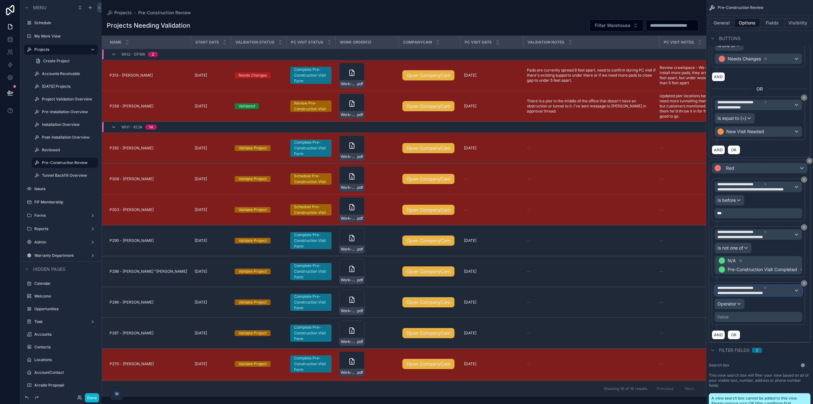
click at [748, 290] on span "**********" at bounding box center [739, 287] width 45 height 5
click at [744, 310] on input "text" at bounding box center [757, 305] width 81 height 10
type input "******"
click at [752, 327] on span "Pre-Construction Review" at bounding box center [745, 324] width 51 height 8
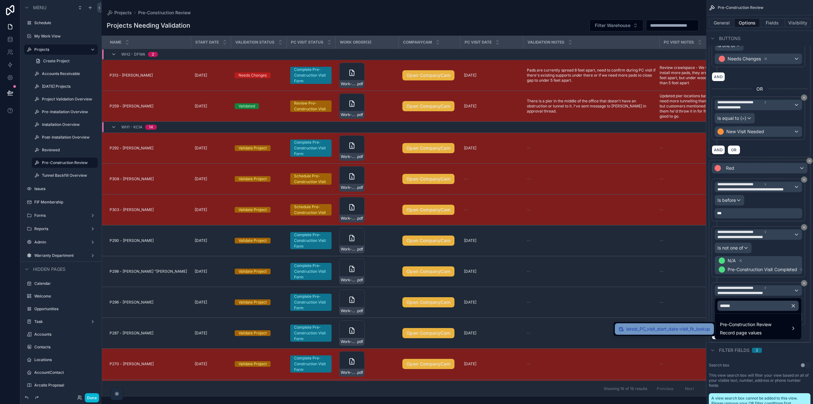
click at [701, 330] on span "latest_PC_visit_start_date-visit_fk_lookup" at bounding box center [668, 329] width 84 height 8
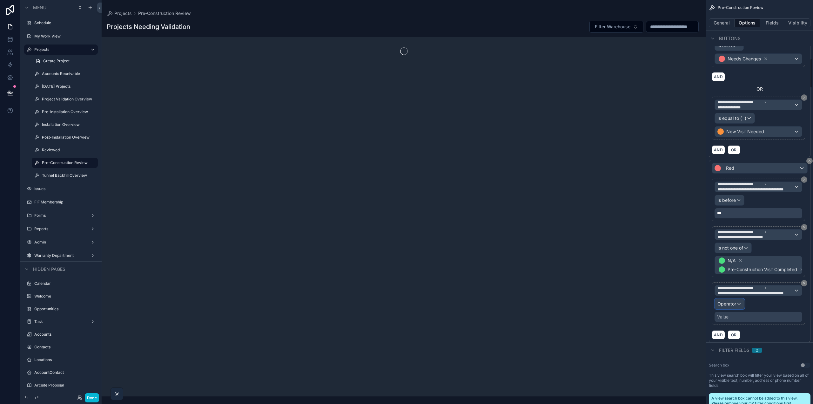
click at [738, 304] on div "Operator" at bounding box center [730, 304] width 30 height 10
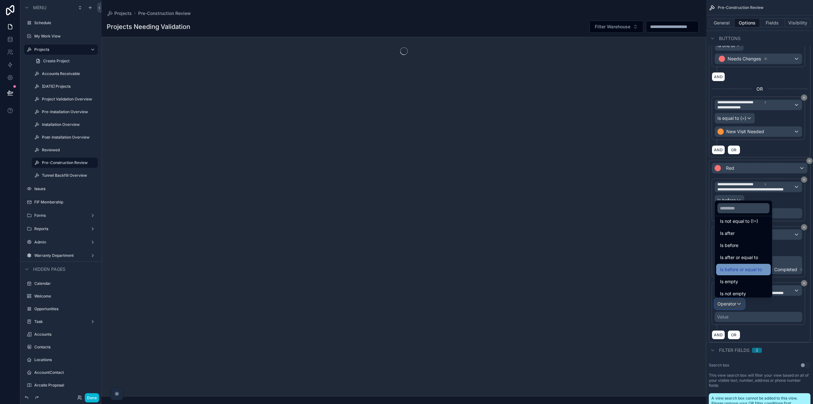
scroll to position [21, 0]
click at [741, 288] on span "Is not empty" at bounding box center [733, 290] width 26 height 8
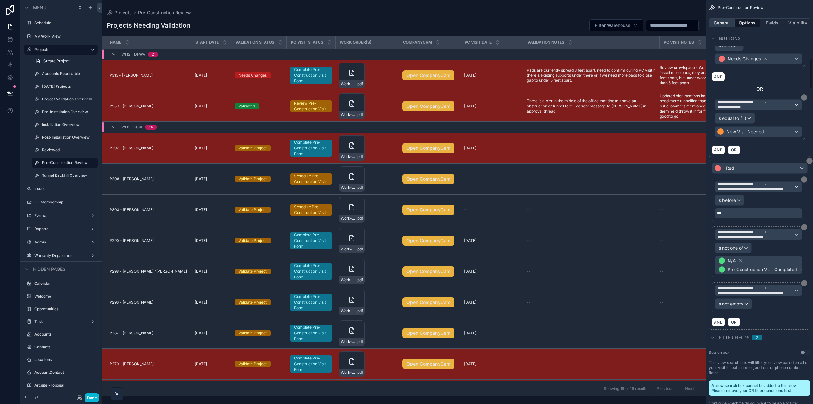
click at [729, 24] on button "General" at bounding box center [722, 22] width 26 height 9
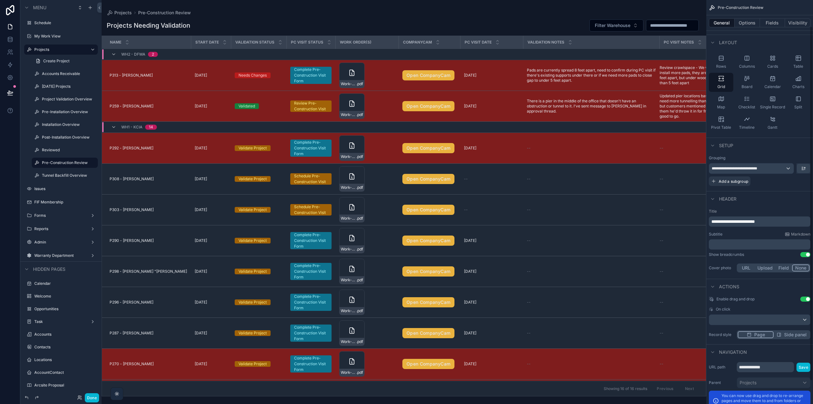
scroll to position [32, 0]
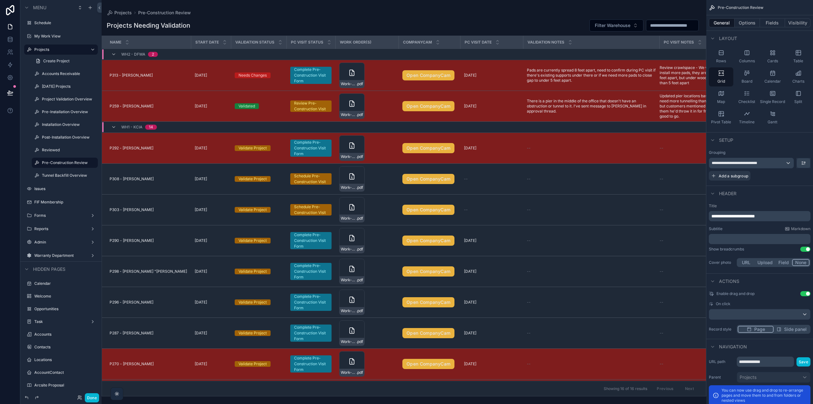
click at [748, 237] on p "﻿" at bounding box center [760, 239] width 98 height 6
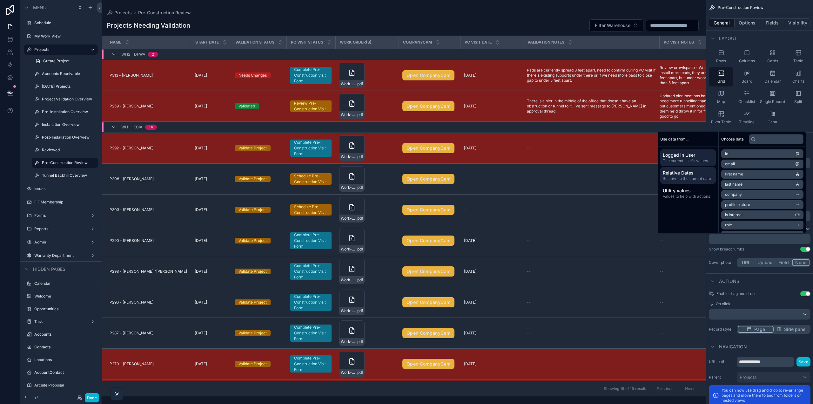
click at [693, 174] on span "Relative Dates" at bounding box center [688, 173] width 51 height 6
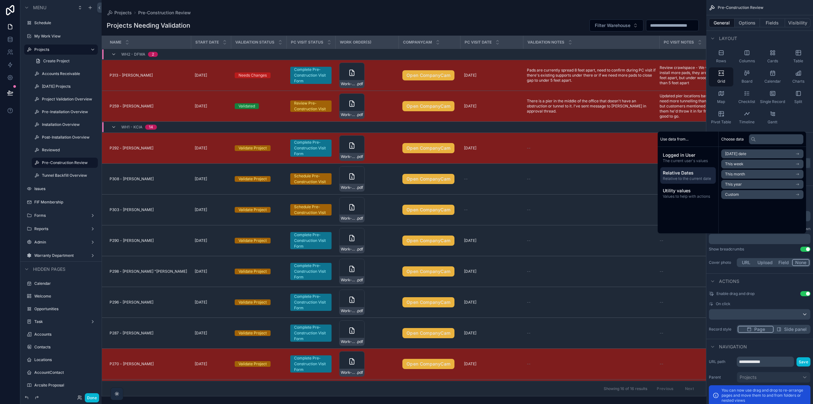
click at [741, 195] on li "Custom" at bounding box center [762, 194] width 82 height 9
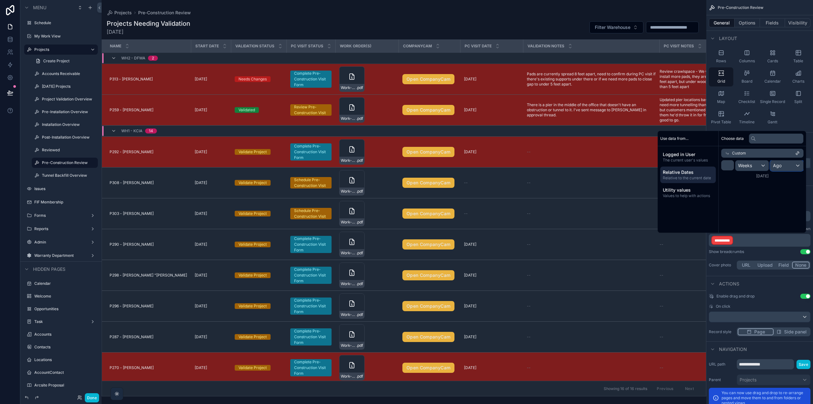
click at [783, 164] on div "Ago" at bounding box center [787, 165] width 33 height 10
click at [774, 199] on div "From now" at bounding box center [789, 200] width 47 height 8
click at [787, 240] on p "**********" at bounding box center [760, 240] width 98 height 10
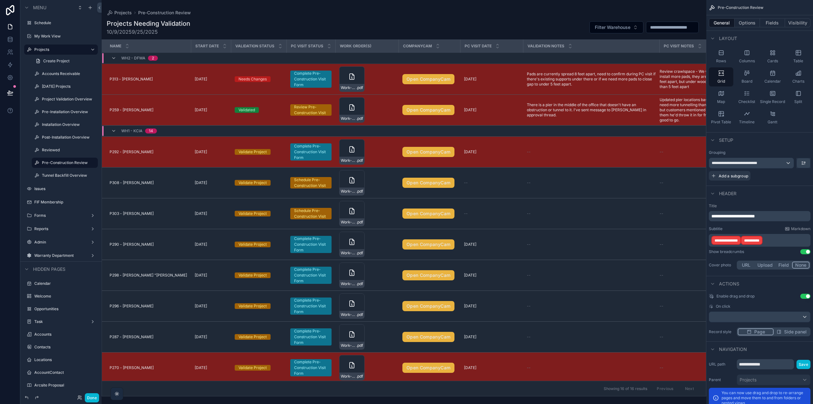
click at [786, 242] on p "**********" at bounding box center [760, 240] width 98 height 10
drag, startPoint x: 788, startPoint y: 237, endPoint x: 692, endPoint y: 233, distance: 96.3
click at [692, 233] on div "Jump to... Ctrl K Schedule My Work View Projects Accounts Receivable Today's Pr…" at bounding box center [457, 202] width 711 height 404
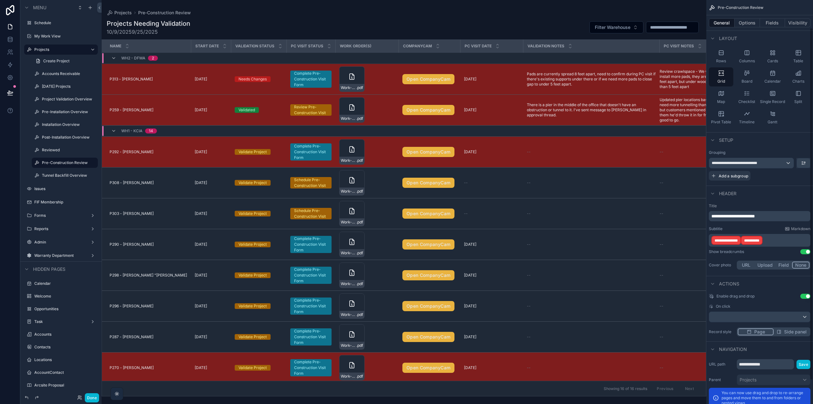
click at [719, 240] on span "**********" at bounding box center [726, 241] width 23 height 4
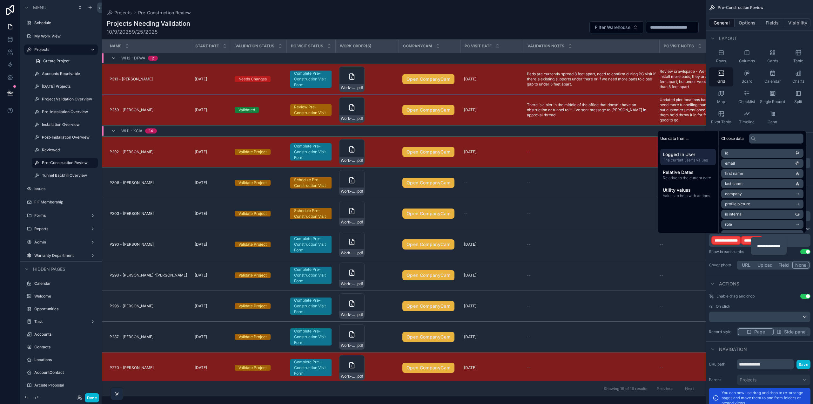
click at [798, 239] on p "**********" at bounding box center [760, 240] width 98 height 10
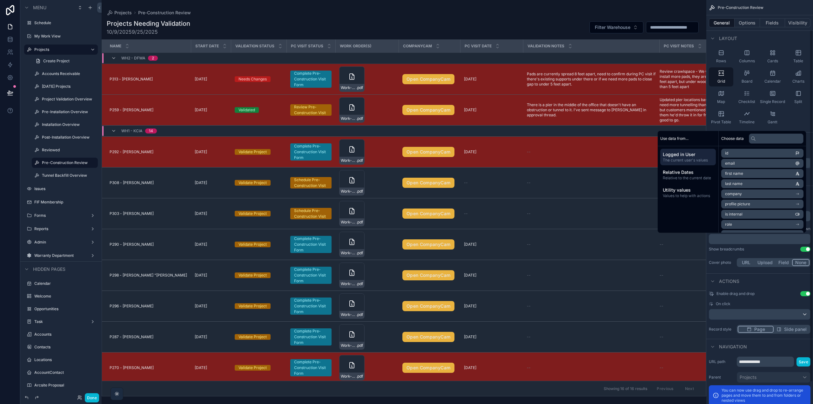
scroll to position [32, 0]
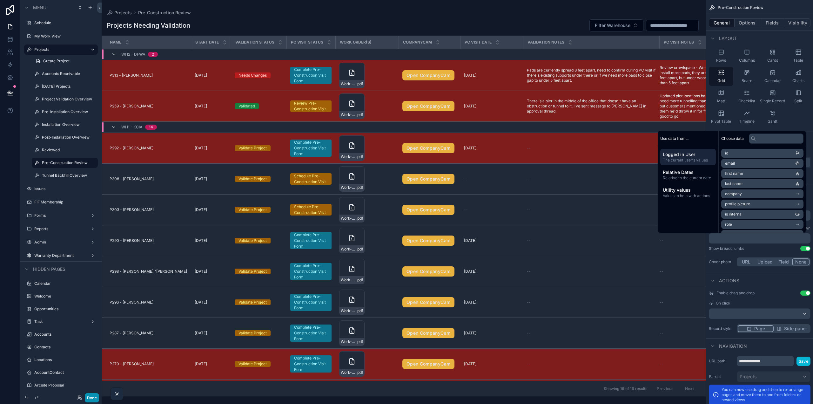
click at [95, 398] on button "Done" at bounding box center [92, 397] width 14 height 9
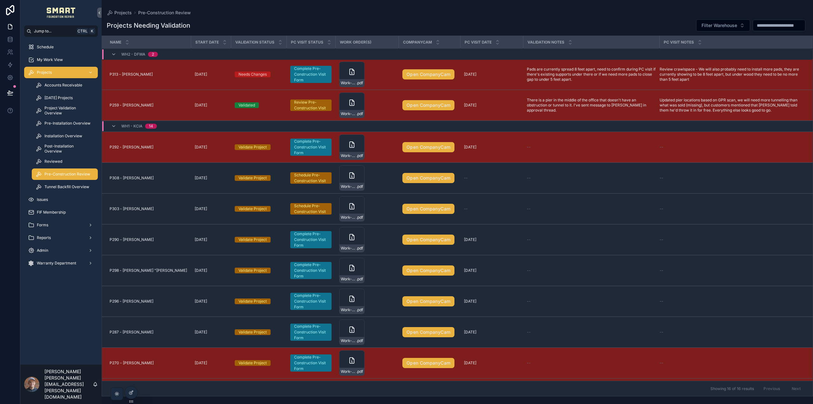
scroll to position [0, 0]
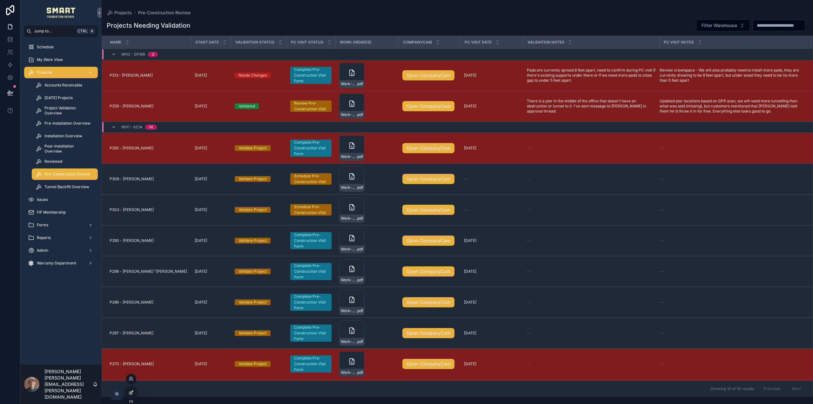
click at [130, 395] on div at bounding box center [131, 392] width 13 height 12
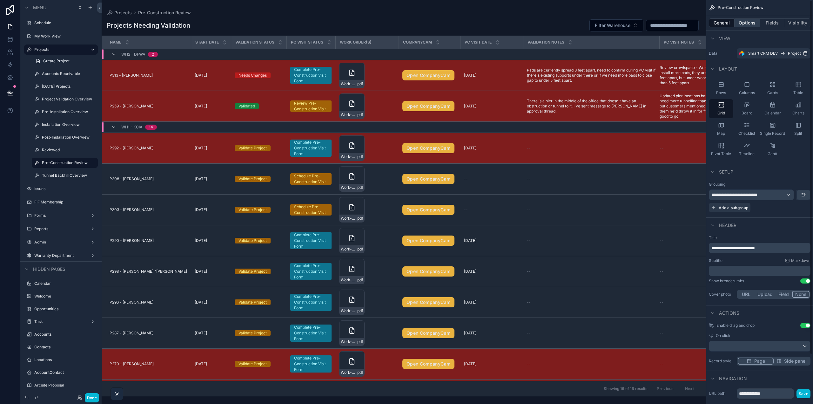
click at [746, 25] on button "Options" at bounding box center [747, 22] width 25 height 9
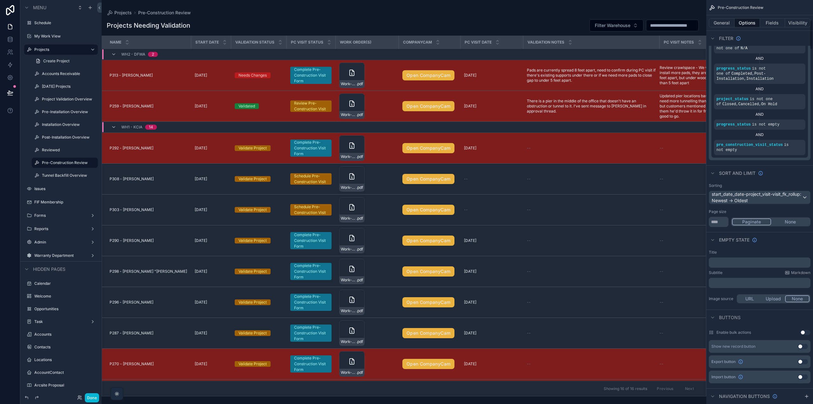
scroll to position [318, 0]
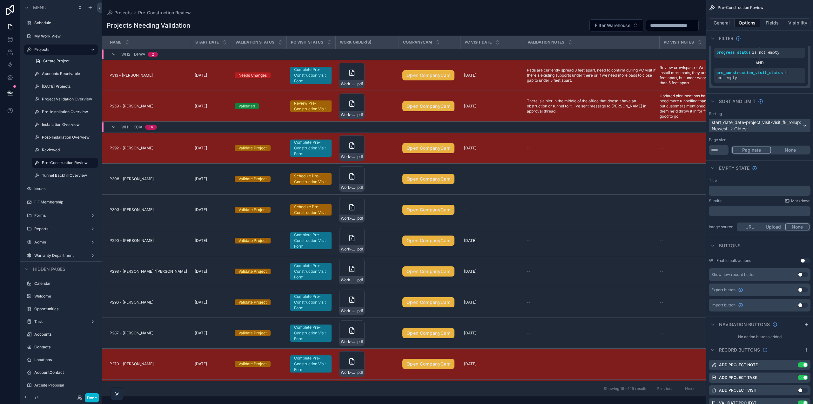
click at [776, 127] on div "start_date_date-project_visit-visit_fk_rollup: Newest -> Oldest" at bounding box center [759, 125] width 101 height 13
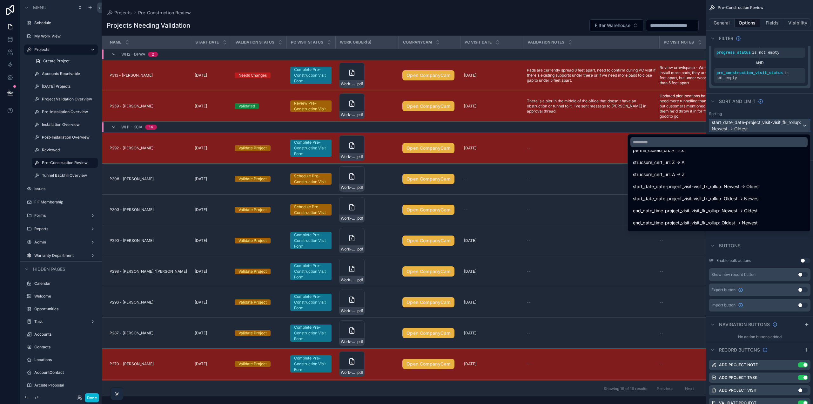
scroll to position [540, 0]
click at [675, 142] on input "text" at bounding box center [718, 142] width 177 height 10
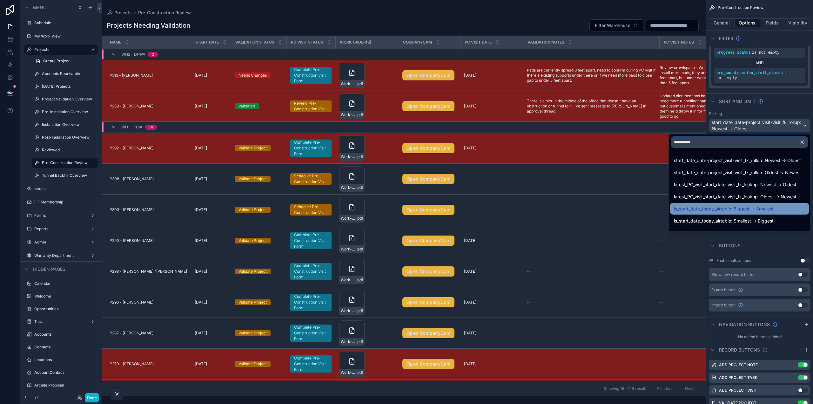
scroll to position [0, 0]
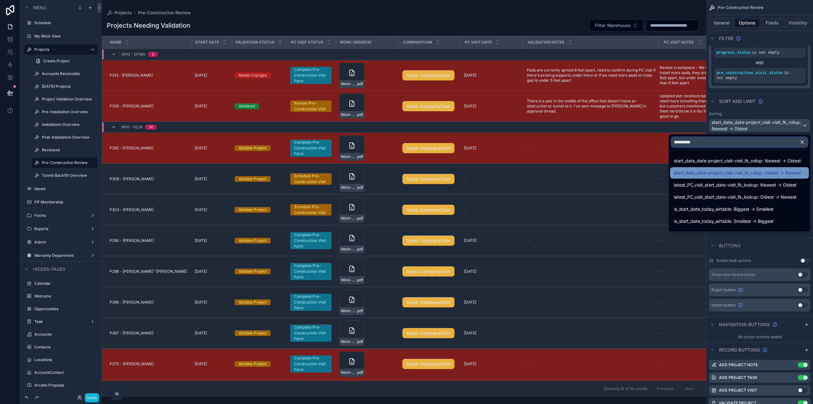
type input "**********"
click at [713, 170] on span "start_date_date-project_visit-visit_fk_rollup: Oldest -> Newest" at bounding box center [737, 173] width 127 height 8
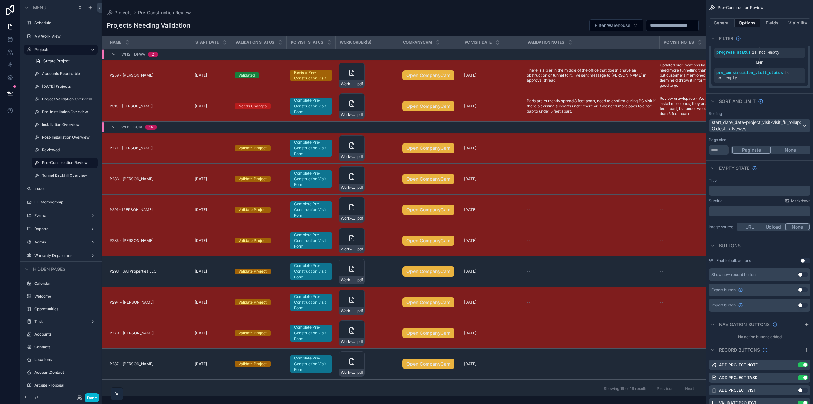
click at [325, 12] on div "scrollable content" at bounding box center [404, 202] width 605 height 404
click at [97, 397] on button "Done" at bounding box center [92, 397] width 14 height 9
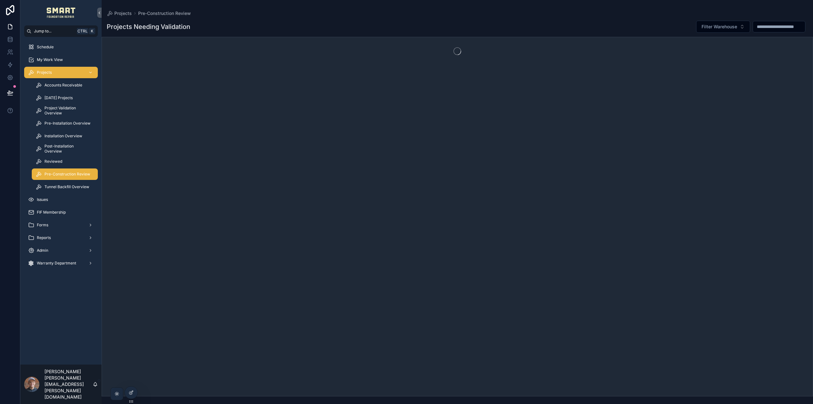
click at [11, 91] on icon at bounding box center [10, 93] width 6 height 6
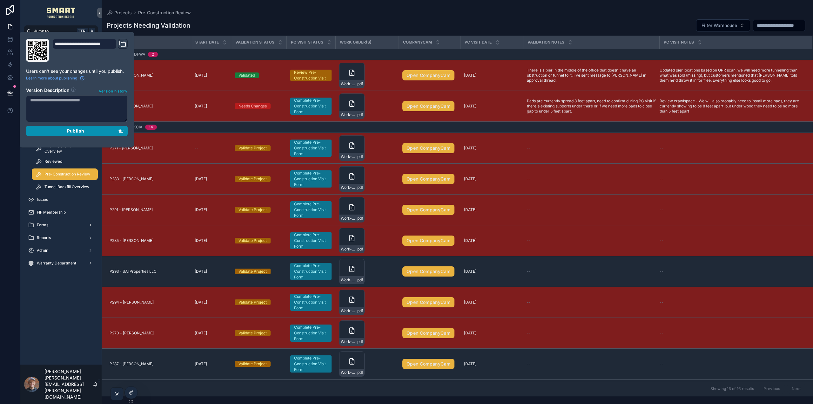
click at [110, 129] on div "Publish" at bounding box center [76, 131] width 93 height 6
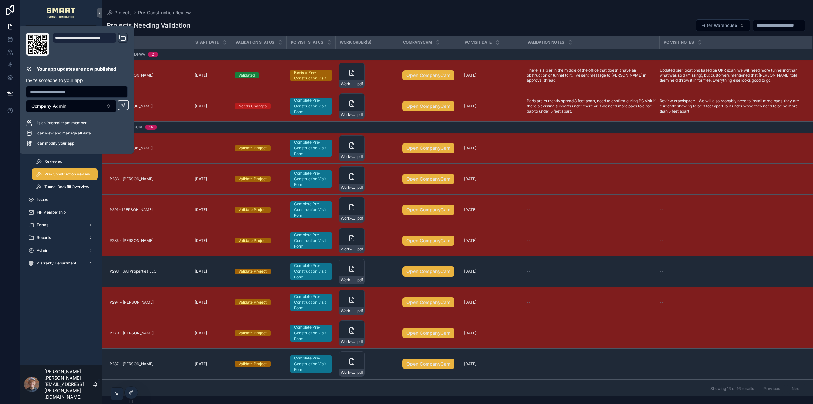
click at [342, 9] on div "Projects Pre-Construction Review Projects Needing Validation Filter Warehouse N…" at bounding box center [457, 198] width 711 height 396
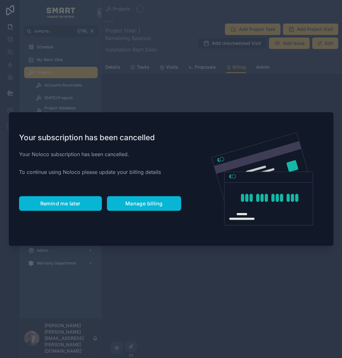
click at [65, 205] on span "Remind me later" at bounding box center [60, 203] width 40 height 6
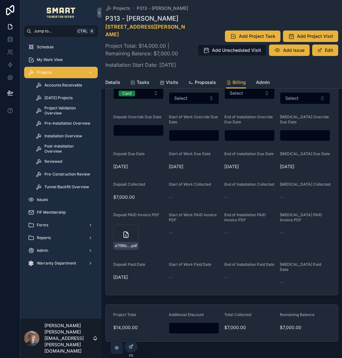
scroll to position [318, 0]
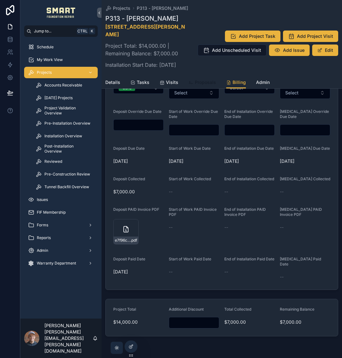
click at [201, 89] on link "Proposals" at bounding box center [203, 83] width 28 height 13
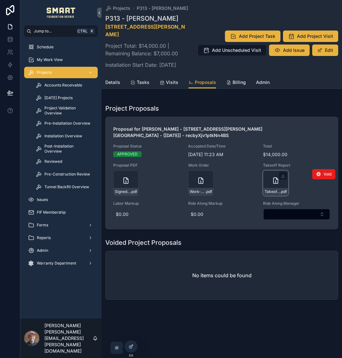
click at [273, 178] on icon "scrollable content" at bounding box center [276, 181] width 8 height 8
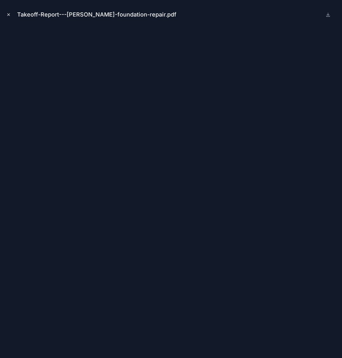
click at [9, 15] on icon "Close modal" at bounding box center [8, 14] width 4 height 4
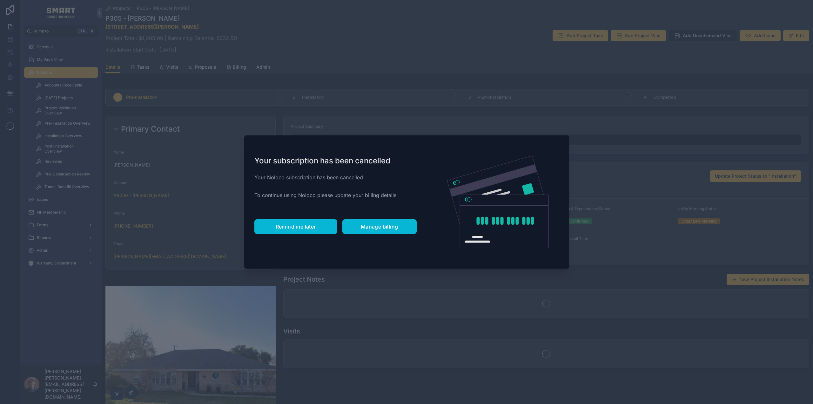
click at [288, 231] on button "Remind me later" at bounding box center [295, 226] width 83 height 15
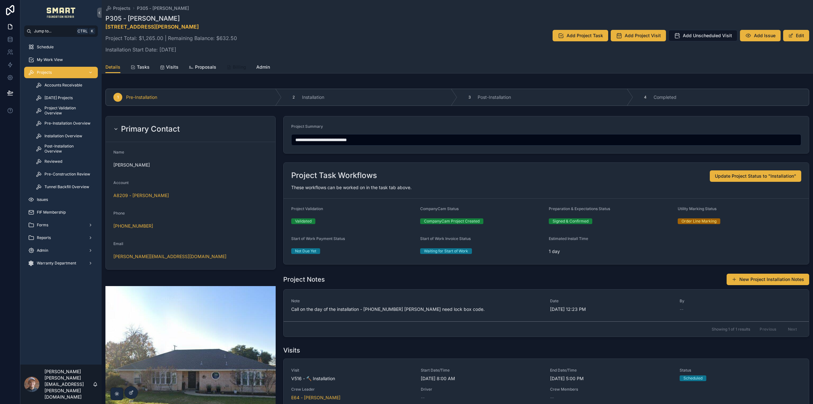
click at [233, 67] on span "Billing" at bounding box center [239, 67] width 13 height 6
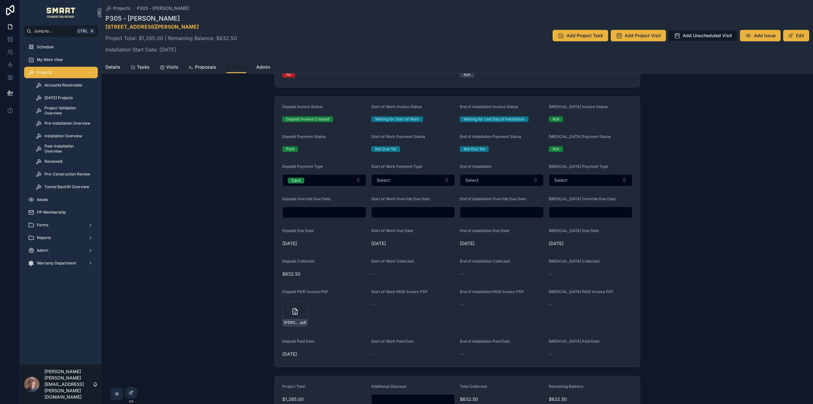
scroll to position [247, 0]
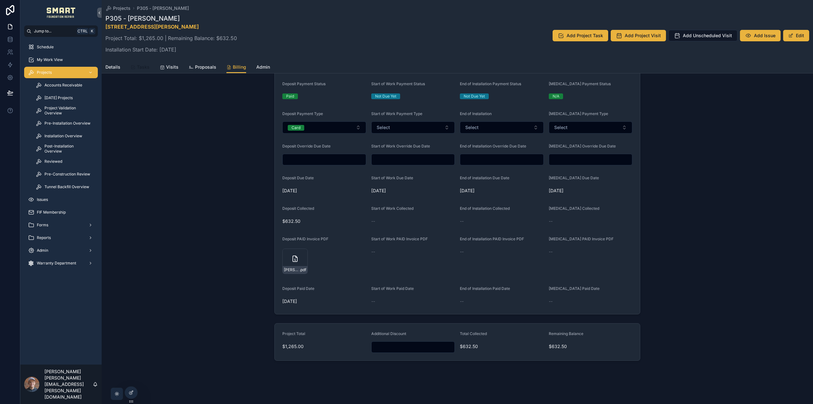
click at [145, 66] on span "Tasks" at bounding box center [143, 67] width 13 height 6
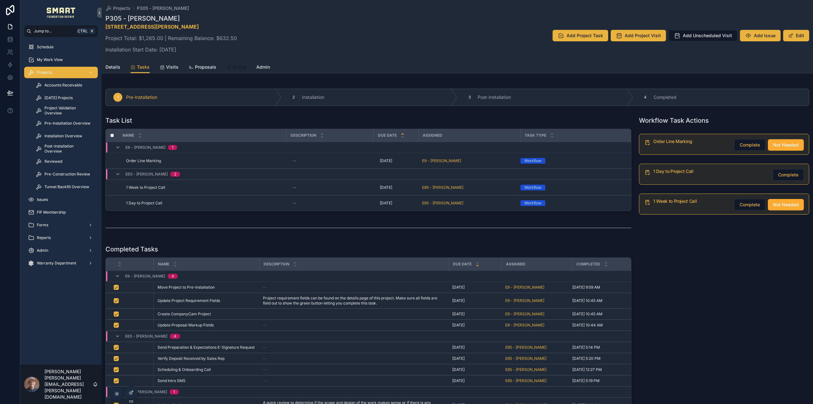
click at [233, 66] on span "Billing" at bounding box center [239, 67] width 13 height 6
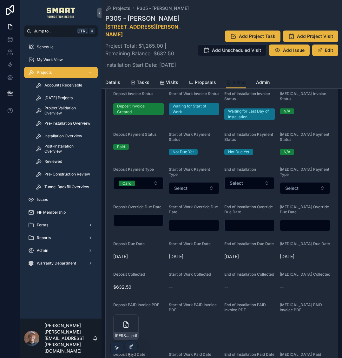
scroll to position [254, 0]
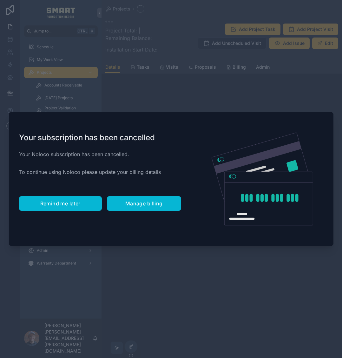
click at [69, 200] on span "Remind me later" at bounding box center [60, 203] width 40 height 6
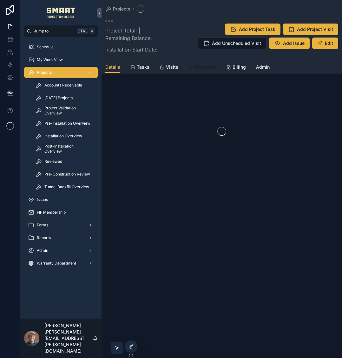
click at [197, 67] on span "Proposals" at bounding box center [205, 67] width 21 height 6
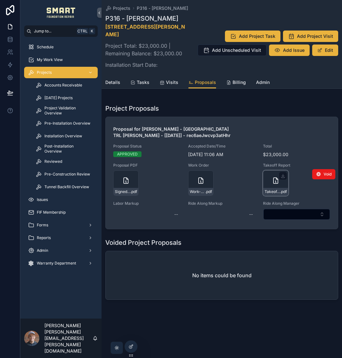
click at [274, 178] on icon "scrollable content" at bounding box center [276, 181] width 4 height 6
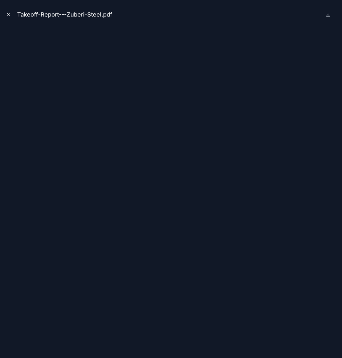
click at [7, 14] on icon "Close modal" at bounding box center [8, 14] width 4 height 4
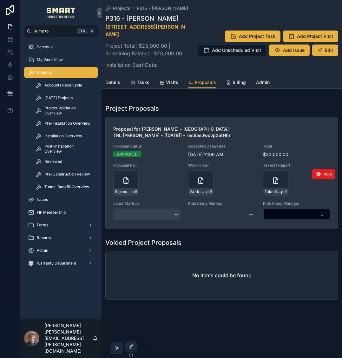
click at [138, 210] on div "--" at bounding box center [146, 213] width 67 height 11
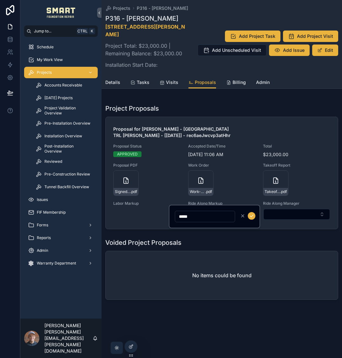
type input "*****"
click at [251, 215] on icon "scrollable content" at bounding box center [251, 215] width 5 height 5
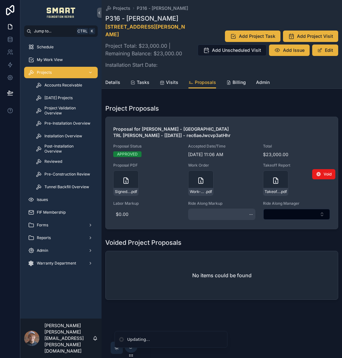
click at [229, 208] on div "--" at bounding box center [221, 213] width 67 height 11
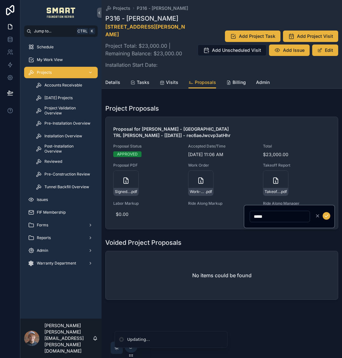
type input "*****"
click at [324, 216] on button "scrollable content" at bounding box center [327, 216] width 8 height 8
